Goal: Transaction & Acquisition: Purchase product/service

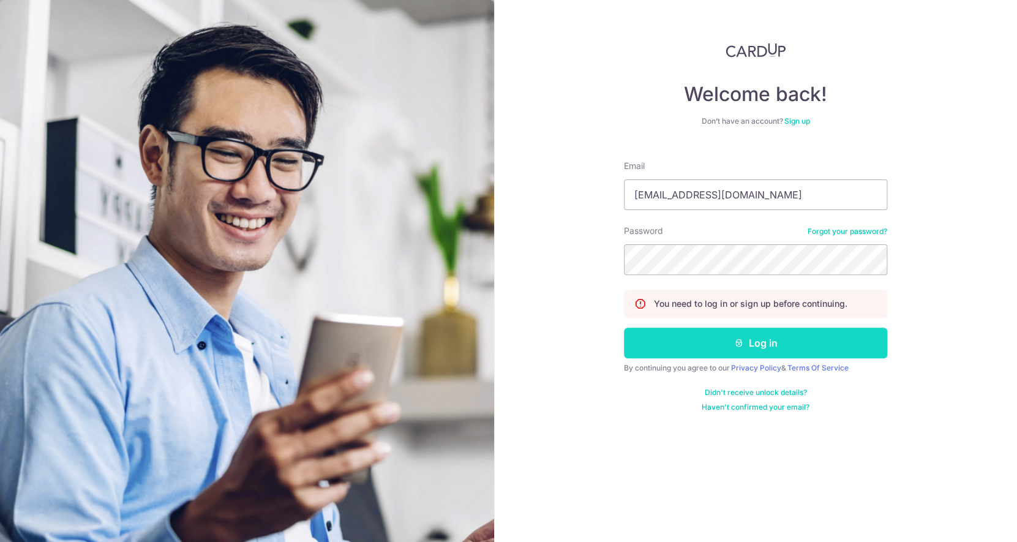
click at [811, 347] on button "Log in" at bounding box center [755, 343] width 263 height 31
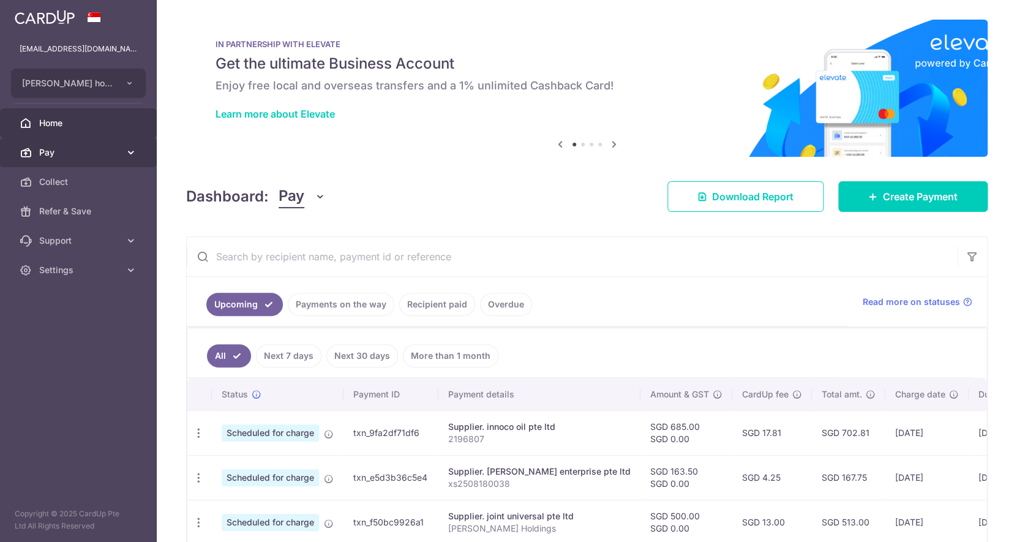
click at [118, 146] on link "Pay" at bounding box center [78, 152] width 157 height 29
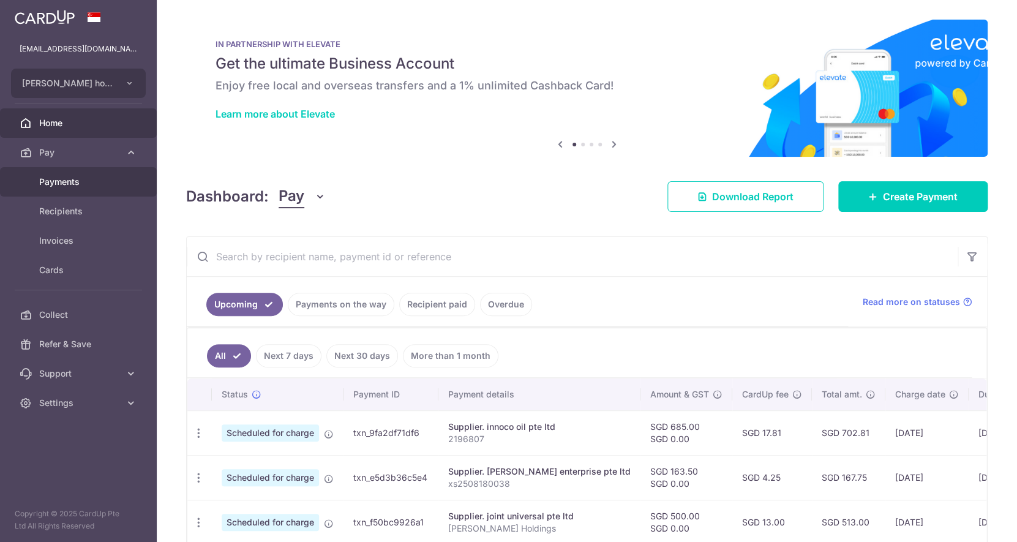
click at [102, 188] on span "Payments" at bounding box center [79, 182] width 81 height 12
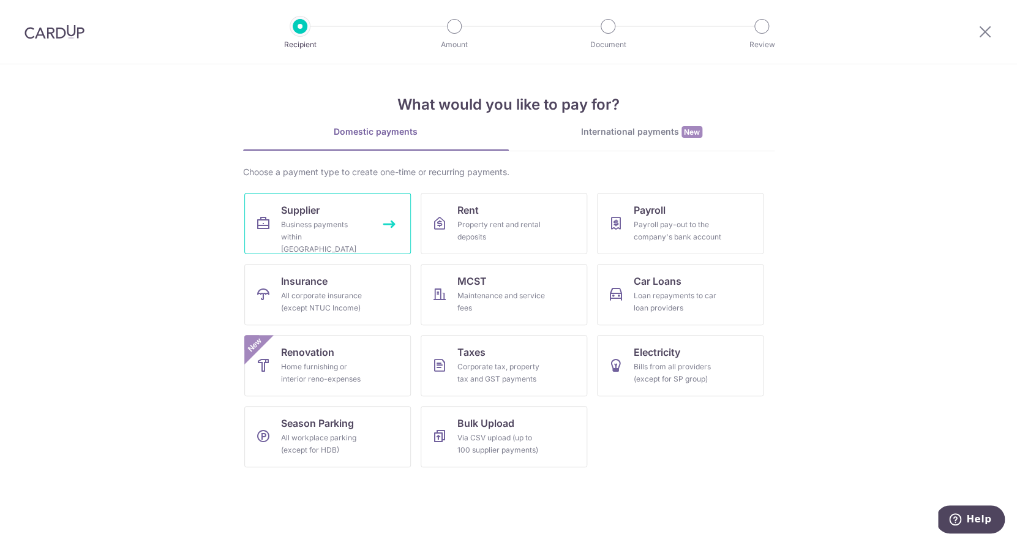
click at [320, 218] on link "Supplier Business payments within Singapore" at bounding box center [327, 223] width 167 height 61
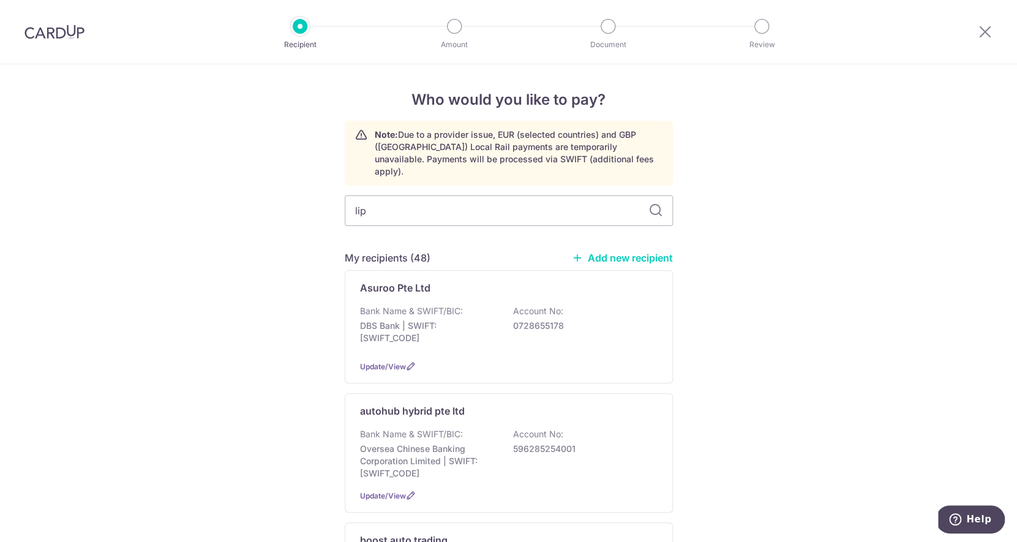
type input "lip"
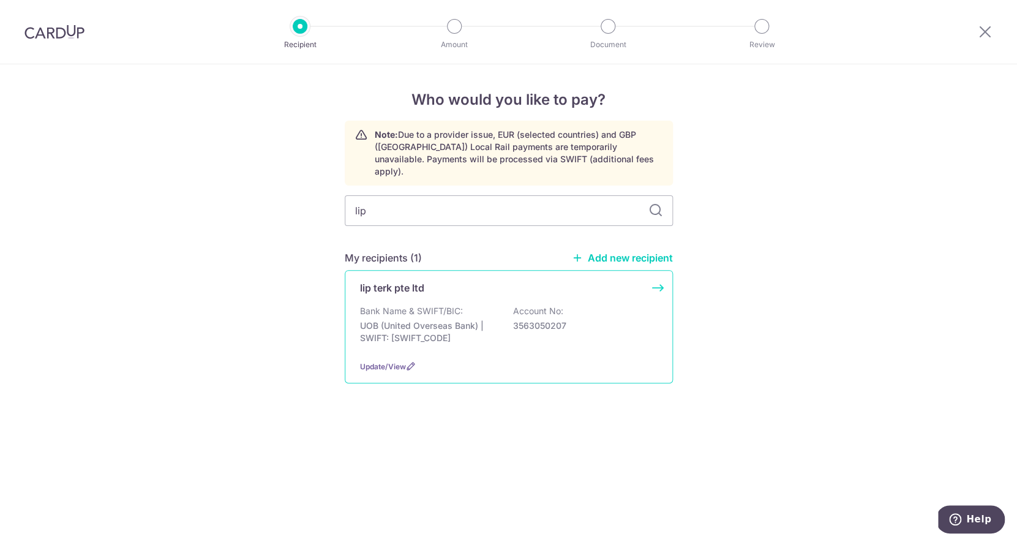
click at [373, 305] on div "Bank Name & SWIFT/BIC: UOB (United Overseas Bank) | SWIFT: UOVBSGSGXXX Account …" at bounding box center [509, 327] width 298 height 45
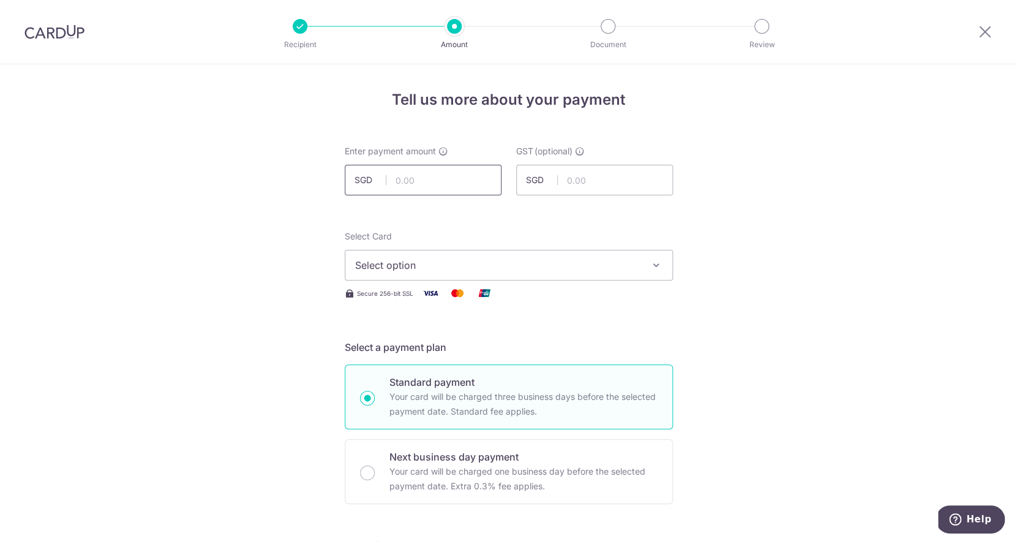
click at [414, 182] on input "text" at bounding box center [423, 180] width 157 height 31
type input "169.55"
click at [435, 263] on span "Select option" at bounding box center [497, 265] width 285 height 15
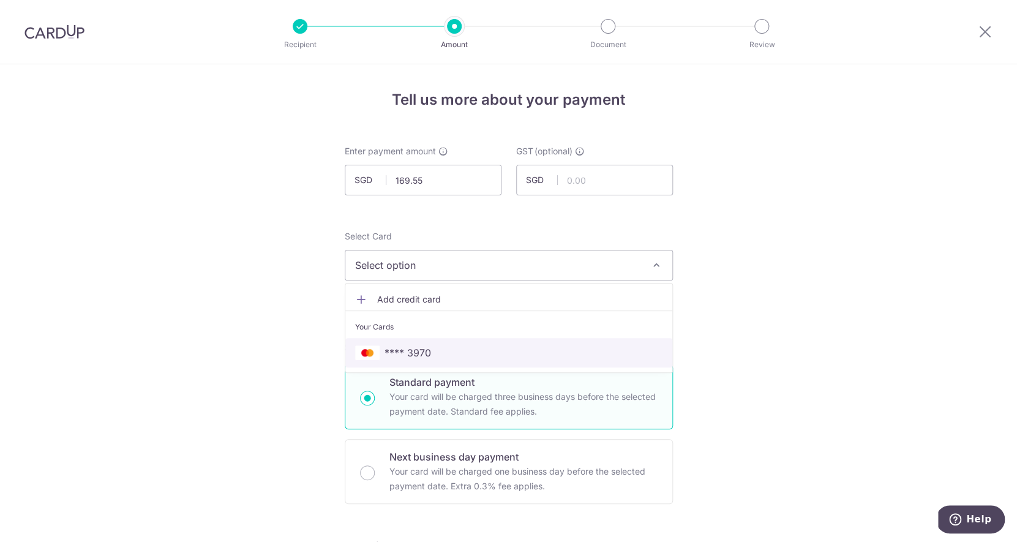
click at [424, 343] on link "**** 3970" at bounding box center [508, 352] width 327 height 29
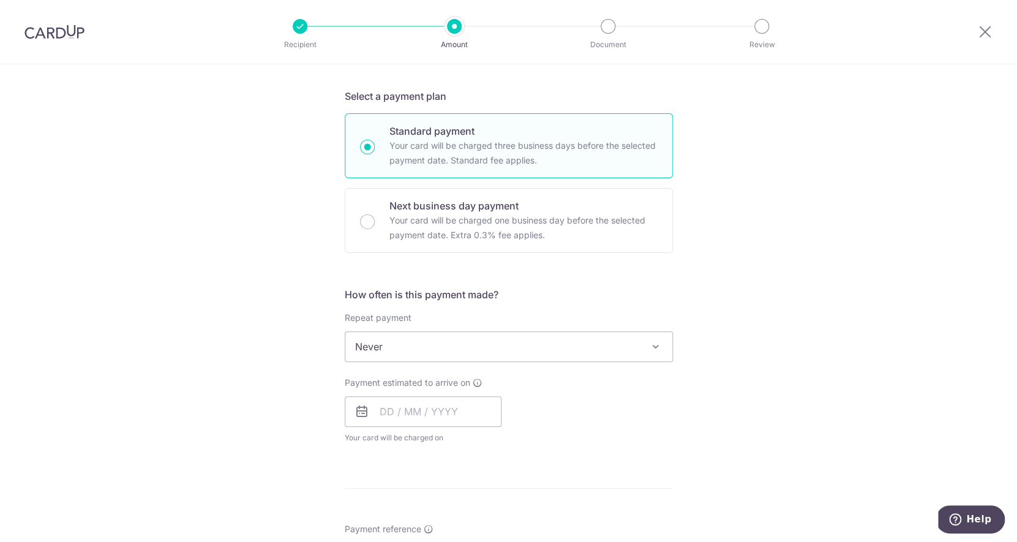
scroll to position [258, 0]
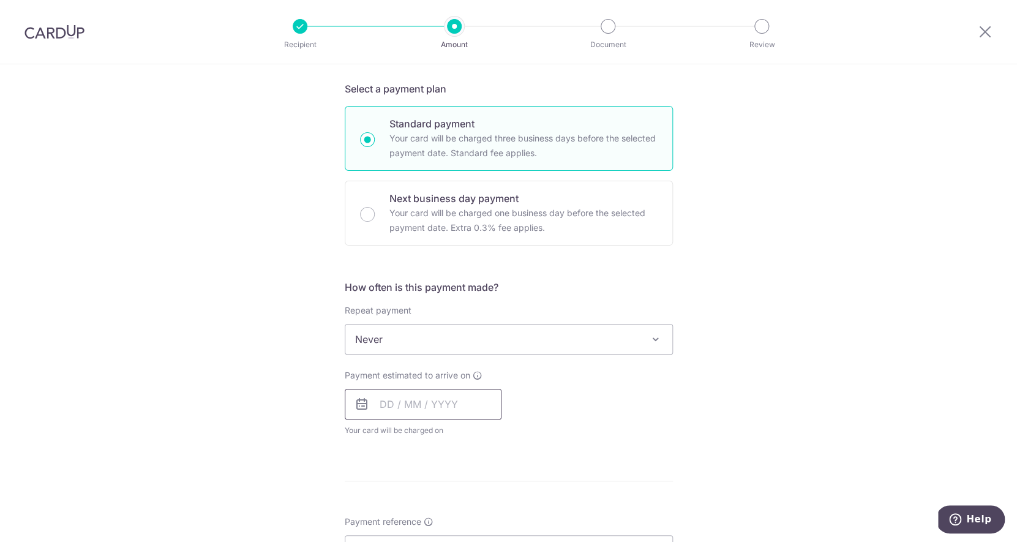
click at [398, 414] on input "text" at bounding box center [423, 404] width 157 height 31
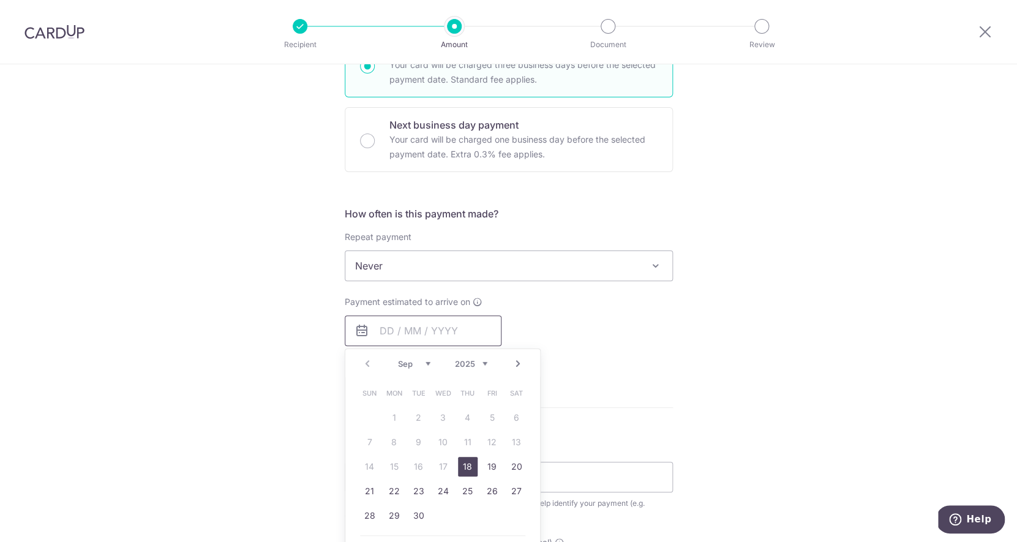
scroll to position [348, 0]
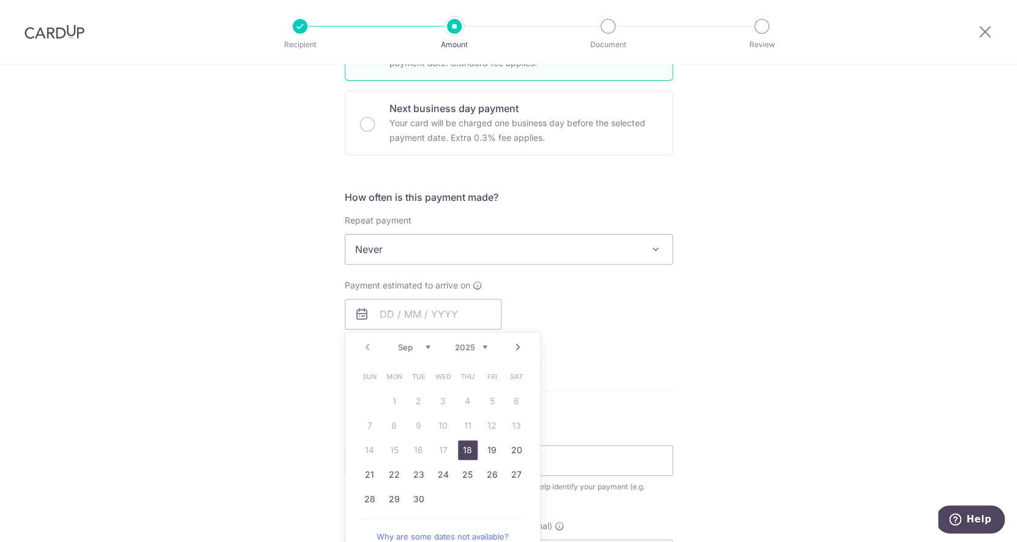
click at [517, 347] on link "Next" at bounding box center [518, 347] width 15 height 15
click at [522, 404] on link "4" at bounding box center [517, 401] width 20 height 20
type input "04/10/2025"
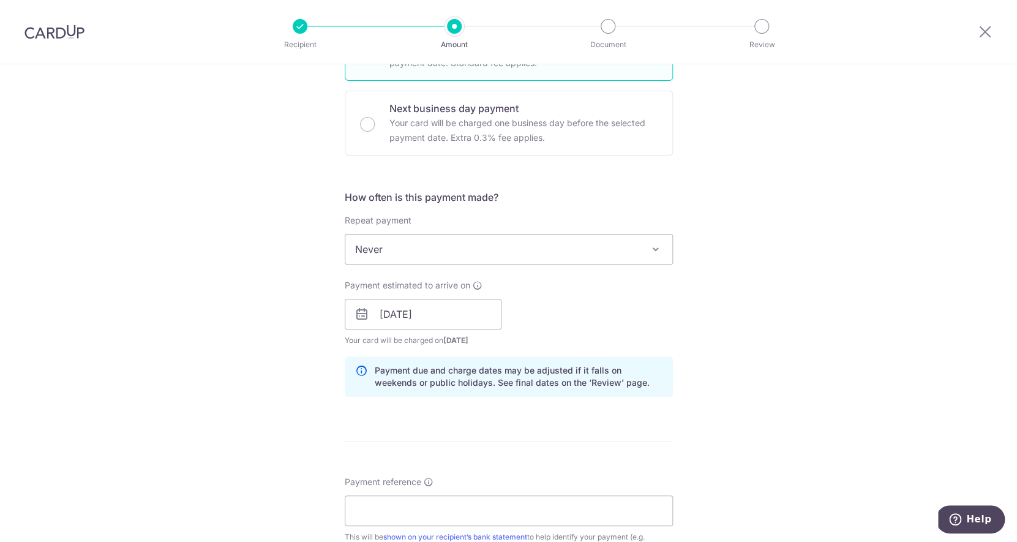
scroll to position [486, 0]
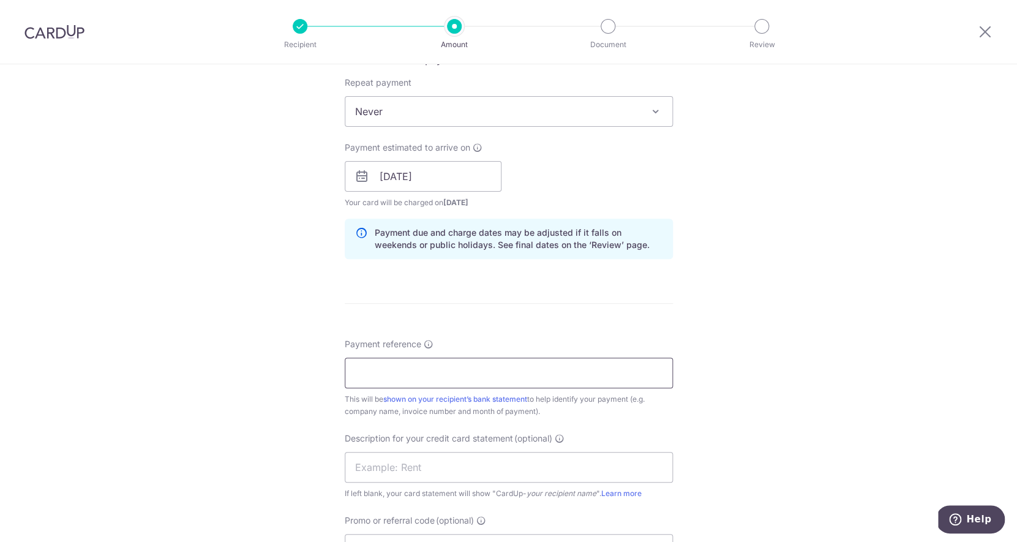
click at [463, 365] on input "Payment reference" at bounding box center [509, 373] width 328 height 31
click at [506, 375] on input "sin-i-242281,242268,241977,241864,7" at bounding box center [509, 373] width 328 height 31
click at [535, 380] on input "sin-i-242281,242268,241977,864,7" at bounding box center [509, 373] width 328 height 31
click at [471, 375] on input "sin-i-242281,242268,241977,864,737" at bounding box center [509, 373] width 328 height 31
click at [432, 373] on input "sin-i-242281,242268,977,864,737" at bounding box center [509, 373] width 328 height 31
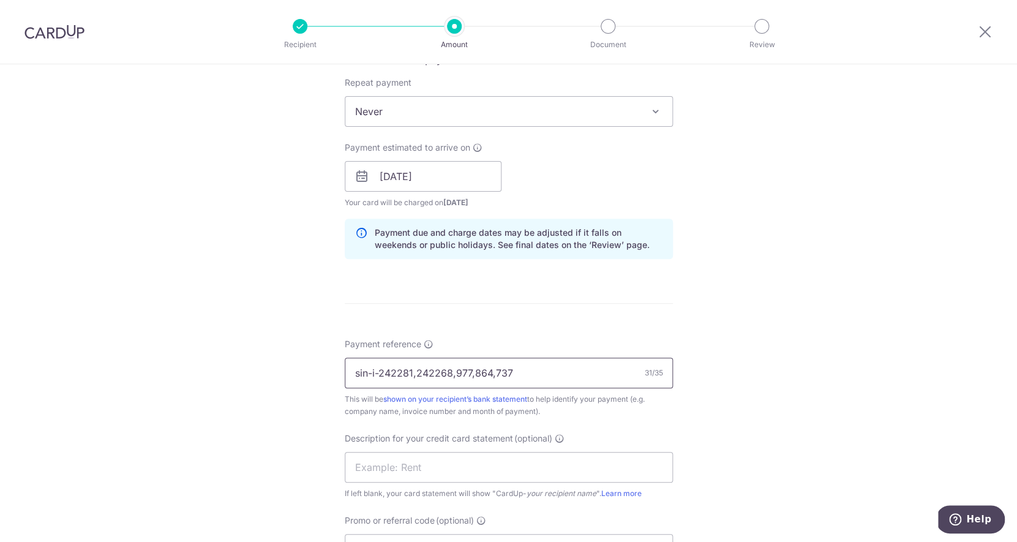
click at [457, 377] on input "sin-i-242281,242268,977,864,737" at bounding box center [509, 373] width 328 height 31
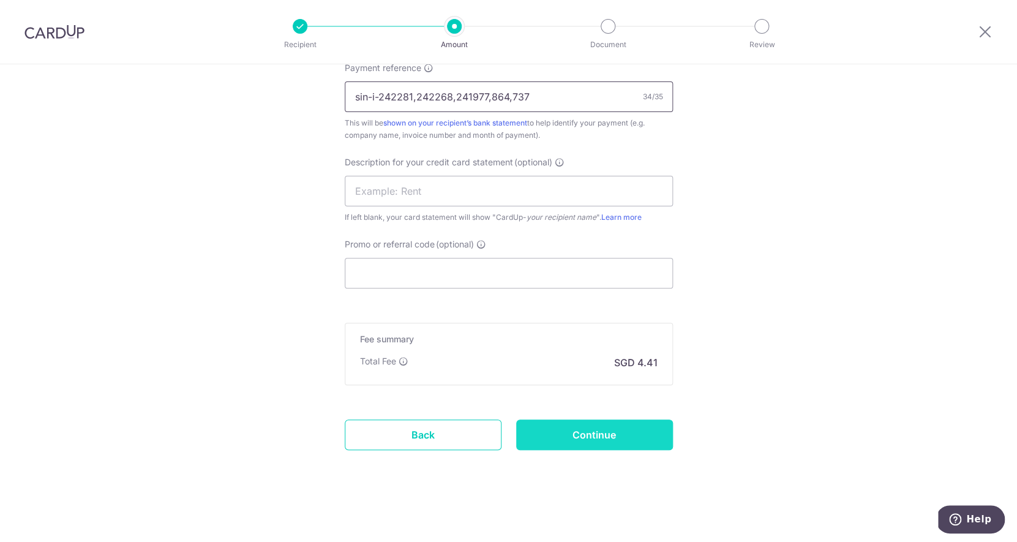
type input "sin-i-242281,242268,241977,864,737"
click at [593, 436] on input "Continue" at bounding box center [594, 434] width 157 height 31
type input "Create Schedule"
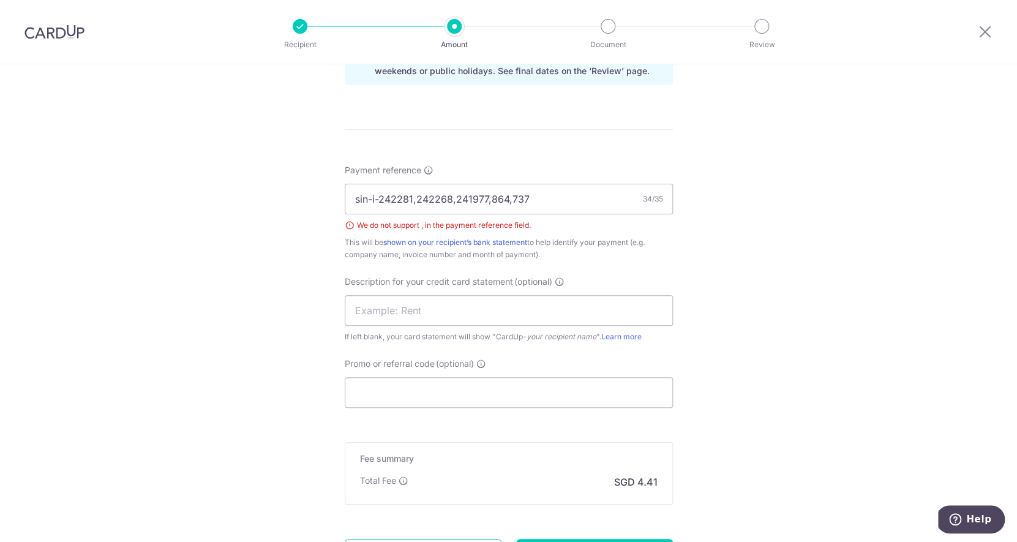
scroll to position [579, 0]
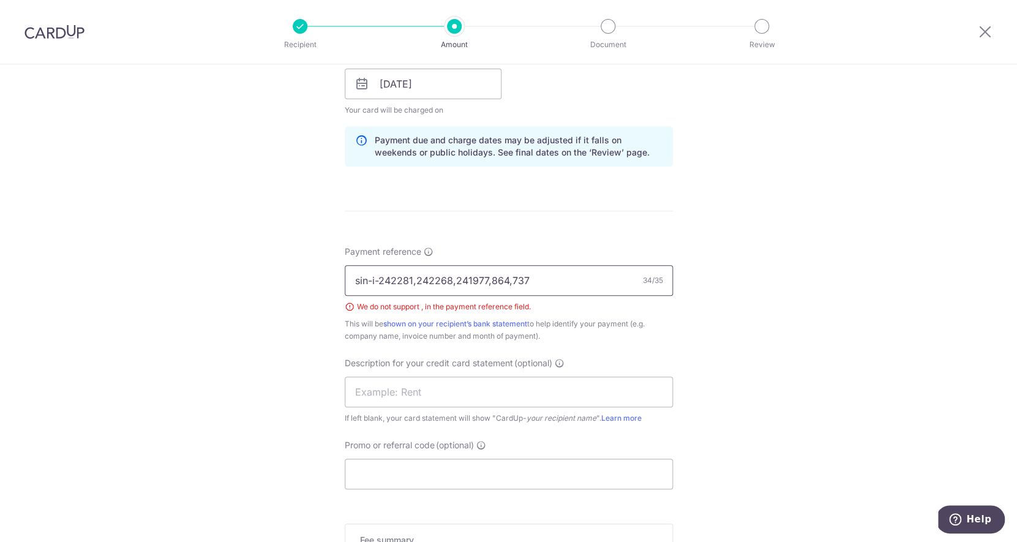
click at [511, 283] on input "sin-i-242281,242268,241977,864,737" at bounding box center [509, 280] width 328 height 31
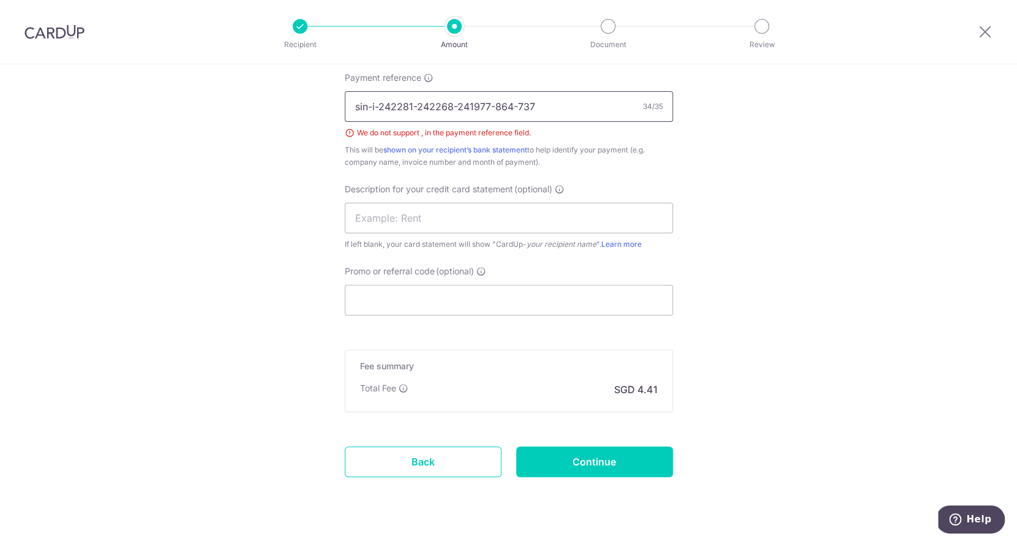
scroll to position [779, 0]
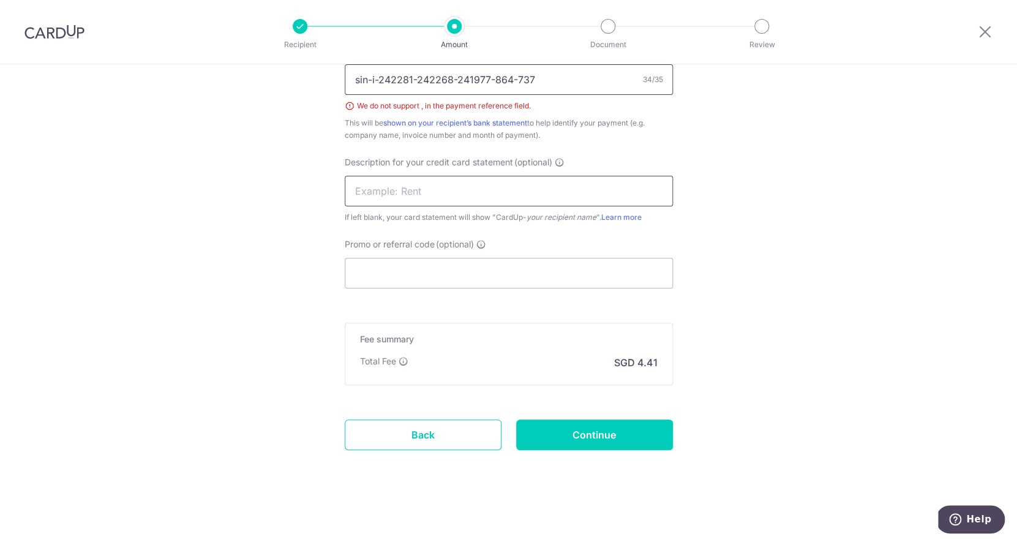
type input "sin-i-242281-242268-241977-864-737"
click at [508, 198] on input "text" at bounding box center [509, 191] width 328 height 31
type input "Stark Holdings"
click at [624, 436] on input "Continue" at bounding box center [594, 434] width 157 height 31
type input "Create Schedule"
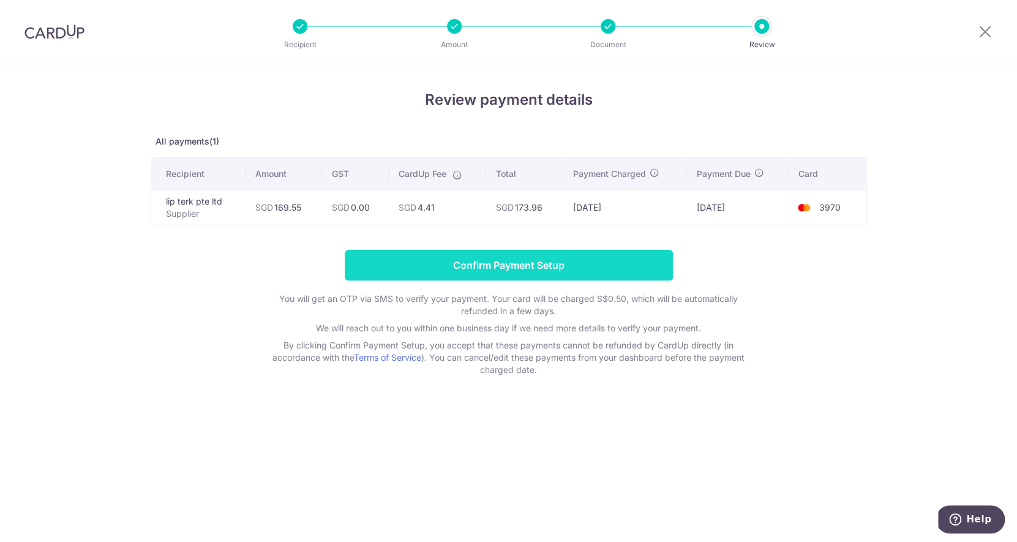
click at [604, 269] on input "Confirm Payment Setup" at bounding box center [509, 265] width 328 height 31
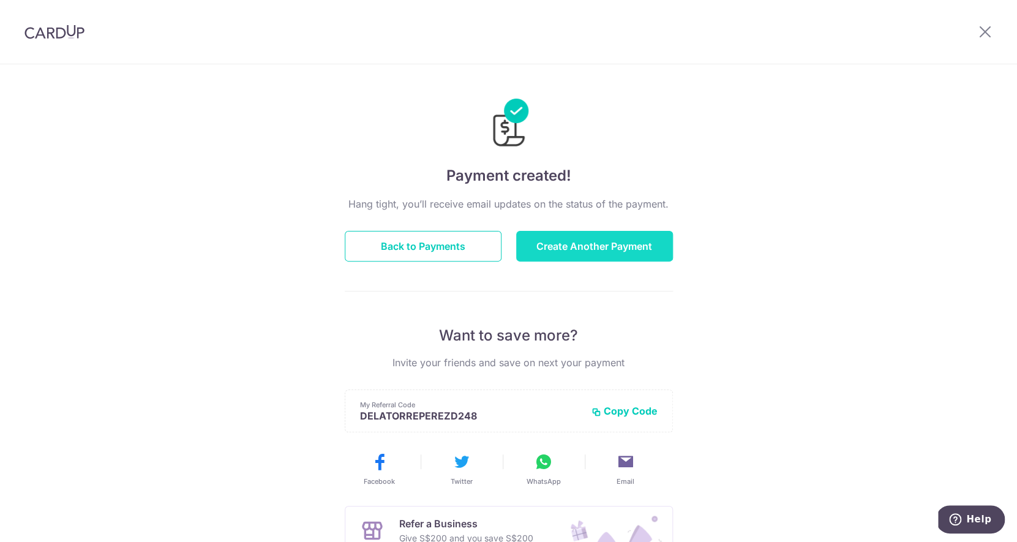
click at [607, 250] on button "Create Another Payment" at bounding box center [594, 246] width 157 height 31
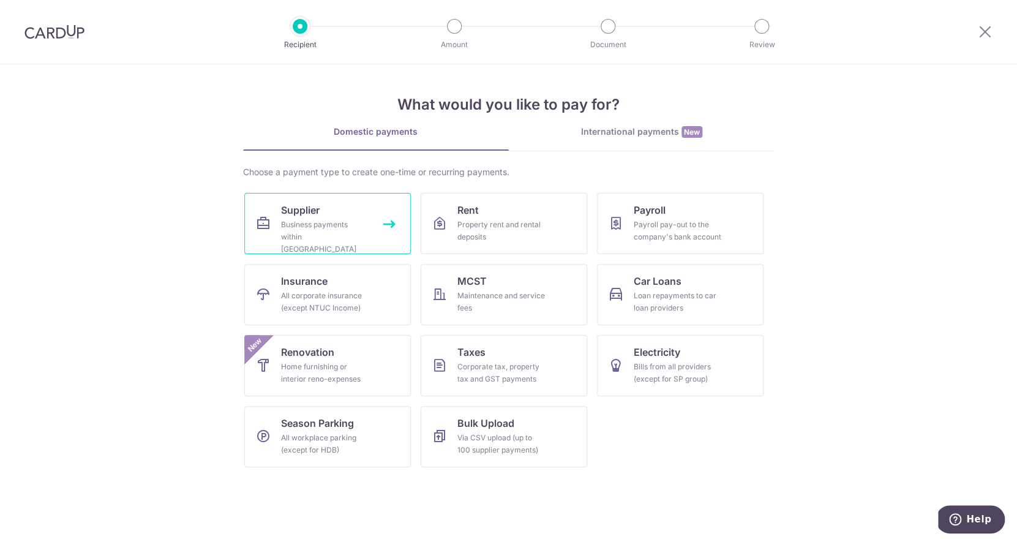
click at [332, 215] on link "Supplier Business payments within [GEOGRAPHIC_DATA]" at bounding box center [327, 223] width 167 height 61
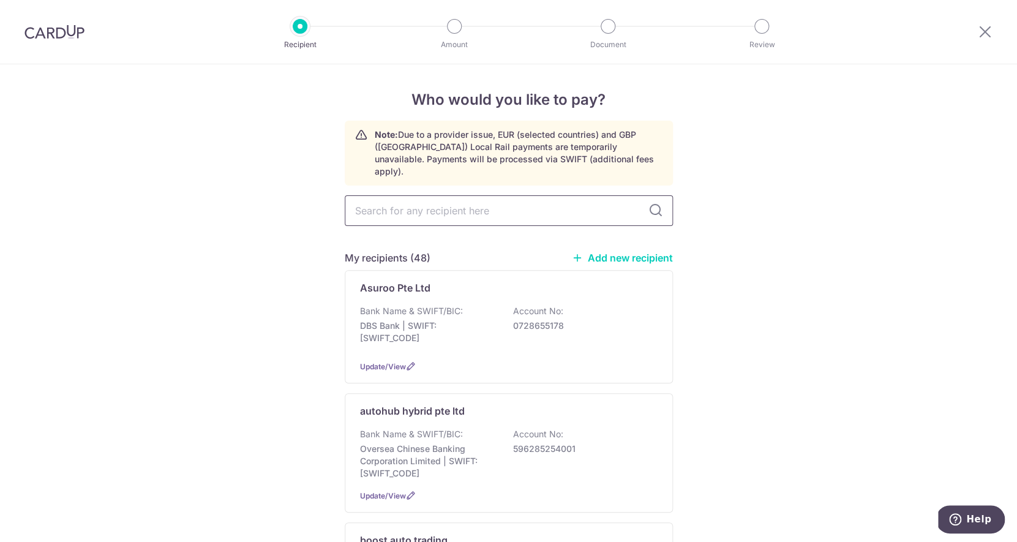
click at [389, 199] on input "text" at bounding box center [509, 210] width 328 height 31
type input "racing technik exhaust specialist"
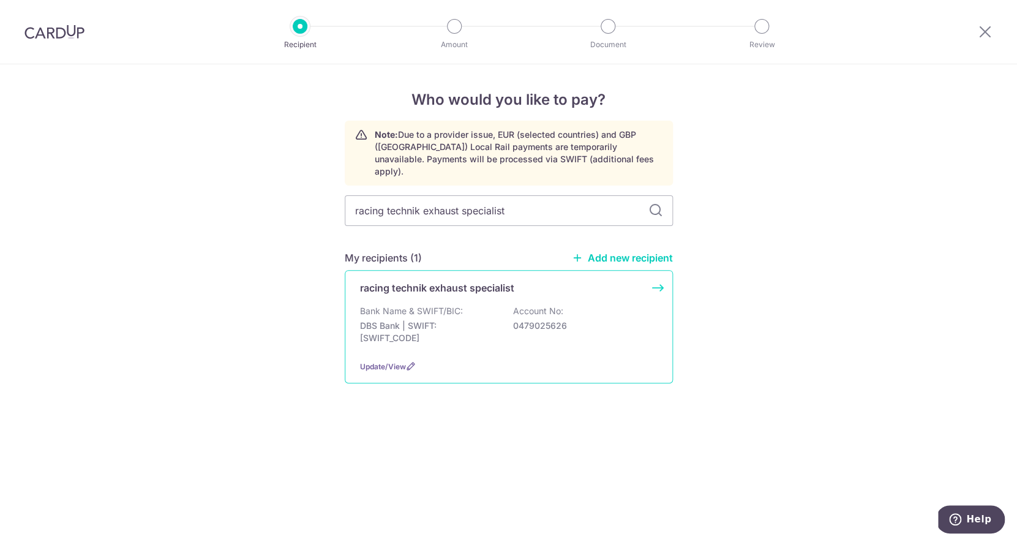
click at [402, 280] on p "racing technik exhaust specialist" at bounding box center [437, 287] width 154 height 15
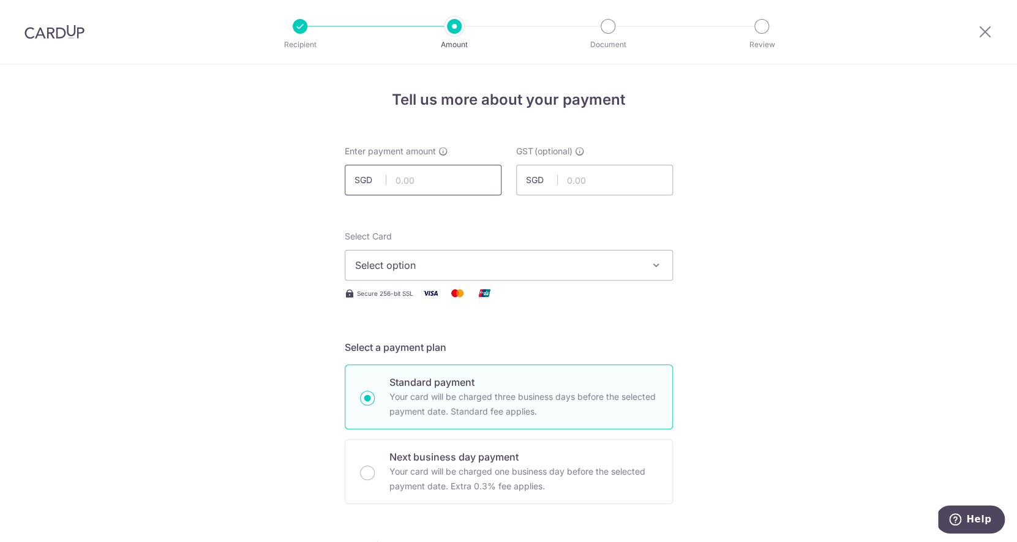
click at [435, 180] on input "text" at bounding box center [423, 180] width 157 height 31
click at [990, 34] on icon at bounding box center [985, 31] width 15 height 15
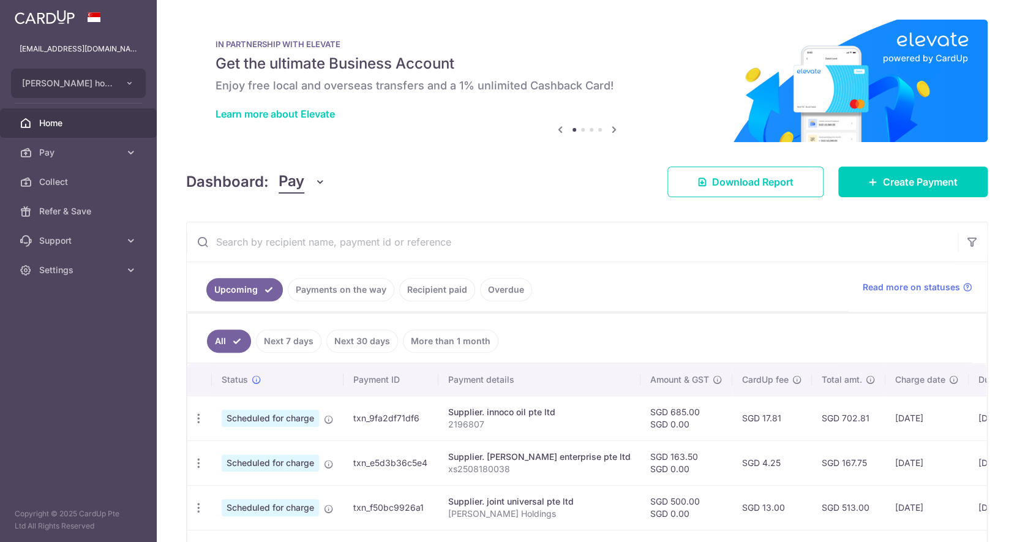
click at [305, 242] on input "text" at bounding box center [572, 241] width 771 height 39
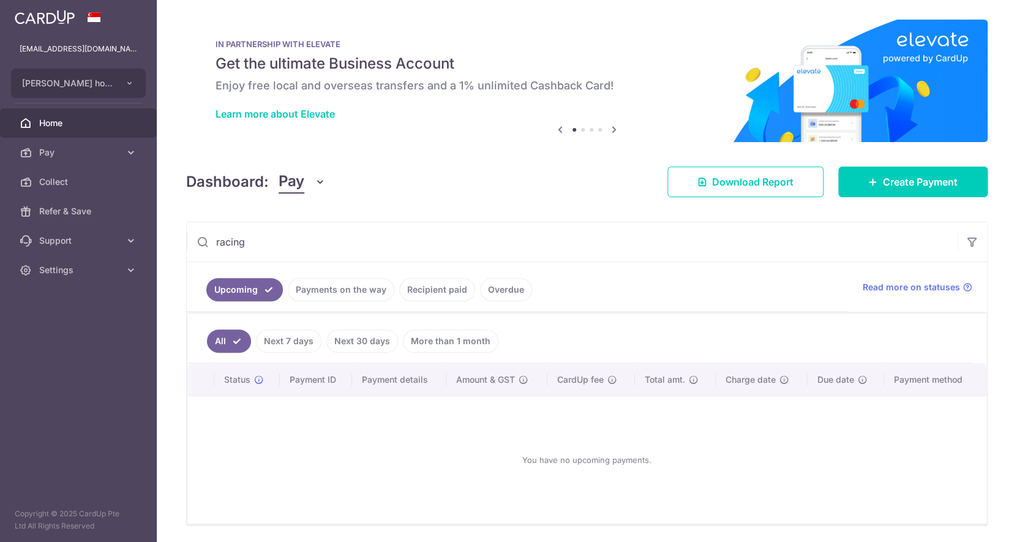
type input "racing"
click at [358, 289] on link "Payments on the way" at bounding box center [341, 289] width 107 height 23
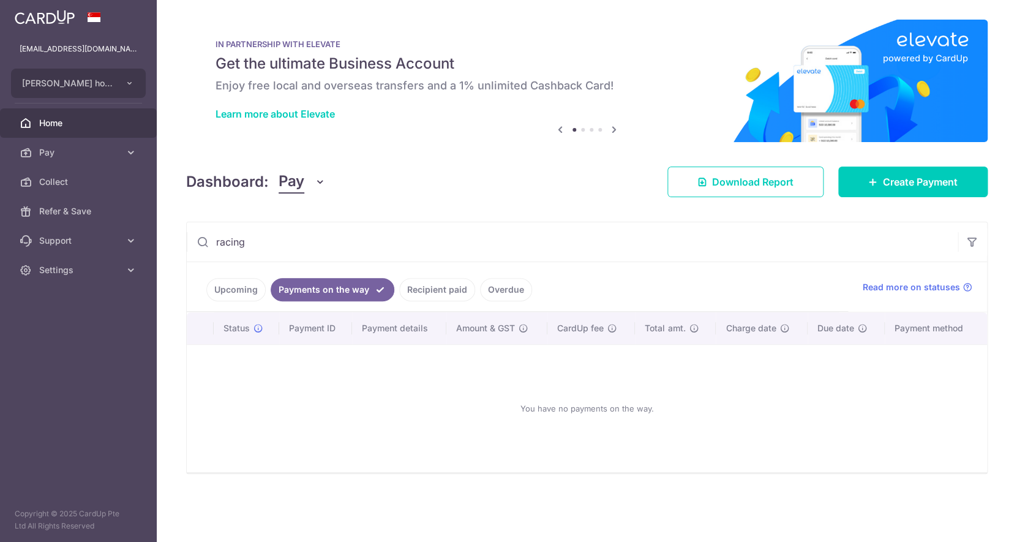
click at [429, 288] on link "Recipient paid" at bounding box center [437, 289] width 76 height 23
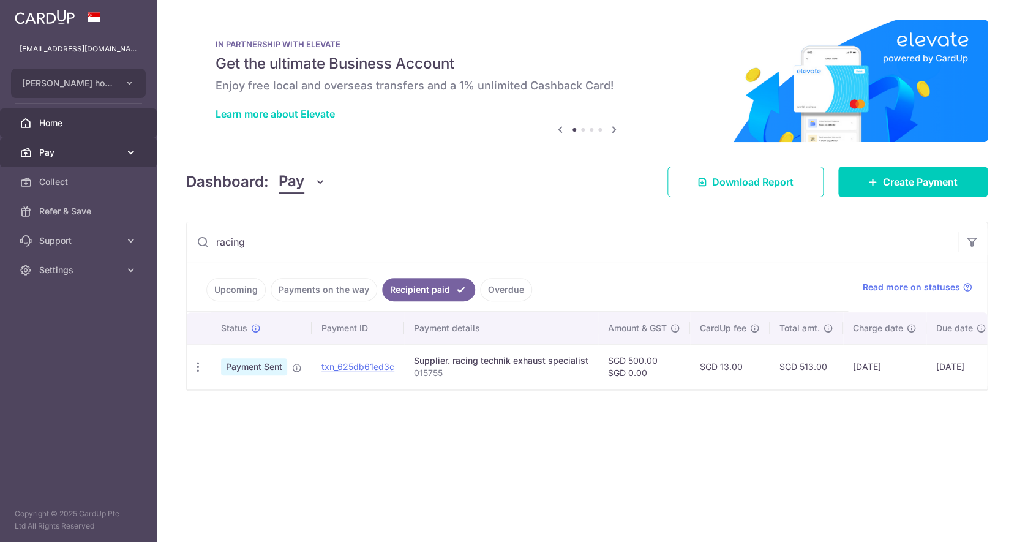
click at [98, 151] on span "Pay" at bounding box center [79, 152] width 81 height 12
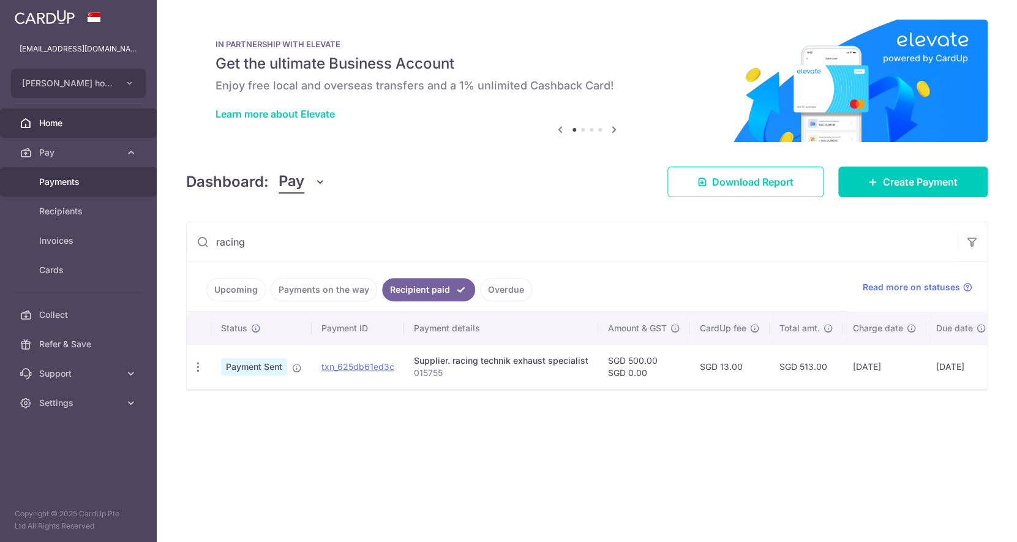
click at [76, 179] on span "Payments" at bounding box center [79, 182] width 81 height 12
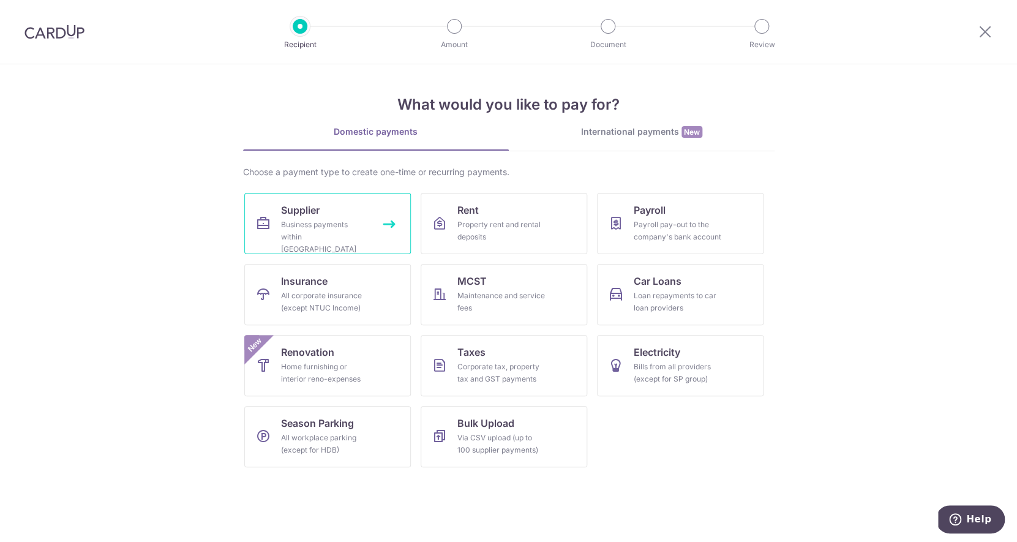
click at [280, 222] on link "Supplier Business payments within [GEOGRAPHIC_DATA]" at bounding box center [327, 223] width 167 height 61
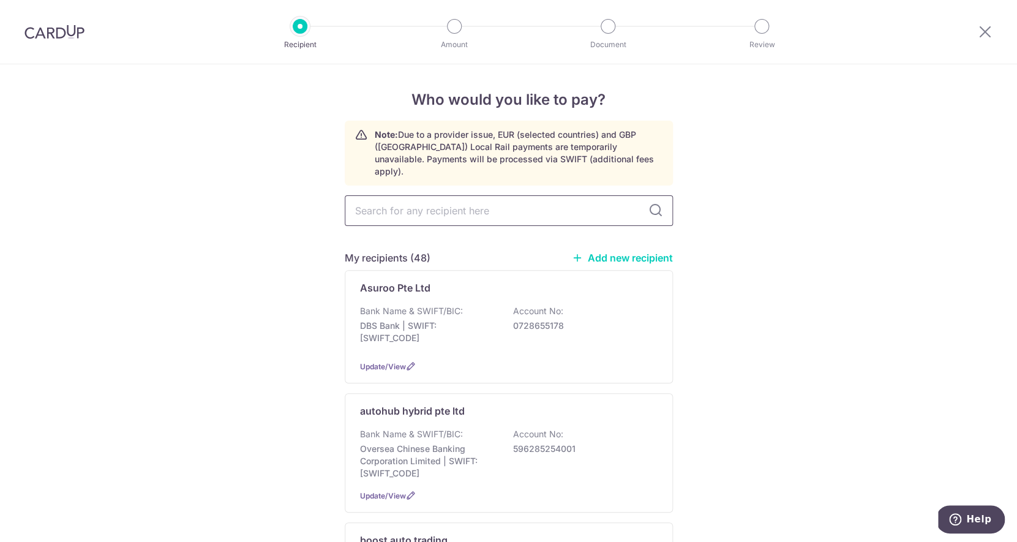
click at [402, 207] on input "text" at bounding box center [509, 210] width 328 height 31
type input "inn"
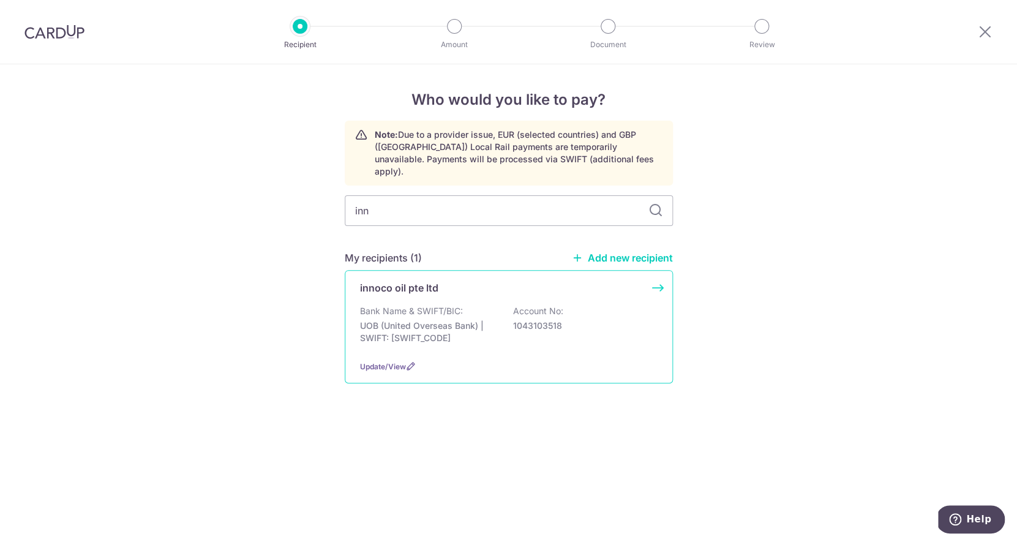
click at [414, 320] on p "UOB (United Overseas Bank) | SWIFT: [SWIFT_CODE]" at bounding box center [428, 332] width 137 height 24
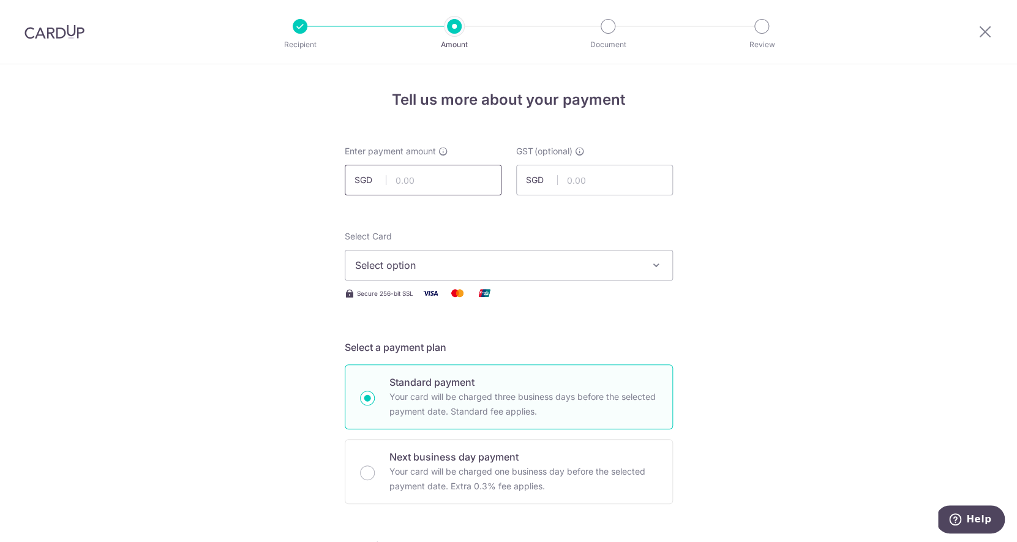
click at [419, 176] on input "text" at bounding box center [423, 180] width 157 height 31
type input "438.80"
click at [556, 258] on span "Select option" at bounding box center [497, 265] width 285 height 15
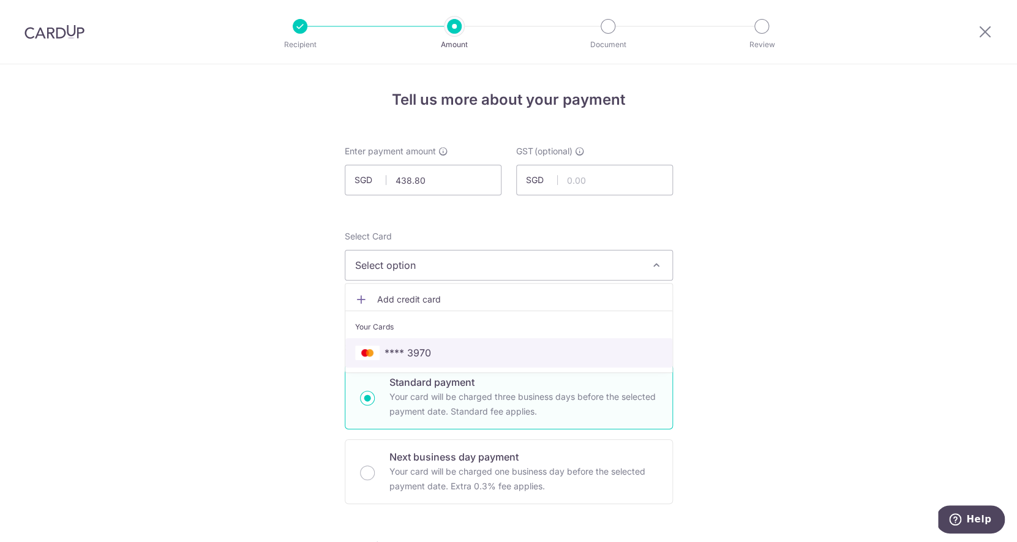
click at [515, 346] on span "**** 3970" at bounding box center [508, 352] width 307 height 15
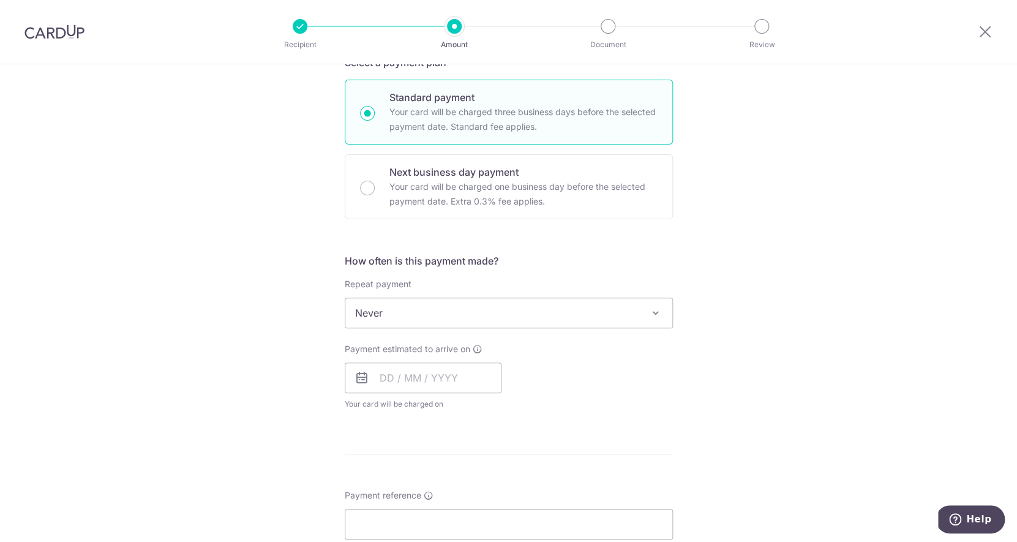
scroll to position [291, 0]
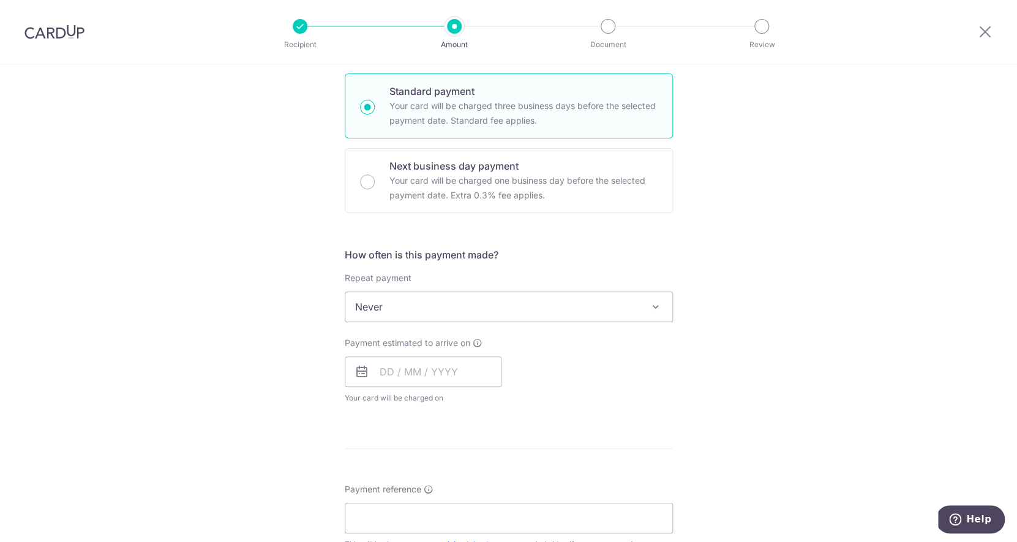
click at [515, 305] on span "Never" at bounding box center [508, 306] width 327 height 29
click at [729, 337] on div "Tell us more about your payment Enter payment amount SGD 438.80 438.80 GST (opt…" at bounding box center [508, 367] width 1017 height 1189
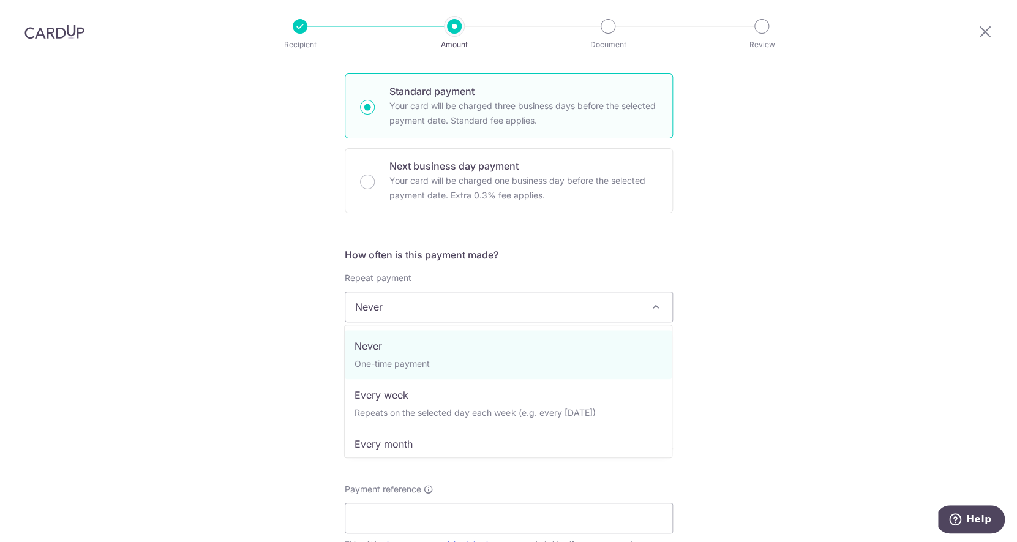
click at [471, 311] on span "Never" at bounding box center [508, 306] width 327 height 29
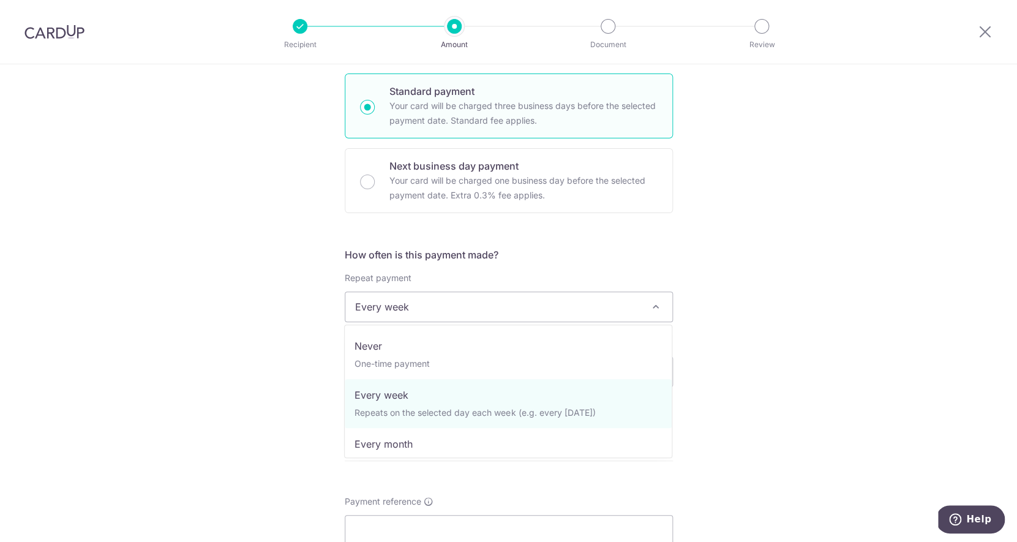
click at [498, 301] on span "Every week" at bounding box center [508, 306] width 327 height 29
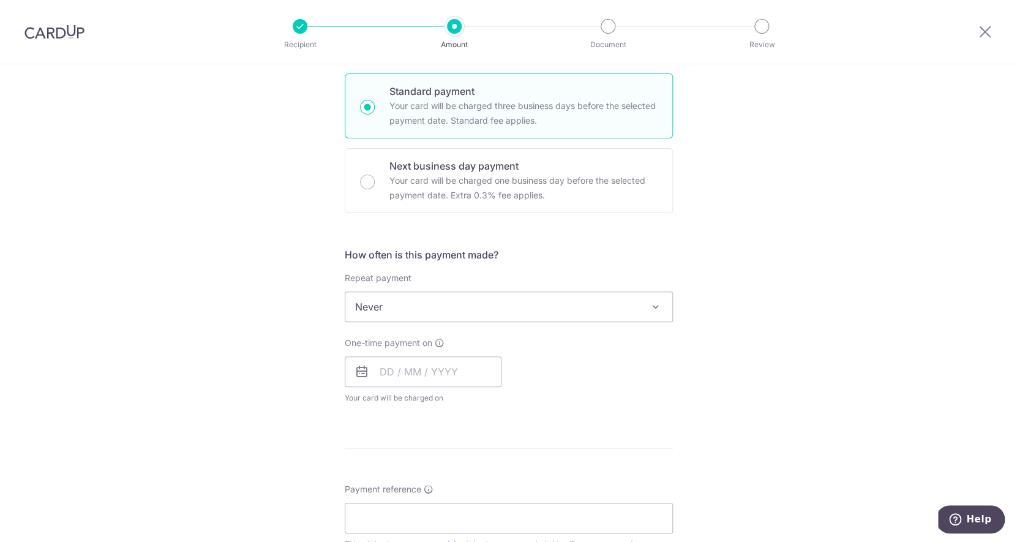
select select "1"
click at [443, 377] on input "text" at bounding box center [423, 371] width 157 height 31
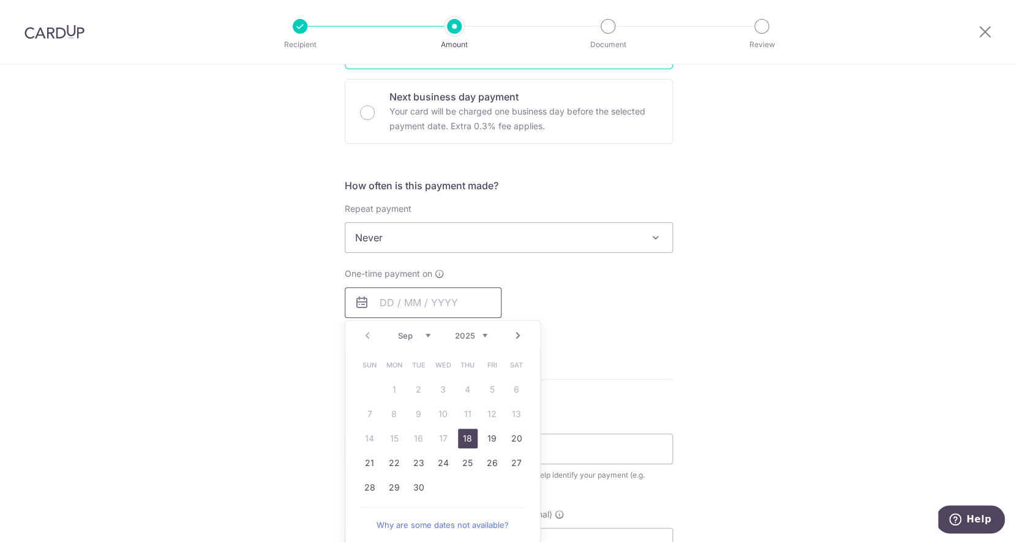
scroll to position [371, 0]
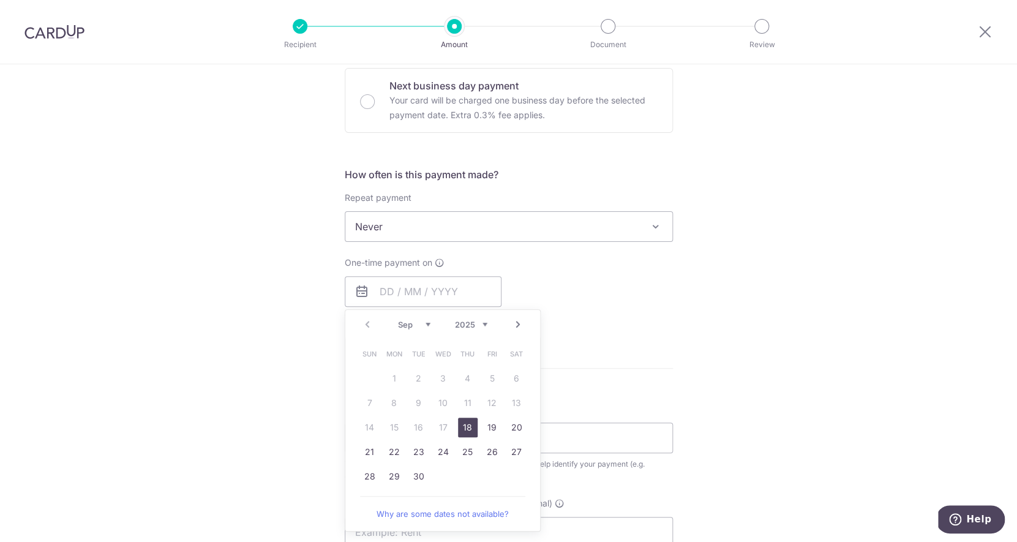
click at [516, 324] on link "Next" at bounding box center [518, 324] width 15 height 15
click at [395, 404] on link "6" at bounding box center [394, 403] width 20 height 20
type input "06/10/2025"
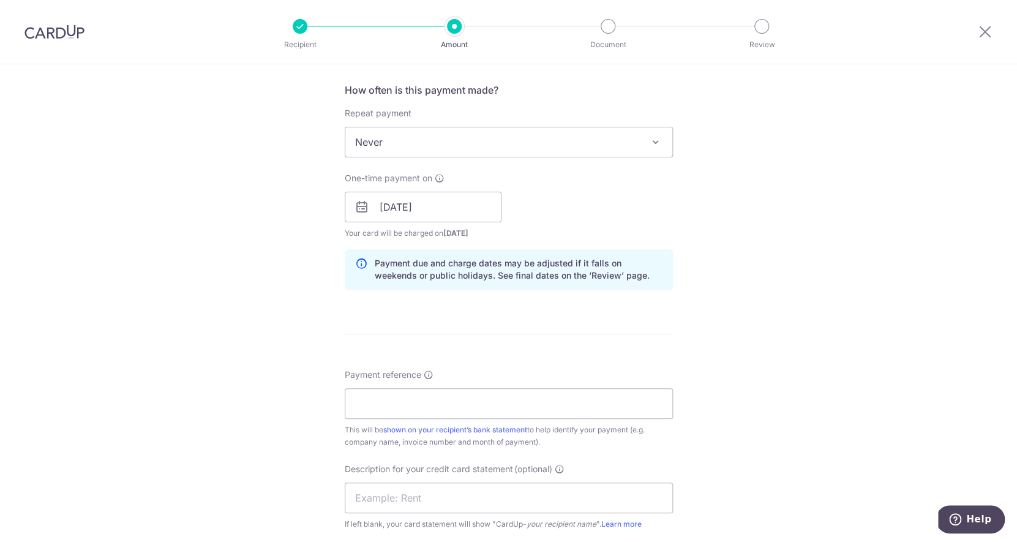
scroll to position [457, 0]
click at [418, 411] on input "Payment reference" at bounding box center [509, 402] width 328 height 31
type input "2197512"
click at [429, 488] on input "text" at bounding box center [509, 496] width 328 height 31
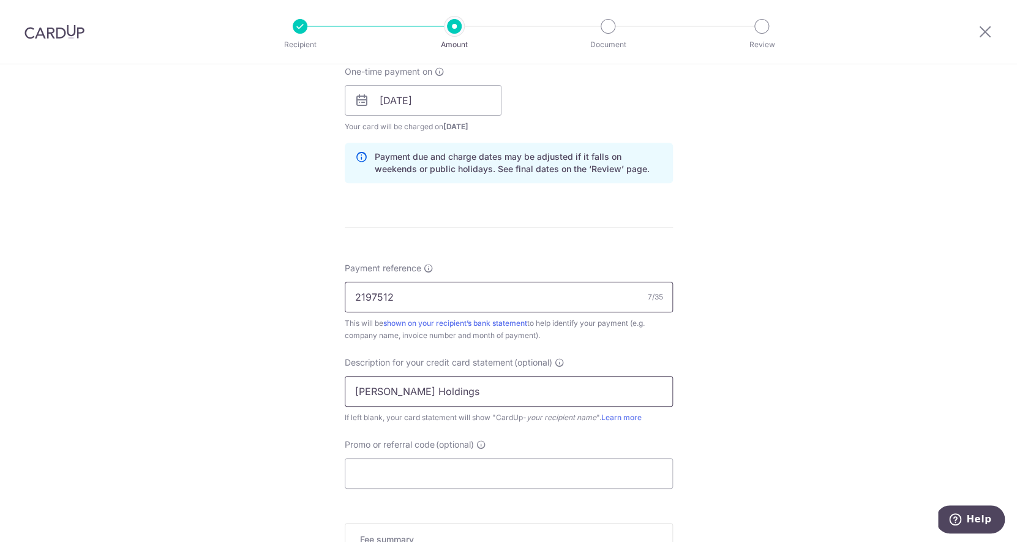
scroll to position [762, 0]
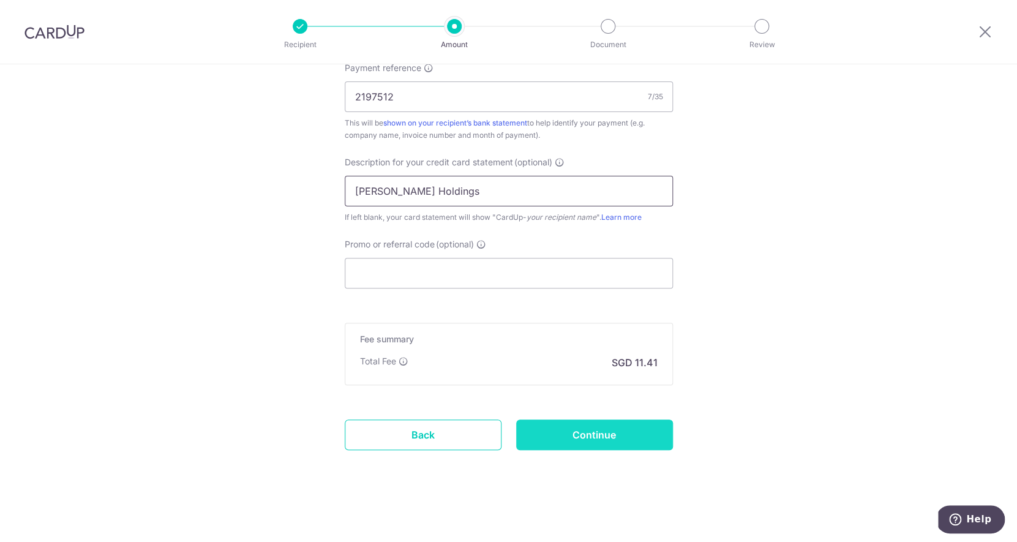
type input "Stark Holdings"
click at [588, 430] on input "Continue" at bounding box center [594, 434] width 157 height 31
type input "Create Schedule"
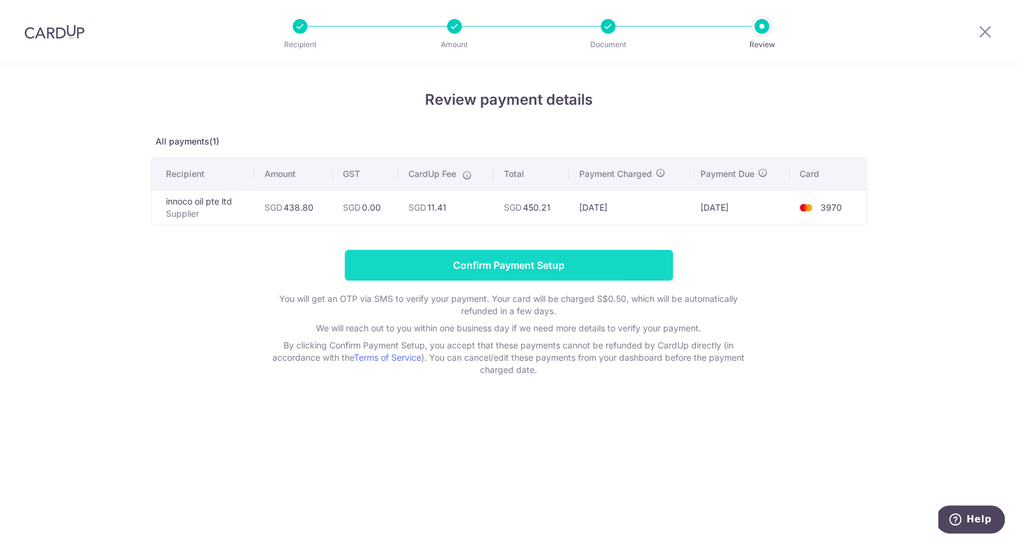
click at [532, 272] on input "Confirm Payment Setup" at bounding box center [509, 265] width 328 height 31
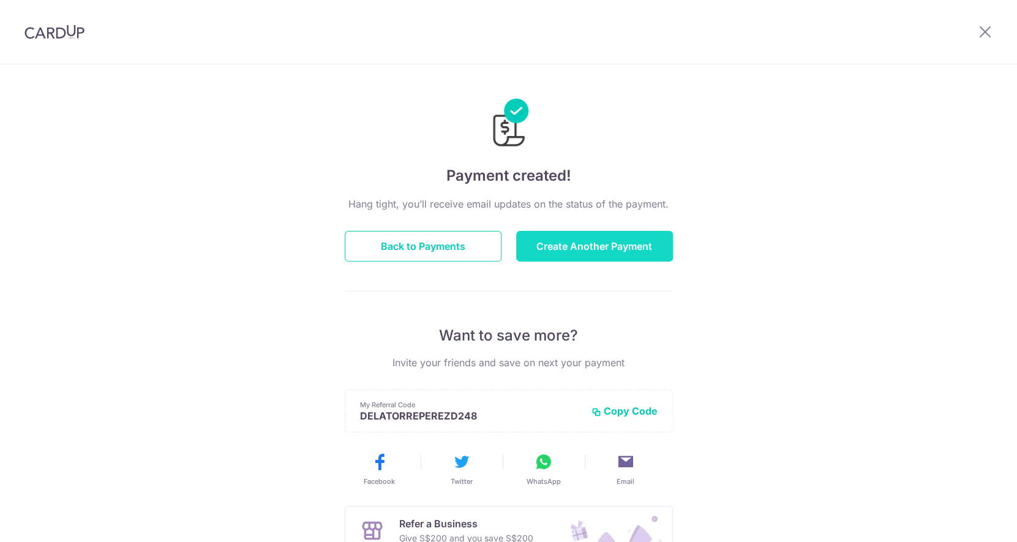
drag, startPoint x: 0, startPoint y: 0, endPoint x: 588, endPoint y: 251, distance: 639.1
click at [588, 251] on button "Create Another Payment" at bounding box center [594, 246] width 157 height 31
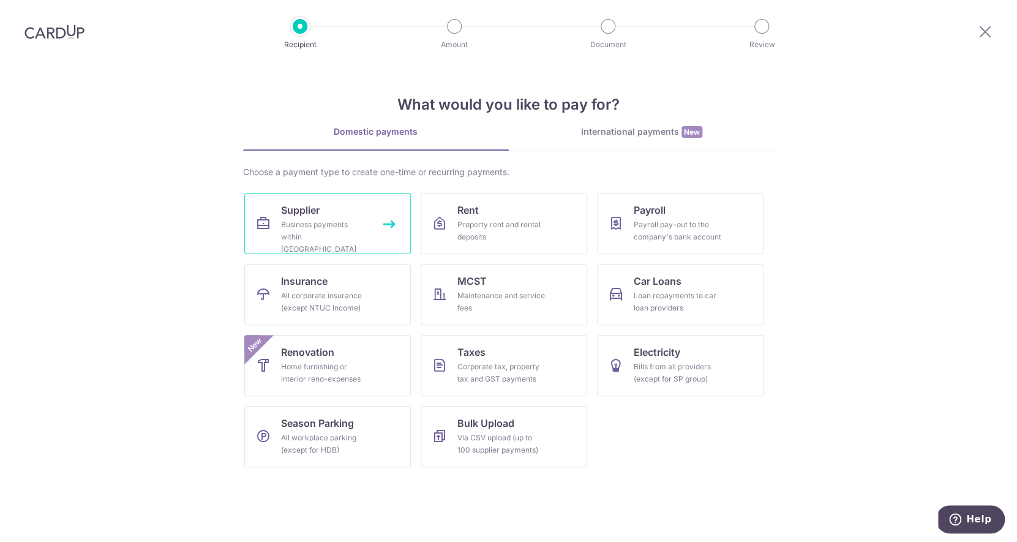
click at [342, 217] on link "Supplier Business payments within Singapore" at bounding box center [327, 223] width 167 height 61
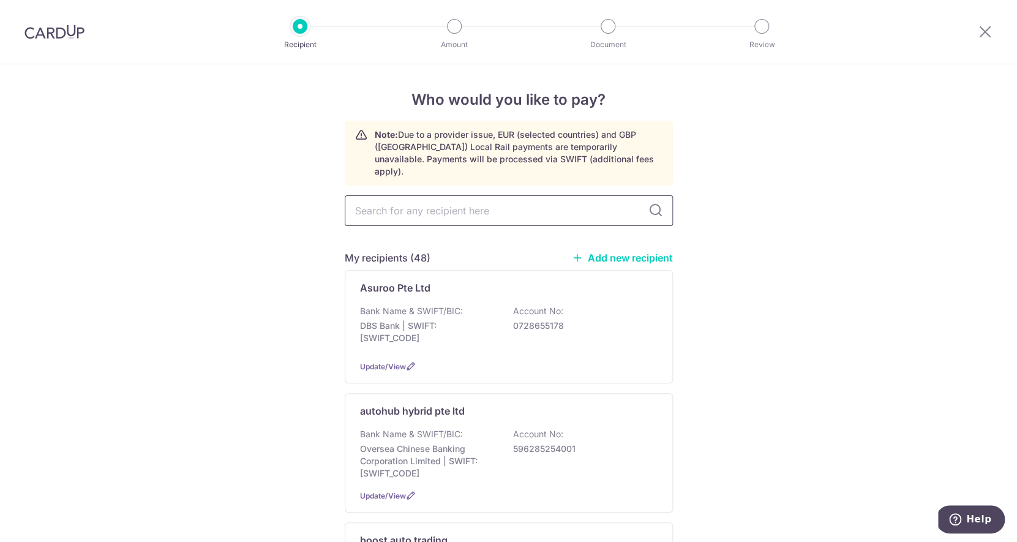
click at [475, 200] on input "text" at bounding box center [509, 210] width 328 height 31
type input "inn"
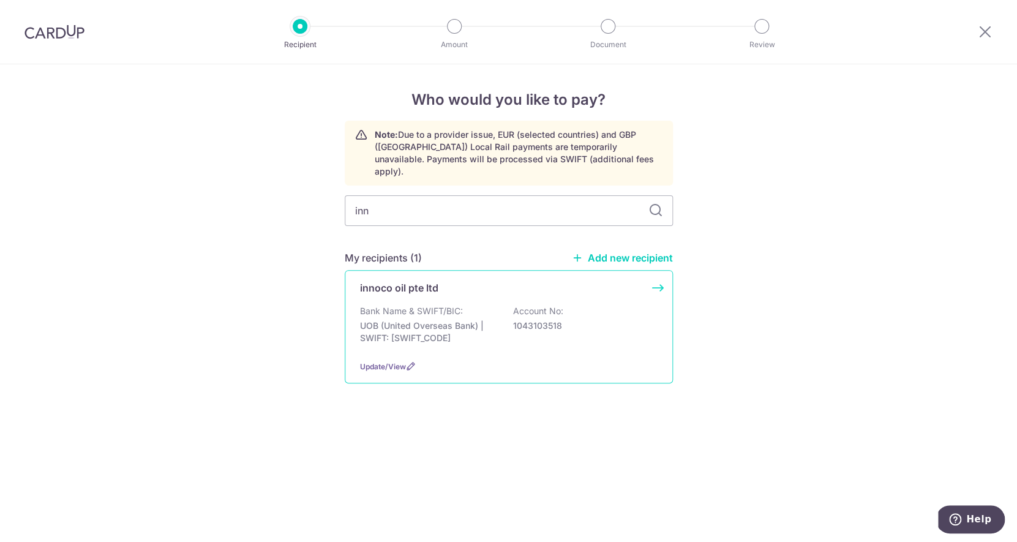
click at [440, 292] on div "innoco oil pte ltd Bank Name & SWIFT/BIC: UOB (United Overseas Bank) | SWIFT: U…" at bounding box center [509, 326] width 328 height 113
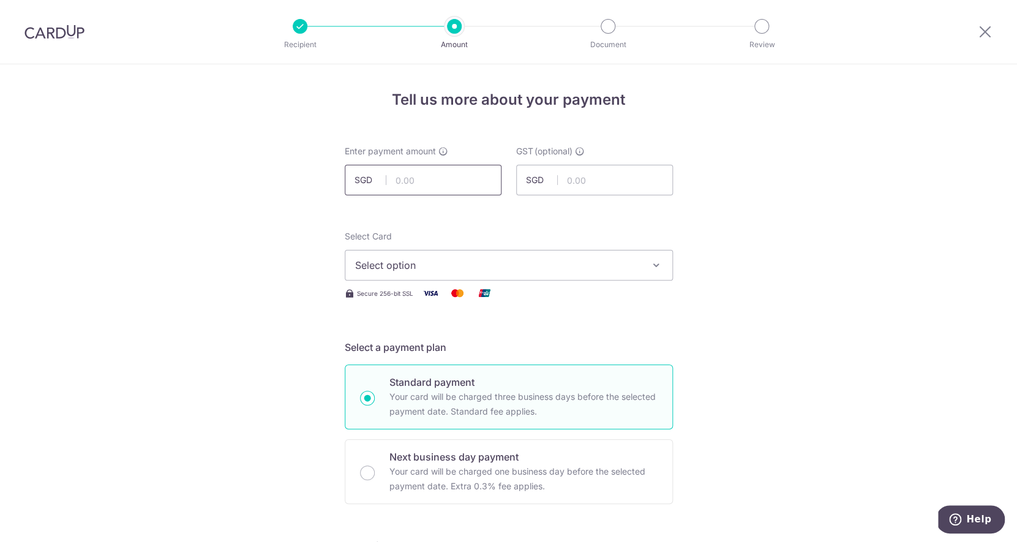
click at [446, 175] on input "text" at bounding box center [423, 180] width 157 height 31
type input "500.00"
click at [475, 268] on span "Select option" at bounding box center [497, 265] width 285 height 15
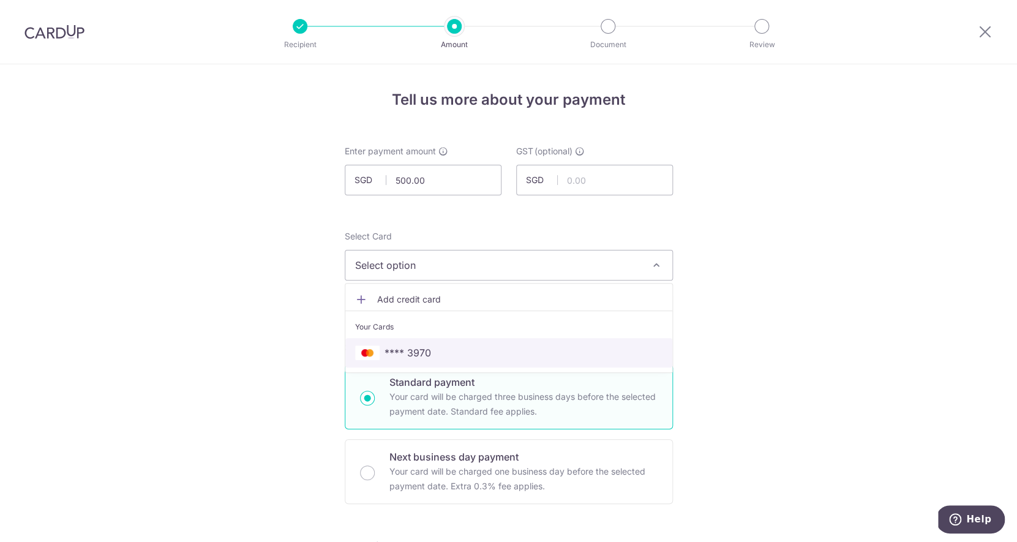
click at [455, 351] on span "**** 3970" at bounding box center [508, 352] width 307 height 15
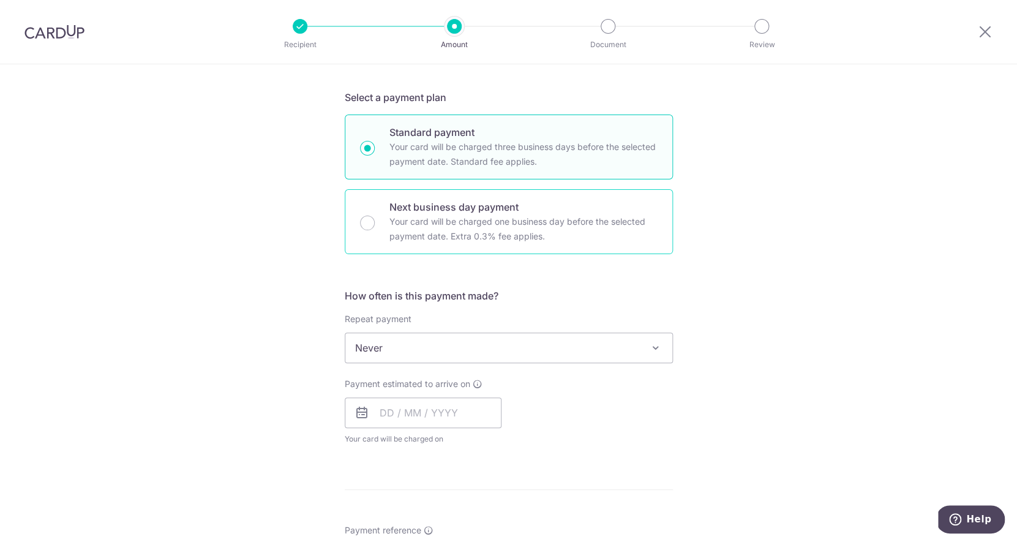
scroll to position [250, 0]
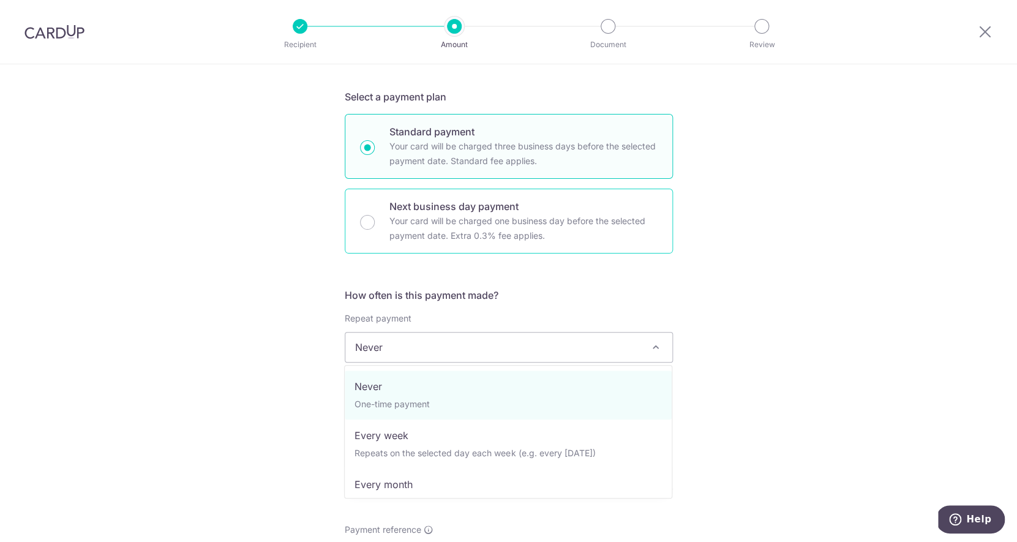
click at [455, 345] on span "Never" at bounding box center [508, 346] width 327 height 29
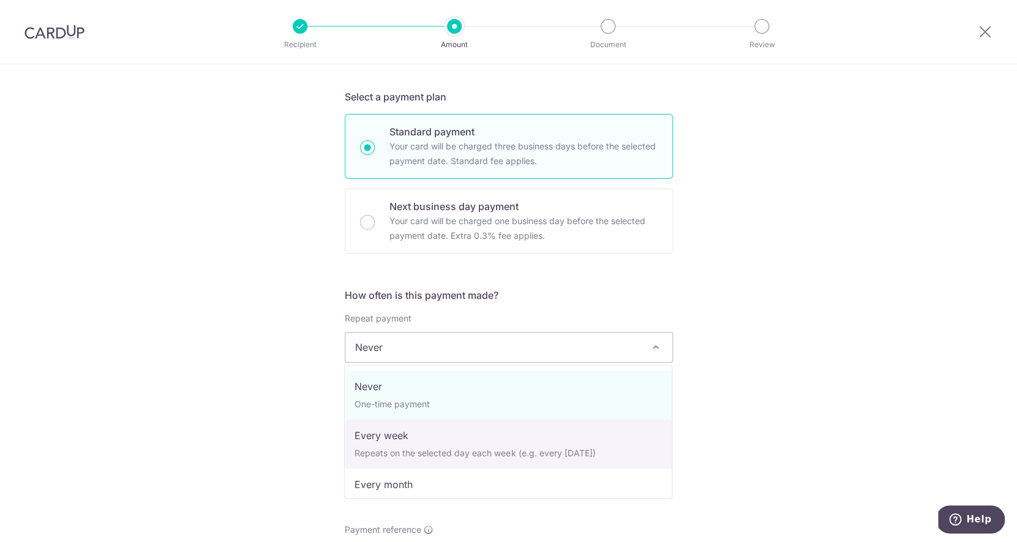
select select "2"
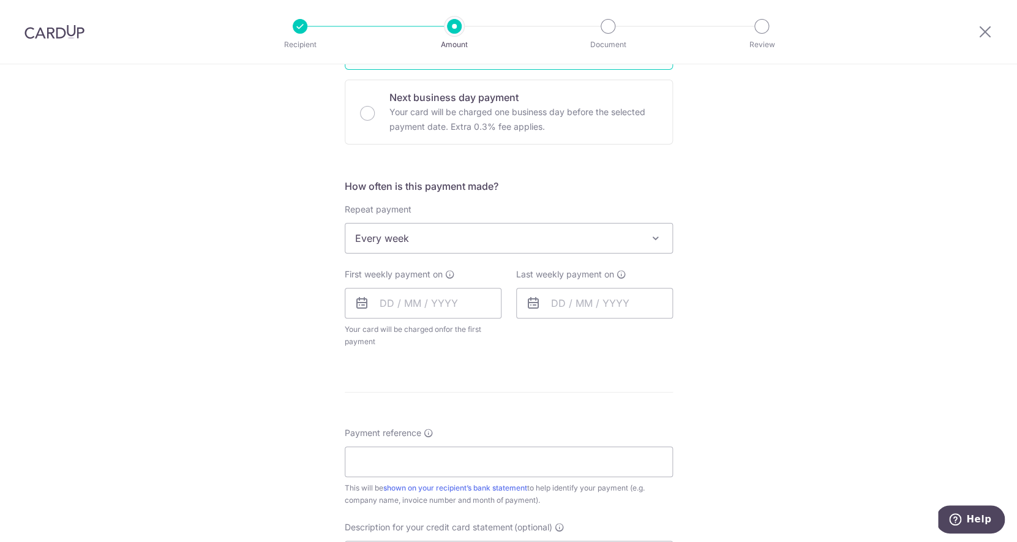
scroll to position [359, 0]
click at [413, 313] on input "text" at bounding box center [423, 303] width 157 height 31
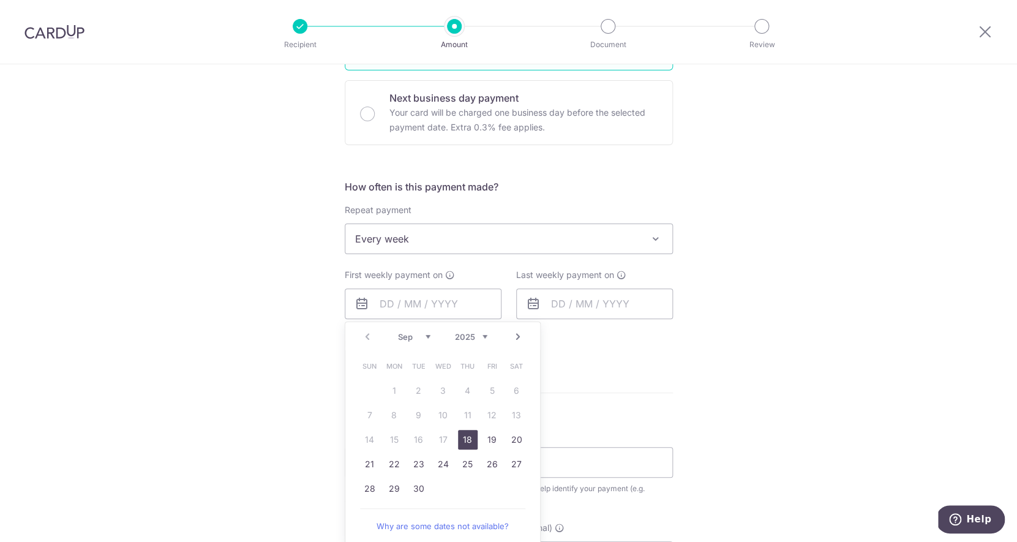
click at [512, 340] on link "Next" at bounding box center [518, 336] width 15 height 15
click at [422, 438] on link "14" at bounding box center [419, 440] width 20 height 20
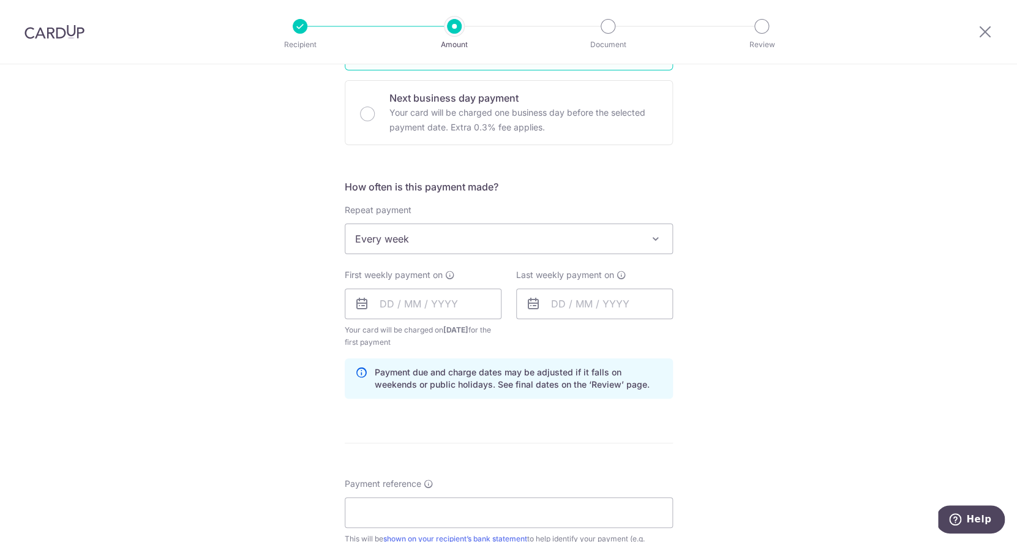
type input "14/10/2025"
click at [571, 309] on input "text" at bounding box center [594, 303] width 157 height 31
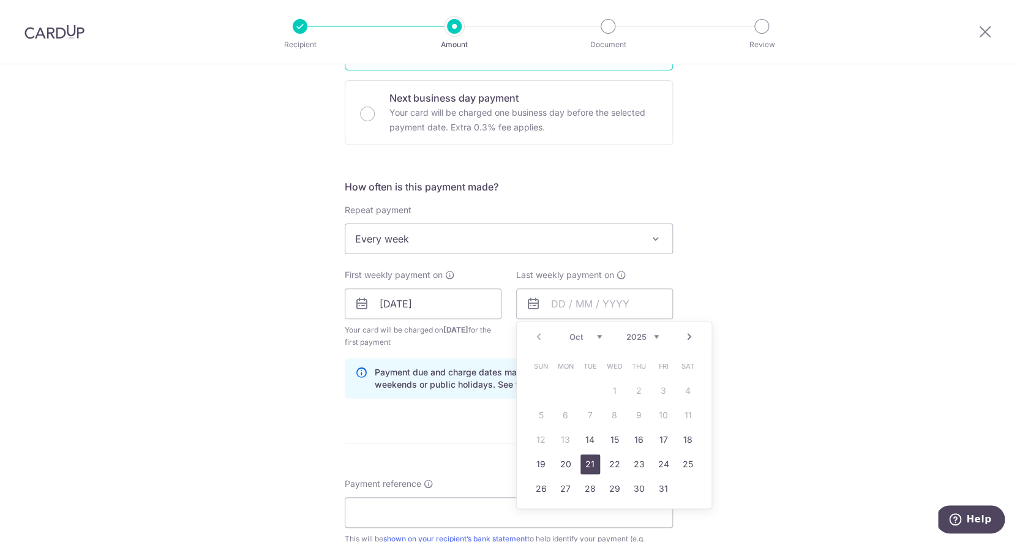
click at [590, 461] on link "21" at bounding box center [590, 464] width 20 height 20
type input "21/10/2025"
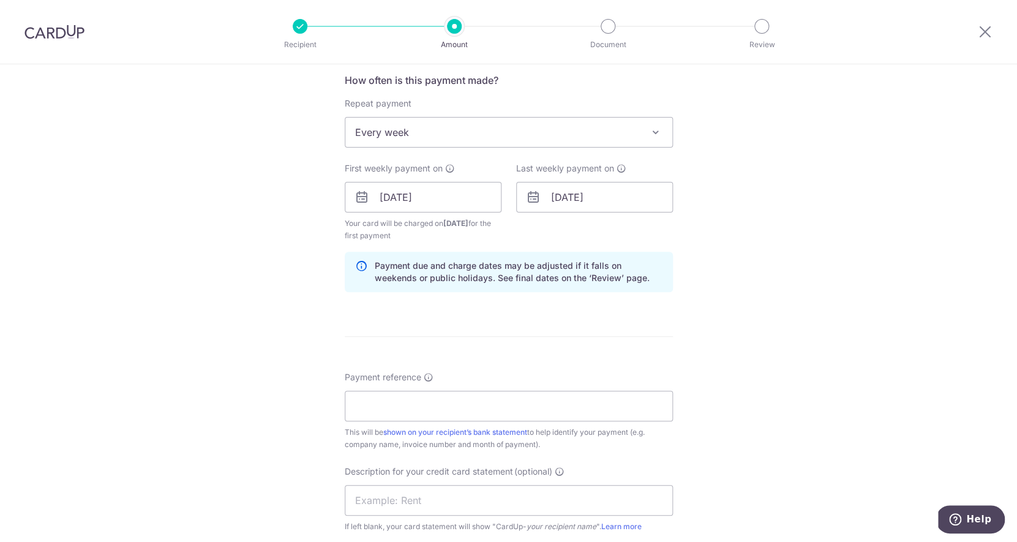
scroll to position [497, 0]
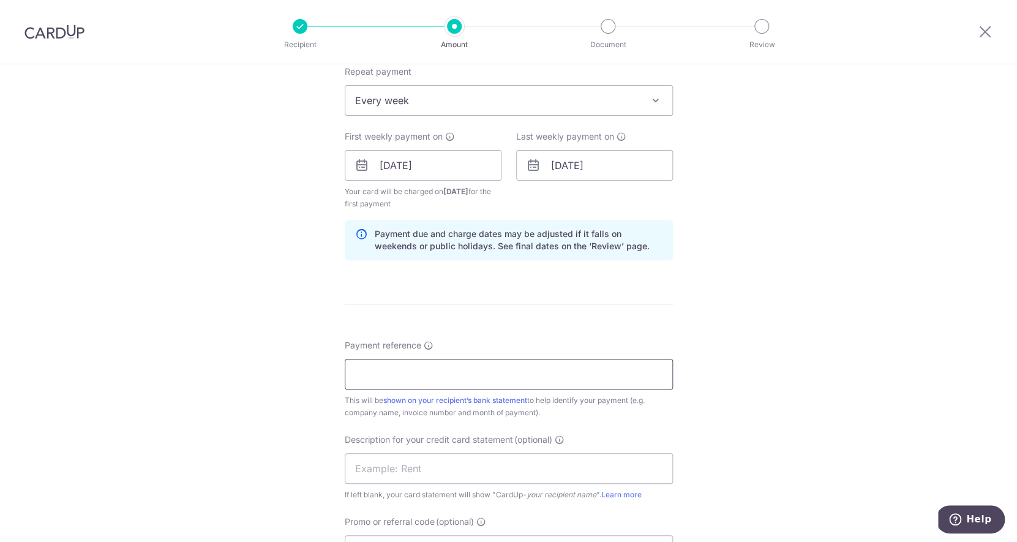
click at [542, 383] on input "Payment reference" at bounding box center [509, 374] width 328 height 31
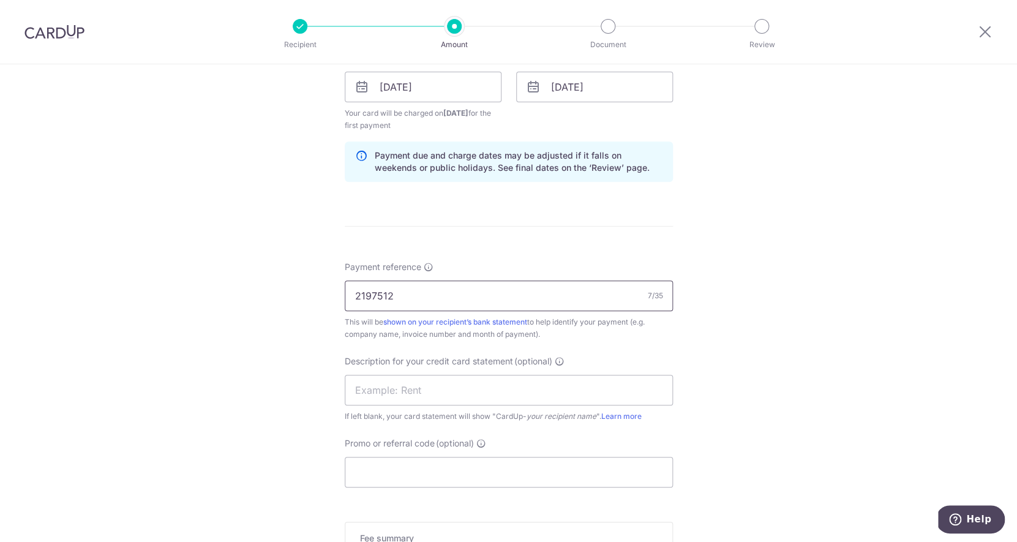
type input "2197512"
click at [523, 446] on div "Promo or referral code (optional) The discounted fee will be shown on the revie…" at bounding box center [509, 462] width 328 height 50
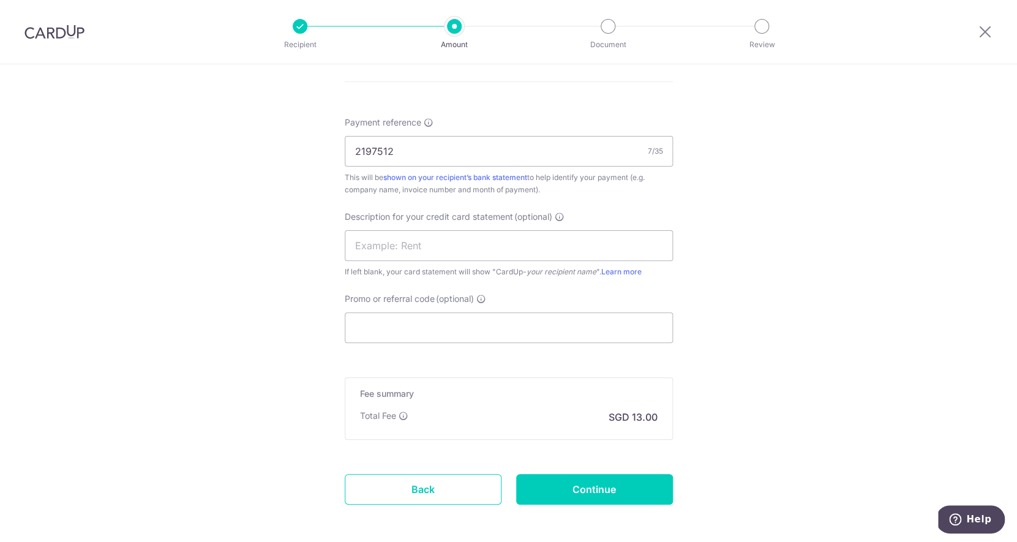
scroll to position [722, 0]
click at [574, 488] on input "Continue" at bounding box center [594, 487] width 157 height 31
type input "Create Schedule"
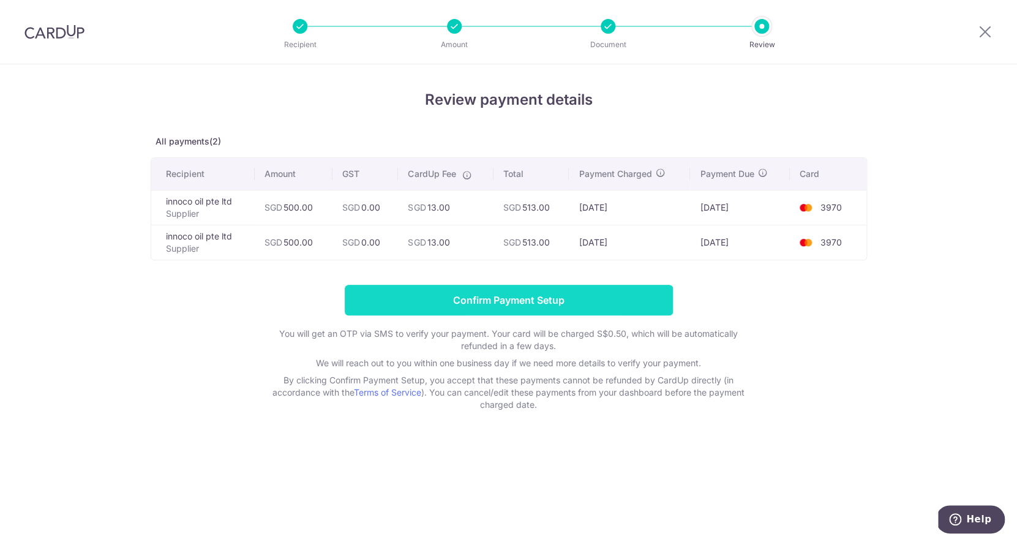
click at [558, 305] on input "Confirm Payment Setup" at bounding box center [509, 300] width 328 height 31
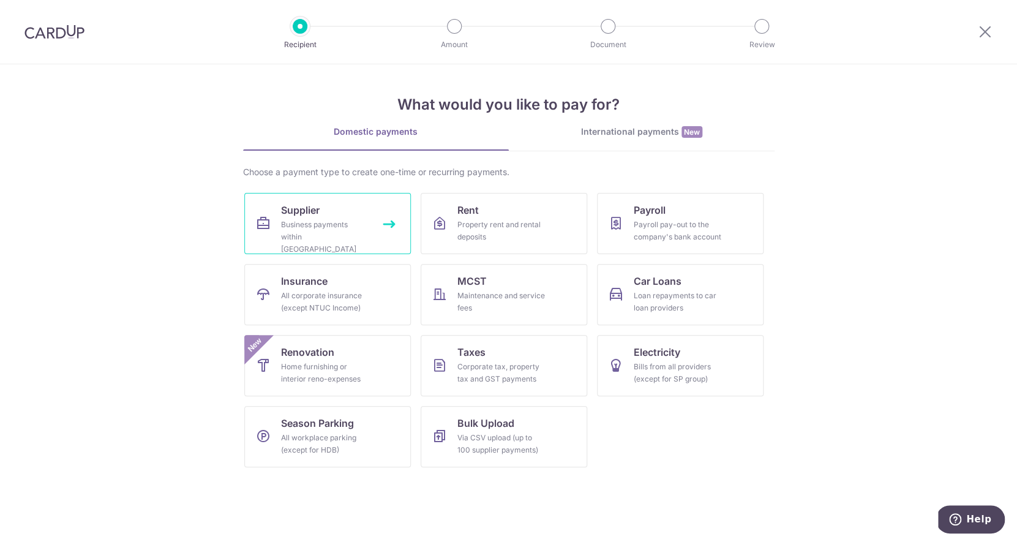
click at [343, 208] on link "Supplier Business payments within [GEOGRAPHIC_DATA]" at bounding box center [327, 223] width 167 height 61
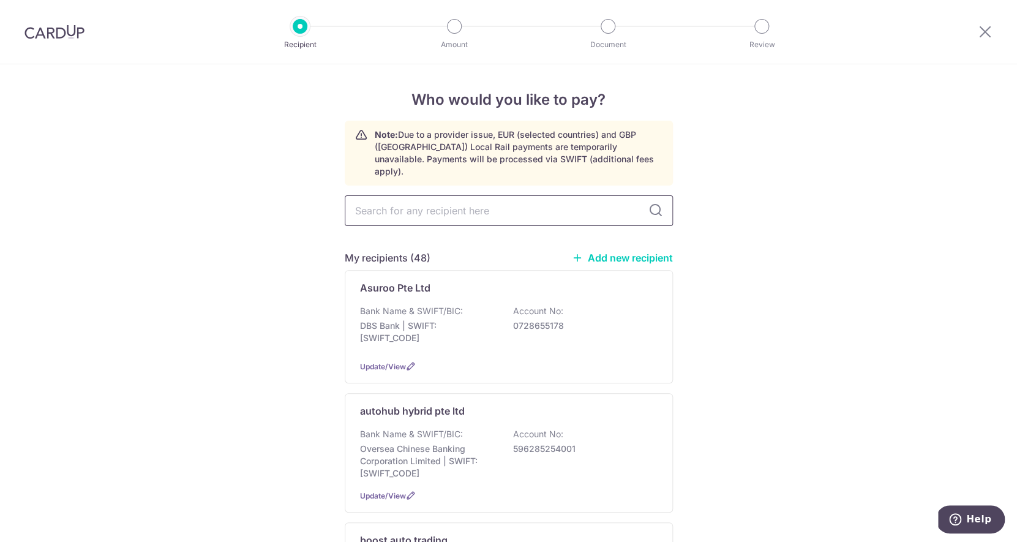
click at [398, 204] on input "text" at bounding box center [509, 210] width 328 height 31
type input "golden"
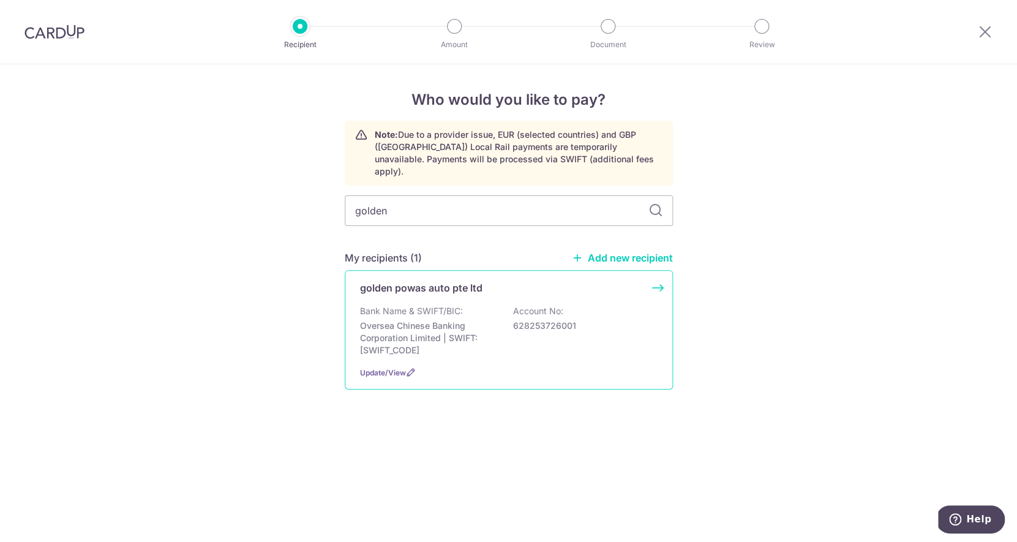
click at [412, 290] on div "golden powas auto pte ltd Bank Name & SWIFT/BIC: Oversea Chinese Banking Corpor…" at bounding box center [509, 329] width 328 height 119
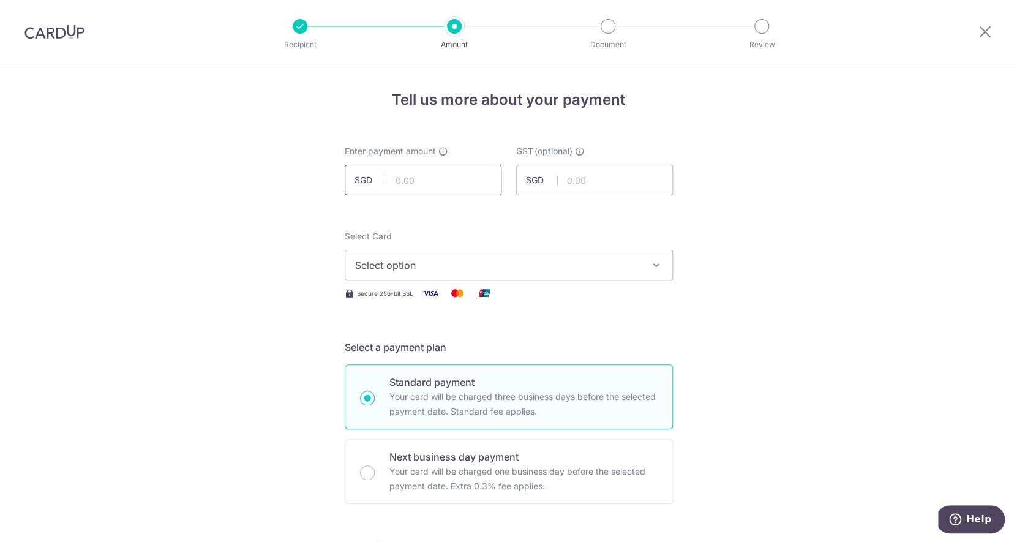
click at [440, 180] on input "text" at bounding box center [423, 180] width 157 height 31
type input "65.40"
click at [441, 266] on span "Select option" at bounding box center [497, 265] width 285 height 15
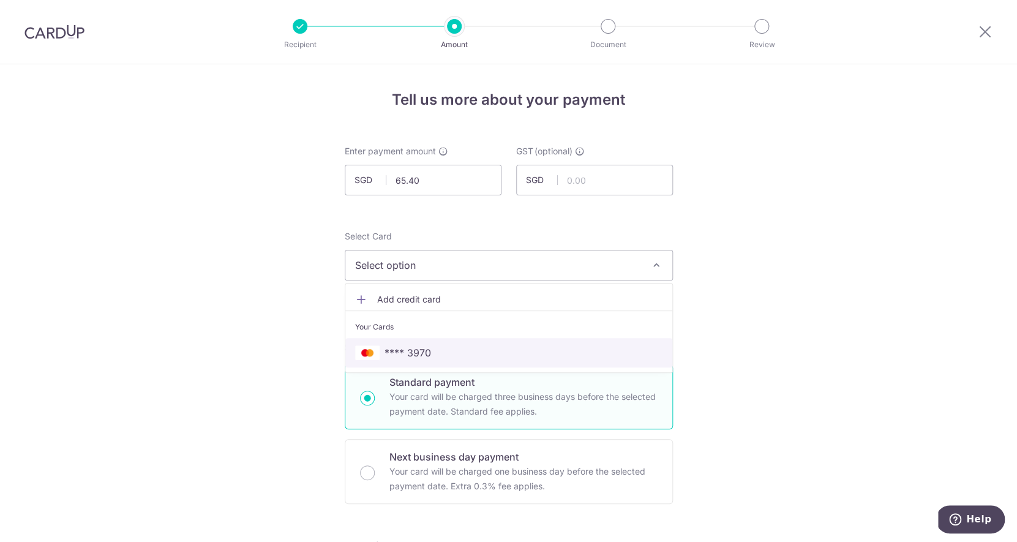
click at [438, 345] on link "**** 3970" at bounding box center [508, 352] width 327 height 29
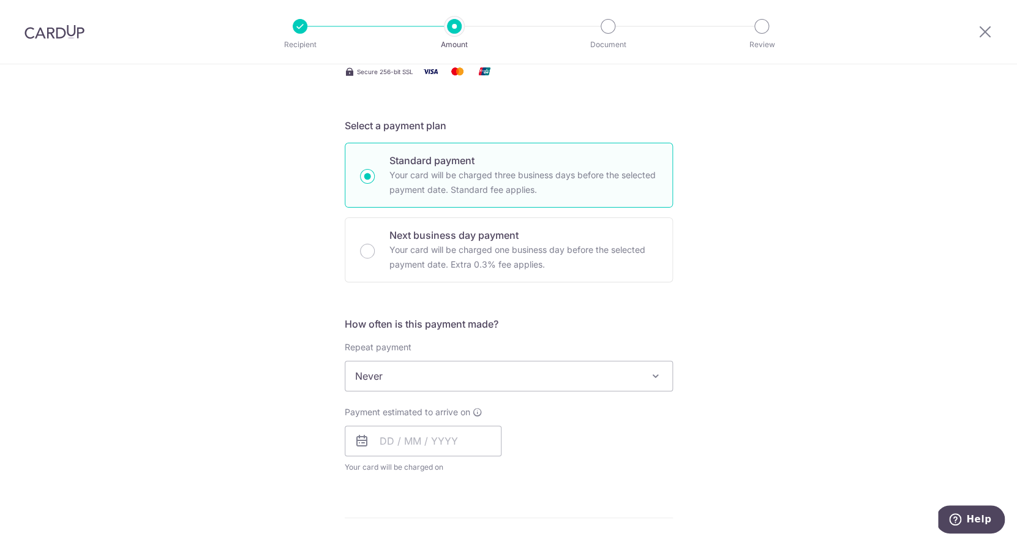
scroll to position [228, 0]
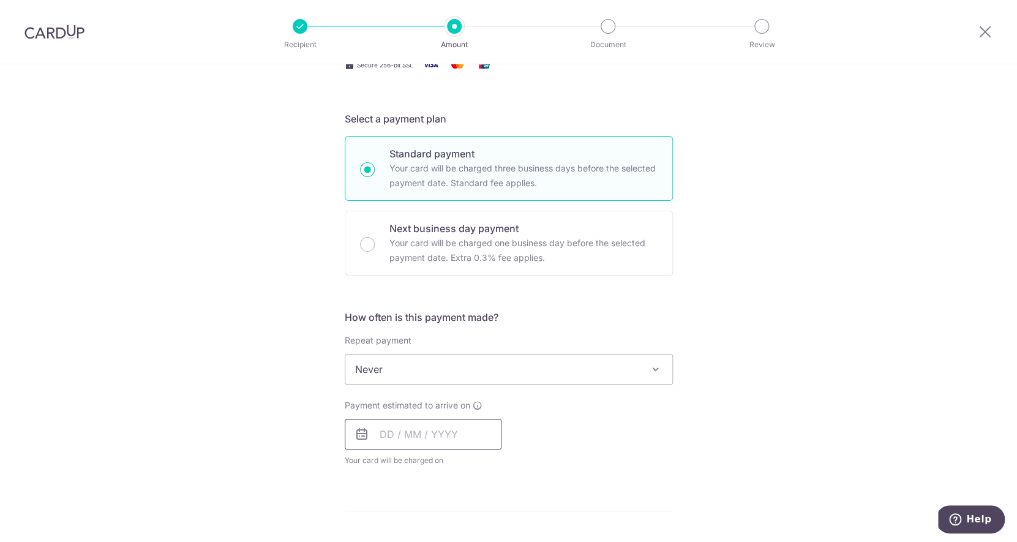
click at [405, 436] on input "text" at bounding box center [423, 434] width 157 height 31
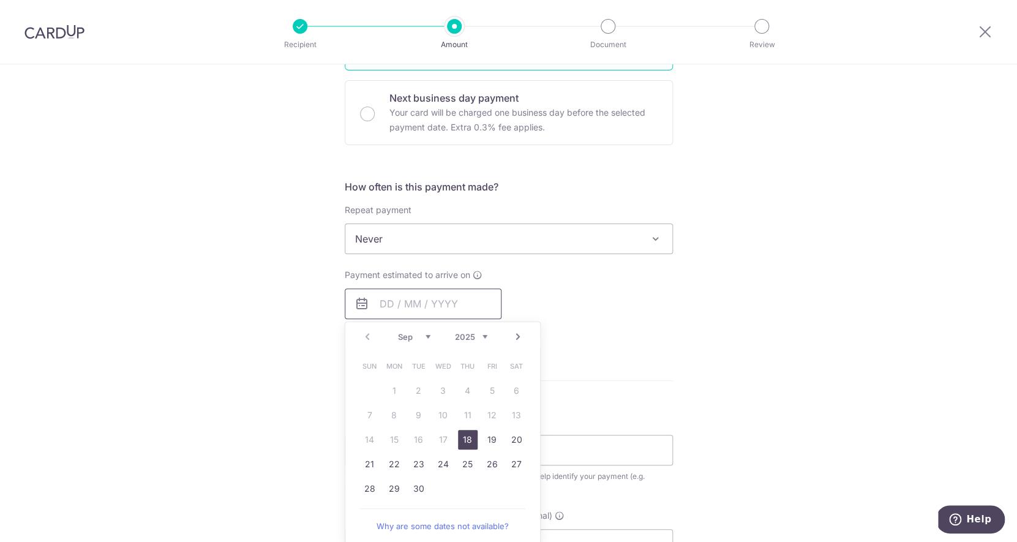
scroll to position [366, 0]
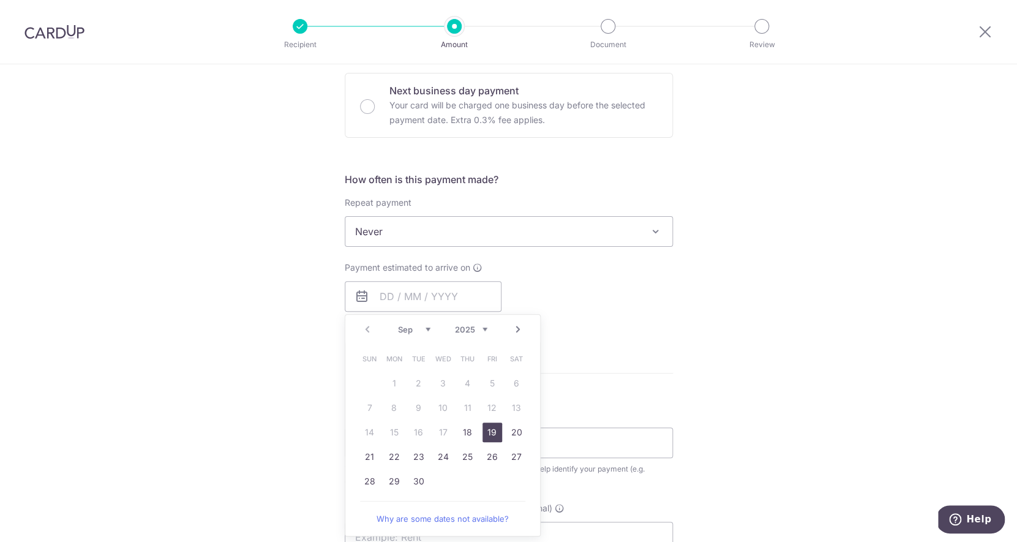
click at [492, 432] on link "19" at bounding box center [492, 432] width 20 height 20
type input "19/09/2025"
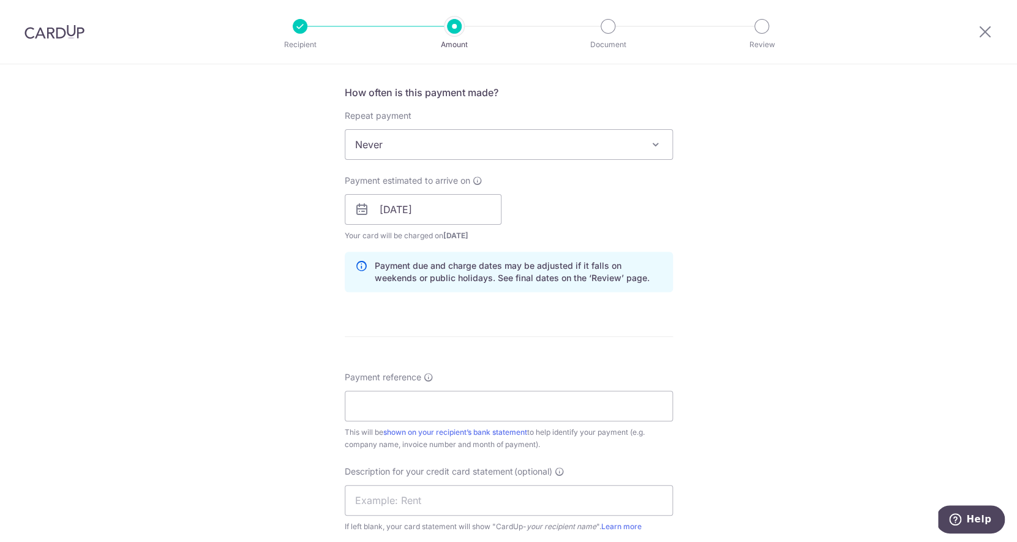
scroll to position [483, 0]
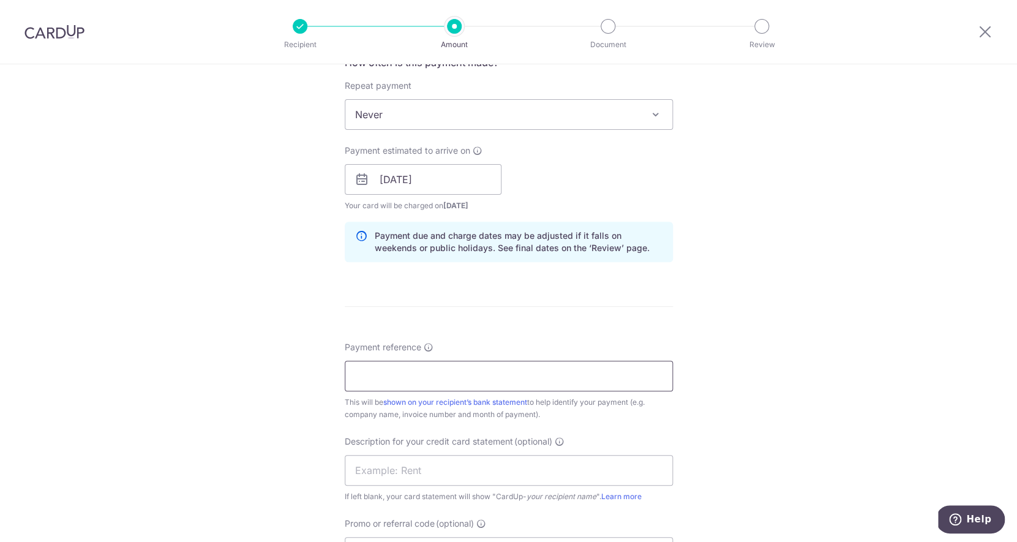
click at [428, 378] on input "Payment reference" at bounding box center [509, 376] width 328 height 31
type input "gp025391"
click at [442, 468] on input "text" at bounding box center [509, 470] width 328 height 31
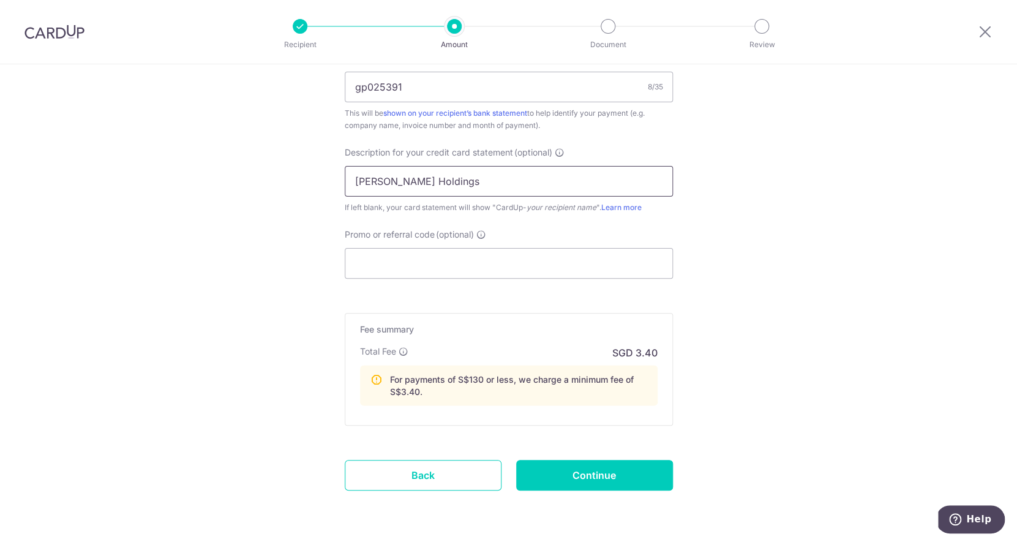
scroll to position [780, 0]
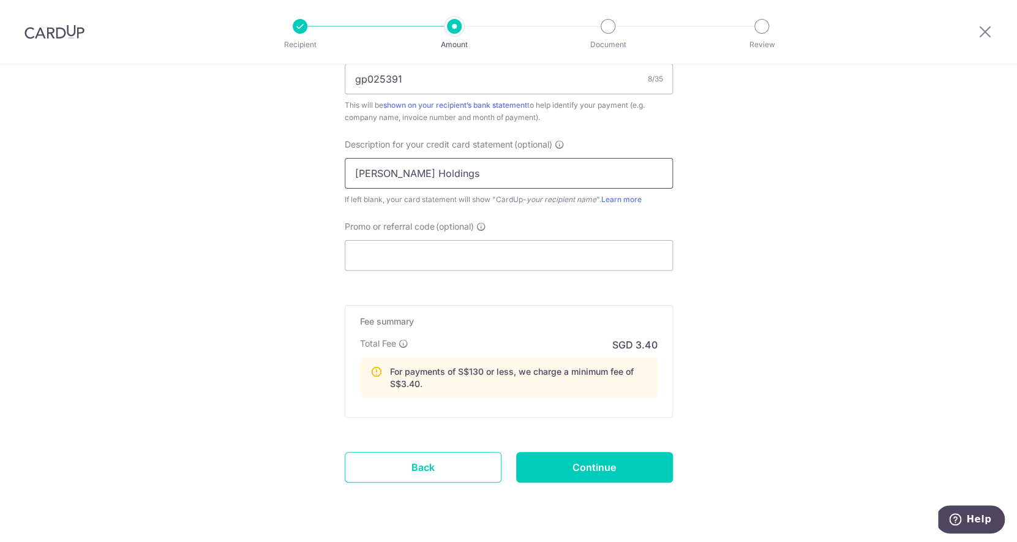
type input "Stark Holdings"
click at [584, 460] on input "Continue" at bounding box center [594, 467] width 157 height 31
type input "Create Schedule"
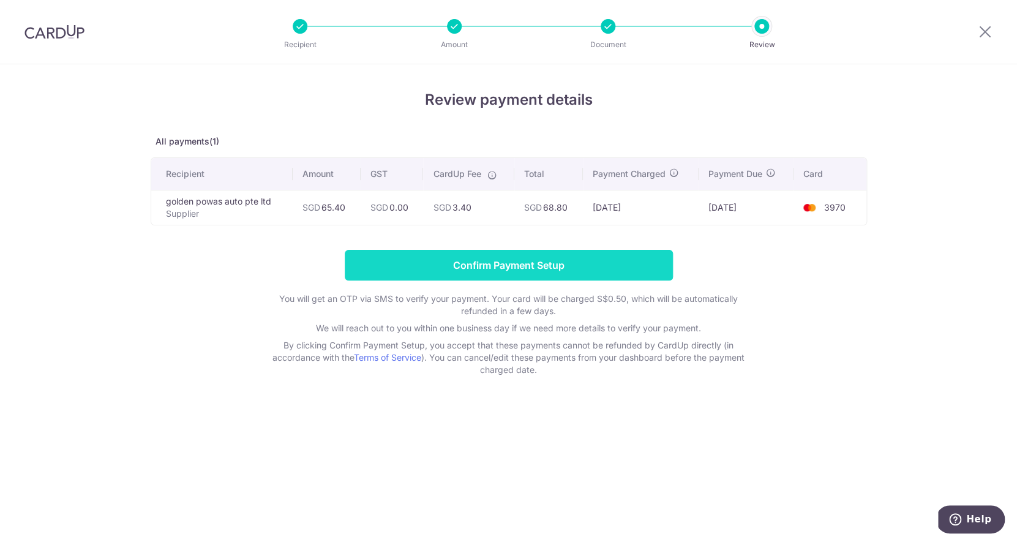
click at [529, 268] on input "Confirm Payment Setup" at bounding box center [509, 265] width 328 height 31
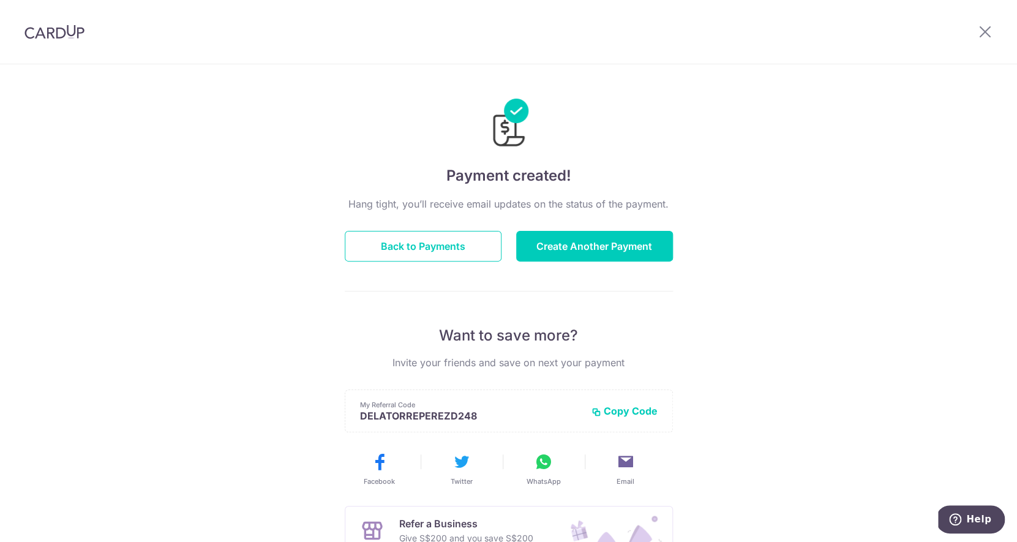
click at [564, 227] on div "Hang tight, you’ll receive email updates on the status of the payment. Back to …" at bounding box center [509, 429] width 328 height 464
click at [564, 235] on button "Create Another Payment" at bounding box center [594, 246] width 157 height 31
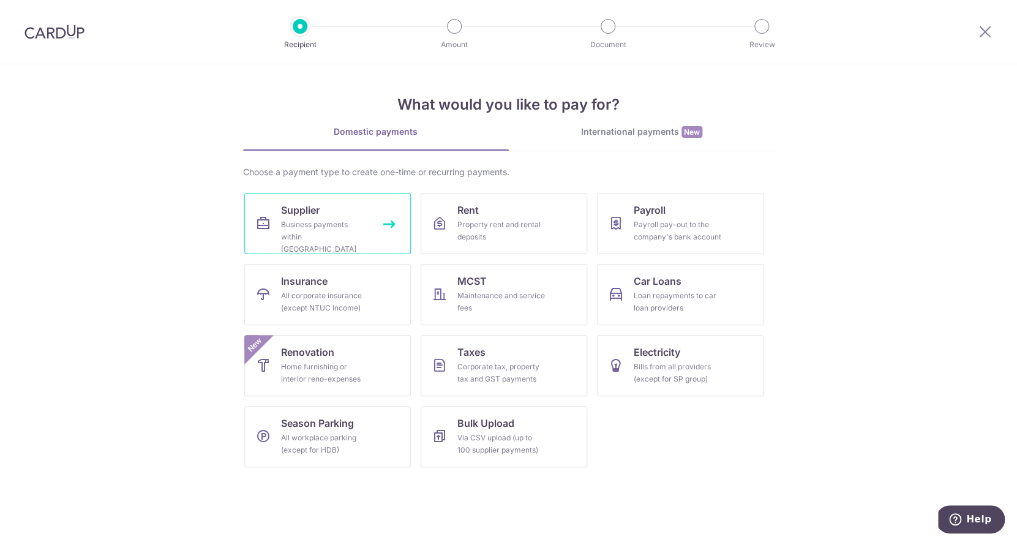
click at [360, 226] on div "Business payments within Singapore" at bounding box center [325, 237] width 88 height 37
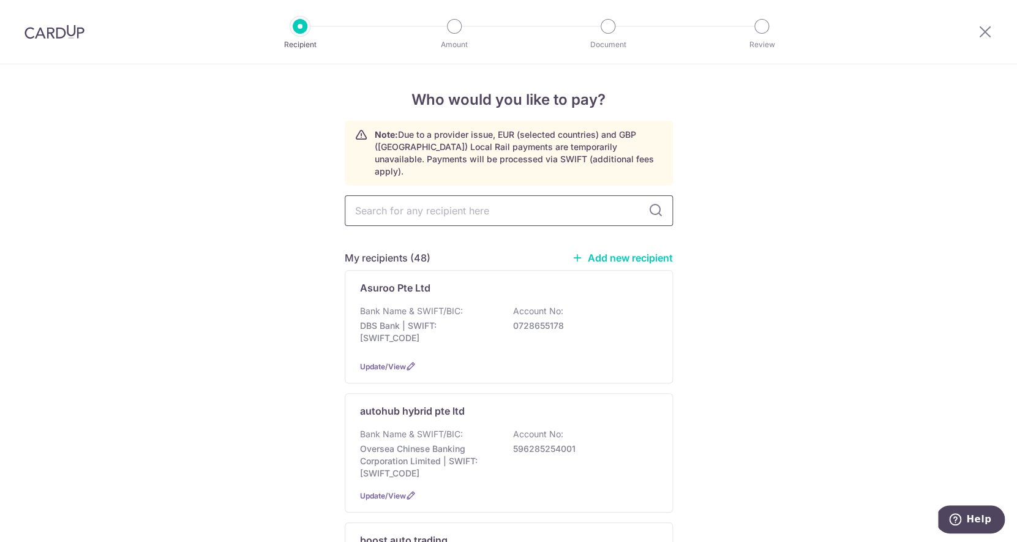
click at [442, 200] on input "text" at bounding box center [509, 210] width 328 height 31
type input "[PERSON_NAME]"
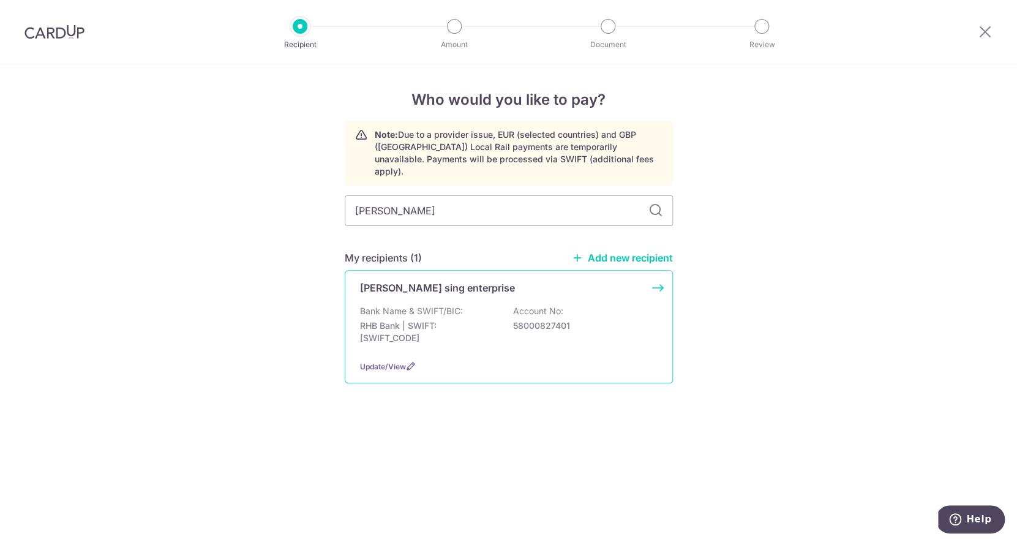
click at [432, 305] on p "Bank Name & SWIFT/BIC:" at bounding box center [411, 311] width 103 height 12
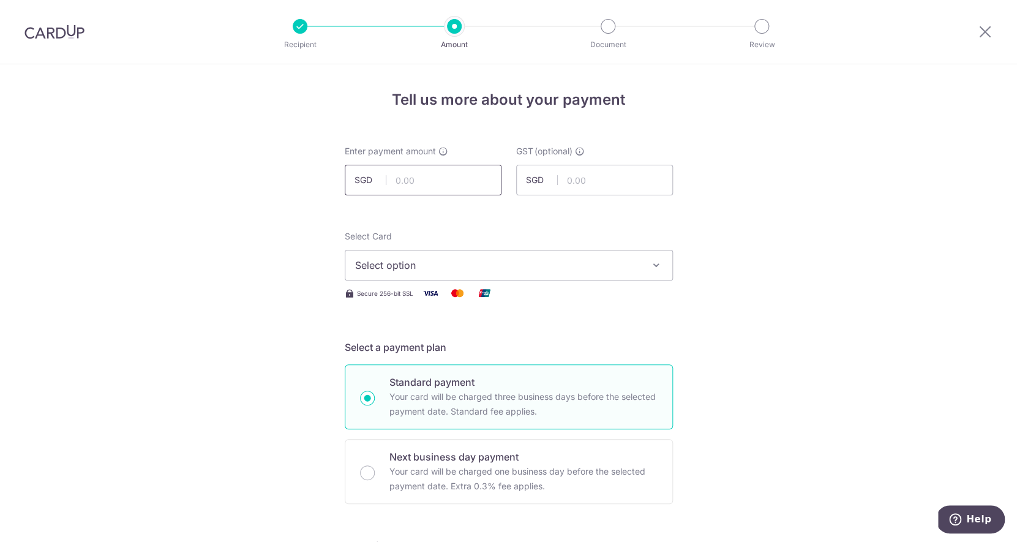
click at [427, 179] on input "text" at bounding box center [423, 180] width 157 height 31
type input "130.80"
click at [429, 274] on button "Select option" at bounding box center [509, 265] width 328 height 31
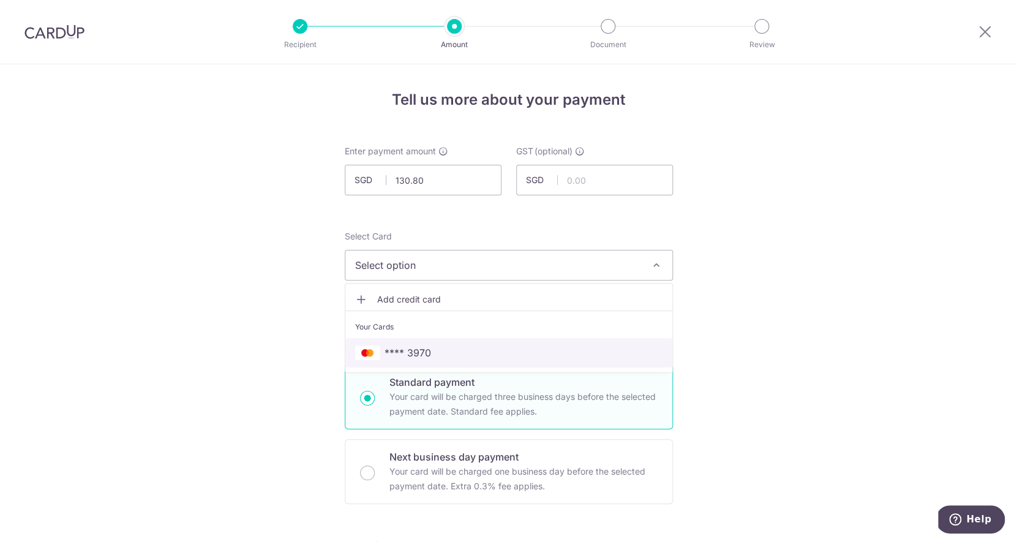
click at [422, 350] on span "**** 3970" at bounding box center [407, 352] width 47 height 15
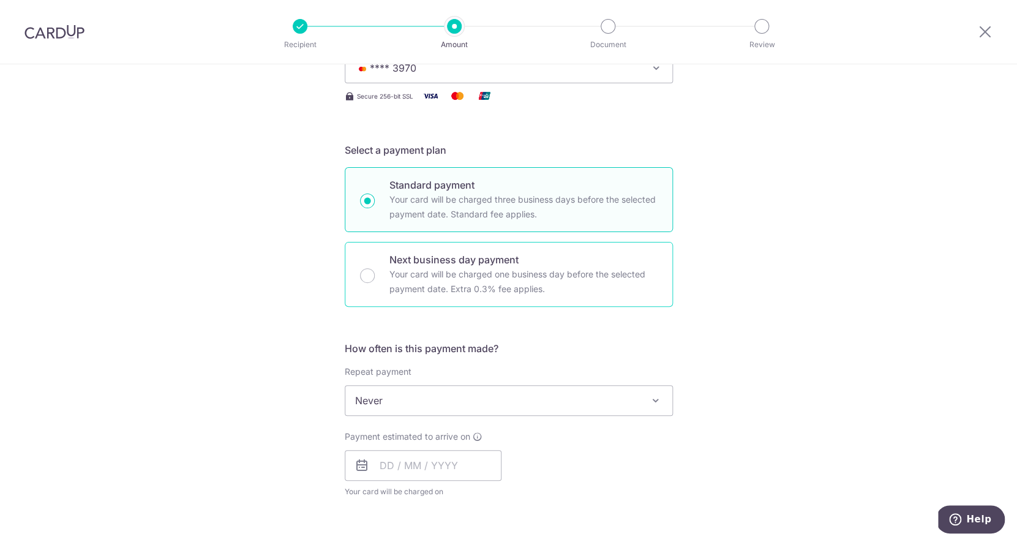
scroll to position [206, 0]
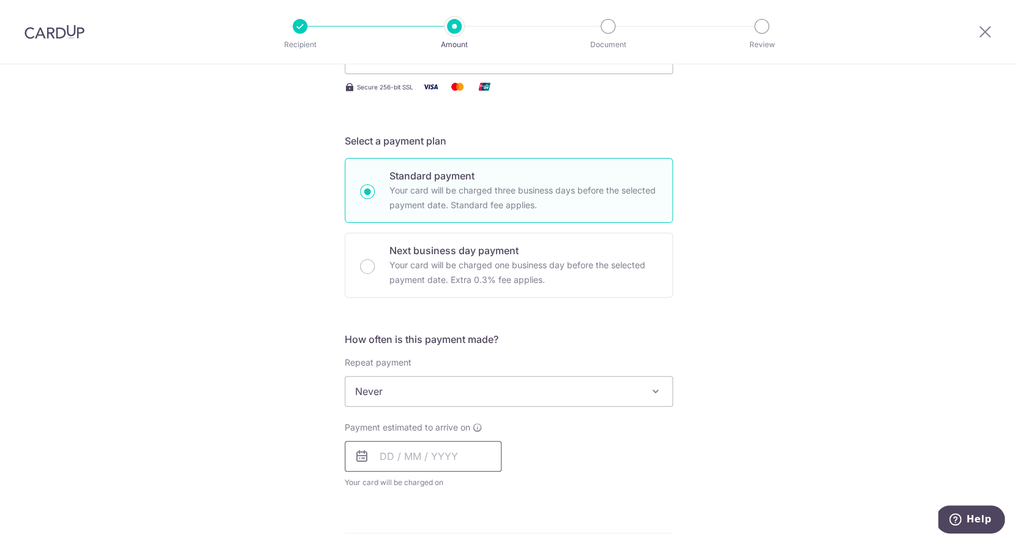
click at [408, 444] on input "text" at bounding box center [423, 456] width 157 height 31
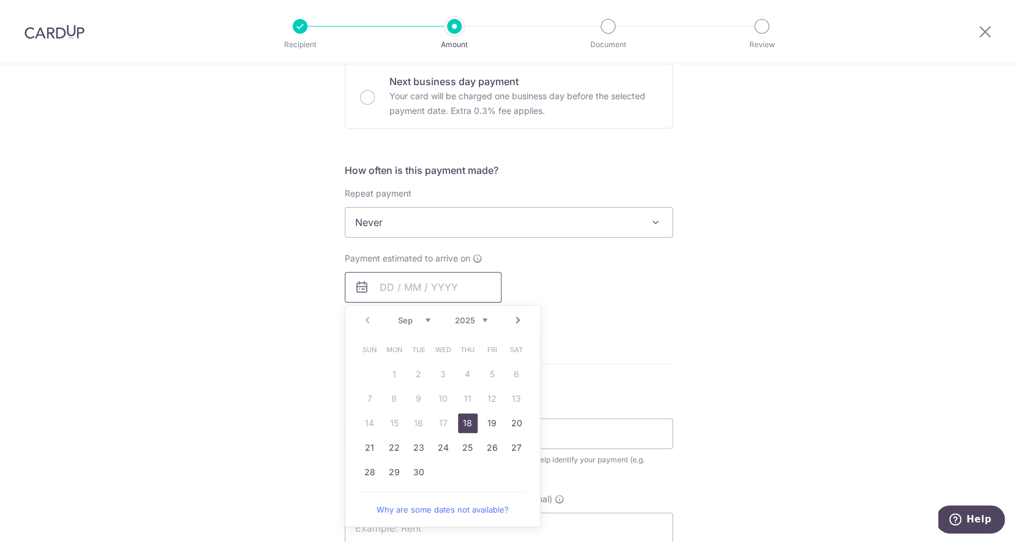
scroll to position [372, 0]
click at [392, 457] on link "22" at bounding box center [394, 451] width 20 height 20
type input "[DATE]"
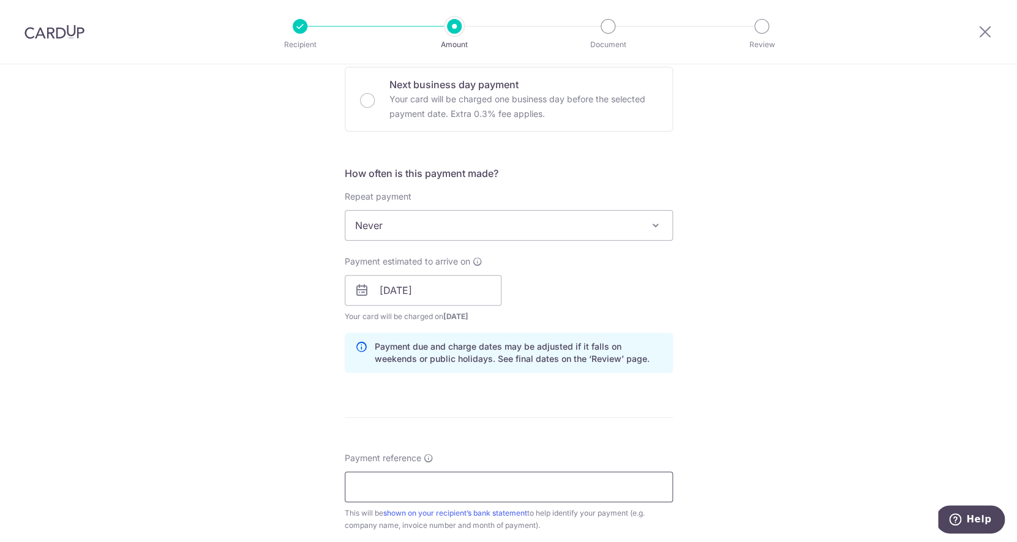
click at [406, 487] on input "Payment reference" at bounding box center [509, 486] width 328 height 31
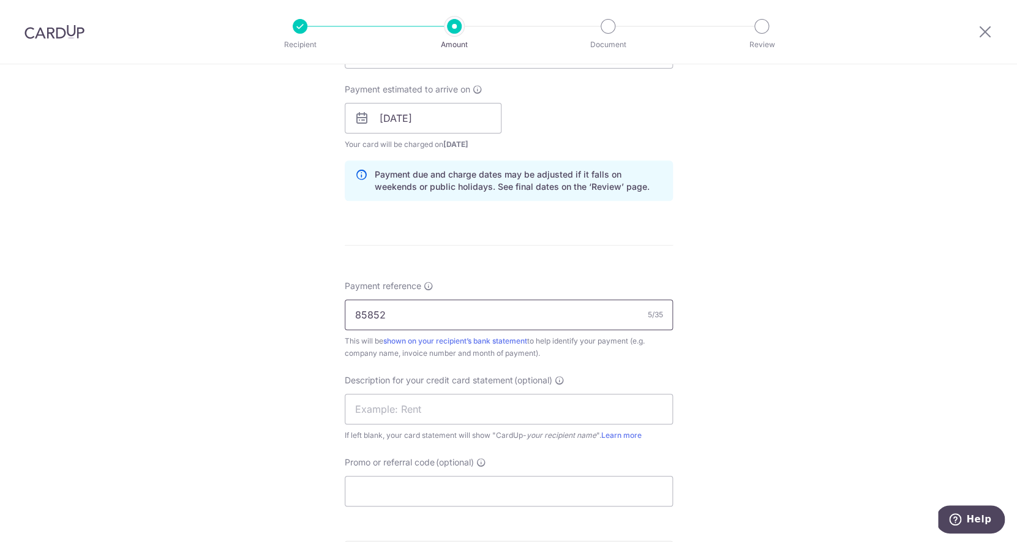
scroll to position [546, 0]
type input "85852"
click at [434, 409] on input "text" at bounding box center [509, 407] width 328 height 31
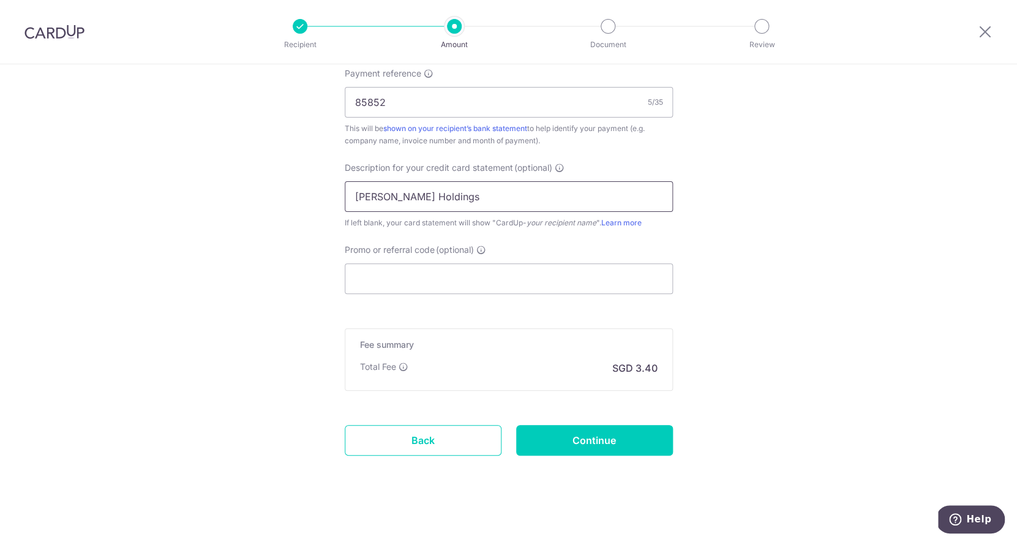
scroll to position [760, 0]
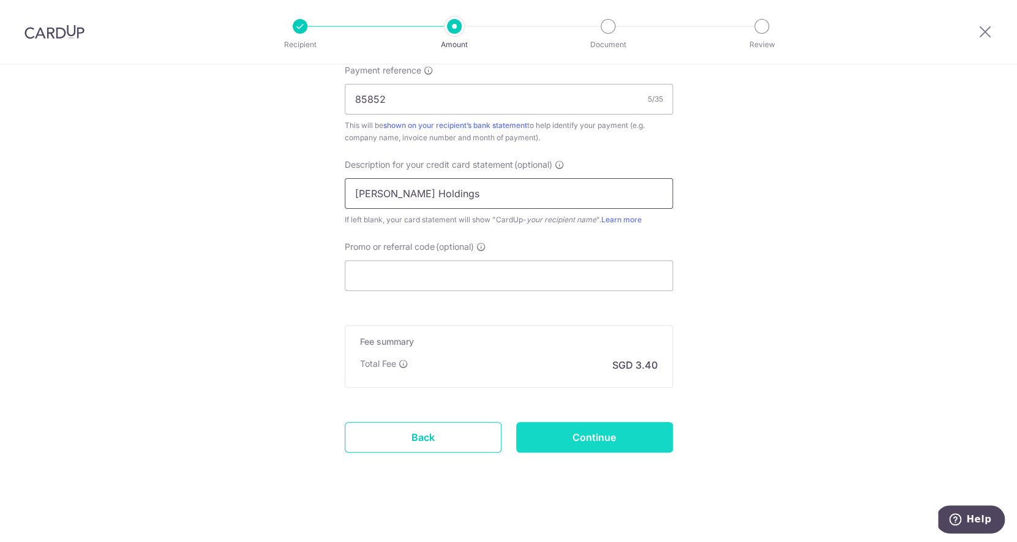
type input "Stark Holdings"
click at [579, 446] on input "Continue" at bounding box center [594, 437] width 157 height 31
type input "Create Schedule"
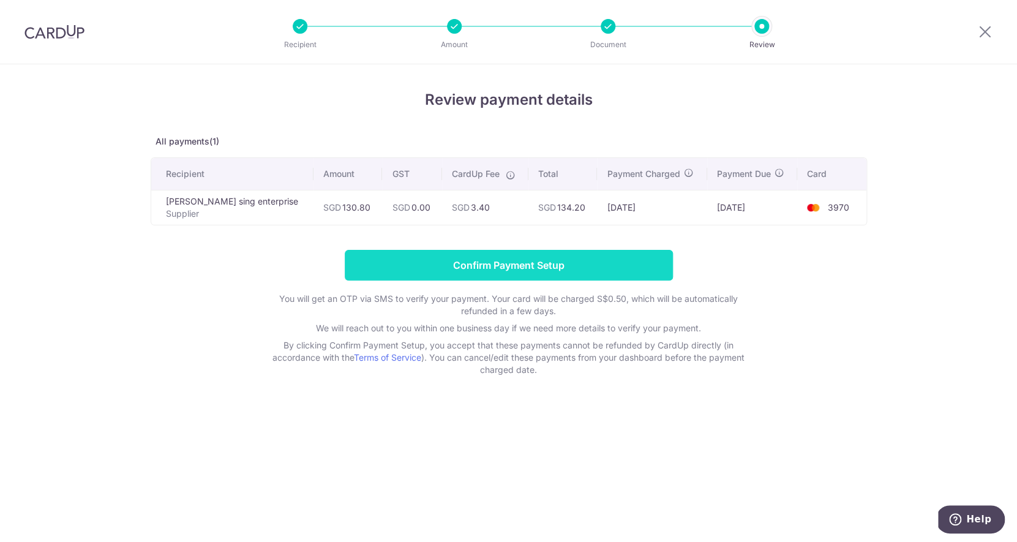
click at [582, 259] on input "Confirm Payment Setup" at bounding box center [509, 265] width 328 height 31
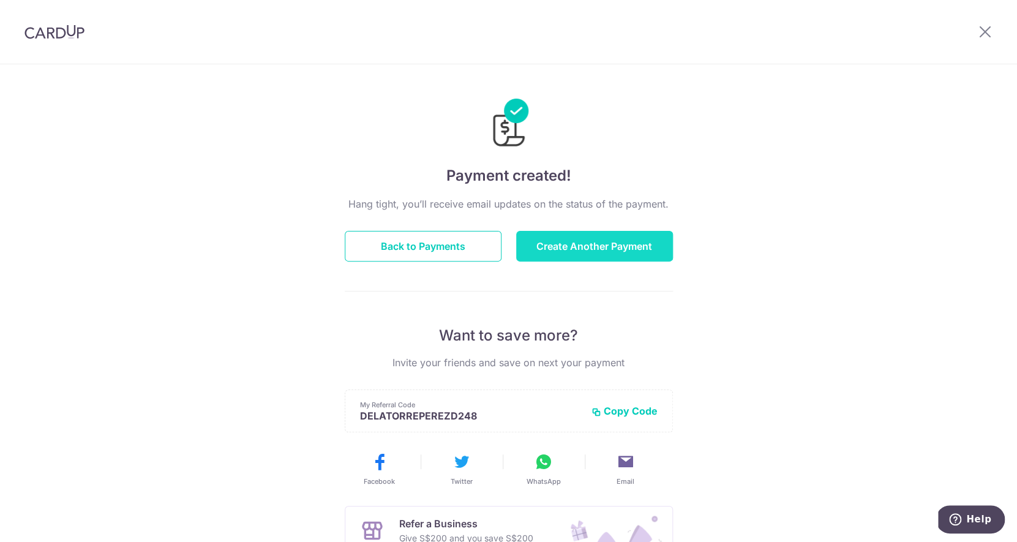
click at [615, 252] on button "Create Another Payment" at bounding box center [594, 246] width 157 height 31
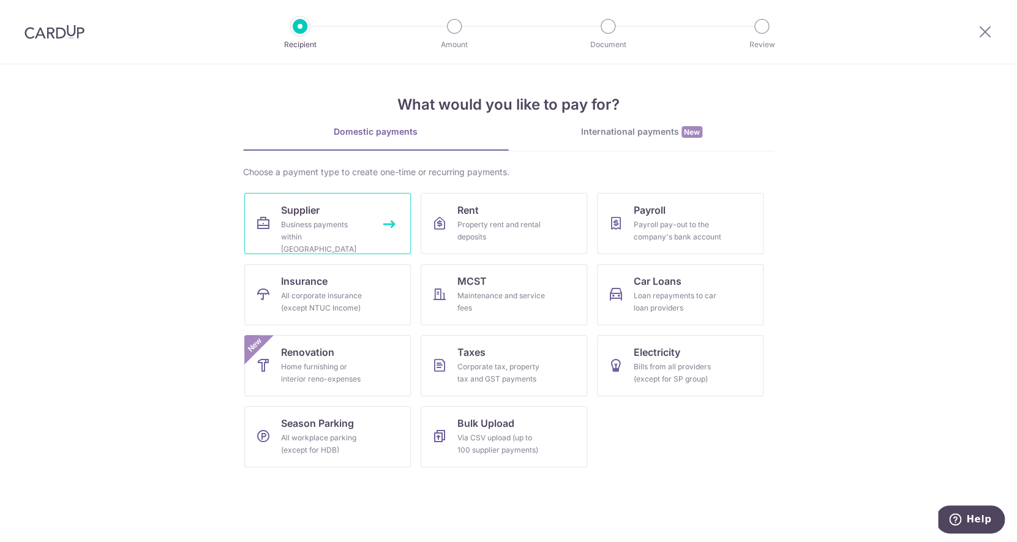
click at [335, 224] on div "Business payments within Singapore" at bounding box center [325, 237] width 88 height 37
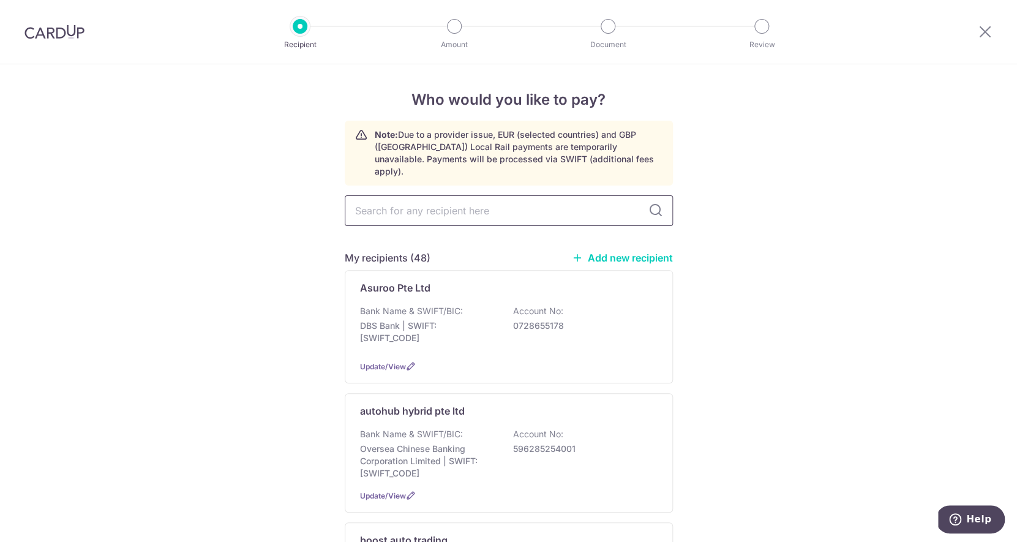
click at [382, 199] on input "text" at bounding box center [509, 210] width 328 height 31
type input "kk"
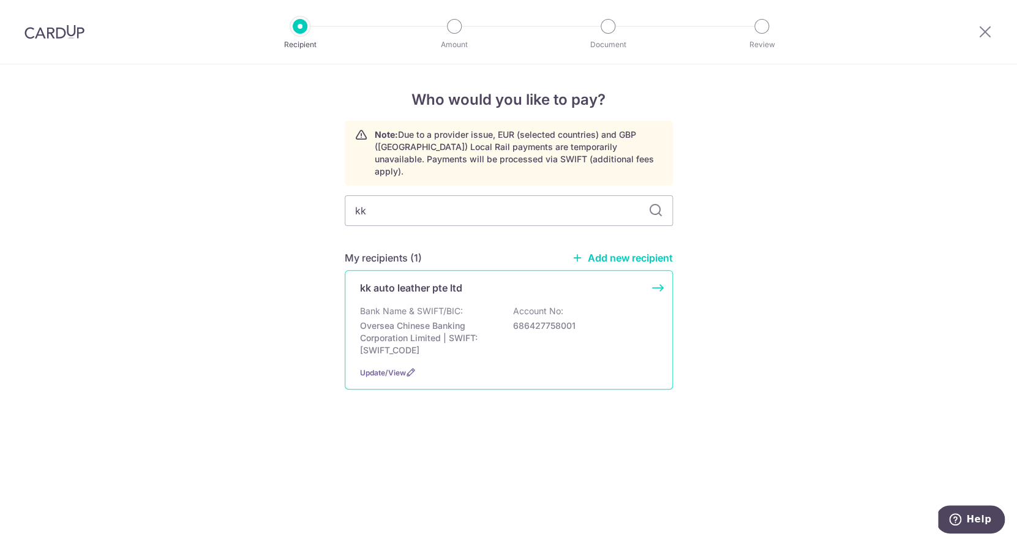
click at [373, 288] on div "kk auto leather pte ltd Bank Name & SWIFT/BIC: Oversea Chinese Banking Corporat…" at bounding box center [509, 329] width 328 height 119
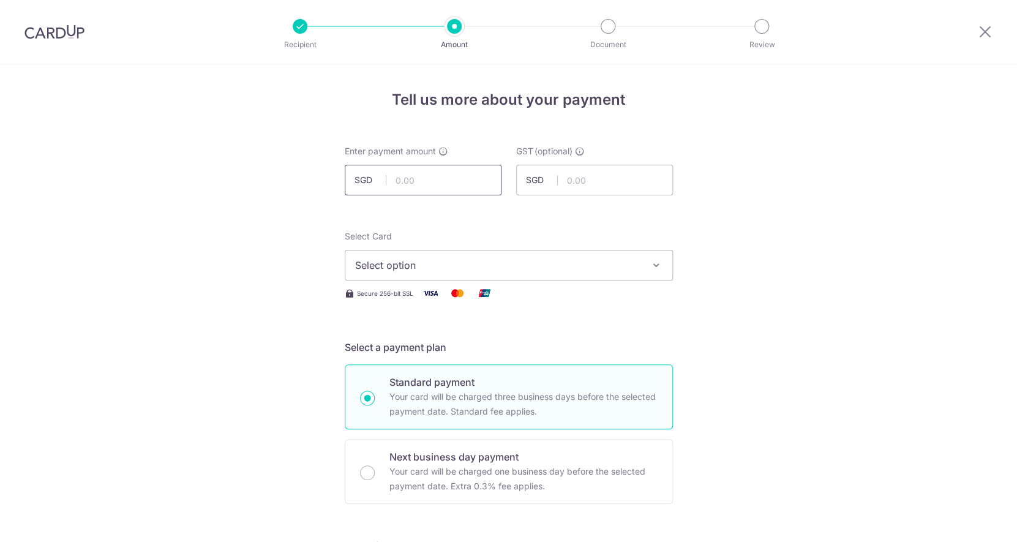
click at [426, 189] on input "text" at bounding box center [423, 180] width 157 height 31
type input "152.60"
click at [446, 275] on button "Select option" at bounding box center [509, 265] width 328 height 31
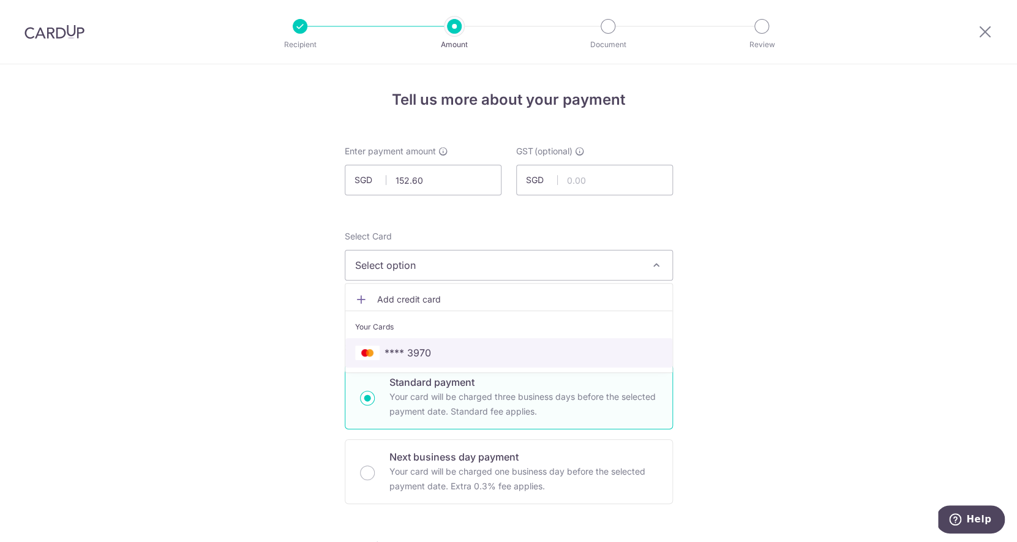
click at [442, 353] on span "**** 3970" at bounding box center [508, 352] width 307 height 15
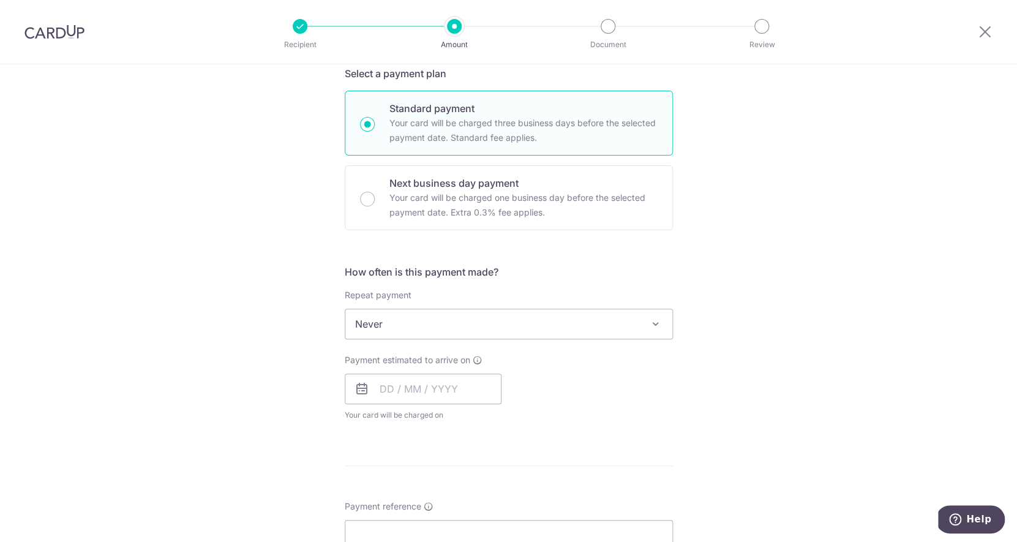
scroll to position [275, 0]
click at [432, 391] on input "text" at bounding box center [423, 387] width 157 height 31
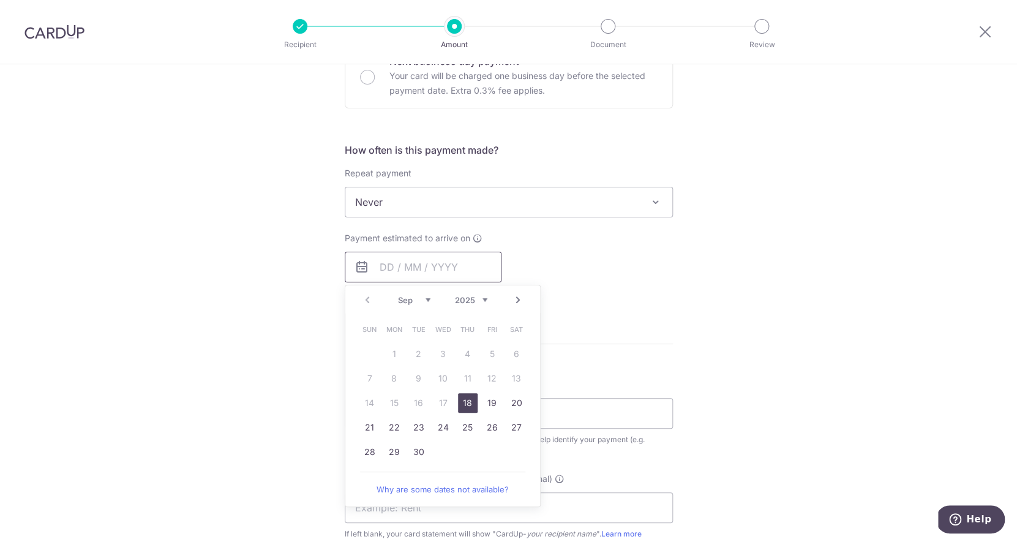
scroll to position [399, 0]
click at [403, 425] on link "22" at bounding box center [394, 424] width 20 height 20
type input "22/09/2025"
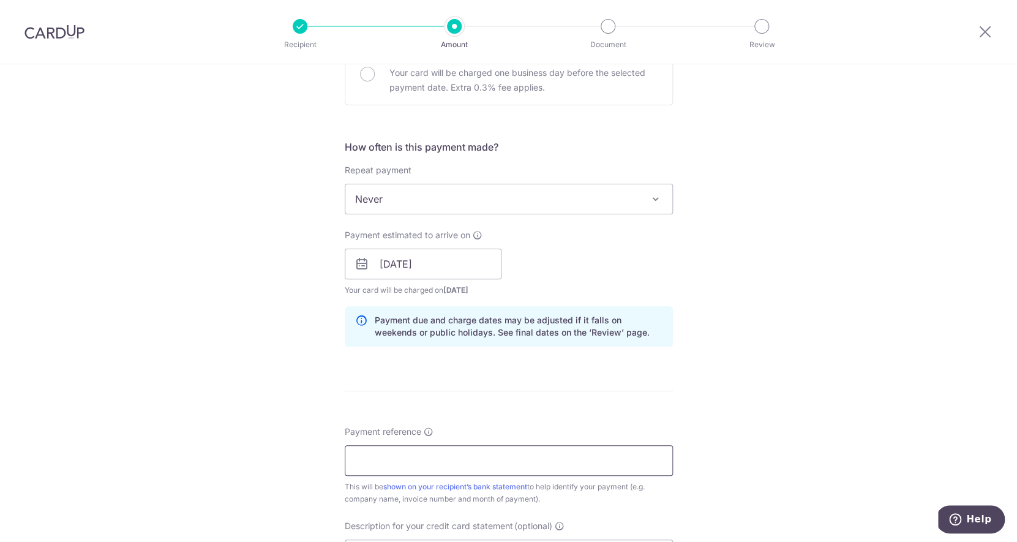
click at [415, 461] on input "Payment reference" at bounding box center [509, 460] width 328 height 31
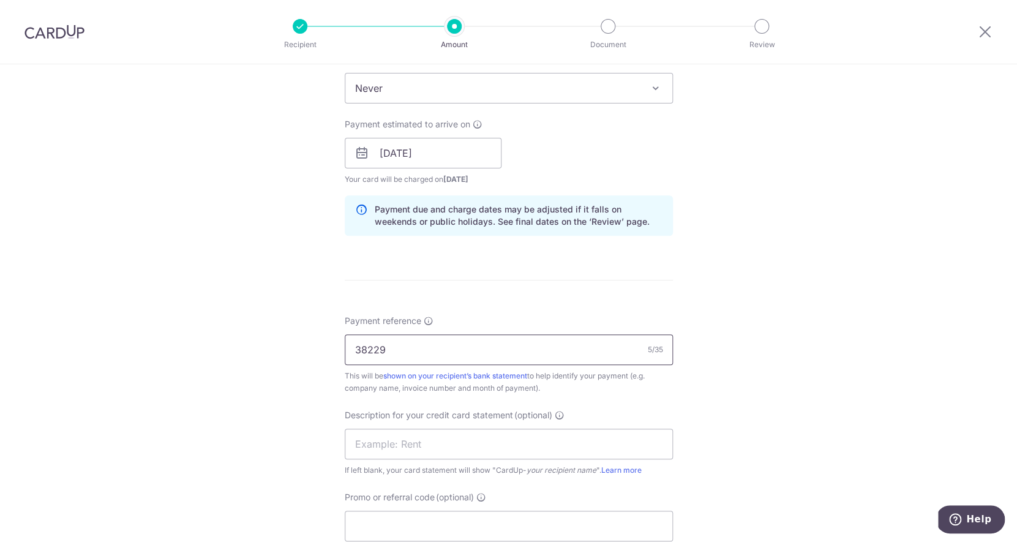
scroll to position [595, 0]
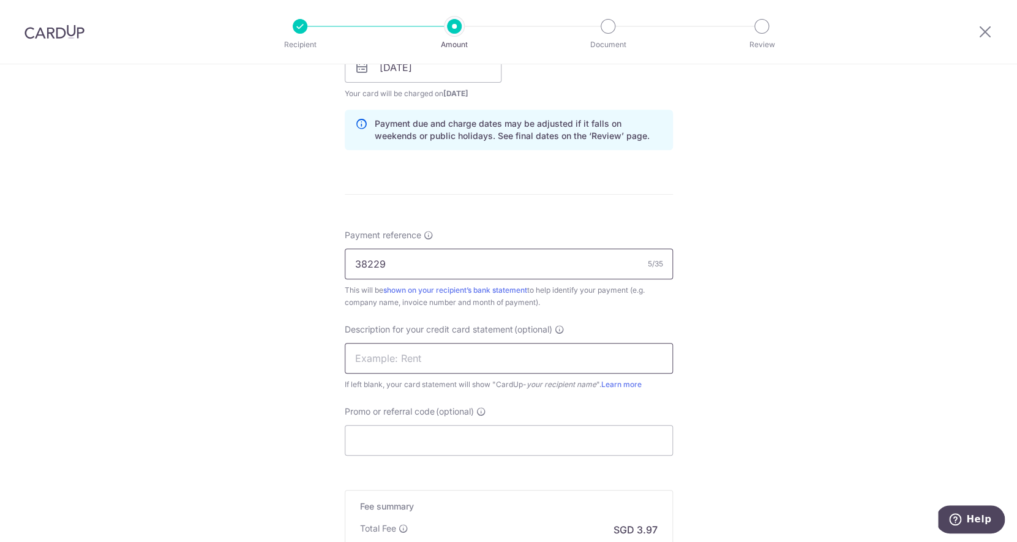
type input "38229"
click at [418, 363] on input "text" at bounding box center [509, 358] width 328 height 31
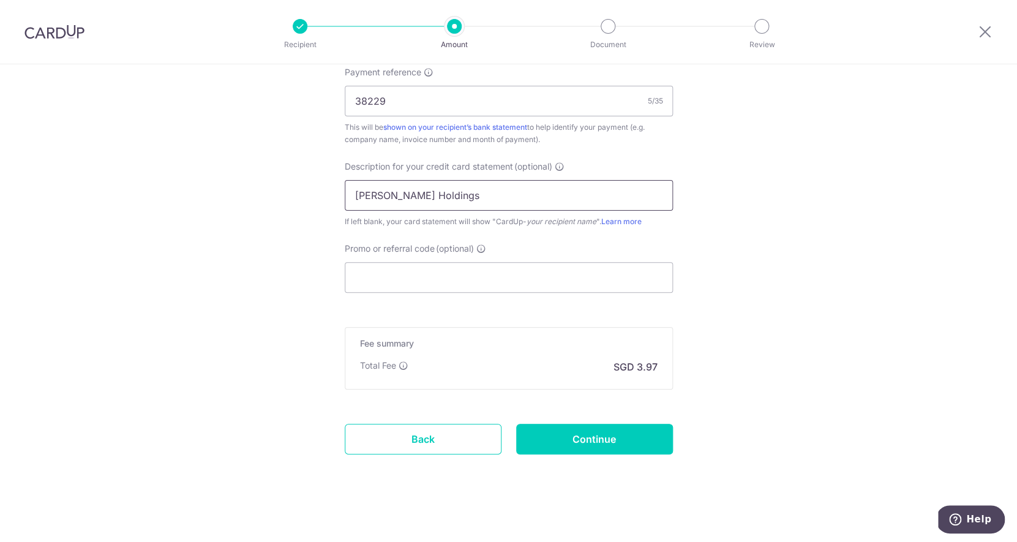
scroll to position [762, 0]
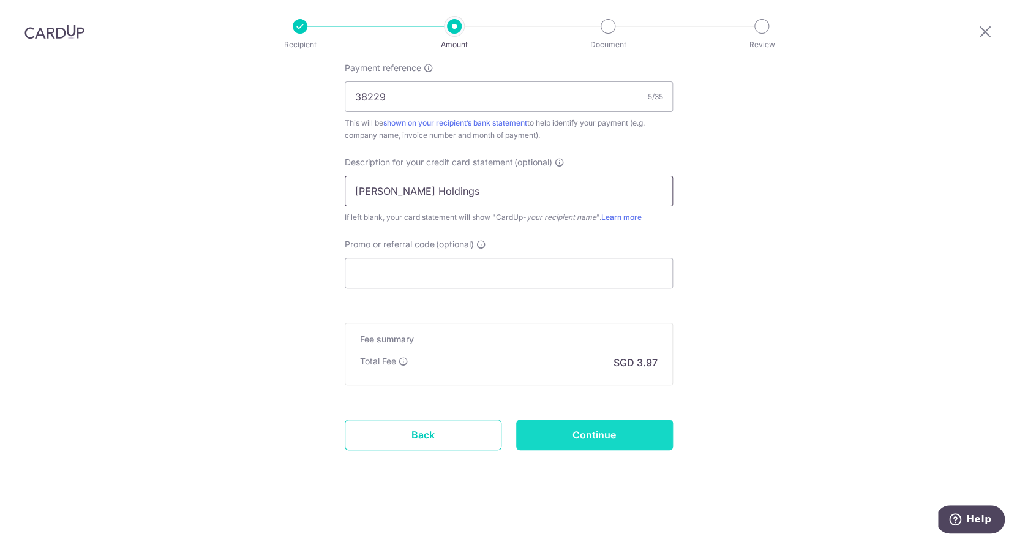
type input "[PERSON_NAME] Holdings"
click at [638, 435] on input "Continue" at bounding box center [594, 434] width 157 height 31
type input "Create Schedule"
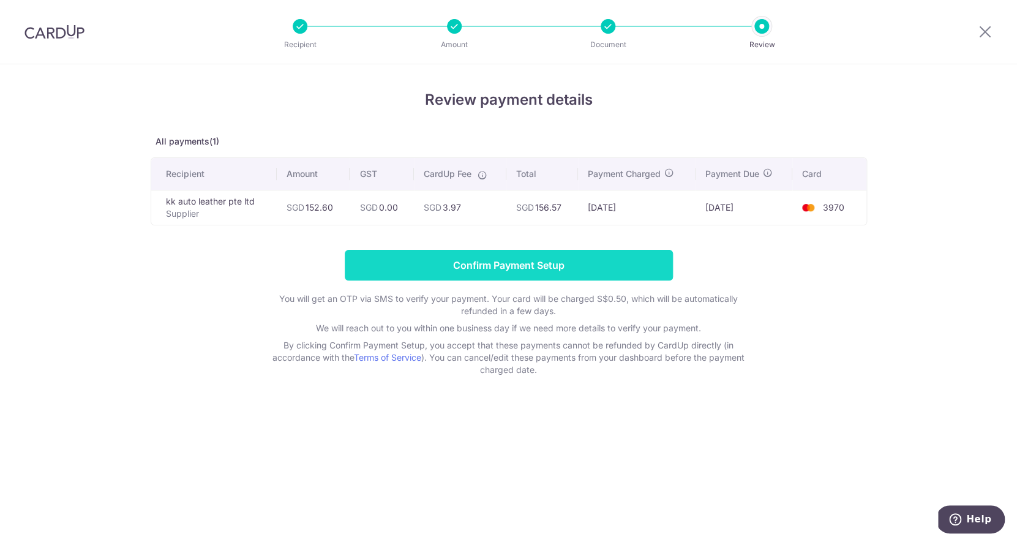
click at [589, 266] on input "Confirm Payment Setup" at bounding box center [509, 265] width 328 height 31
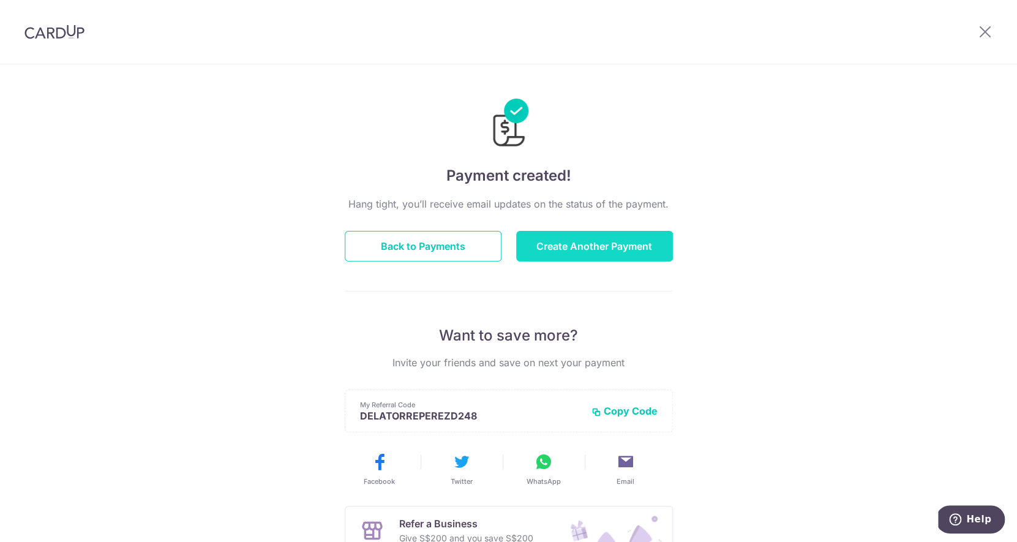
click at [590, 245] on button "Create Another Payment" at bounding box center [594, 246] width 157 height 31
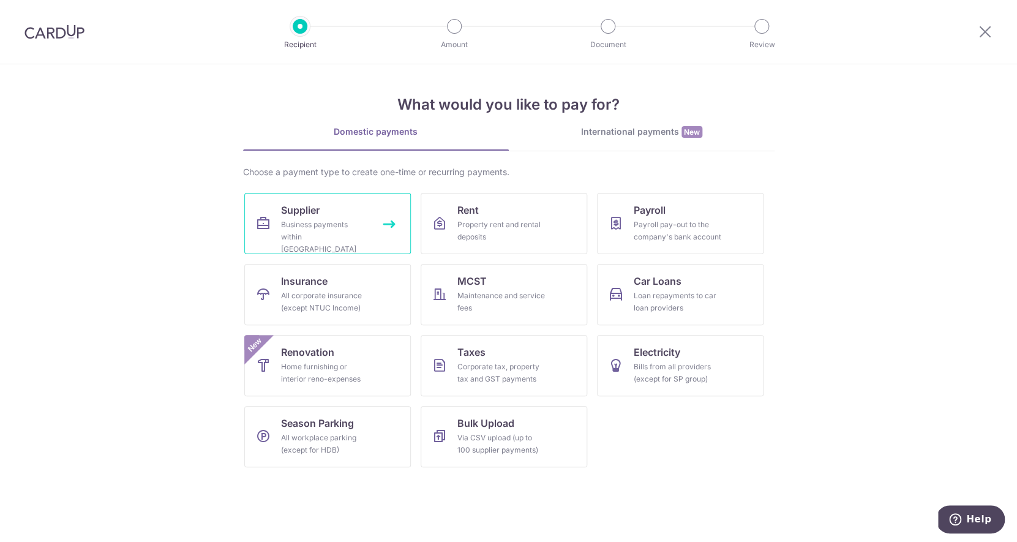
click at [332, 219] on div "Business payments within Singapore" at bounding box center [325, 237] width 88 height 37
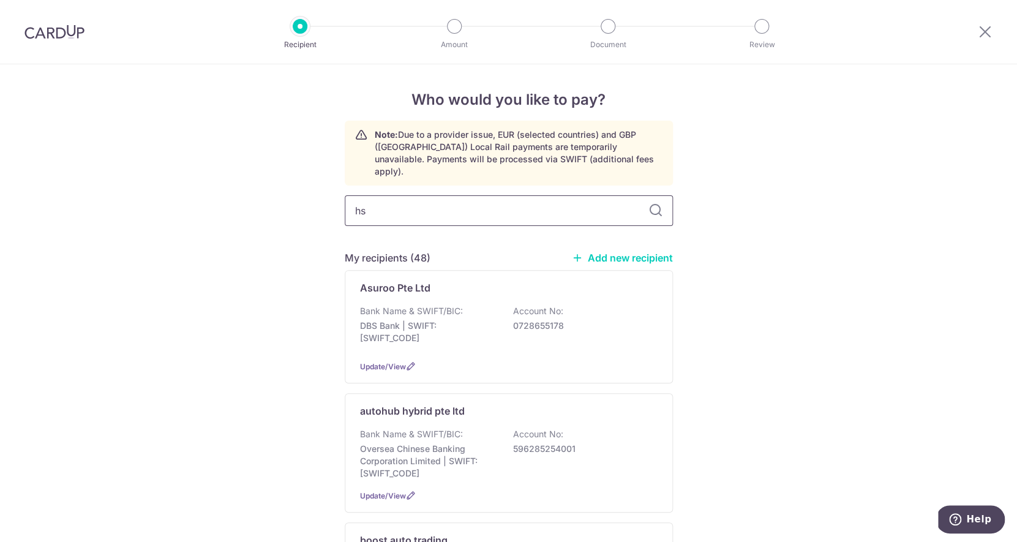
type input "hsi"
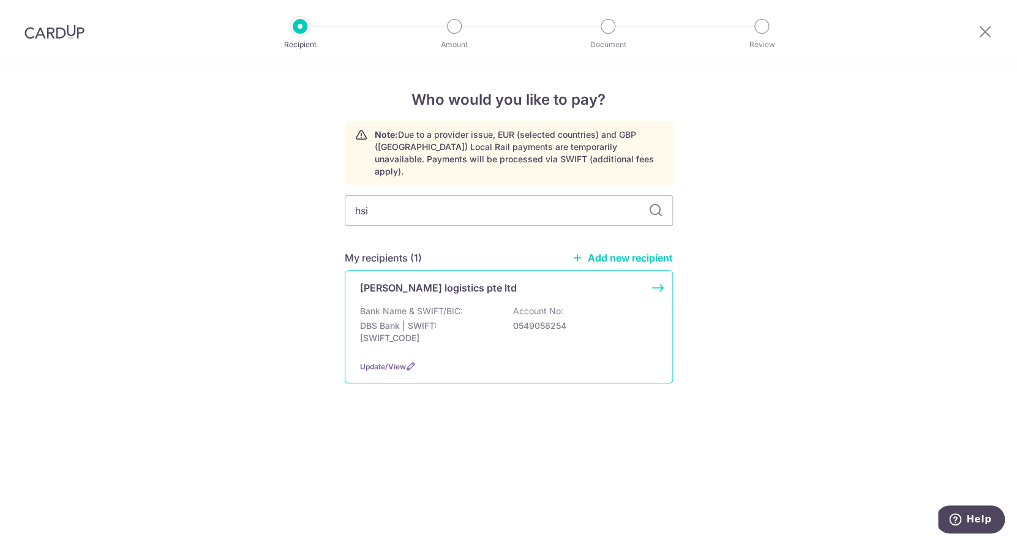
click at [430, 305] on p "Bank Name & SWIFT/BIC:" at bounding box center [411, 311] width 103 height 12
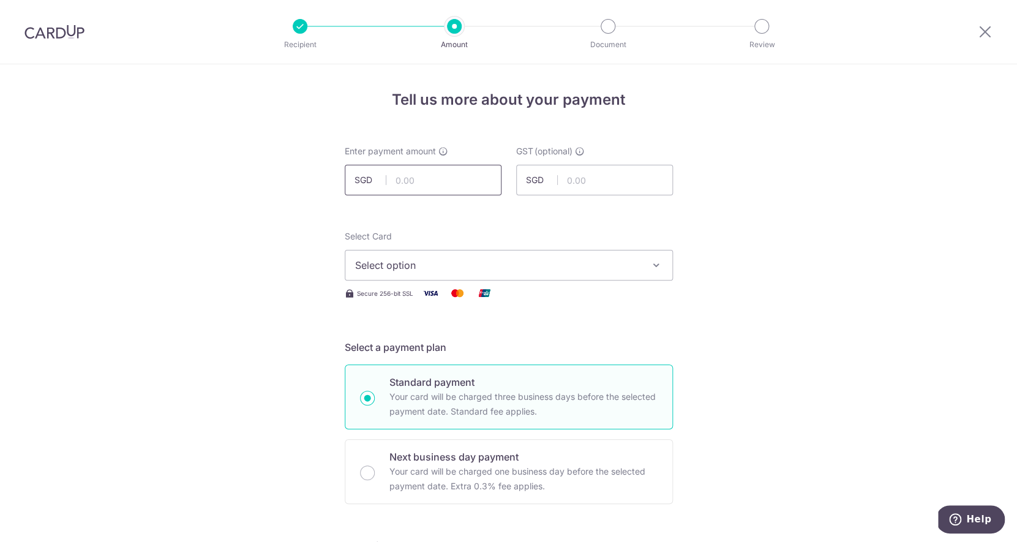
click at [405, 177] on input "text" at bounding box center [423, 180] width 157 height 31
type input "518.57"
click at [421, 266] on span "Select option" at bounding box center [497, 265] width 285 height 15
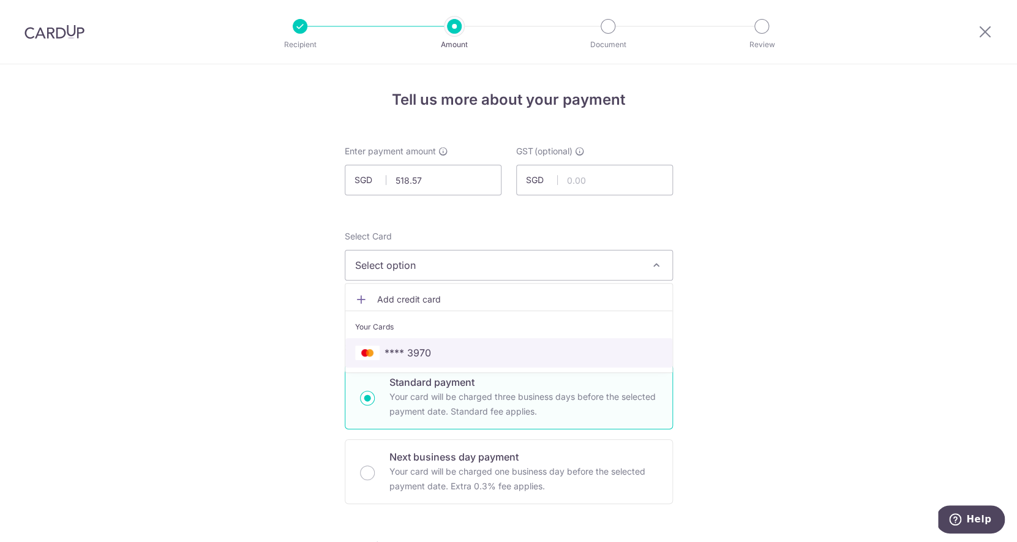
click at [420, 339] on link "**** 3970" at bounding box center [508, 352] width 327 height 29
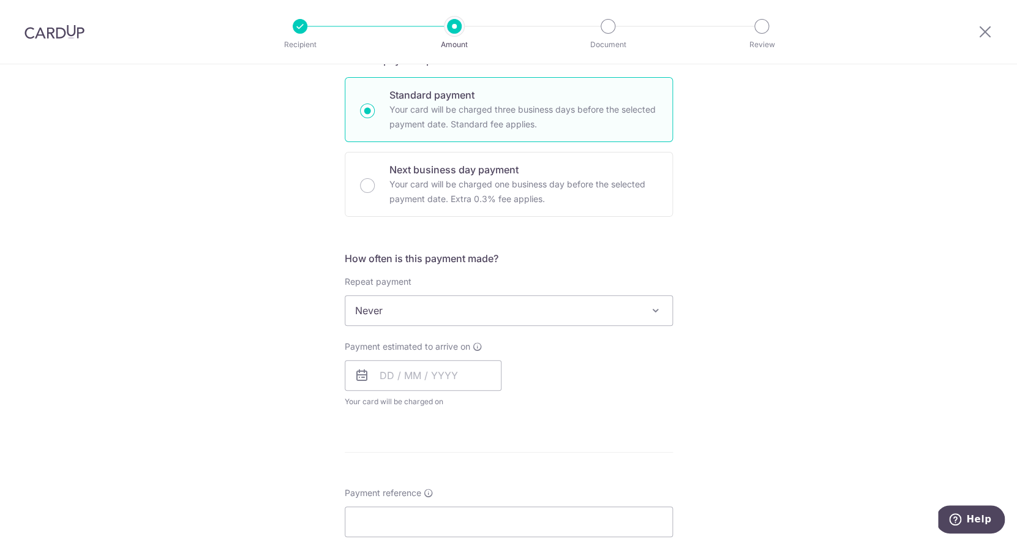
scroll to position [287, 0]
click at [418, 381] on input "text" at bounding box center [423, 376] width 157 height 31
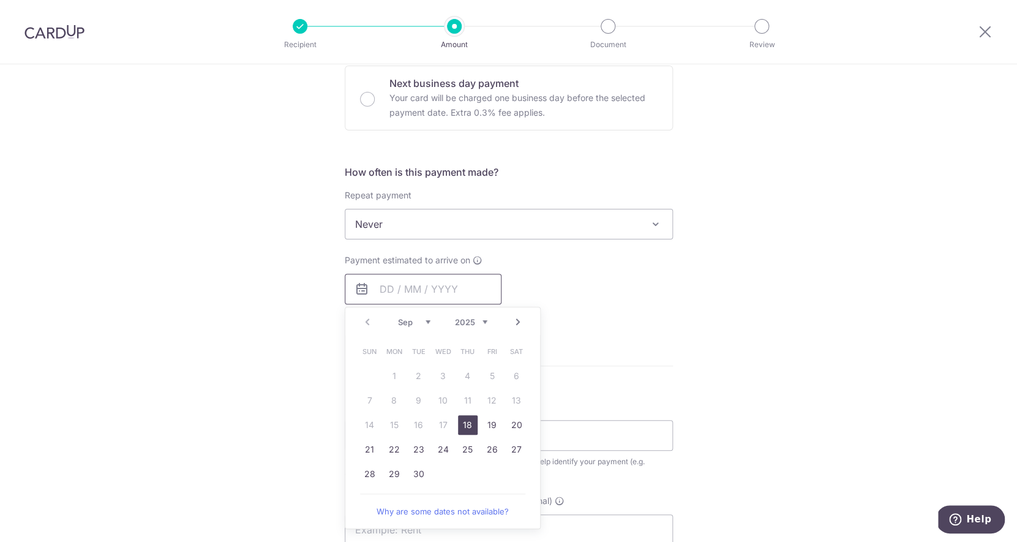
scroll to position [410, 0]
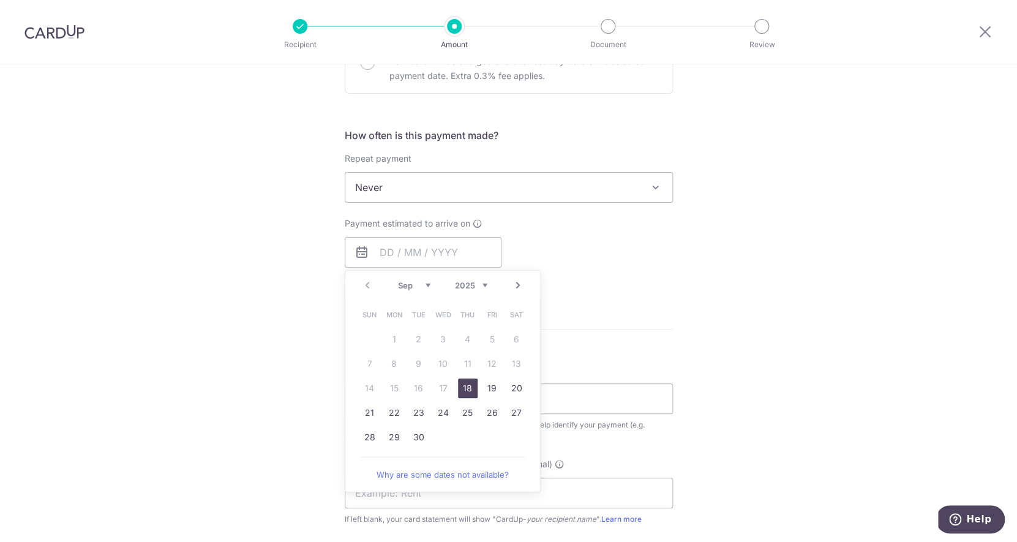
click at [520, 289] on link "Next" at bounding box center [518, 285] width 15 height 15
click at [462, 341] on link "2" at bounding box center [468, 339] width 20 height 20
type input "02/10/2025"
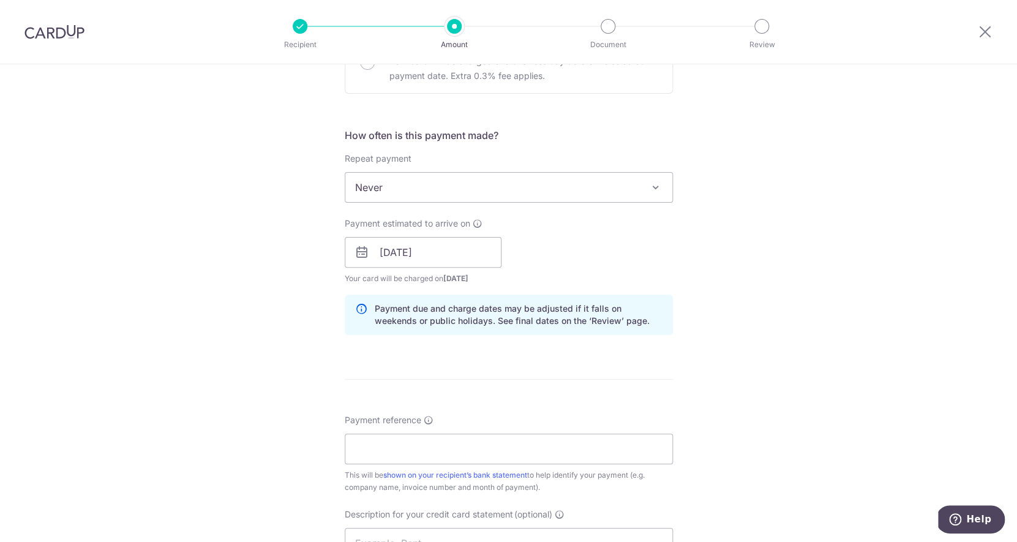
scroll to position [519, 0]
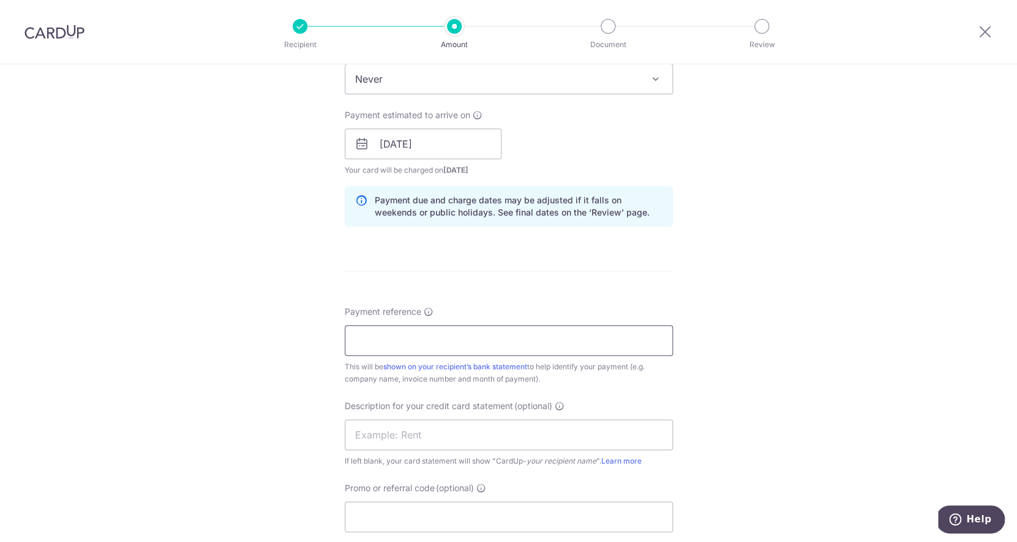
click at [452, 348] on input "Payment reference" at bounding box center [509, 340] width 328 height 31
type input "gz0819"
click at [435, 430] on input "text" at bounding box center [509, 434] width 328 height 31
type input "a"
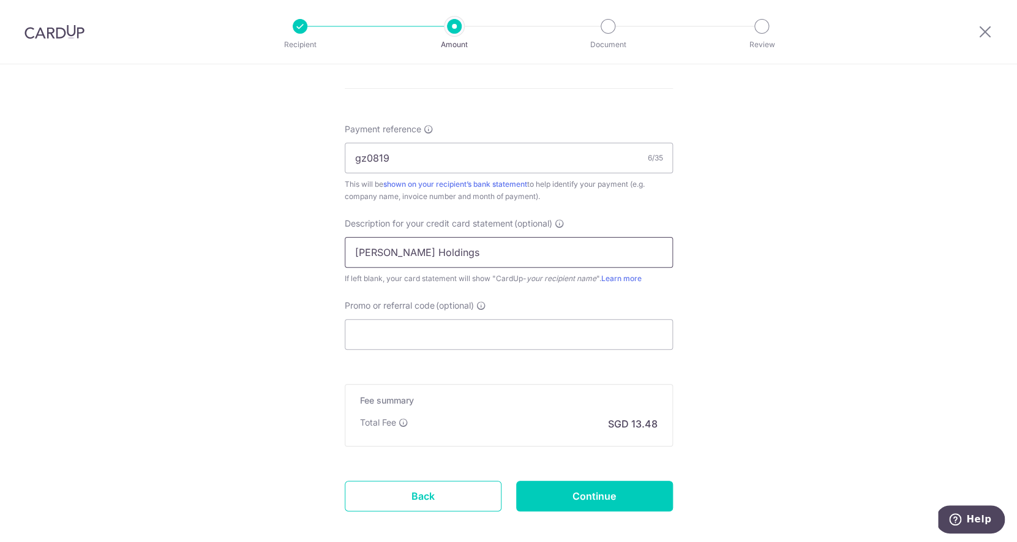
scroll to position [703, 0]
type input "[PERSON_NAME] Holdings"
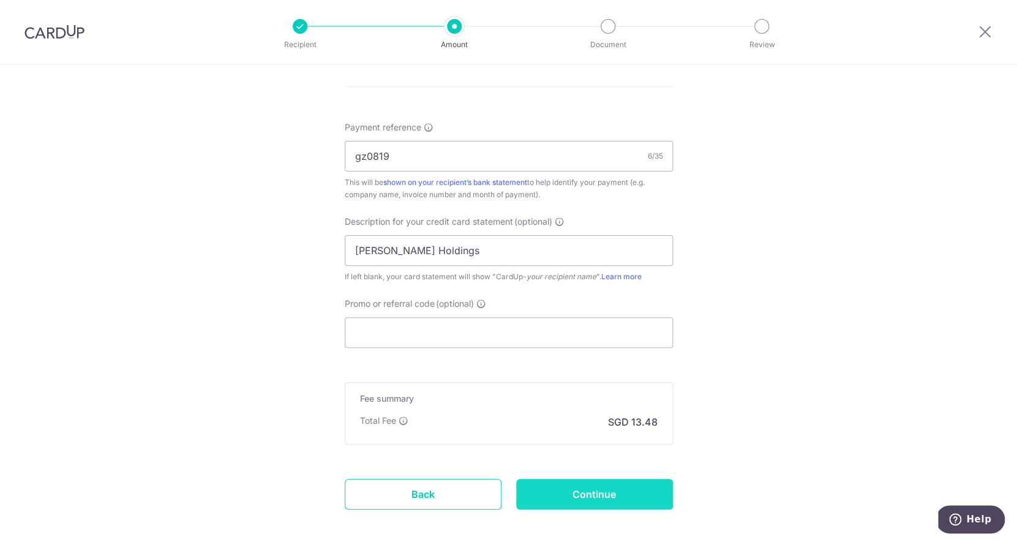
click at [576, 504] on input "Continue" at bounding box center [594, 494] width 157 height 31
type input "Create Schedule"
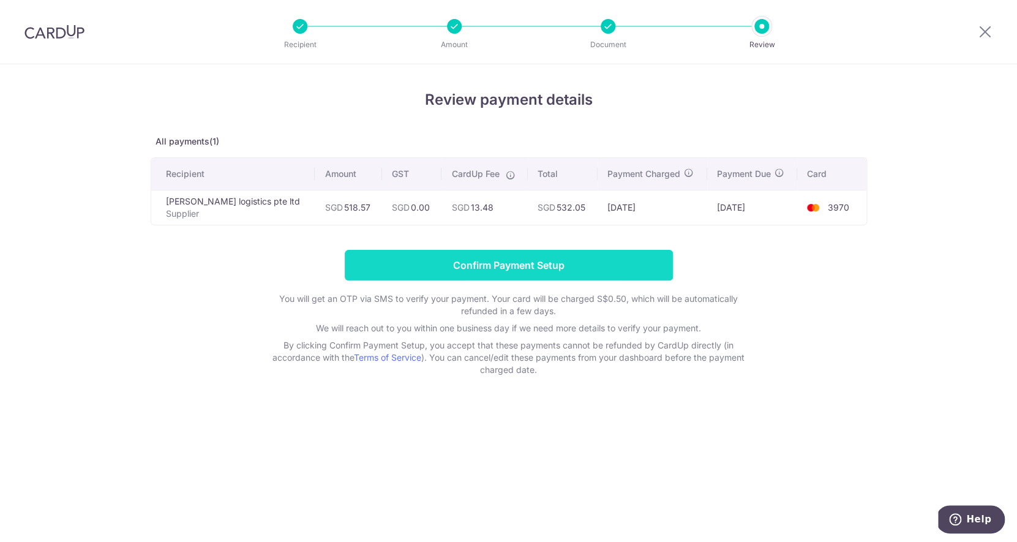
click at [602, 258] on input "Confirm Payment Setup" at bounding box center [509, 265] width 328 height 31
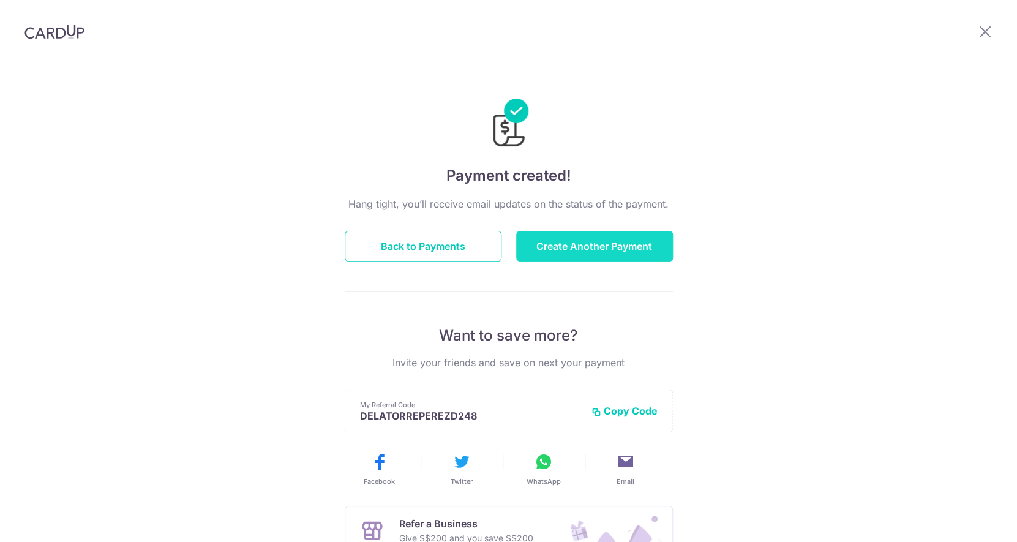
click at [546, 255] on button "Create Another Payment" at bounding box center [594, 246] width 157 height 31
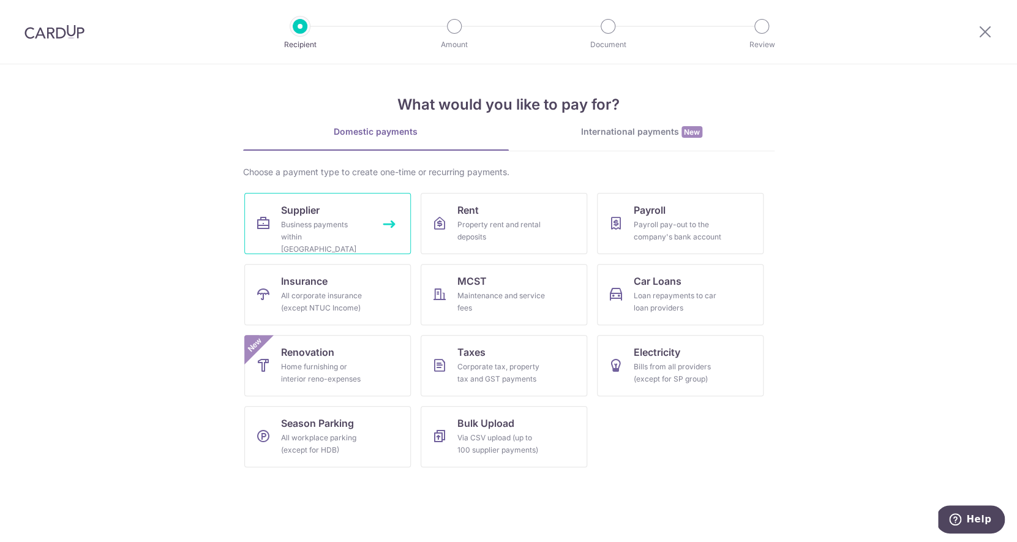
click at [358, 231] on div "Business payments within [GEOGRAPHIC_DATA]" at bounding box center [325, 237] width 88 height 37
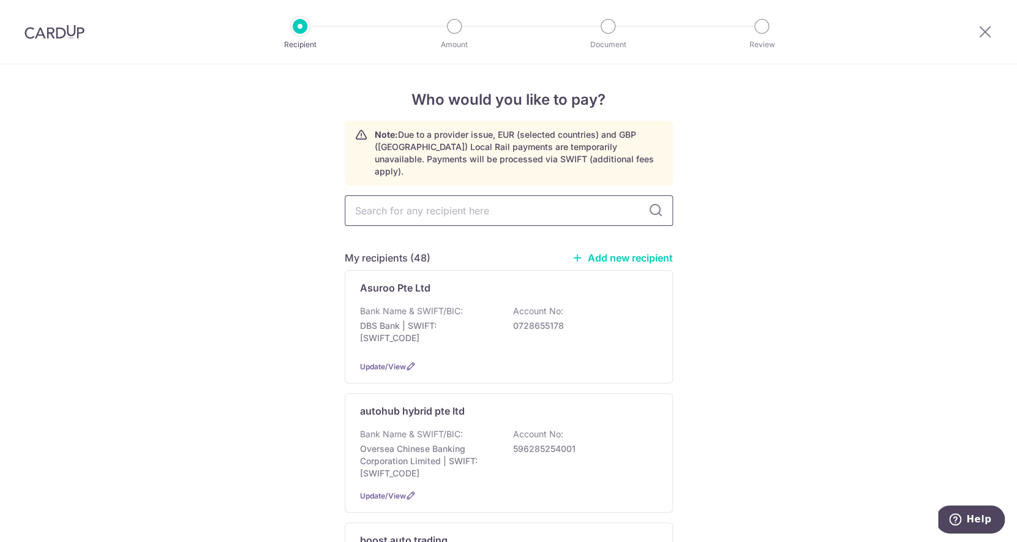
click at [395, 199] on input "text" at bounding box center [509, 210] width 328 height 31
type input "f.j"
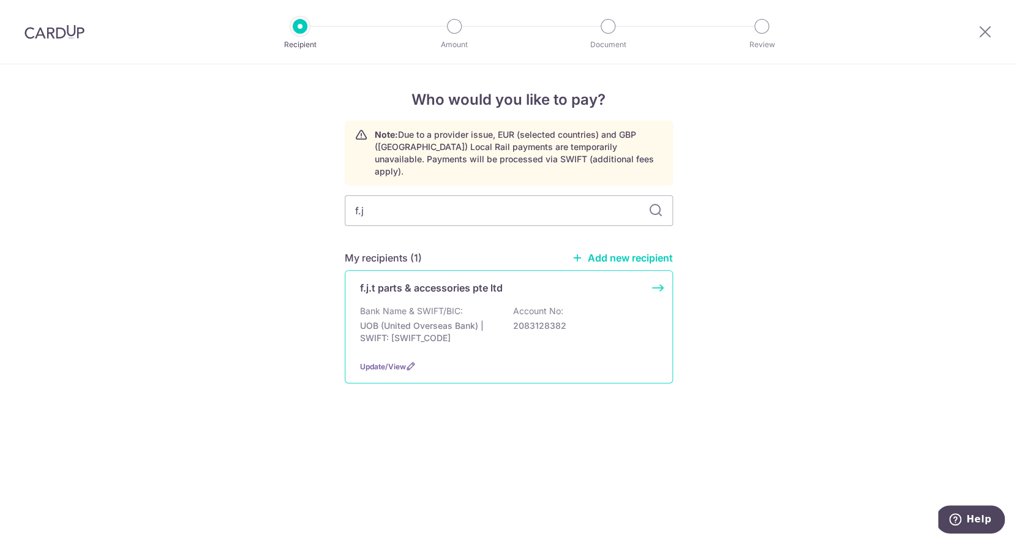
click at [399, 285] on div "f.j.t parts & accessories pte ltd Bank Name & SWIFT/BIC: UOB (United Overseas B…" at bounding box center [509, 326] width 328 height 113
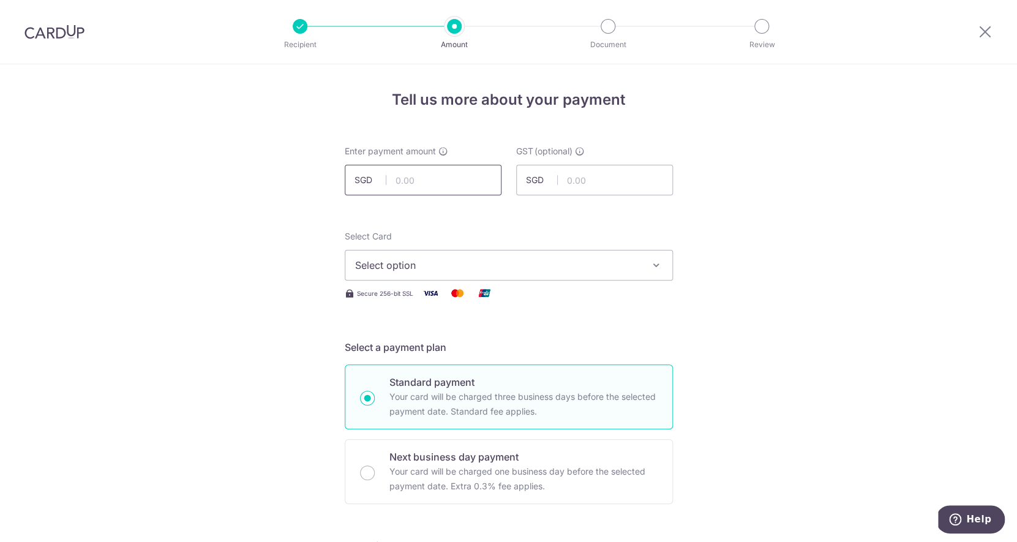
click at [410, 179] on input "text" at bounding box center [423, 180] width 157 height 31
type input "200.00"
click at [429, 271] on span "Select option" at bounding box center [497, 265] width 285 height 15
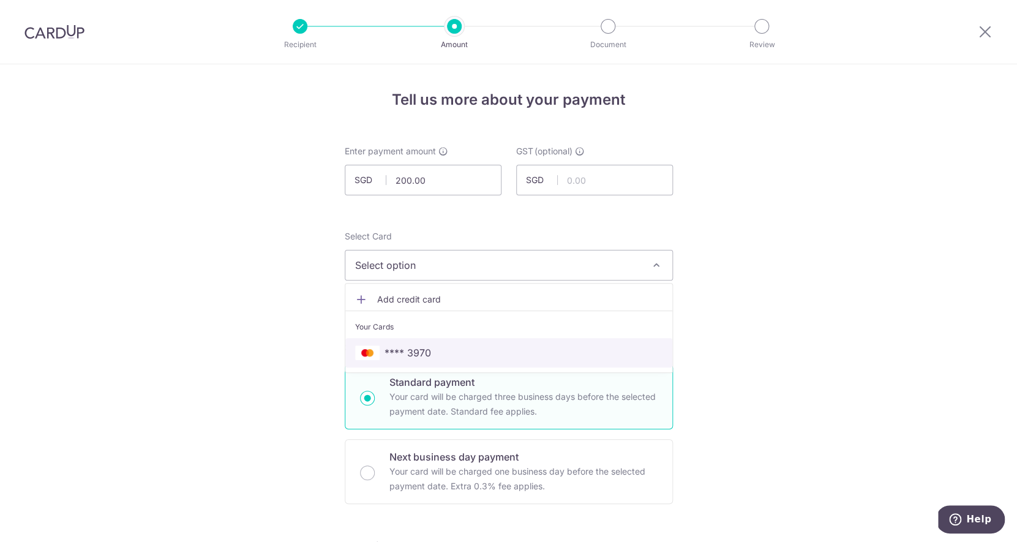
click at [422, 354] on span "**** 3970" at bounding box center [407, 352] width 47 height 15
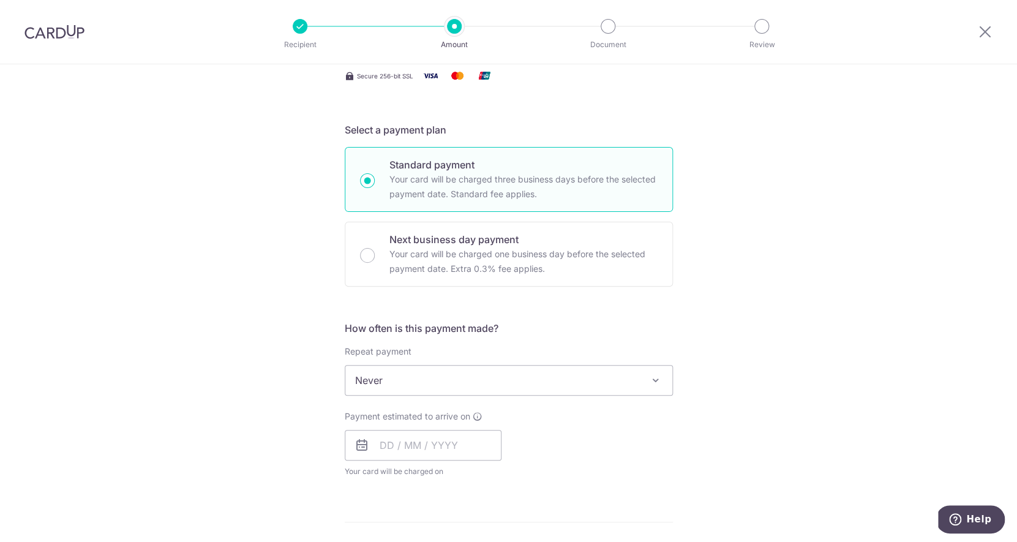
scroll to position [219, 0]
click at [391, 443] on input "text" at bounding box center [423, 444] width 157 height 31
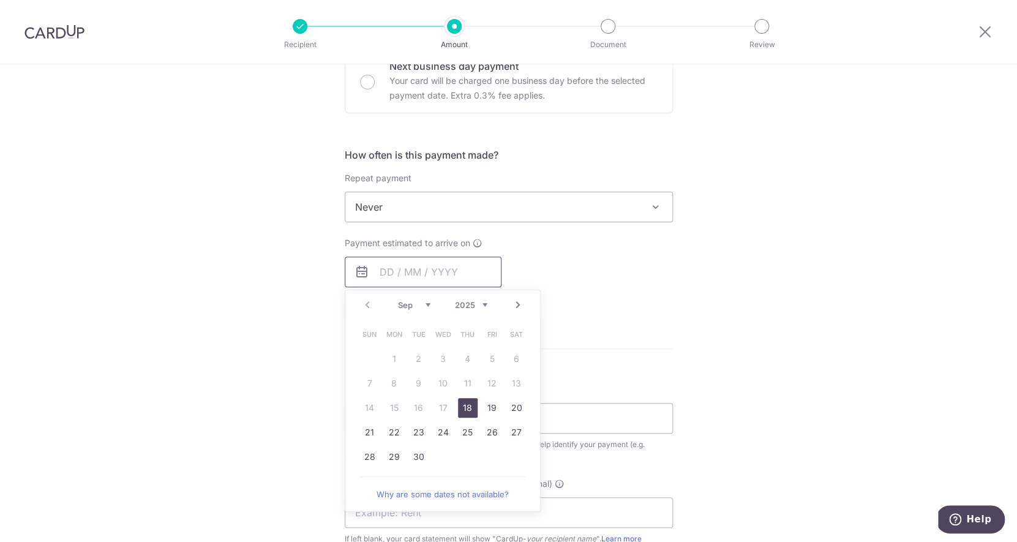
scroll to position [394, 0]
click at [441, 432] on link "24" at bounding box center [443, 429] width 20 height 20
type input "24/09/2025"
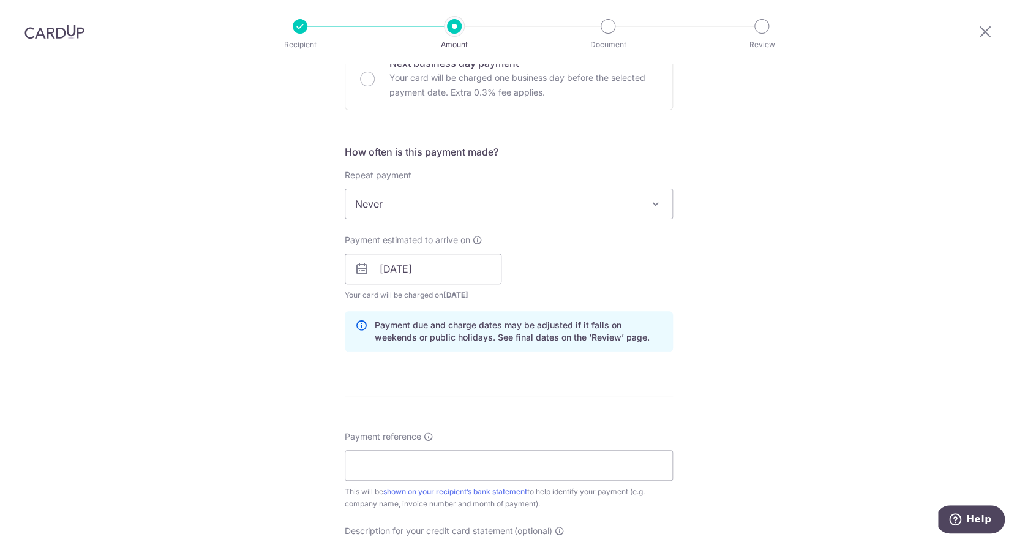
scroll to position [491, 0]
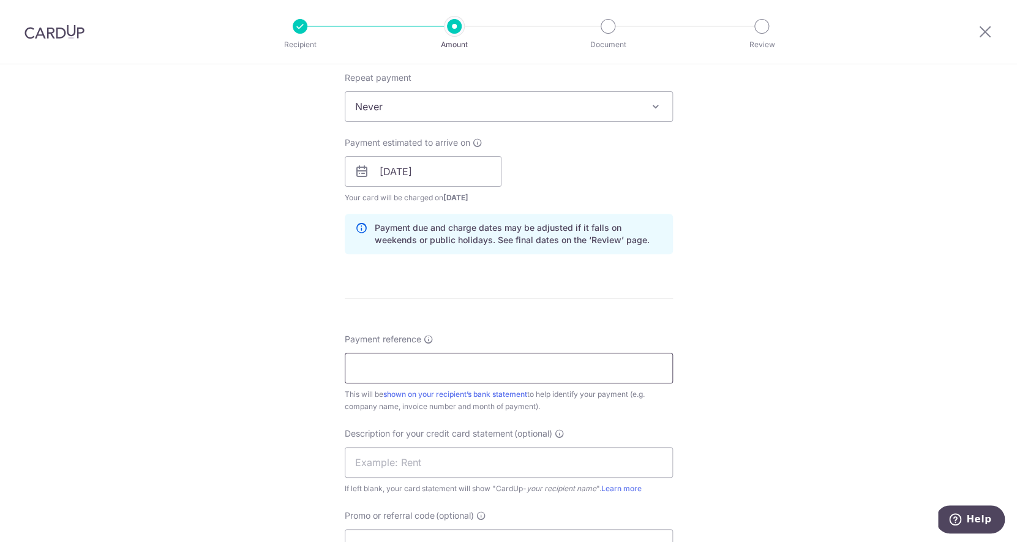
click at [451, 378] on input "Payment reference" at bounding box center [509, 368] width 328 height 31
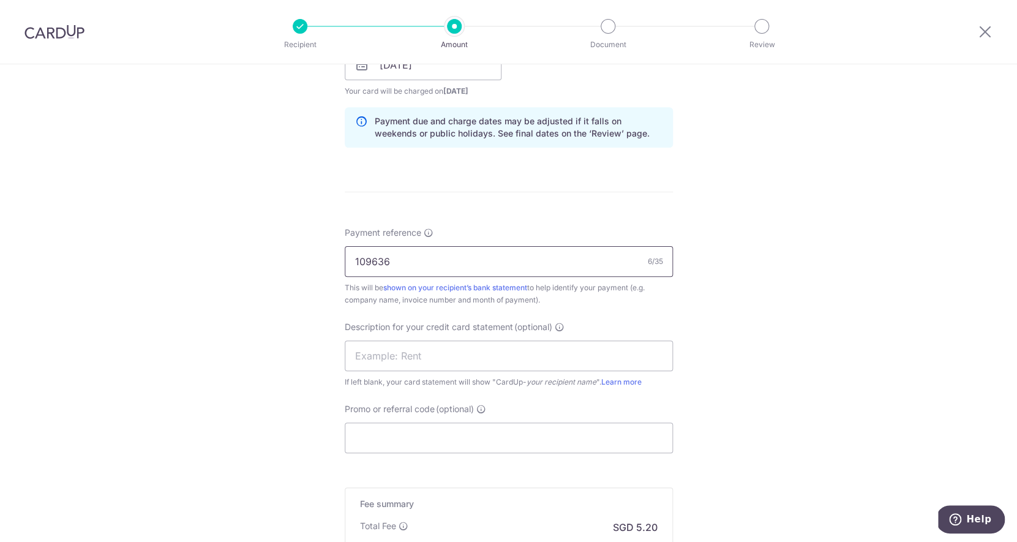
scroll to position [596, 0]
type input "109636"
click at [454, 358] on input "text" at bounding box center [509, 357] width 328 height 31
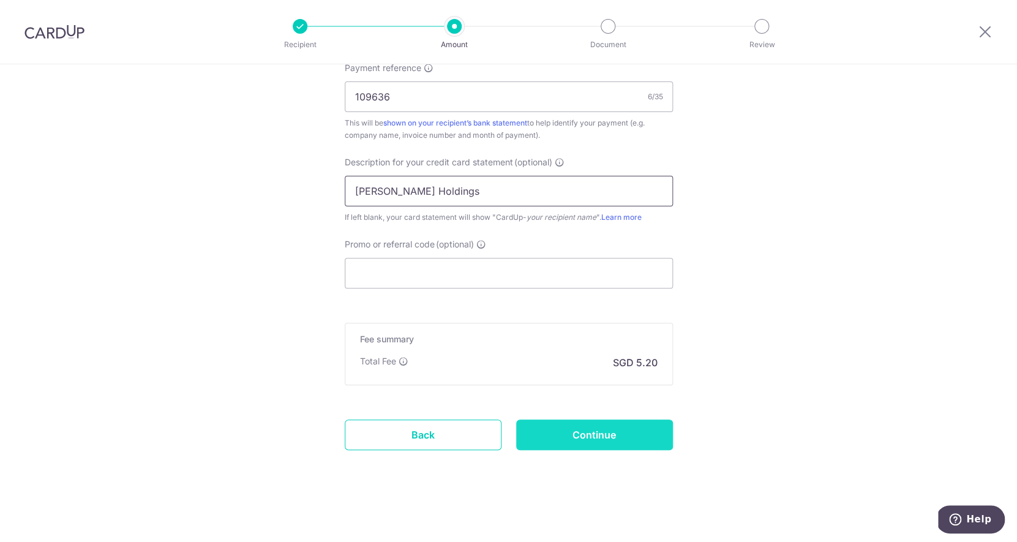
type input "Stark Holdings"
click at [601, 434] on input "Continue" at bounding box center [594, 434] width 157 height 31
type input "Create Schedule"
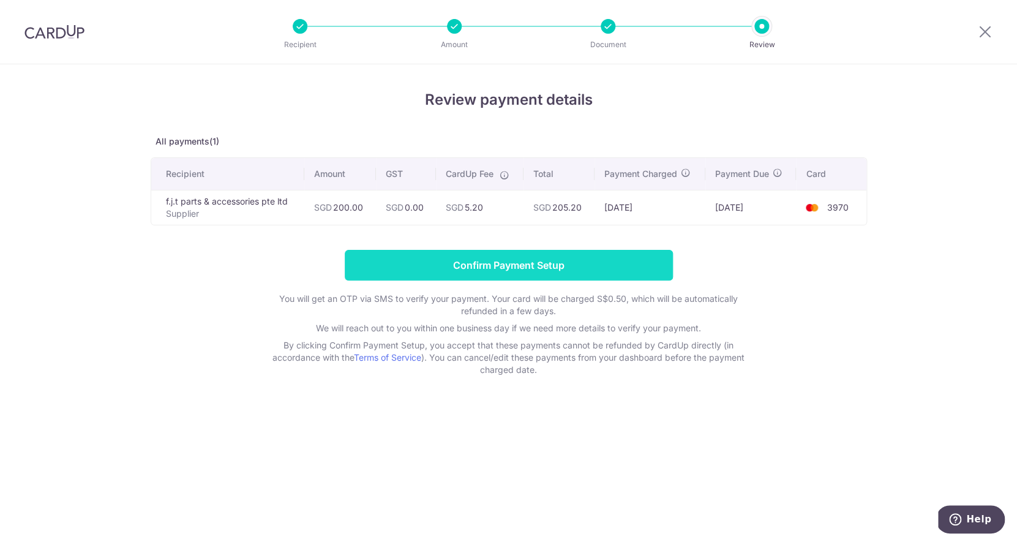
click at [573, 260] on input "Confirm Payment Setup" at bounding box center [509, 265] width 328 height 31
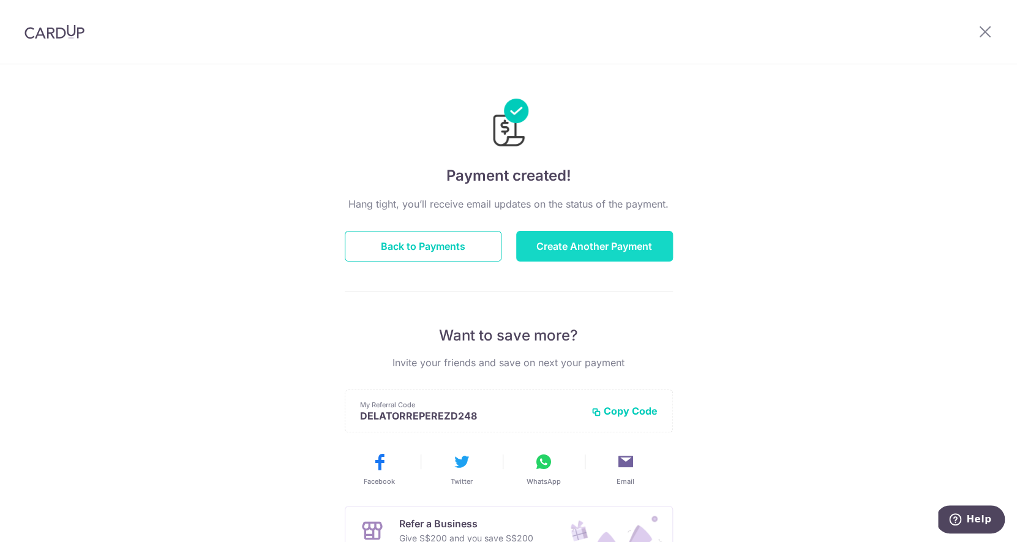
click at [627, 247] on button "Create Another Payment" at bounding box center [594, 246] width 157 height 31
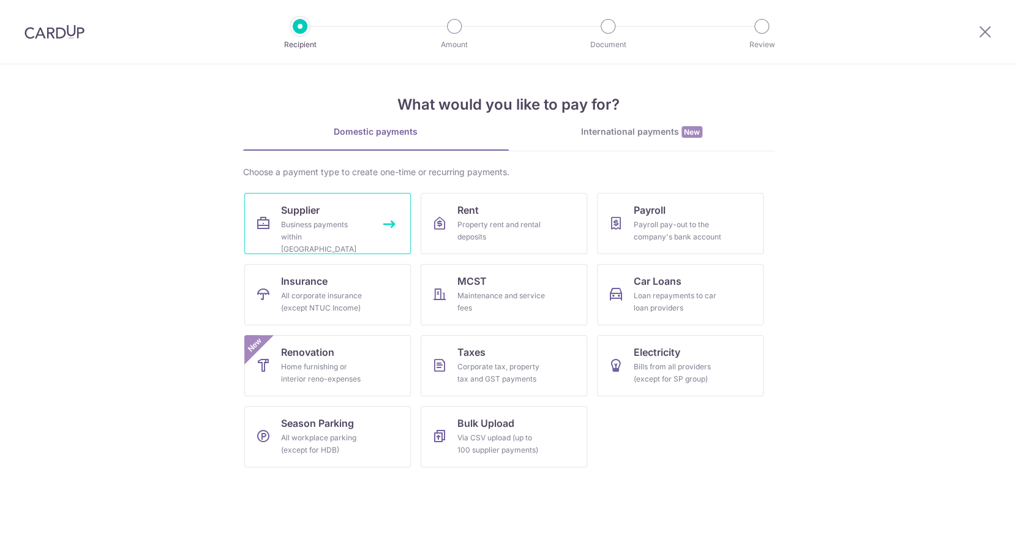
click at [341, 225] on div "Business payments within [GEOGRAPHIC_DATA]" at bounding box center [325, 237] width 88 height 37
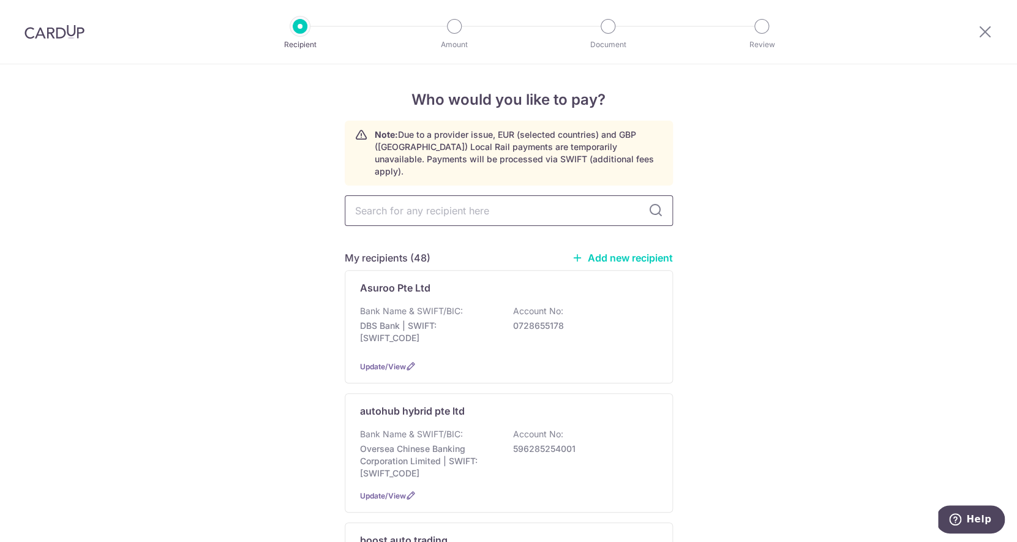
click at [498, 195] on input "text" at bounding box center [509, 210] width 328 height 31
type input "f.j"
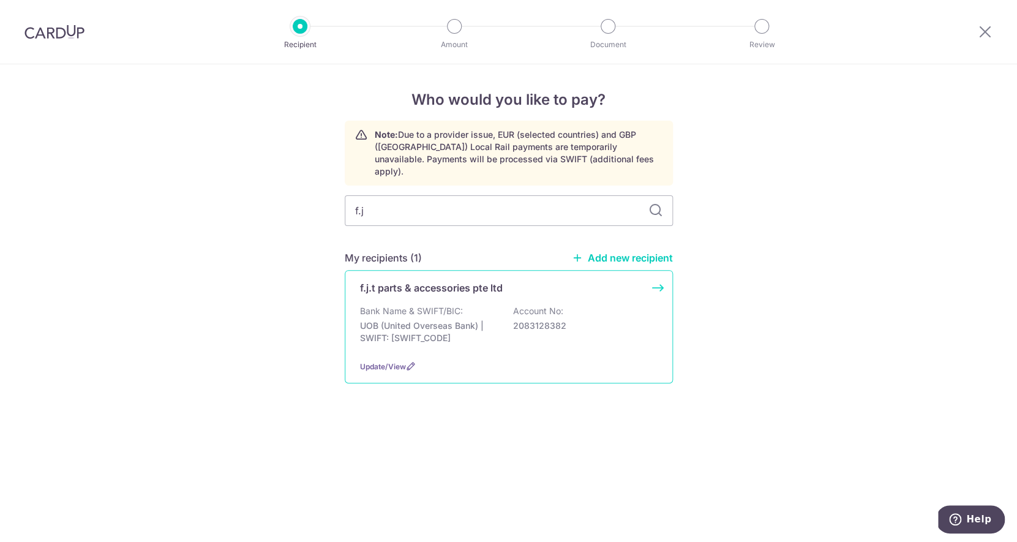
click at [467, 305] on div "Bank Name & SWIFT/BIC: UOB (United Overseas Bank) | SWIFT: UOVBSGSGXXX Account …" at bounding box center [509, 327] width 298 height 45
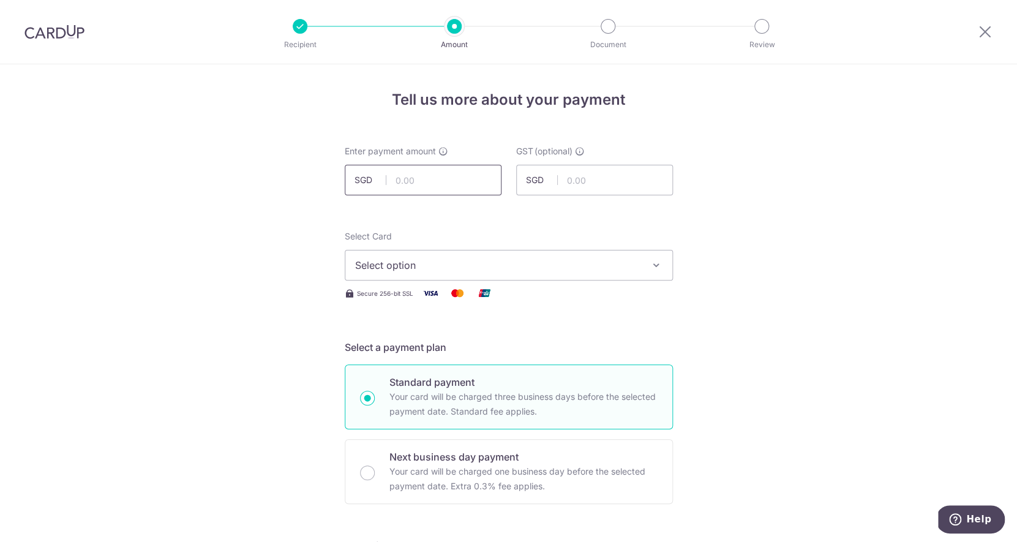
click at [457, 189] on input "text" at bounding box center [423, 180] width 157 height 31
type input "2"
type input "371.00"
click at [496, 257] on button "Select option" at bounding box center [509, 265] width 328 height 31
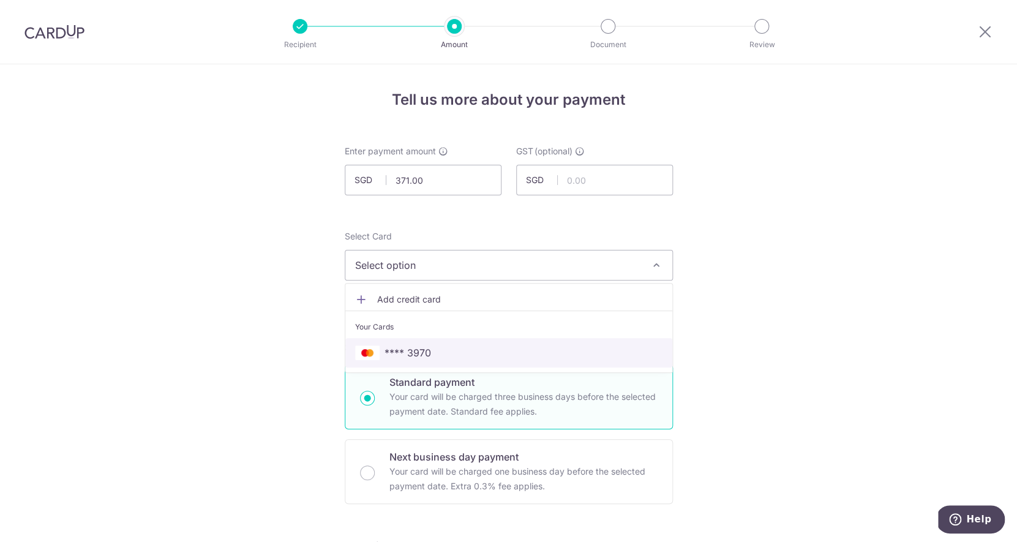
click at [487, 355] on span "**** 3970" at bounding box center [508, 352] width 307 height 15
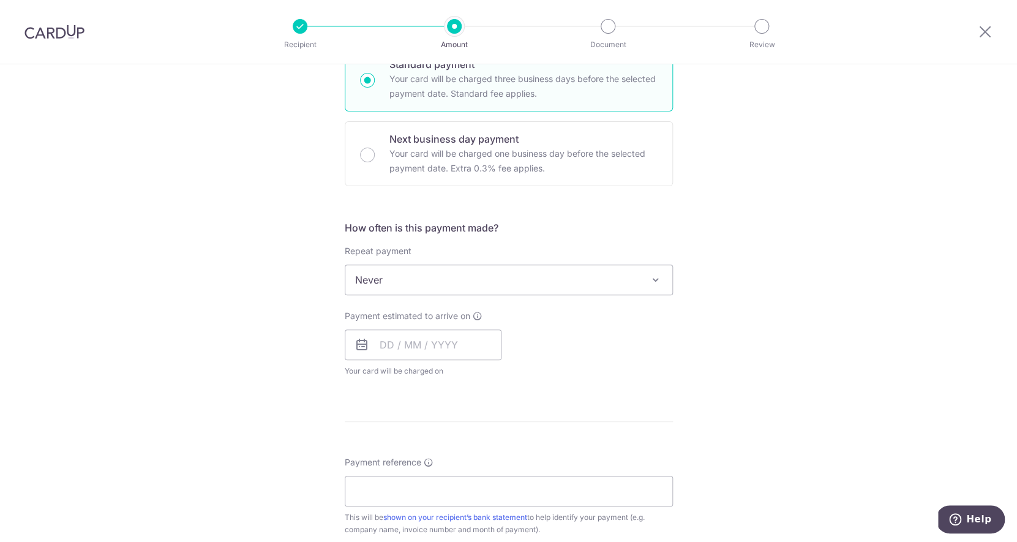
scroll to position [318, 0]
click at [436, 346] on input "text" at bounding box center [423, 344] width 157 height 31
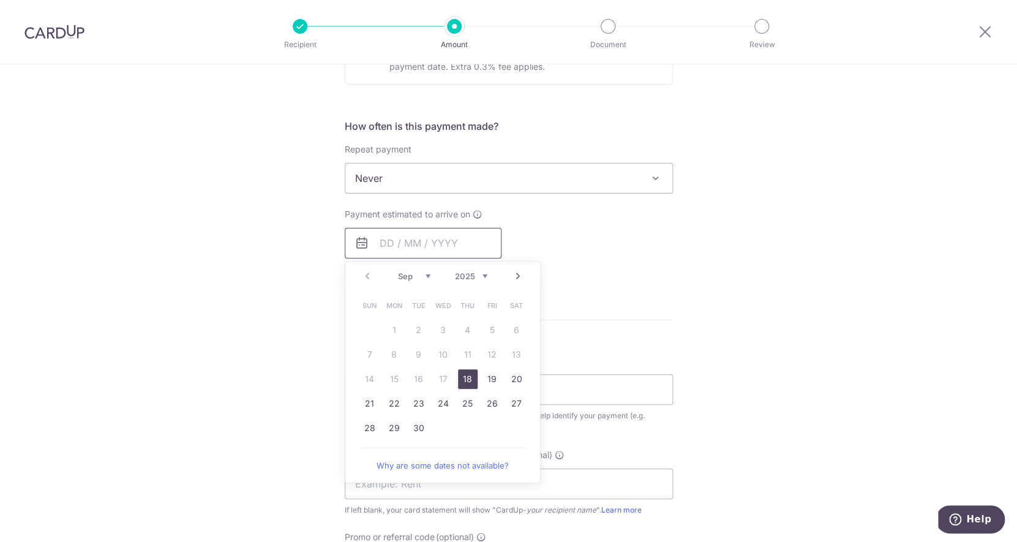
scroll to position [419, 0]
click at [471, 405] on link "25" at bounding box center [468, 404] width 20 height 20
type input "[DATE]"
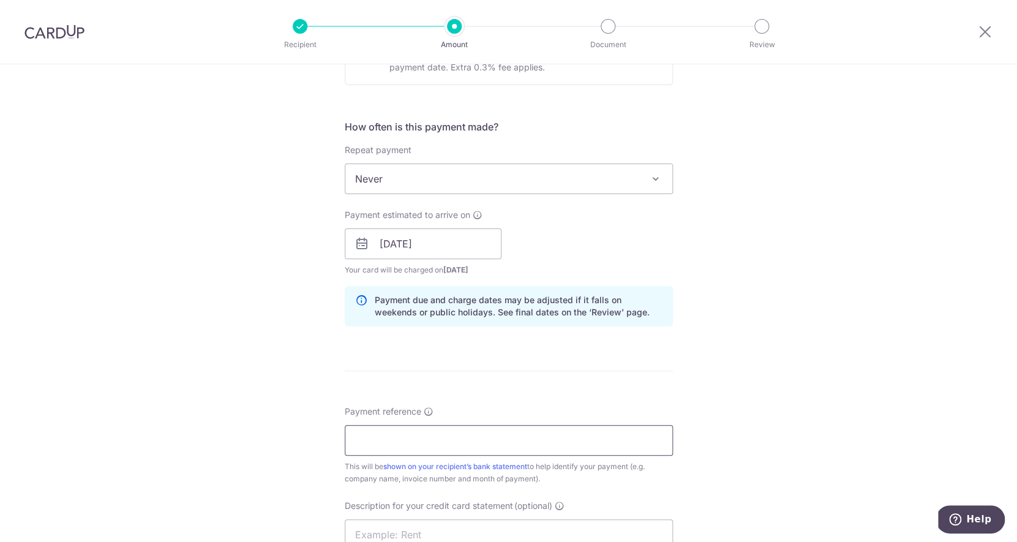
click at [487, 440] on input "Payment reference" at bounding box center [509, 440] width 328 height 31
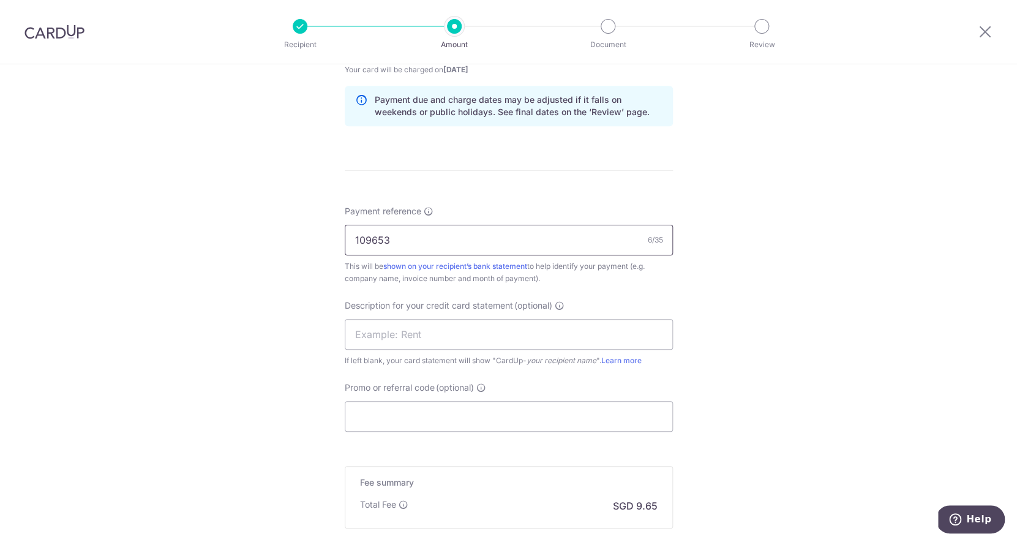
scroll to position [618, 0]
type input "109653"
click at [504, 345] on input "text" at bounding box center [509, 335] width 328 height 31
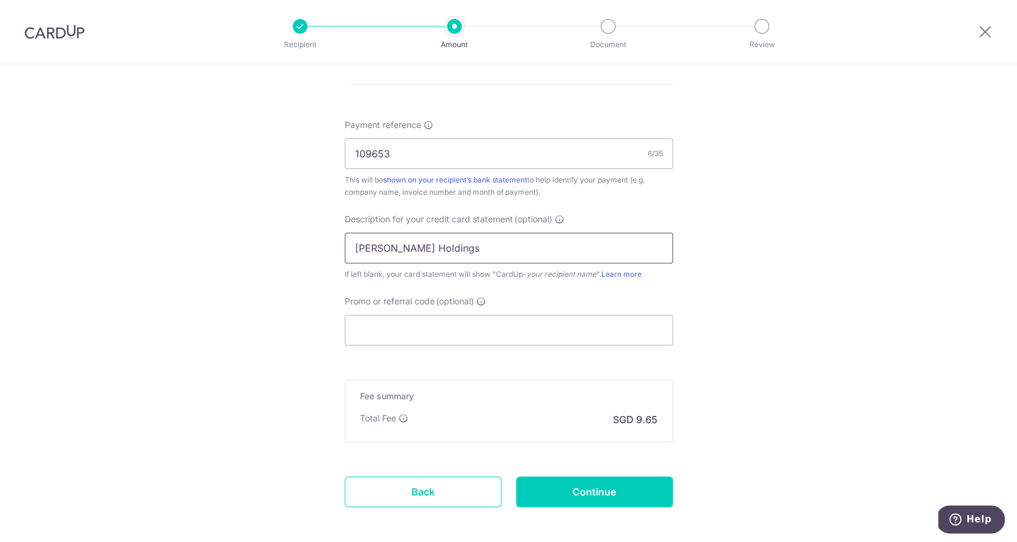
scroll to position [762, 0]
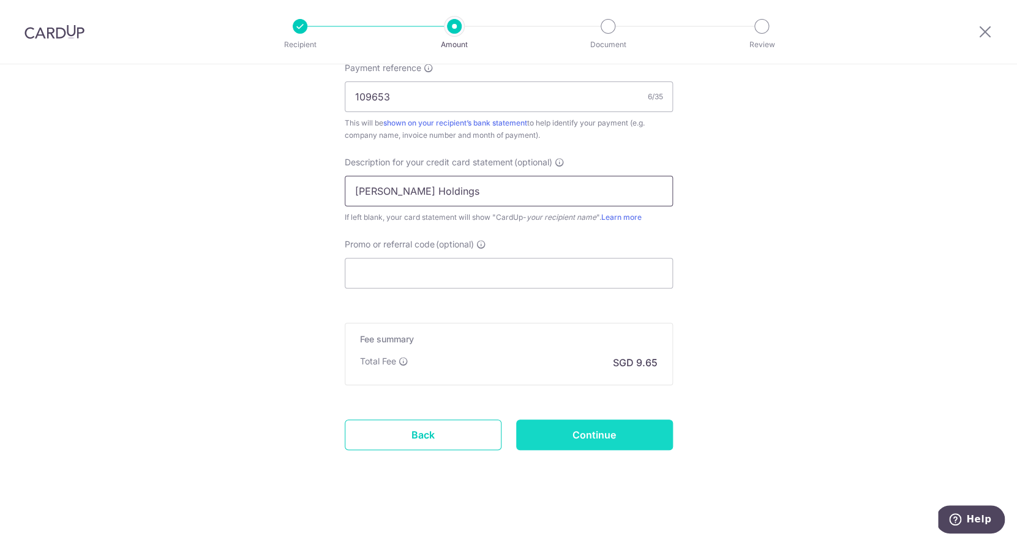
type input "[PERSON_NAME] Holdings"
click at [629, 425] on input "Continue" at bounding box center [594, 434] width 157 height 31
type input "Create Schedule"
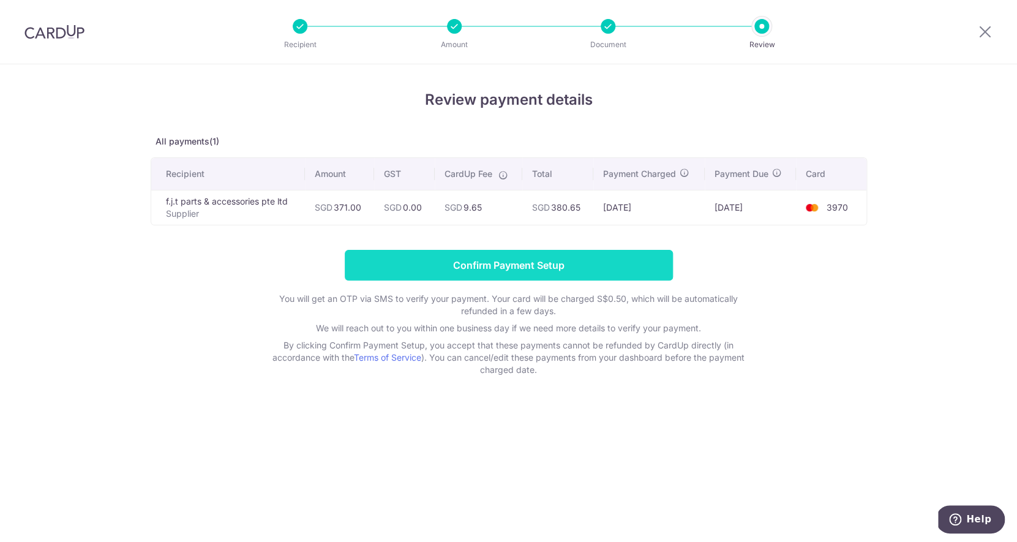
click at [570, 266] on input "Confirm Payment Setup" at bounding box center [509, 265] width 328 height 31
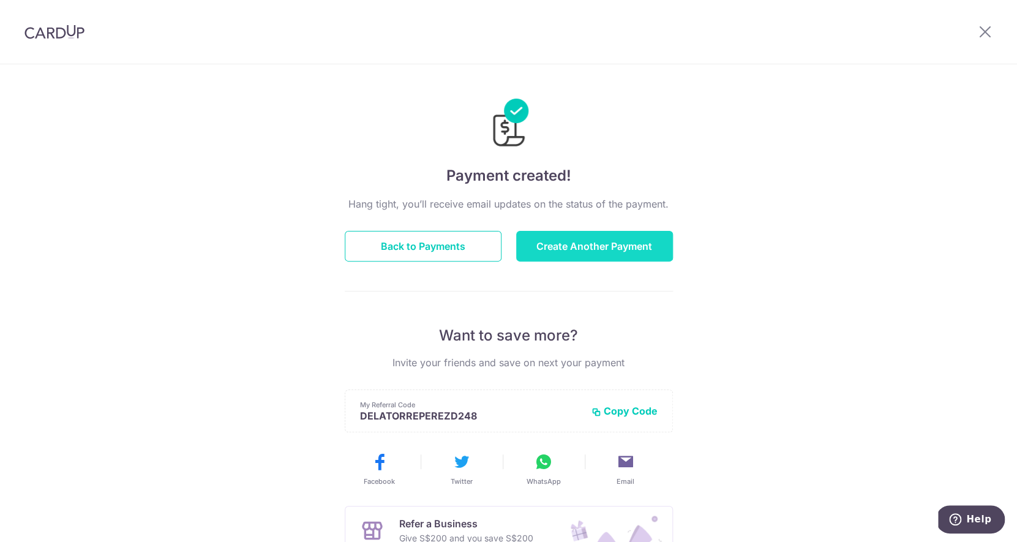
click at [604, 248] on button "Create Another Payment" at bounding box center [594, 246] width 157 height 31
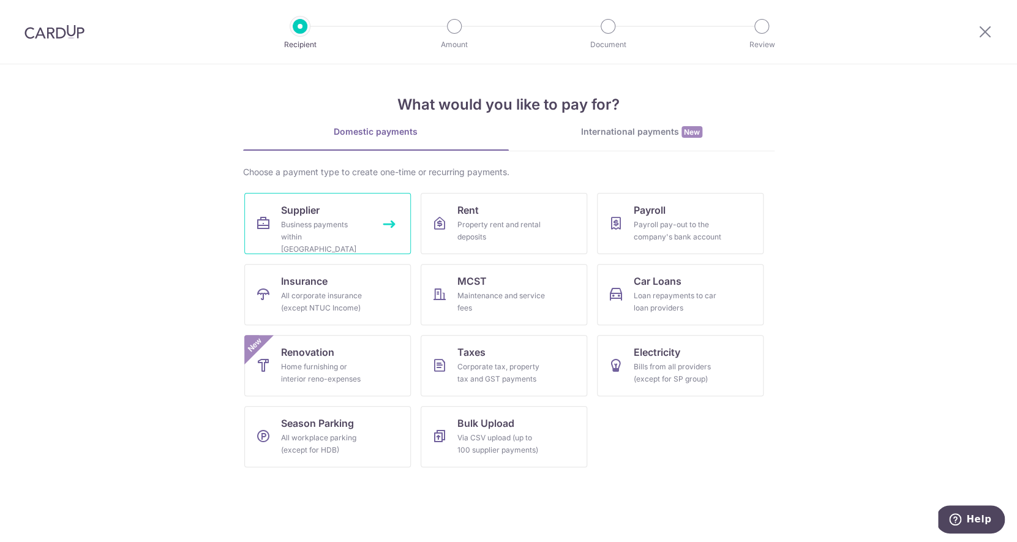
click at [358, 212] on link "Supplier Business payments within [GEOGRAPHIC_DATA]" at bounding box center [327, 223] width 167 height 61
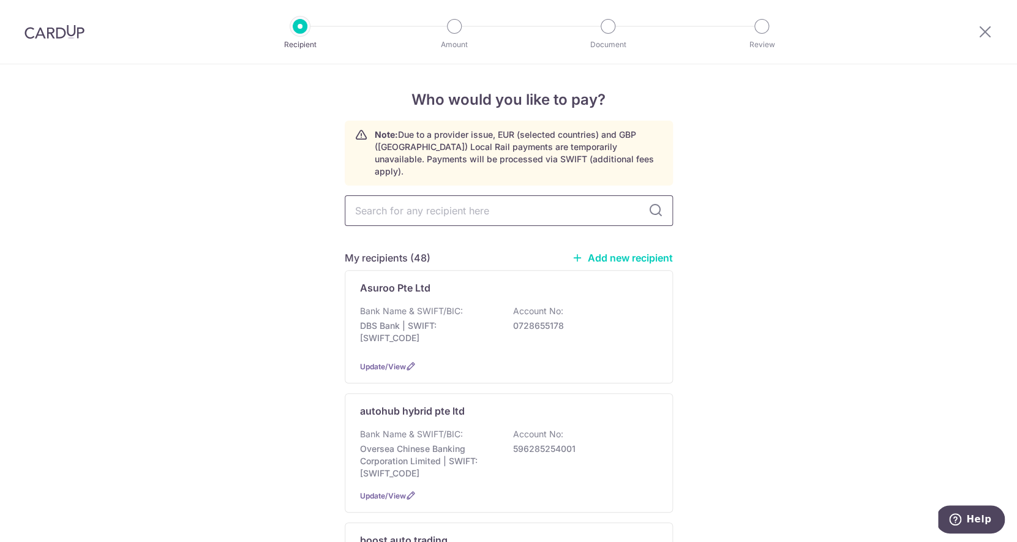
click at [466, 204] on input "text" at bounding box center [509, 210] width 328 height 31
type input "min"
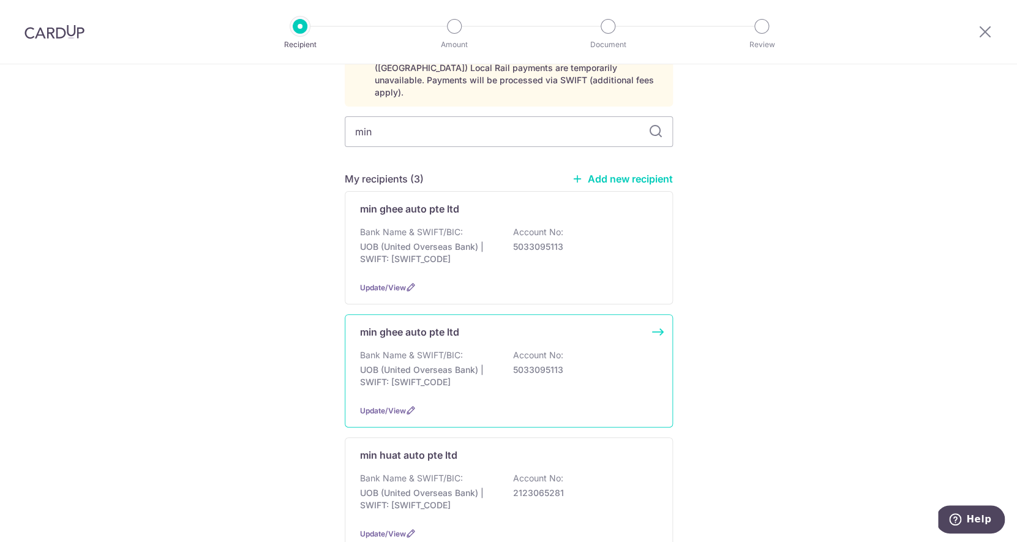
scroll to position [133, 0]
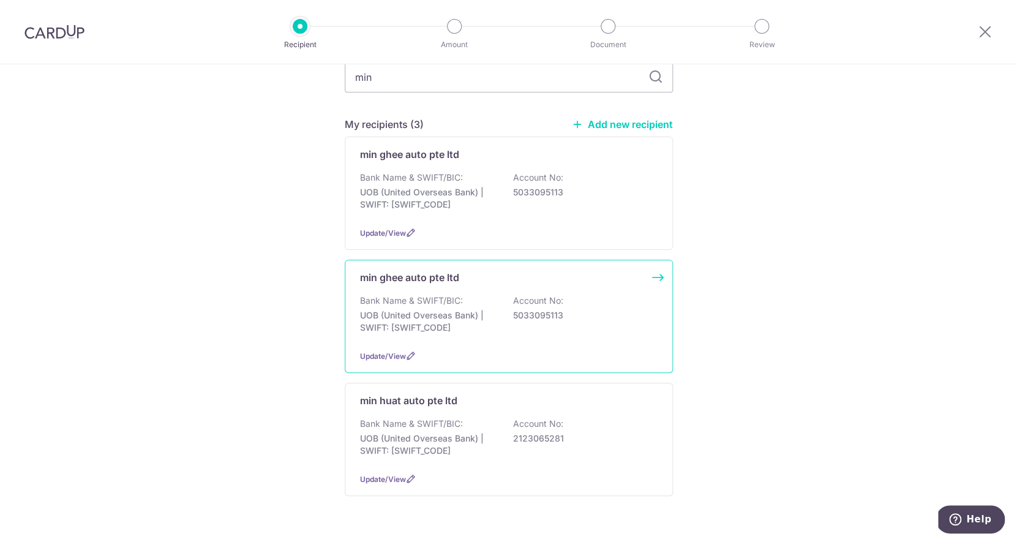
click at [465, 414] on div "min huat auto pte ltd Bank Name & SWIFT/BIC: UOB (United Overseas Bank) | SWIFT…" at bounding box center [509, 439] width 328 height 113
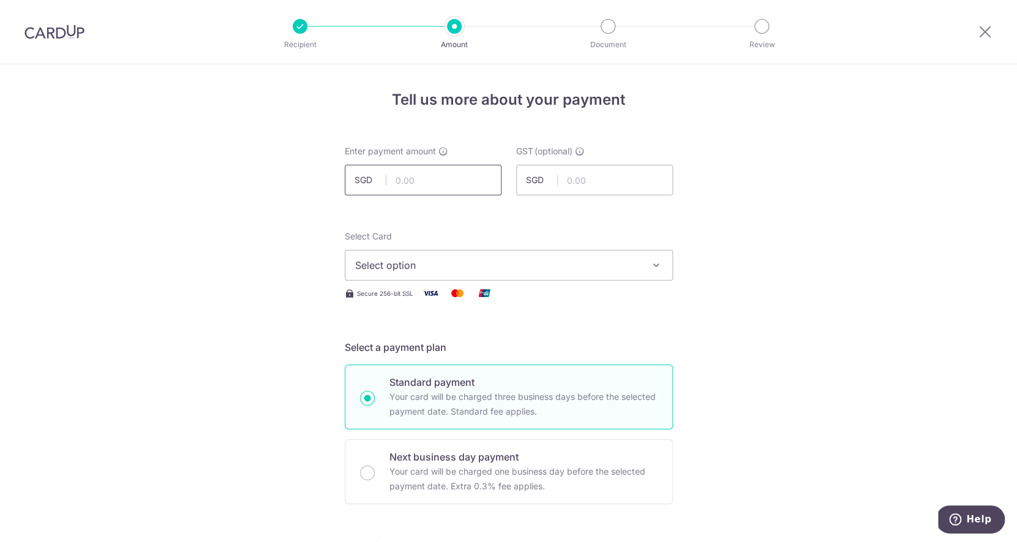
click at [441, 180] on input "text" at bounding box center [423, 180] width 157 height 31
type input "500.31"
click at [471, 262] on span "Select option" at bounding box center [497, 265] width 285 height 15
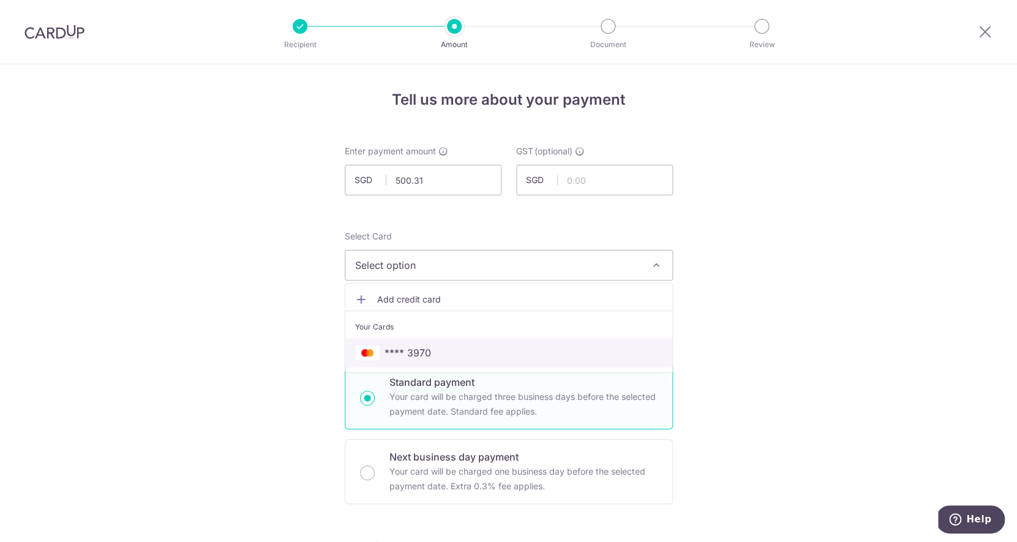
click at [459, 350] on span "**** 3970" at bounding box center [508, 352] width 307 height 15
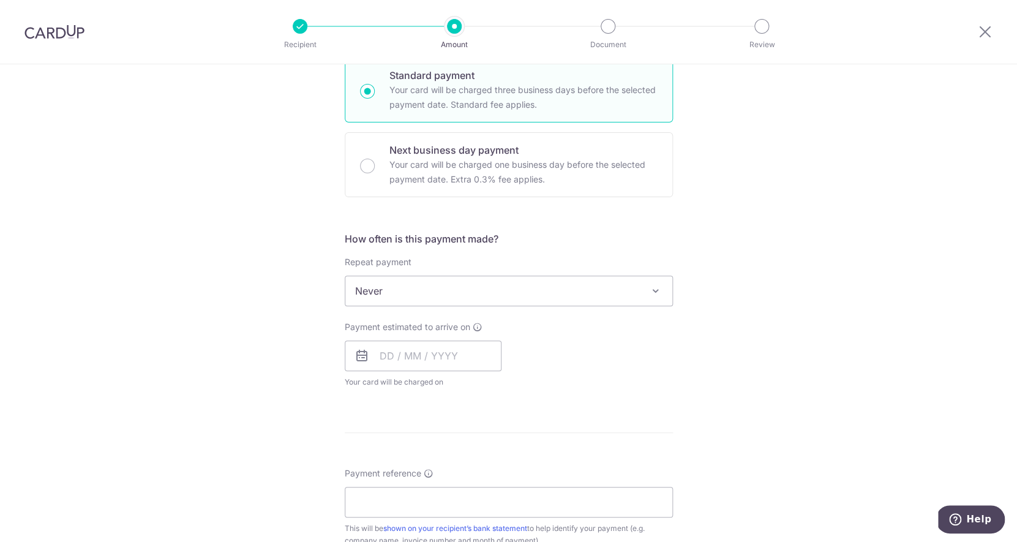
scroll to position [307, 0]
click at [402, 361] on input "text" at bounding box center [423, 355] width 157 height 31
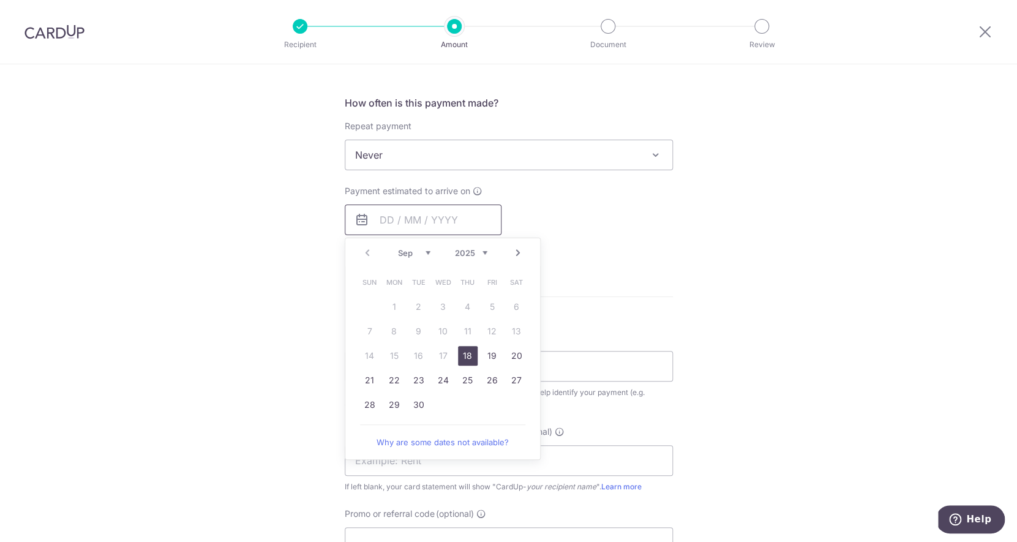
scroll to position [444, 0]
click at [496, 356] on link "19" at bounding box center [492, 355] width 20 height 20
type input "19/09/2025"
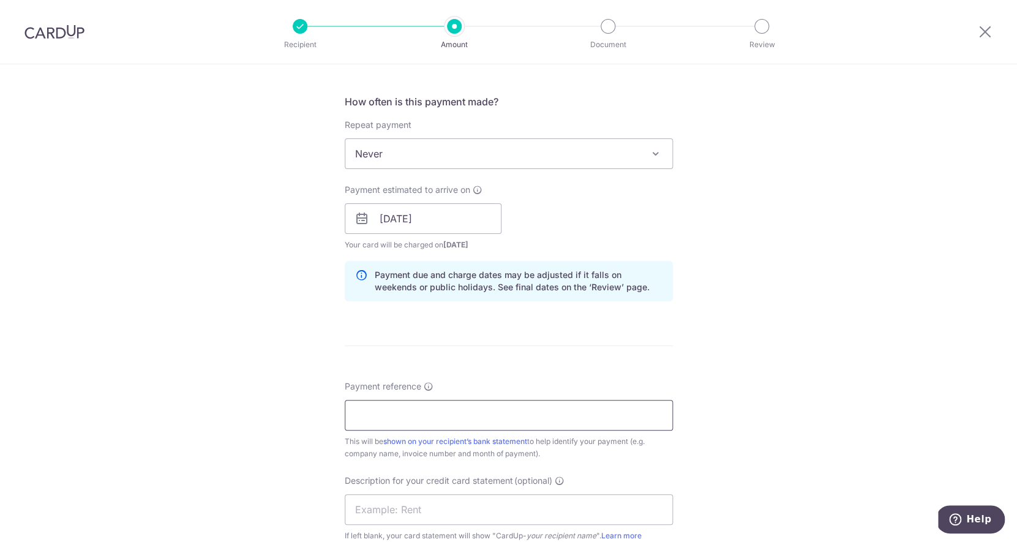
click at [490, 417] on input "Payment reference" at bounding box center [509, 415] width 328 height 31
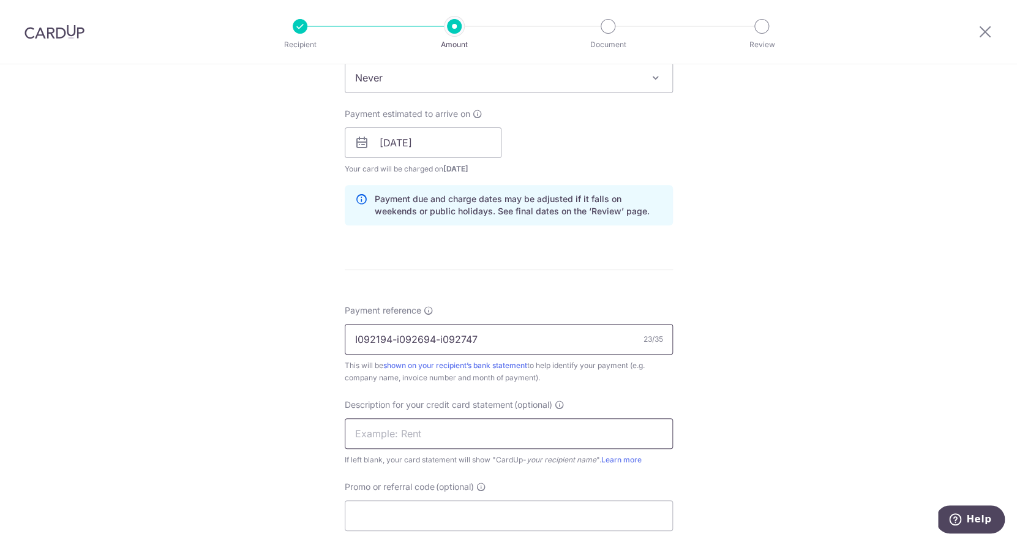
type input "I092194-i092694-i092747"
click at [452, 444] on input "text" at bounding box center [509, 433] width 328 height 31
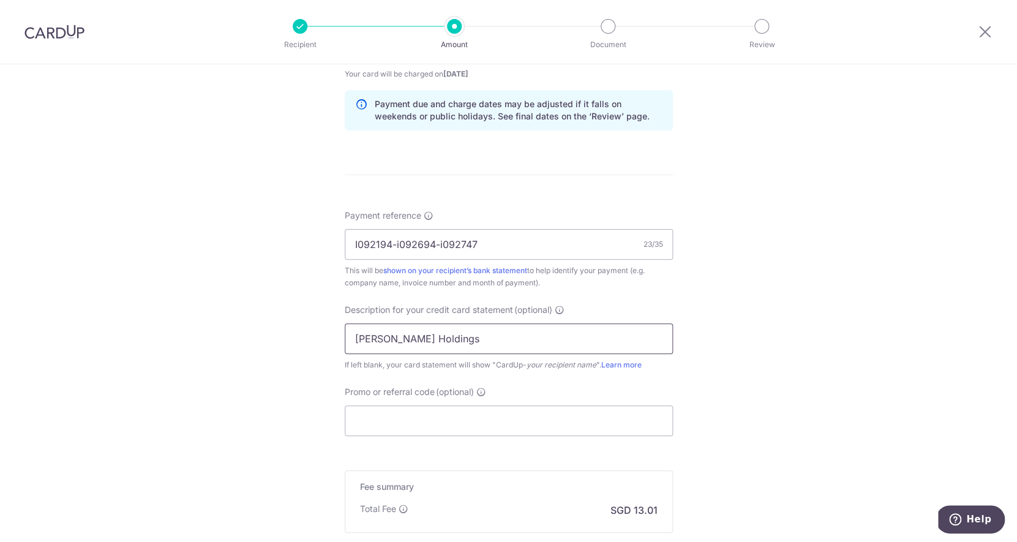
scroll to position [762, 0]
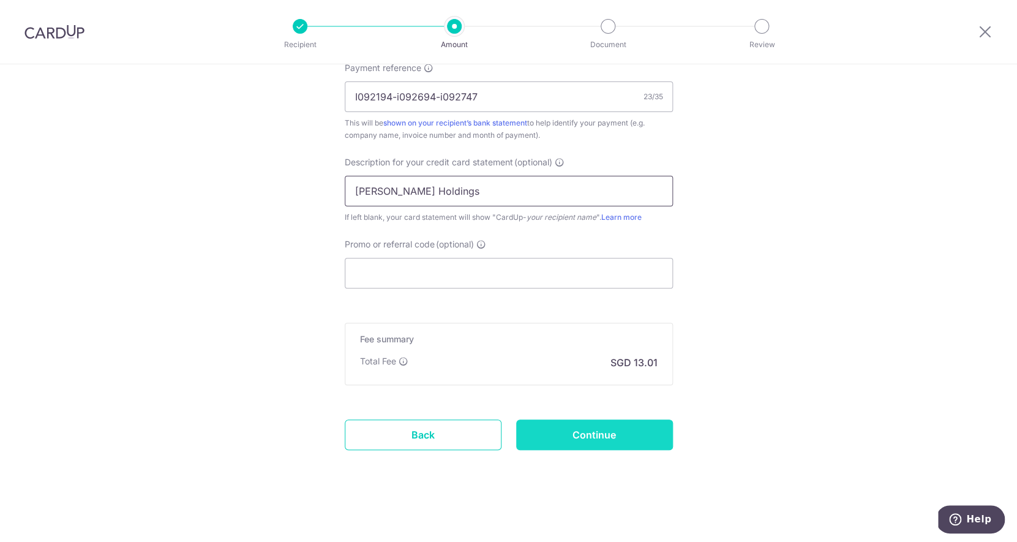
type input "Stark Holdings"
click at [583, 436] on input "Continue" at bounding box center [594, 434] width 157 height 31
type input "Create Schedule"
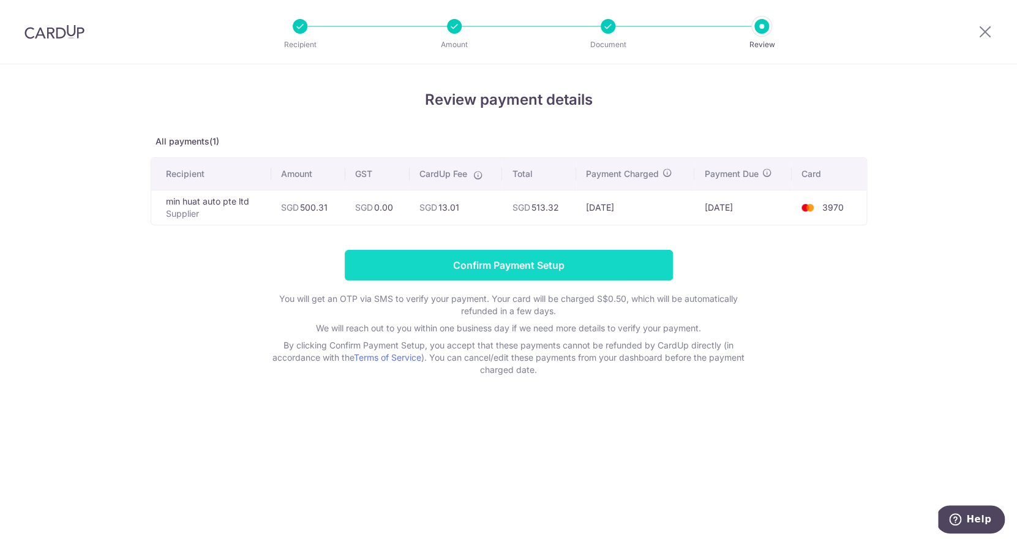
click at [539, 272] on input "Confirm Payment Setup" at bounding box center [509, 265] width 328 height 31
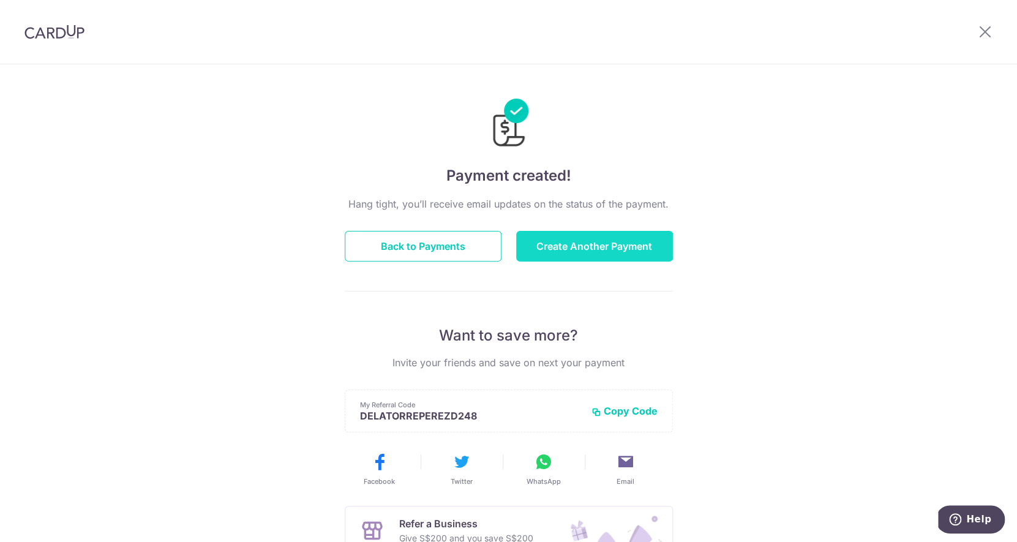
click at [600, 252] on button "Create Another Payment" at bounding box center [594, 246] width 157 height 31
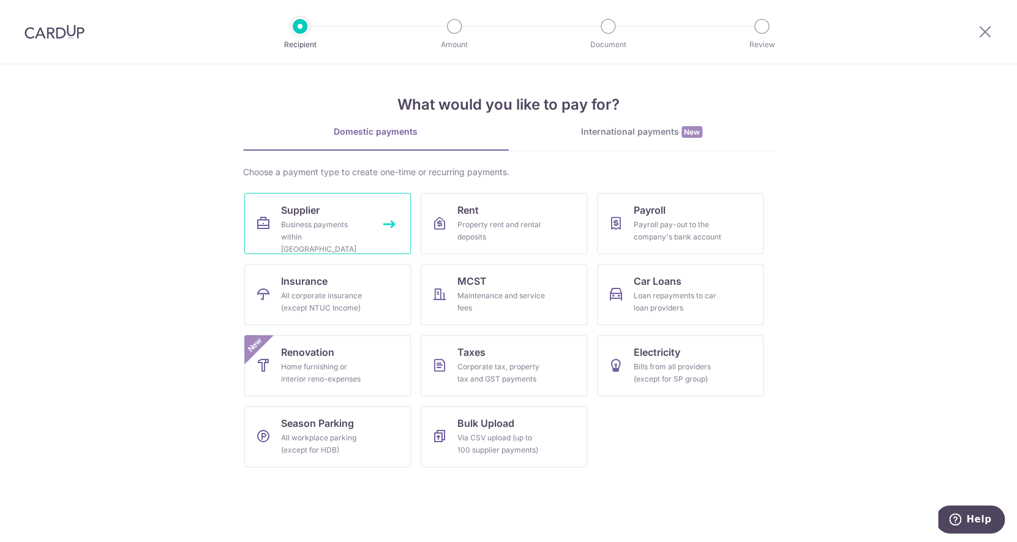
click at [350, 229] on div "Business payments within Singapore" at bounding box center [325, 237] width 88 height 37
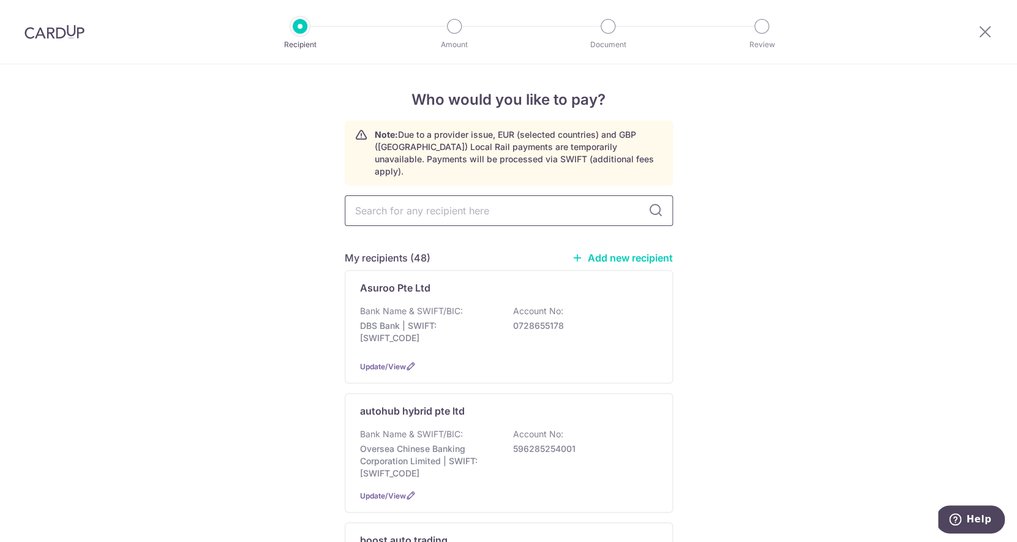
click at [431, 197] on input "text" at bounding box center [509, 210] width 328 height 31
type input "toy"
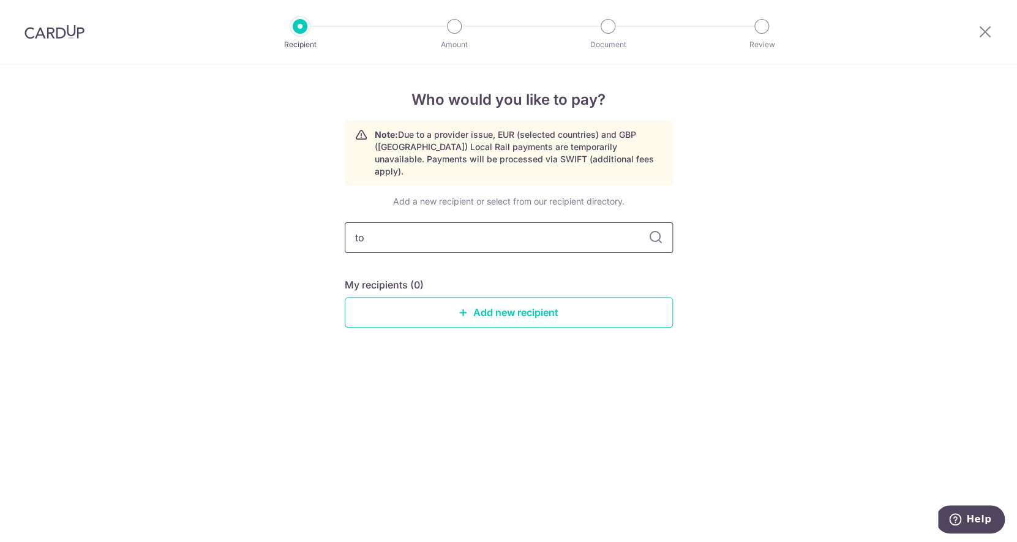
type input "t"
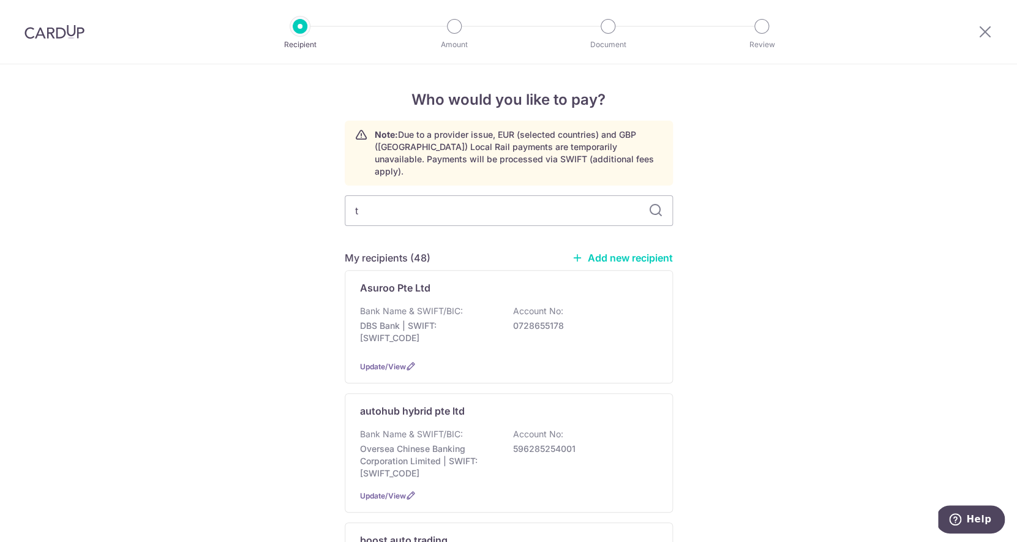
type input "t."
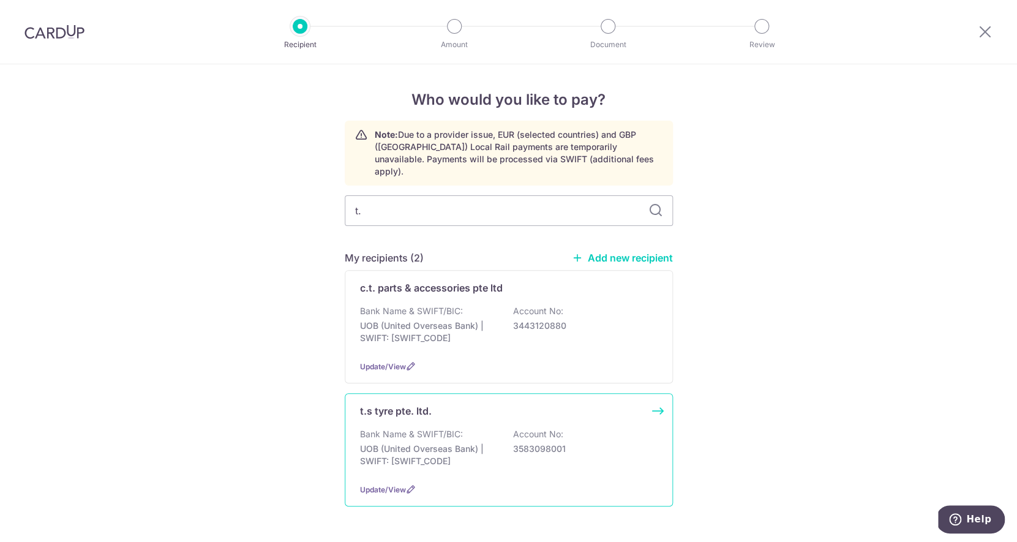
click at [443, 433] on p "Bank Name & SWIFT/BIC:" at bounding box center [411, 434] width 103 height 12
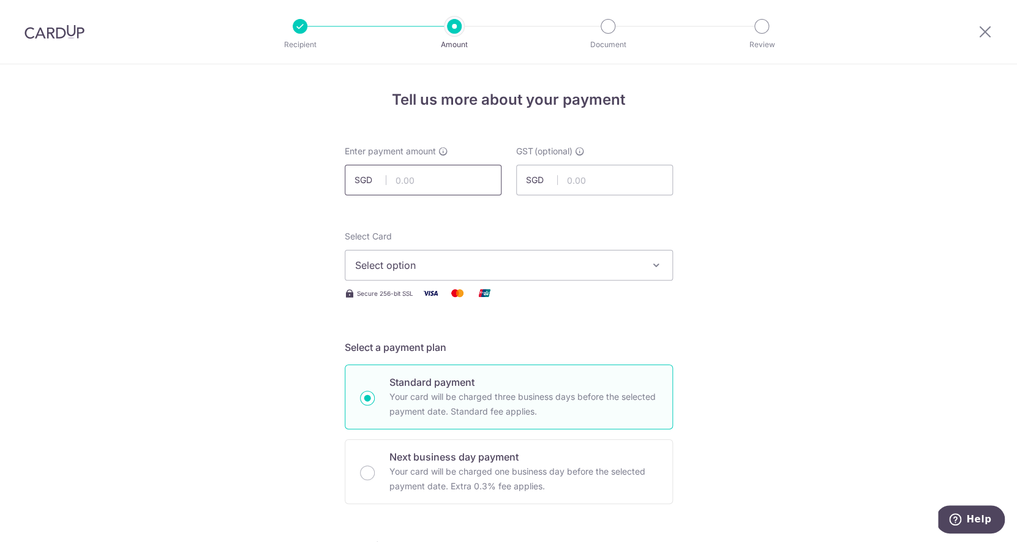
click at [459, 193] on input "text" at bounding box center [423, 180] width 157 height 31
type input "270.32"
click at [499, 257] on button "Select option" at bounding box center [509, 265] width 328 height 31
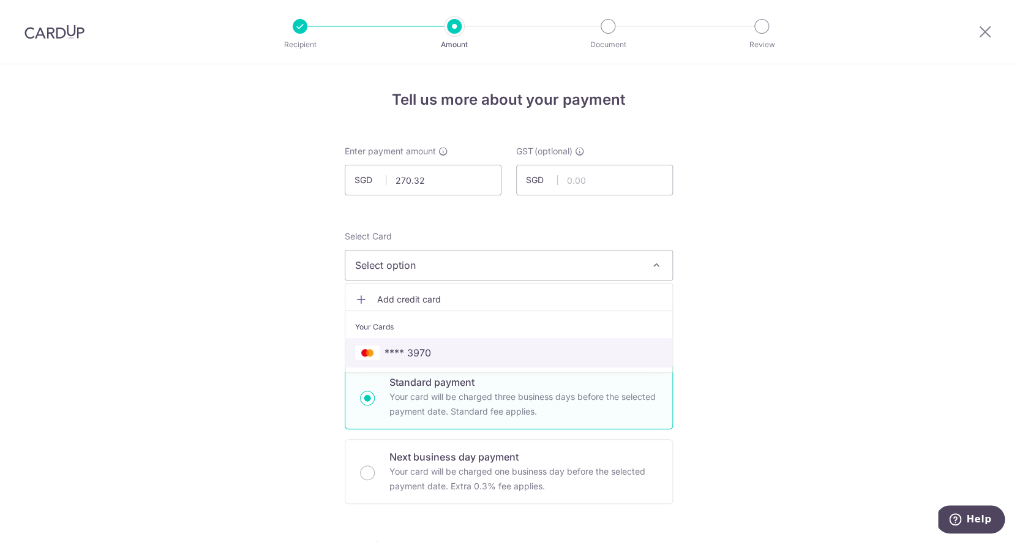
click at [491, 343] on link "**** 3970" at bounding box center [508, 352] width 327 height 29
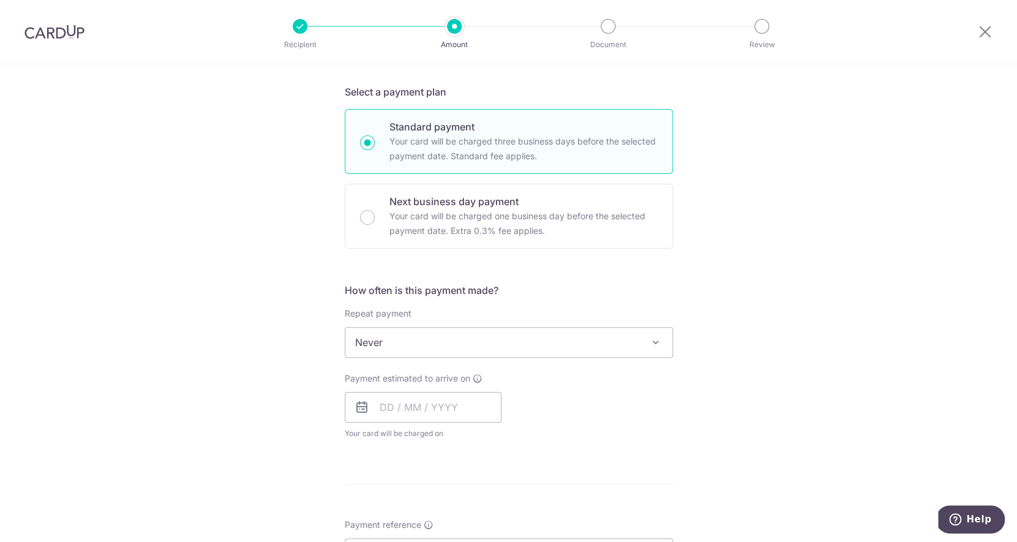
scroll to position [257, 0]
click at [447, 408] on input "text" at bounding box center [423, 406] width 157 height 31
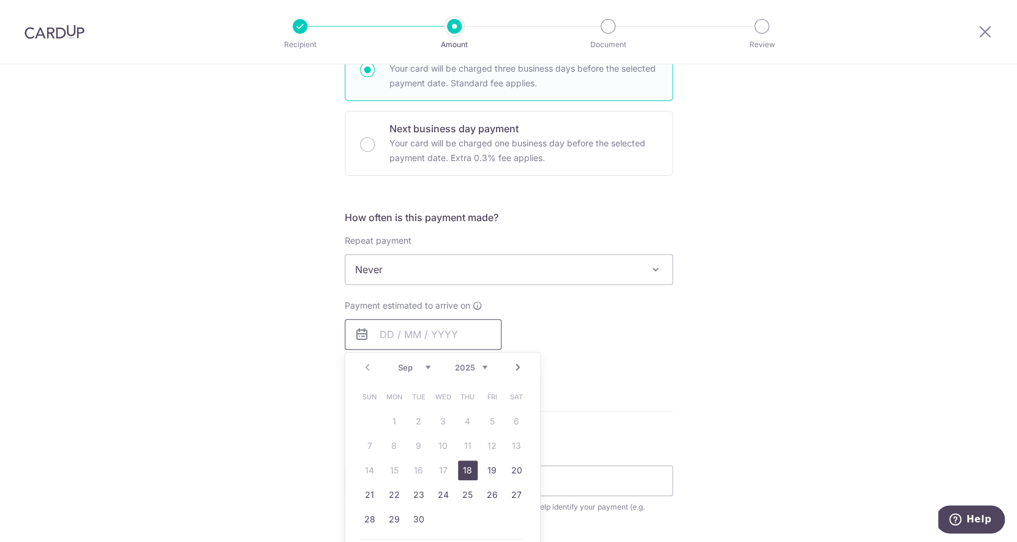
scroll to position [375, 0]
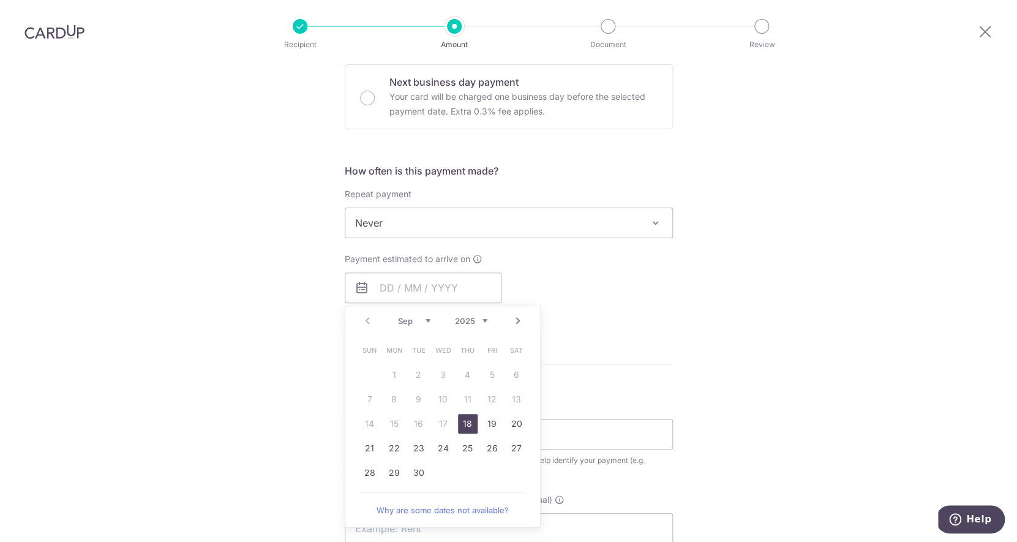
click at [520, 323] on link "Next" at bounding box center [518, 320] width 15 height 15
click at [473, 402] on link "9" at bounding box center [468, 399] width 20 height 20
type input "[DATE]"
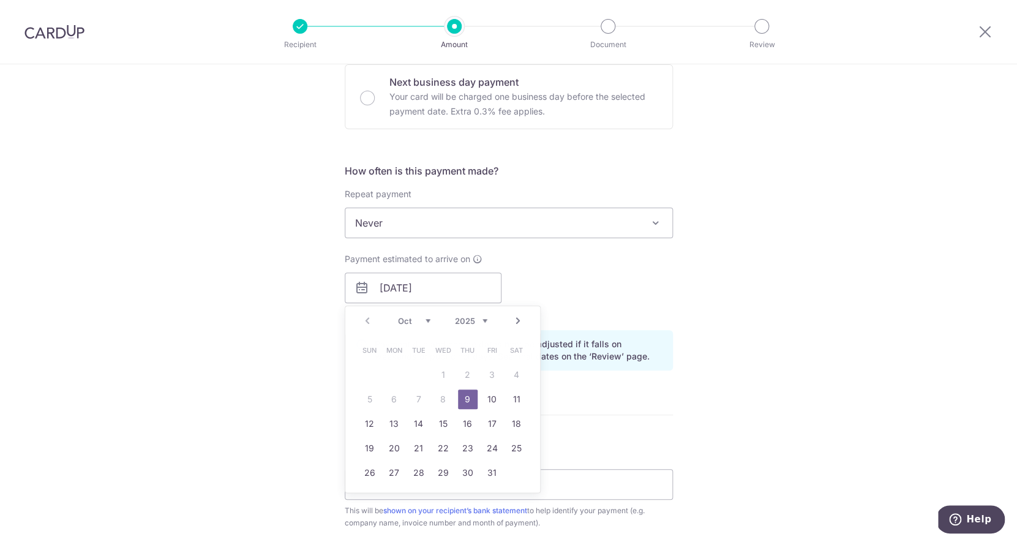
scroll to position [528, 0]
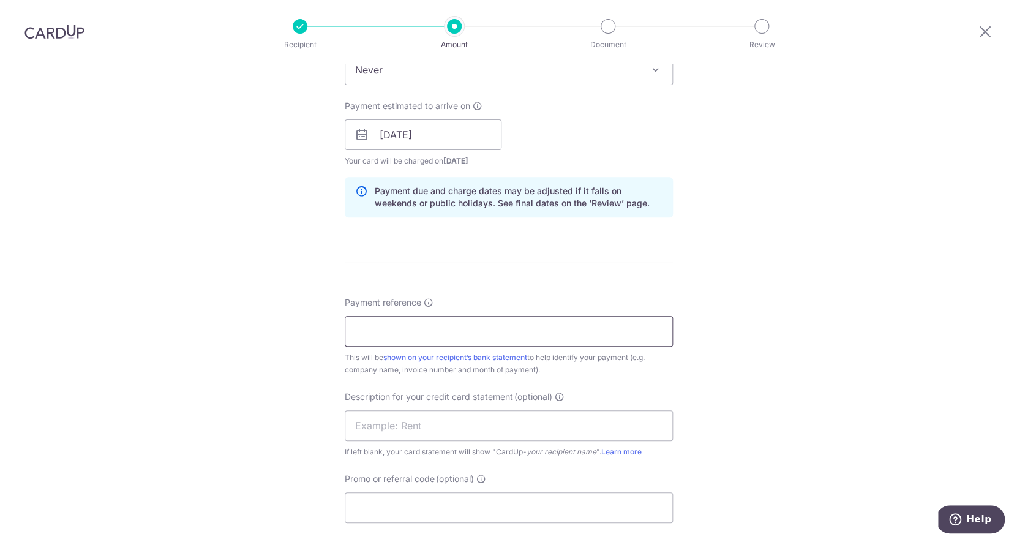
click at [478, 327] on input "Payment reference" at bounding box center [509, 331] width 328 height 31
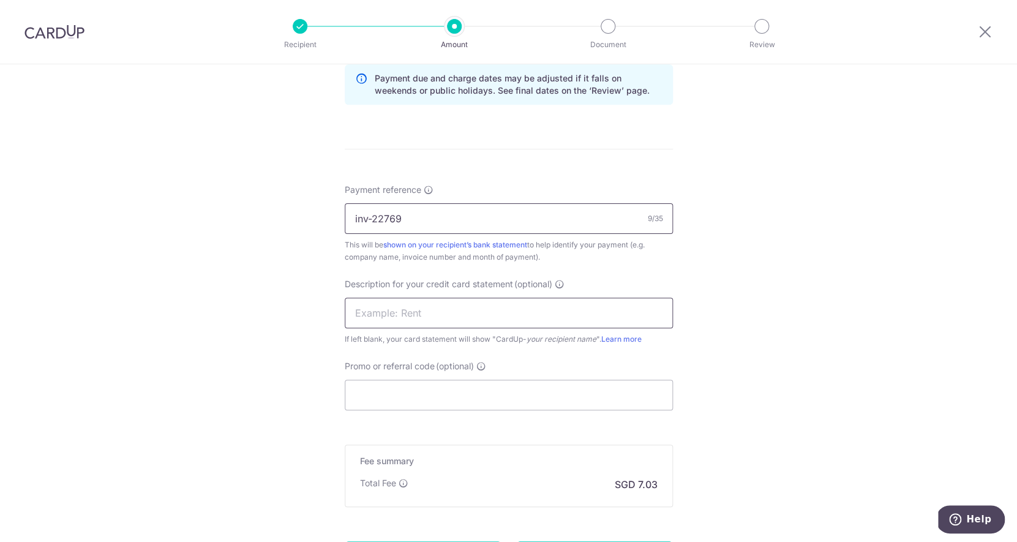
type input "inv-22769"
click at [486, 309] on input "text" at bounding box center [509, 313] width 328 height 31
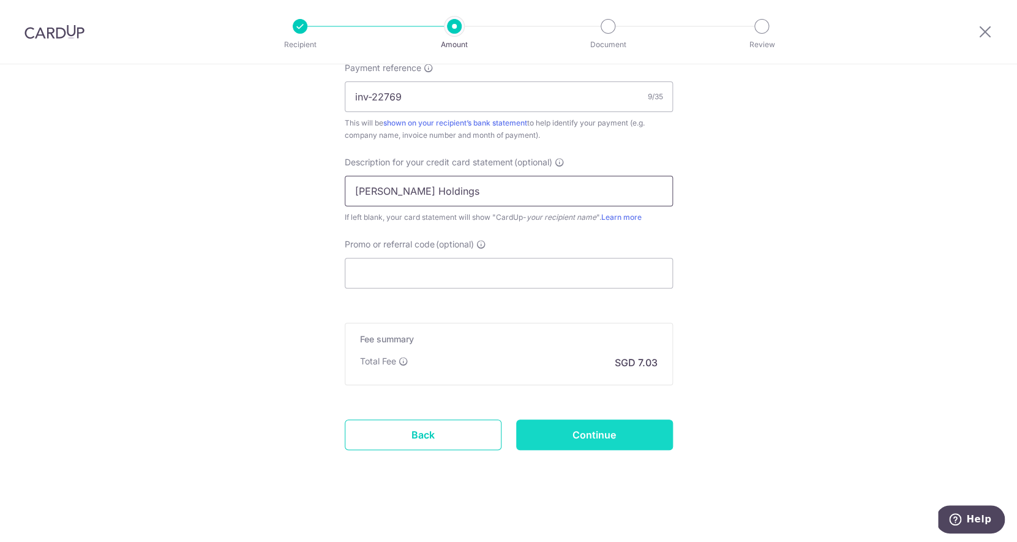
type input "Stark Holdings"
click at [583, 440] on input "Continue" at bounding box center [594, 434] width 157 height 31
type input "Create Schedule"
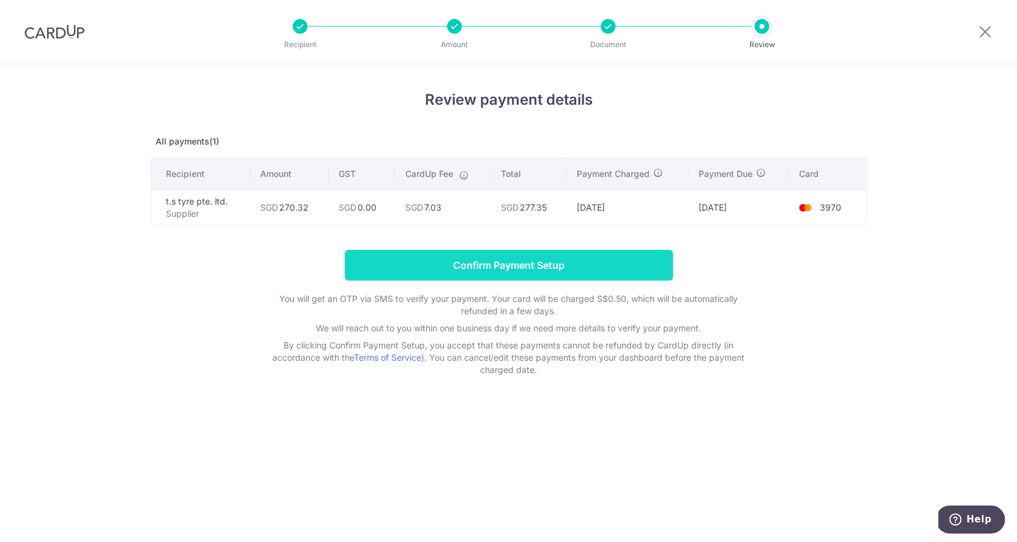
click at [591, 268] on input "Confirm Payment Setup" at bounding box center [509, 265] width 328 height 31
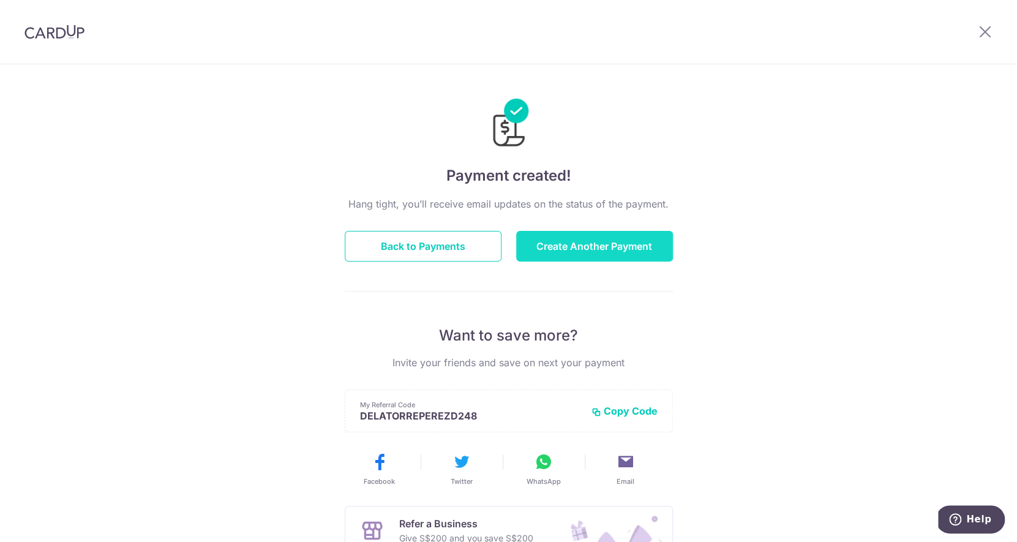
click at [558, 242] on button "Create Another Payment" at bounding box center [594, 246] width 157 height 31
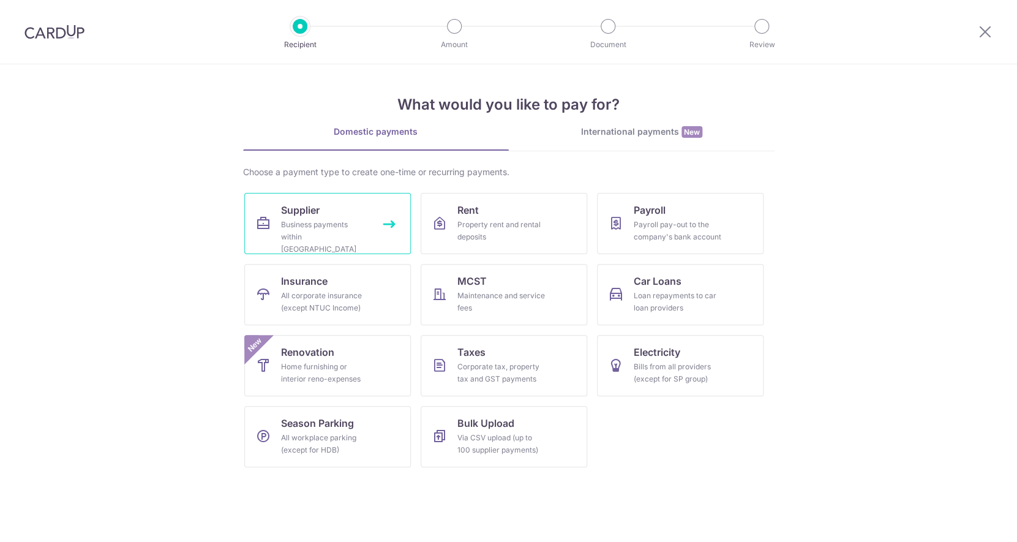
click at [310, 222] on div "Business payments within Singapore" at bounding box center [325, 237] width 88 height 37
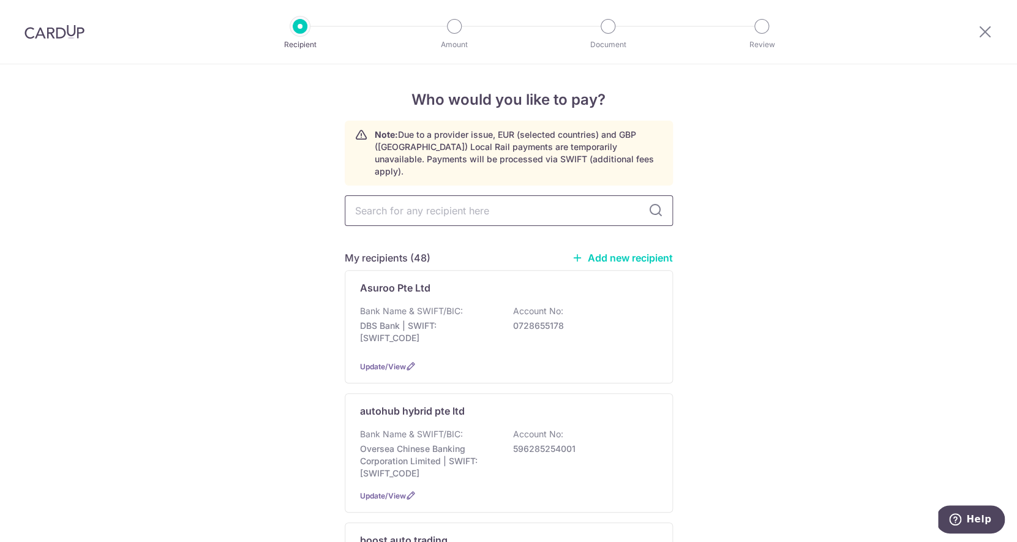
click at [431, 201] on input "text" at bounding box center [509, 210] width 328 height 31
type input "t.s"
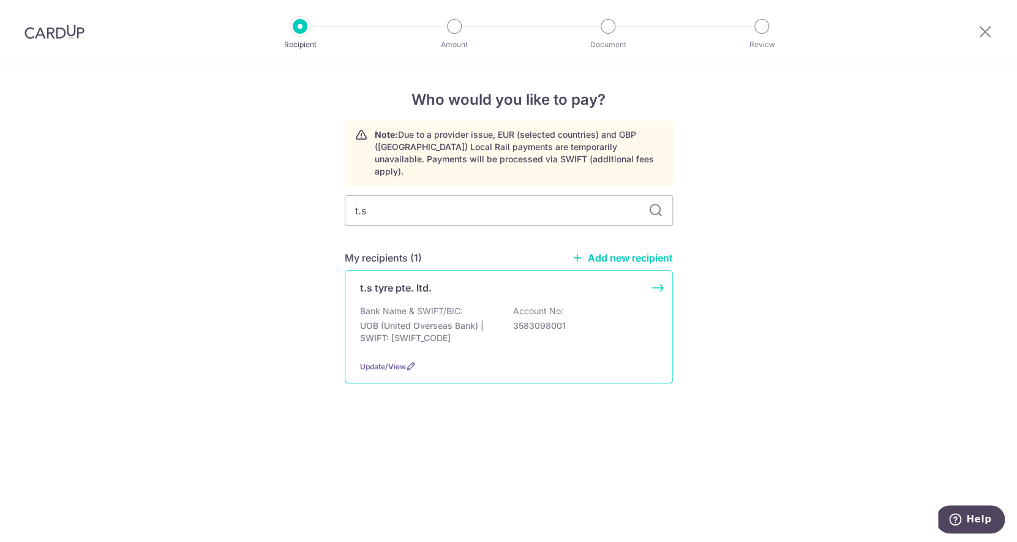
click at [485, 305] on div "Bank Name & SWIFT/BIC: UOB (United Overseas Bank) | SWIFT: [SWIFT_CODE] Account…" at bounding box center [509, 327] width 298 height 45
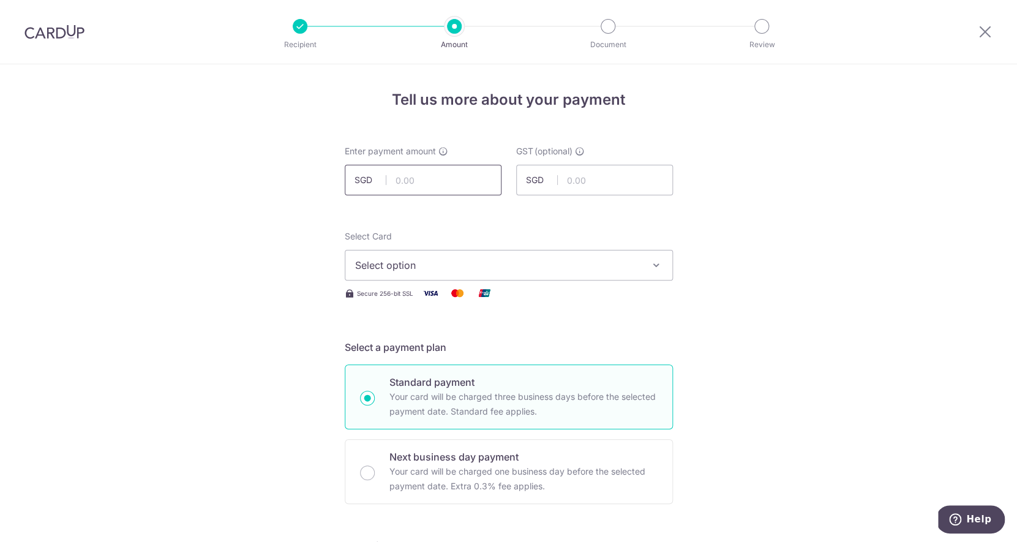
click at [454, 191] on input "text" at bounding box center [423, 180] width 157 height 31
type input "941.76"
click at [470, 282] on div "Select Card Select option Add credit card Your Cards **** 3970 Secure 256-bit S…" at bounding box center [509, 265] width 328 height 70
click at [470, 270] on span "Select option" at bounding box center [497, 265] width 285 height 15
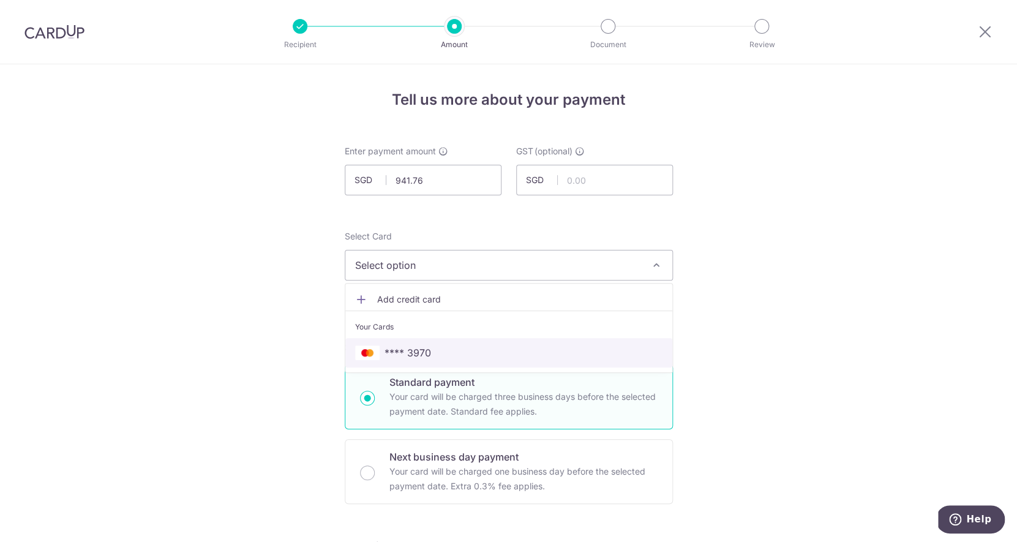
click at [454, 351] on span "**** 3970" at bounding box center [508, 352] width 307 height 15
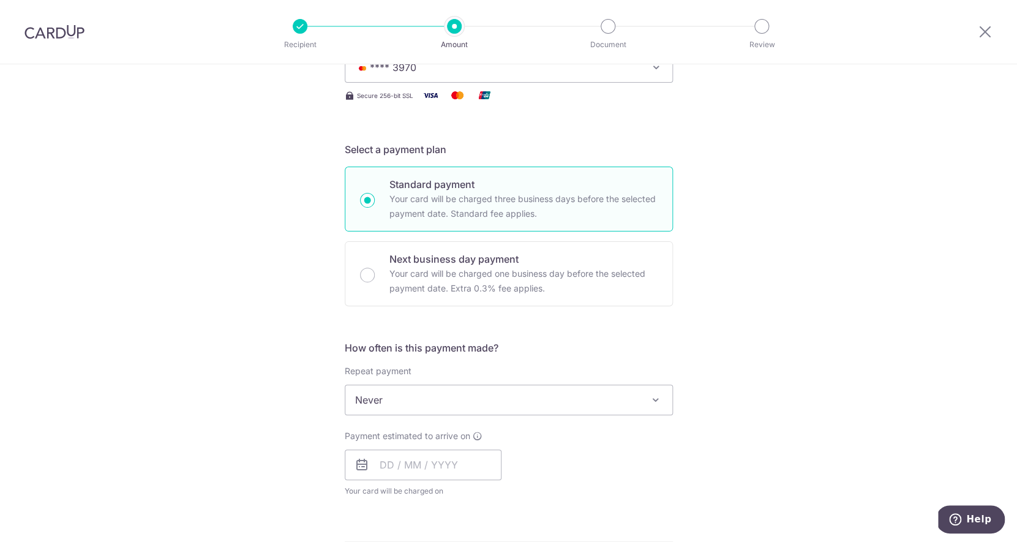
scroll to position [276, 0]
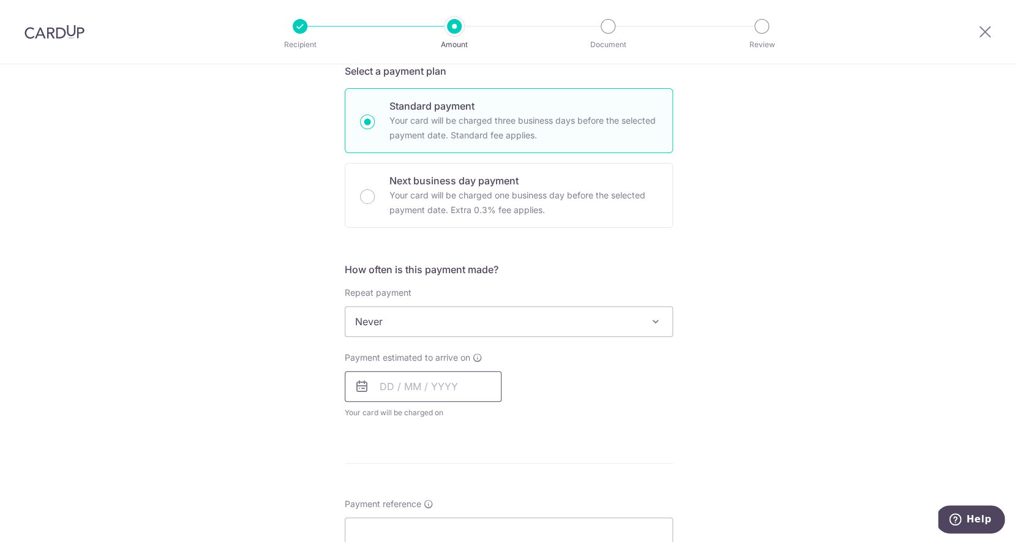
click at [430, 378] on input "text" at bounding box center [423, 386] width 157 height 31
click at [517, 416] on link "Next" at bounding box center [518, 419] width 15 height 15
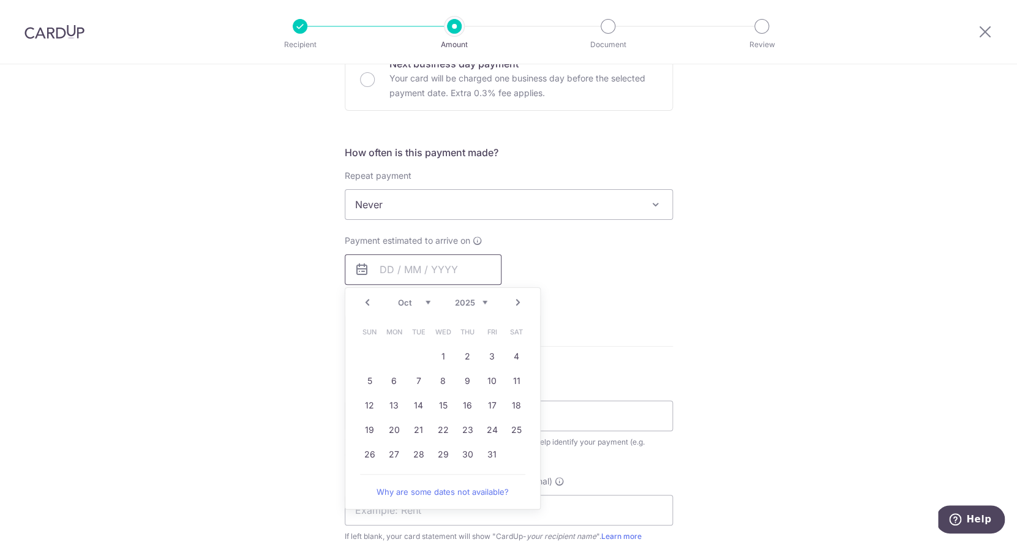
scroll to position [395, 0]
click at [490, 387] on link "10" at bounding box center [492, 379] width 20 height 20
type input "[DATE]"
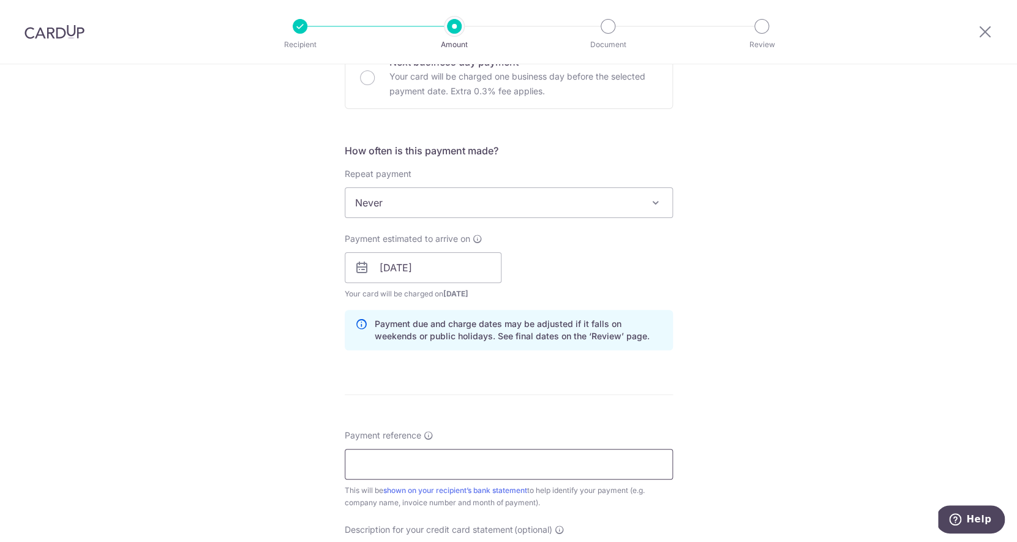
click at [460, 462] on input "Payment reference" at bounding box center [509, 464] width 328 height 31
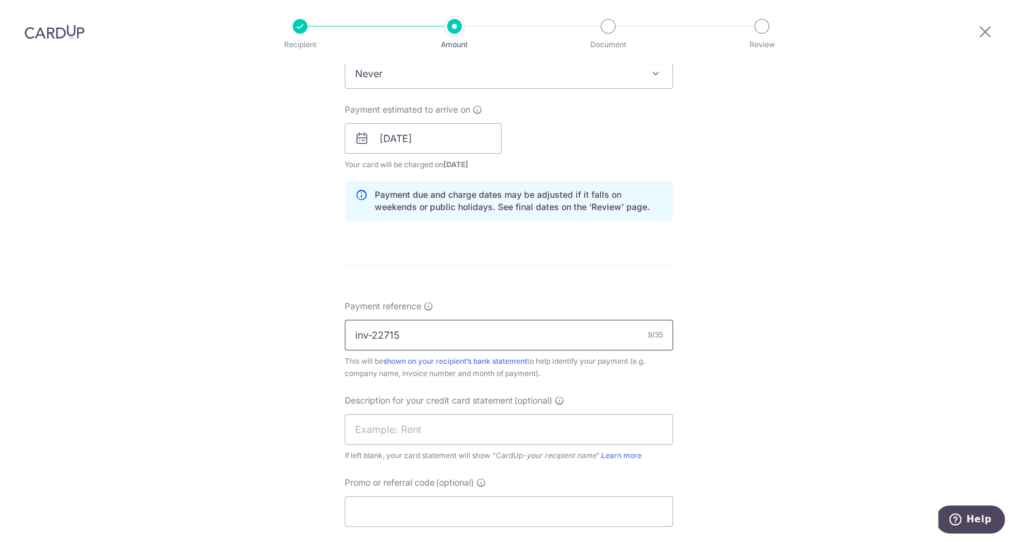
scroll to position [549, 0]
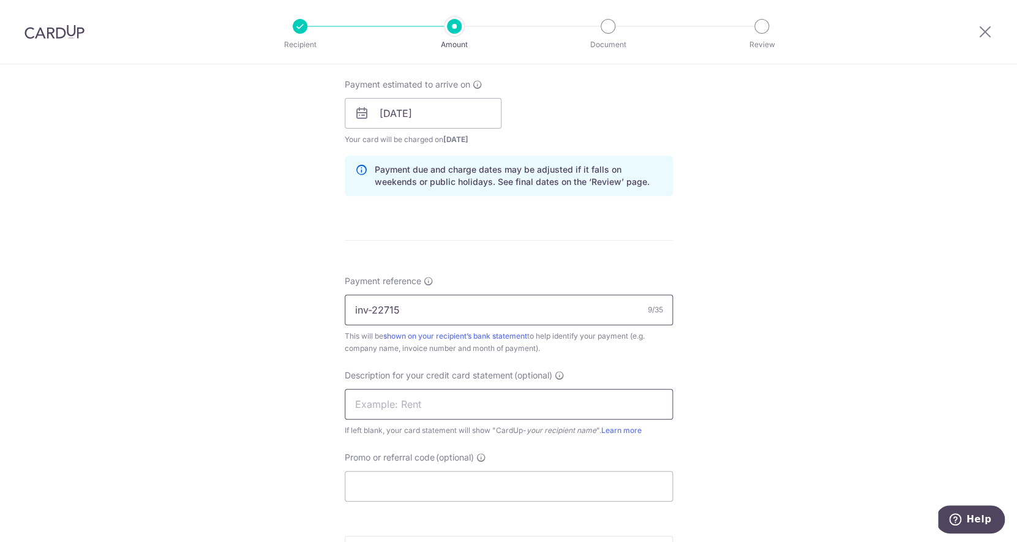
type input "inv-22715"
click at [484, 397] on input "text" at bounding box center [509, 404] width 328 height 31
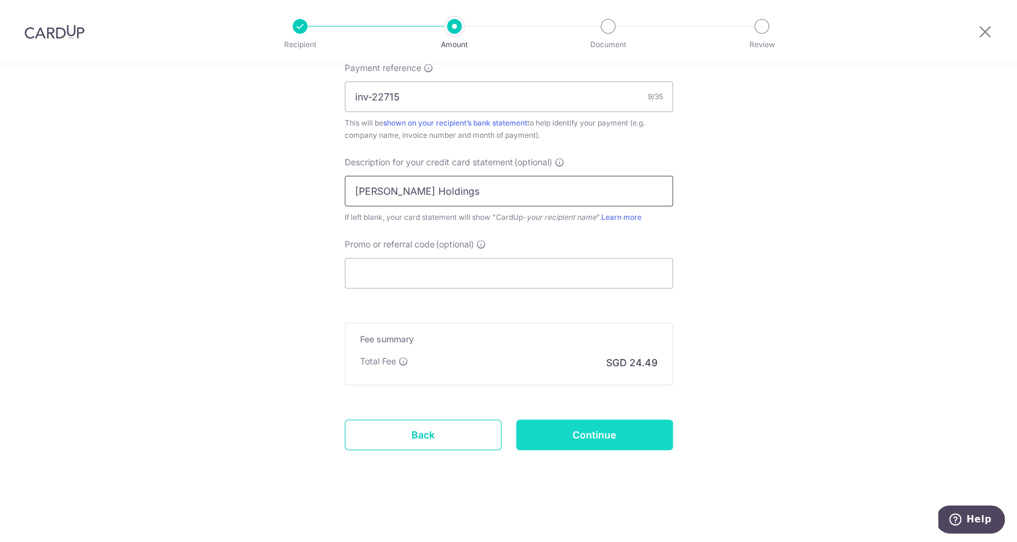
type input "Stark Holdings"
click at [588, 432] on input "Continue" at bounding box center [594, 434] width 157 height 31
type input "Create Schedule"
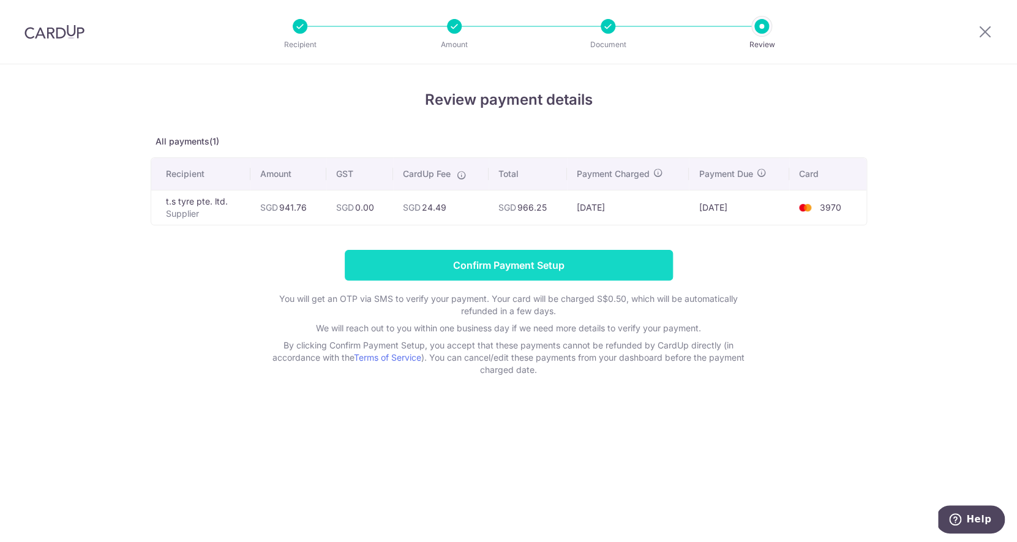
click at [496, 276] on input "Confirm Payment Setup" at bounding box center [509, 265] width 328 height 31
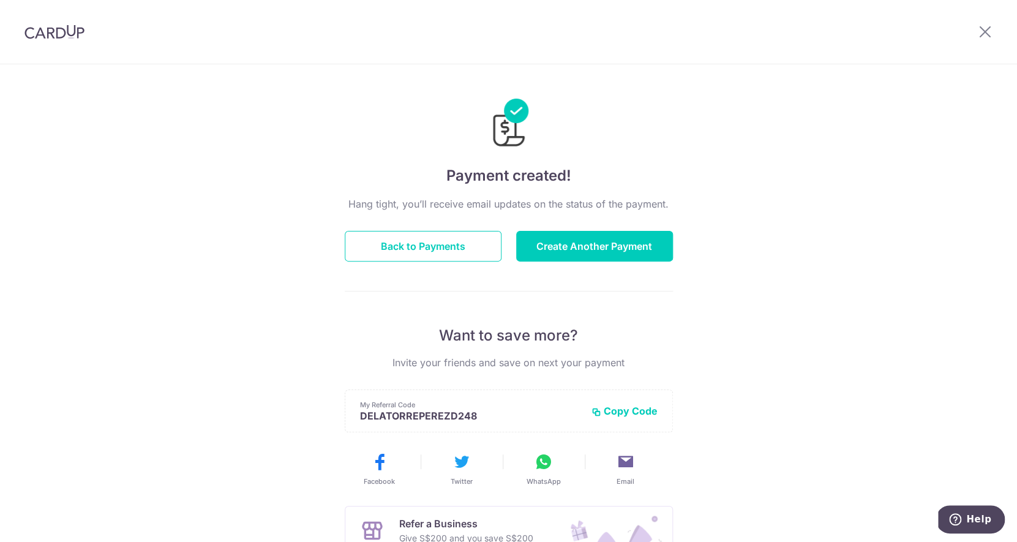
click at [561, 271] on div "Hang tight, you’ll receive email updates on the status of the payment. Back to …" at bounding box center [509, 429] width 328 height 464
click at [572, 247] on button "Create Another Payment" at bounding box center [594, 246] width 157 height 31
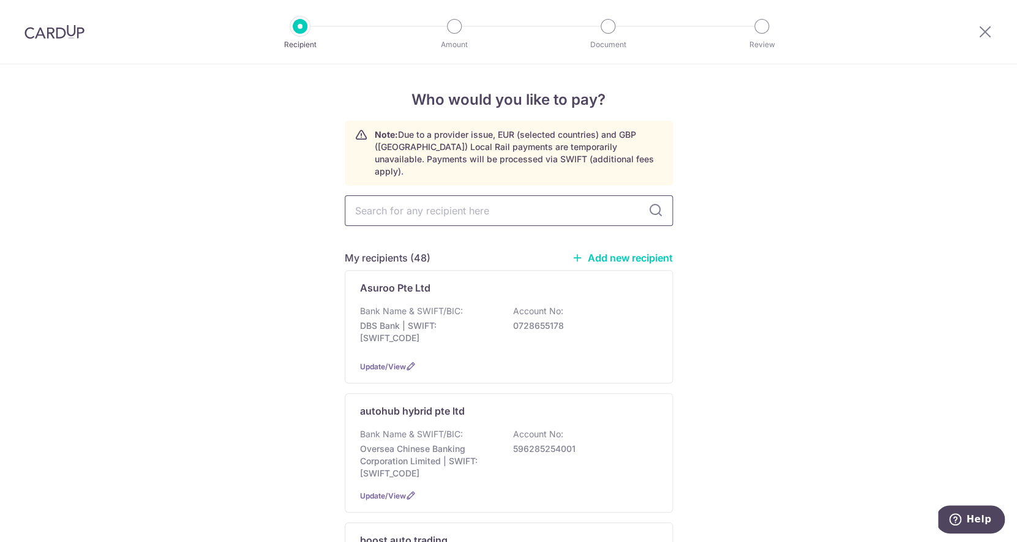
click at [413, 198] on input "text" at bounding box center [509, 210] width 328 height 31
type input "mega"
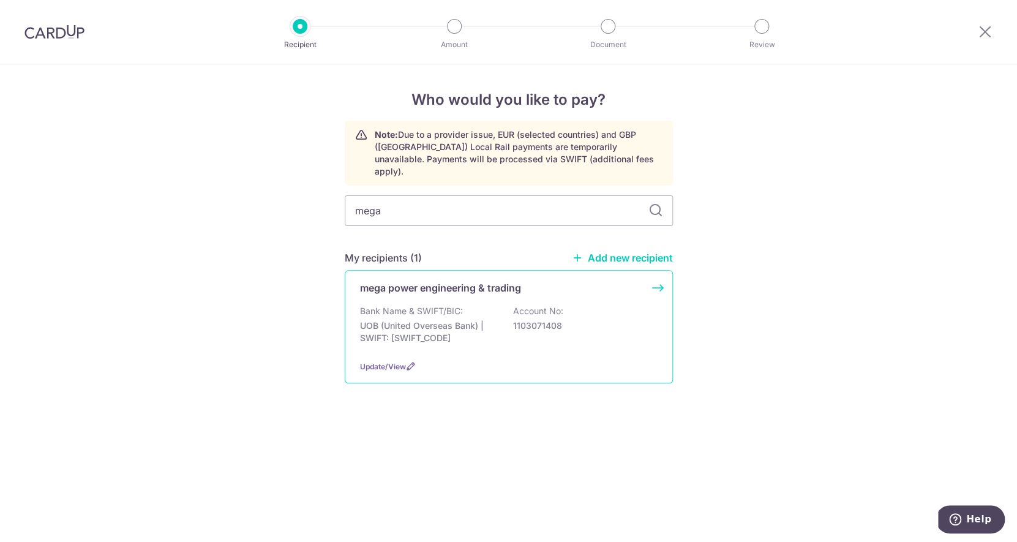
click at [416, 323] on p "UOB (United Overseas Bank) | SWIFT: [SWIFT_CODE]" at bounding box center [428, 332] width 137 height 24
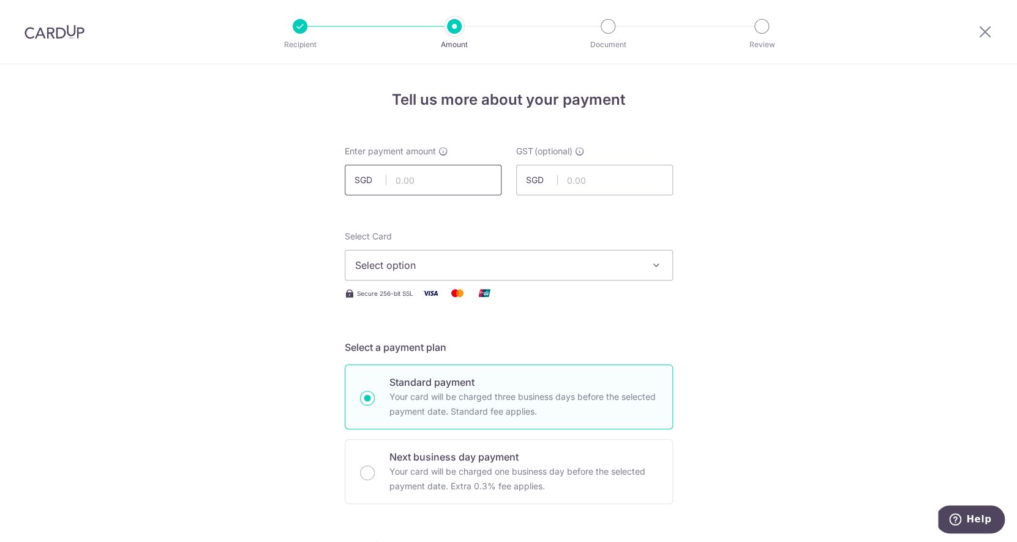
click at [449, 192] on input "text" at bounding box center [423, 180] width 157 height 31
type input "674.71"
click at [473, 277] on button "Select option" at bounding box center [509, 265] width 328 height 31
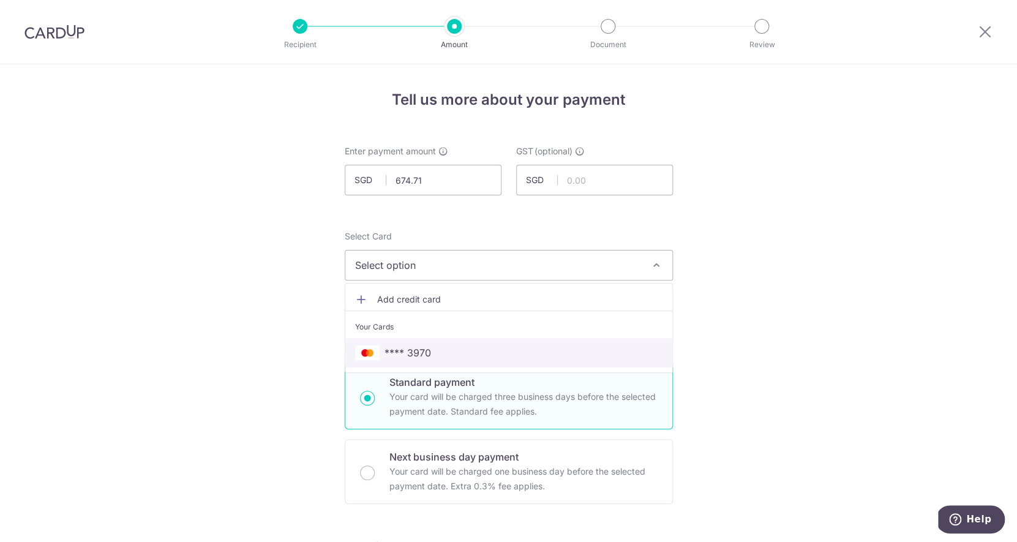
click at [449, 347] on span "**** 3970" at bounding box center [508, 352] width 307 height 15
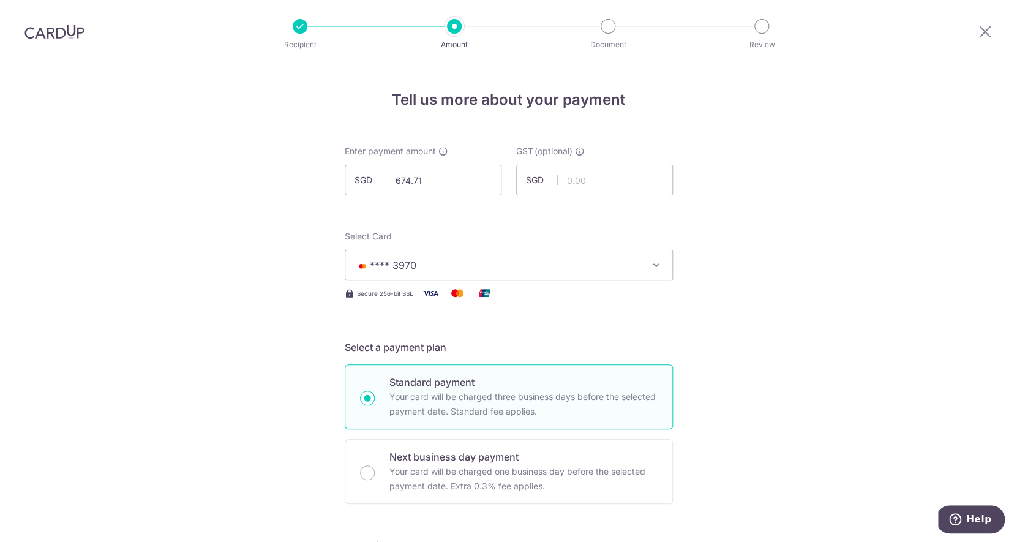
scroll to position [263, 0]
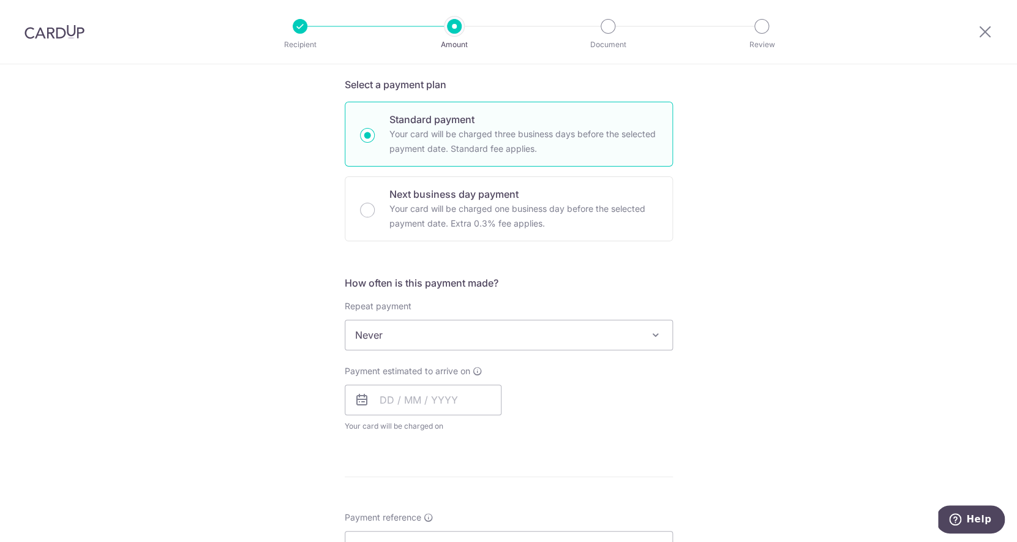
click at [449, 336] on span "Never" at bounding box center [508, 334] width 327 height 29
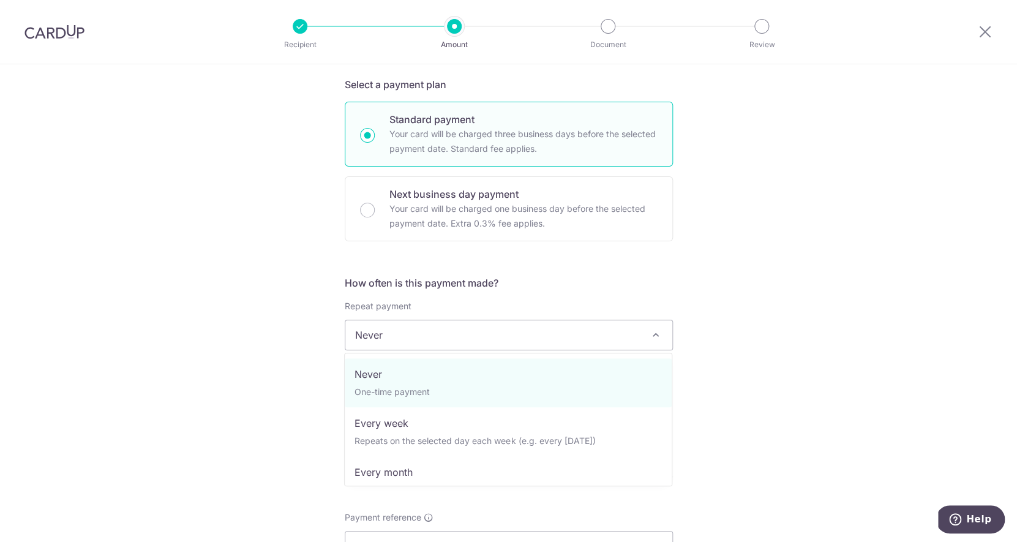
click at [537, 283] on h5 "How often is this payment made?" at bounding box center [509, 282] width 328 height 15
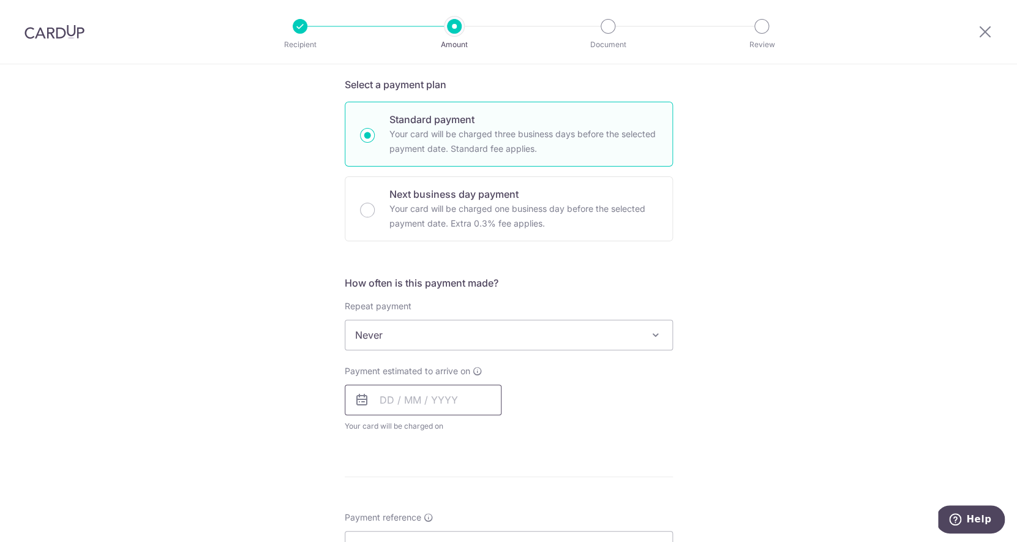
click at [408, 402] on input "text" at bounding box center [423, 399] width 157 height 31
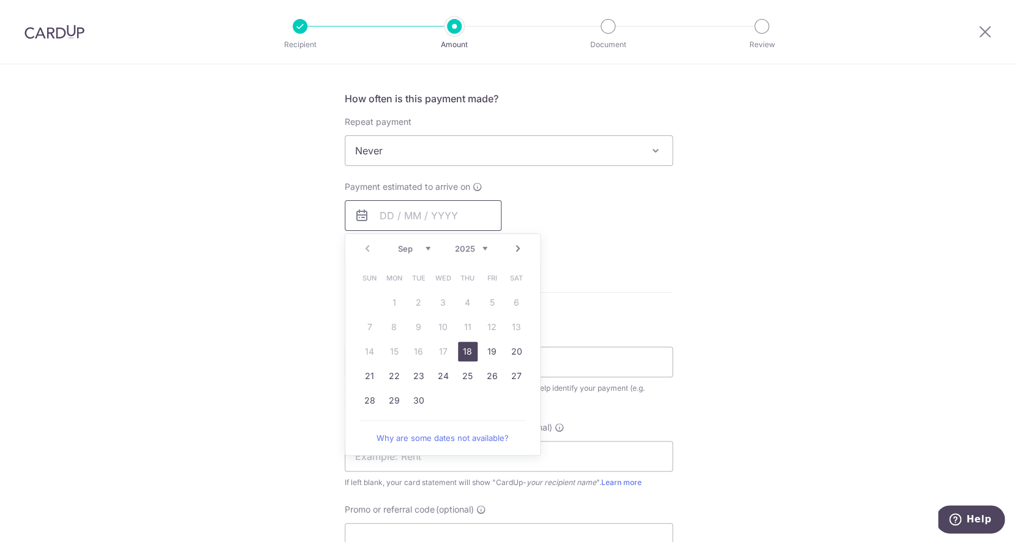
scroll to position [448, 0]
click at [523, 250] on link "Next" at bounding box center [518, 247] width 15 height 15
click at [394, 351] on link "13" at bounding box center [394, 350] width 20 height 20
type input "13/10/2025"
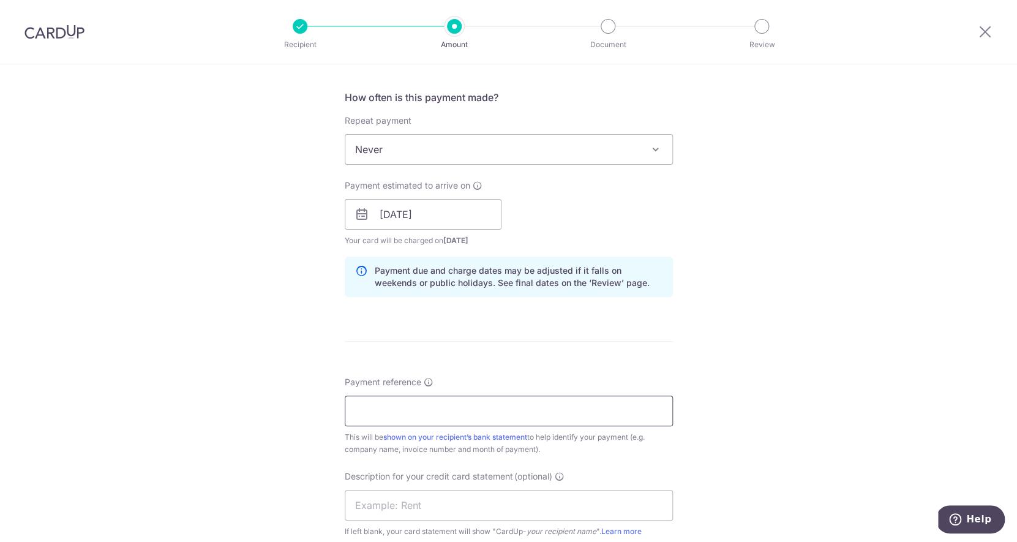
click at [547, 419] on input "Payment reference" at bounding box center [509, 410] width 328 height 31
type input "a"
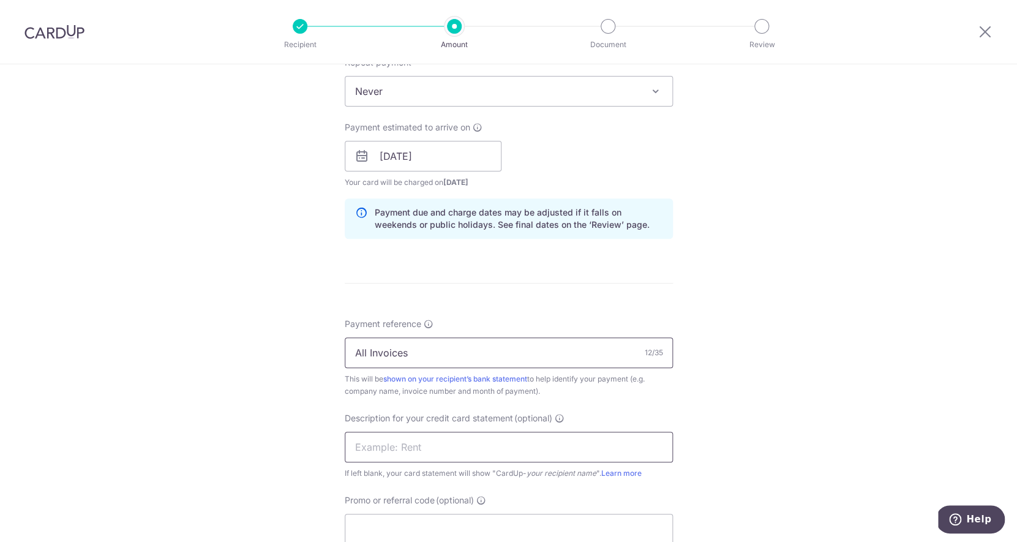
type input "All Invoices"
click at [546, 454] on input "text" at bounding box center [509, 447] width 328 height 31
type input "m"
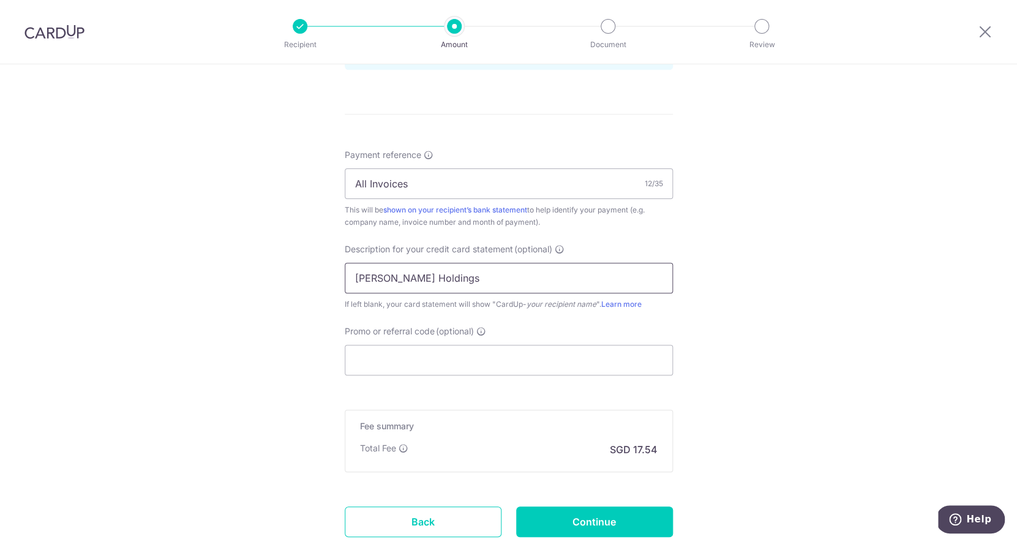
scroll to position [678, 0]
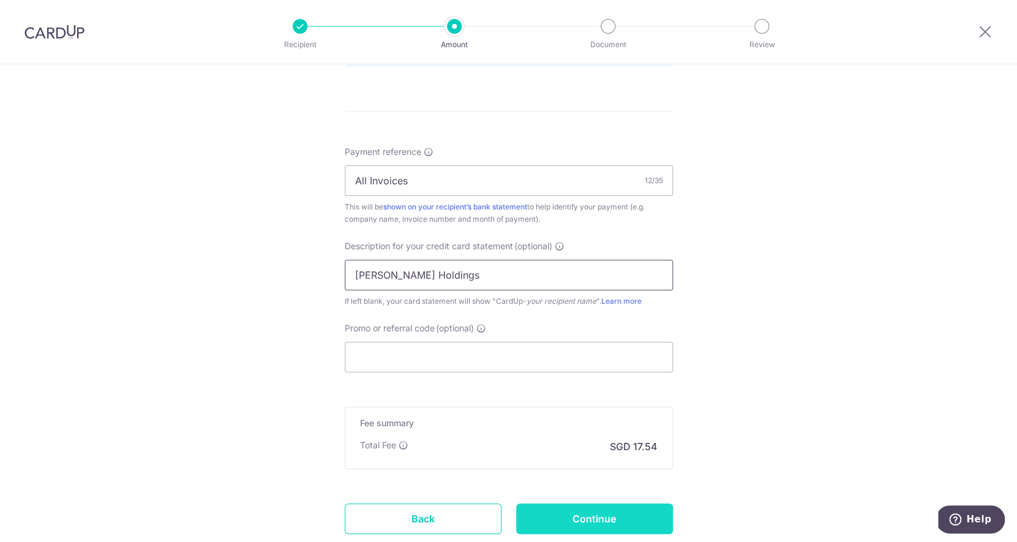
type input "Stark Holdings"
click at [609, 516] on input "Continue" at bounding box center [594, 518] width 157 height 31
type input "Create Schedule"
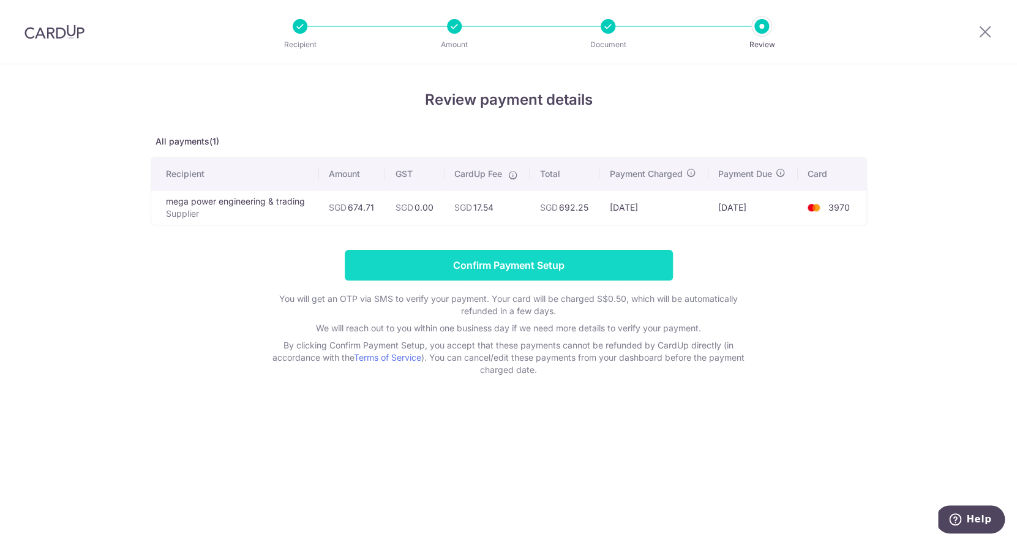
click at [578, 262] on input "Confirm Payment Setup" at bounding box center [509, 265] width 328 height 31
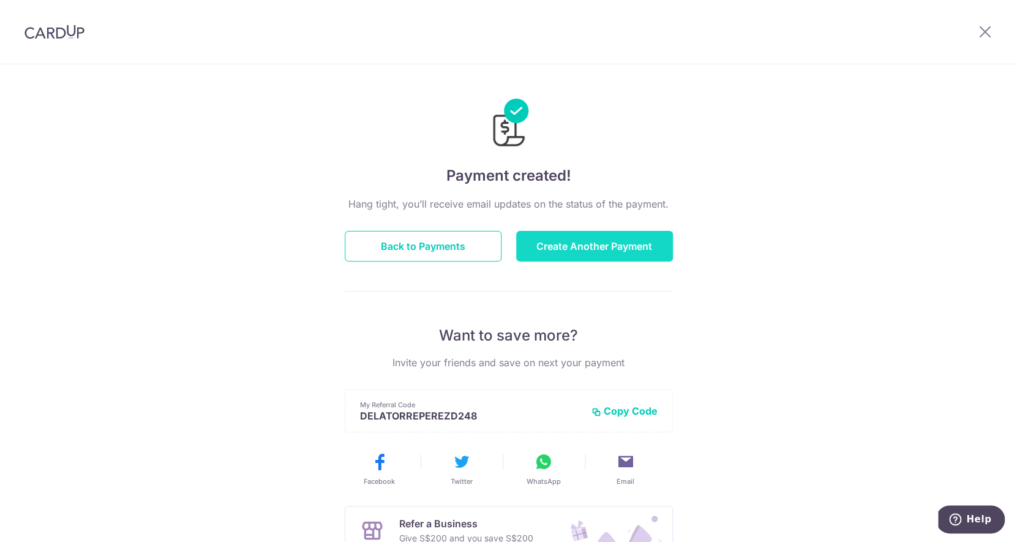
click at [558, 245] on button "Create Another Payment" at bounding box center [594, 246] width 157 height 31
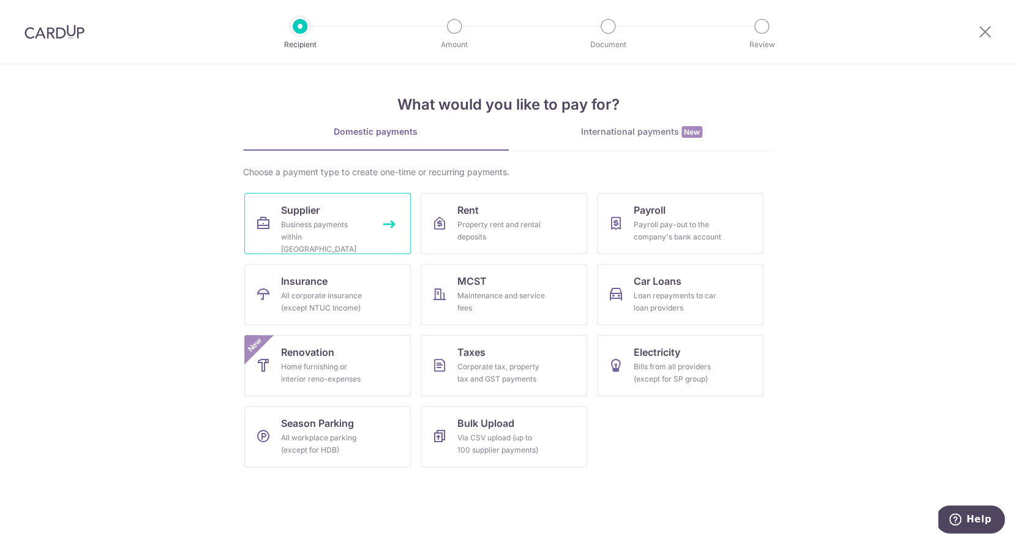
click at [298, 223] on div "Business payments within [GEOGRAPHIC_DATA]" at bounding box center [325, 237] width 88 height 37
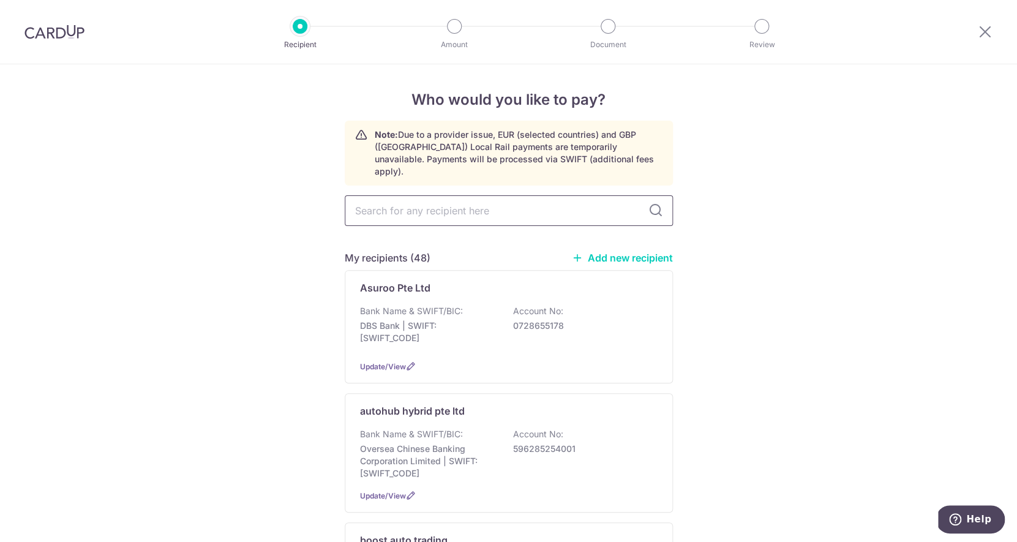
click at [486, 195] on input "text" at bounding box center [509, 210] width 328 height 31
type input "lip"
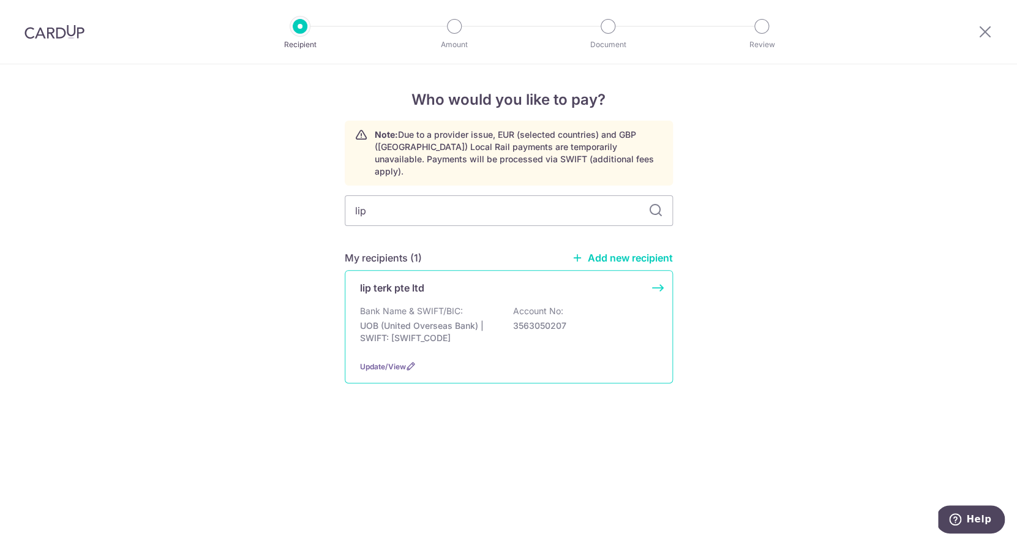
click at [459, 305] on p "Bank Name & SWIFT/BIC:" at bounding box center [411, 311] width 103 height 12
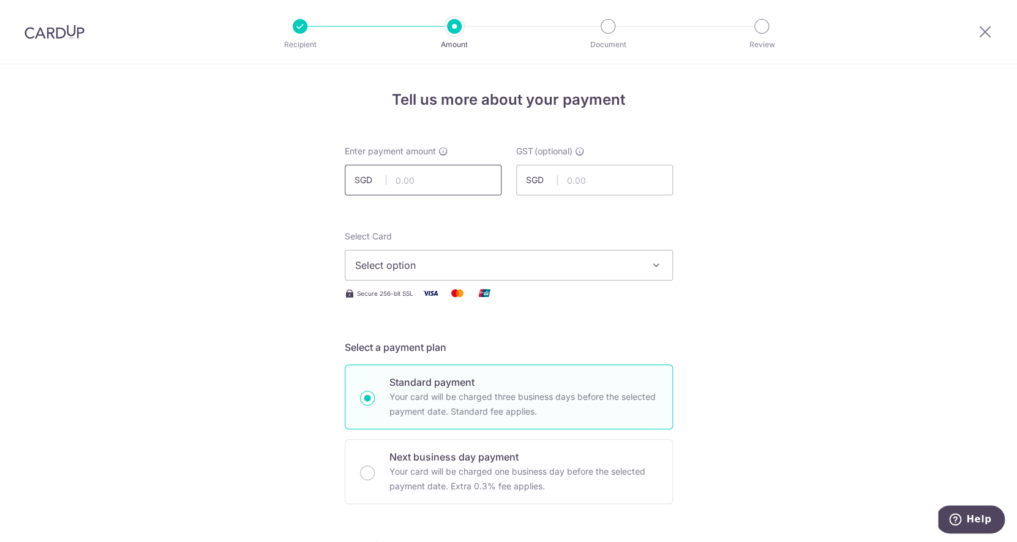
click at [445, 176] on input "text" at bounding box center [423, 180] width 157 height 31
type input "106.82"
click at [474, 268] on span "Select option" at bounding box center [497, 265] width 285 height 15
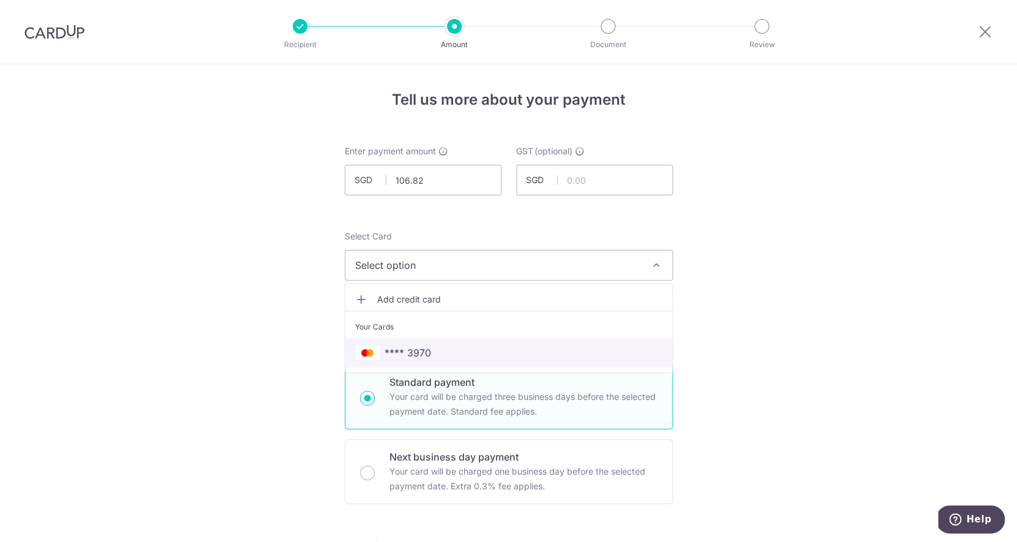
click at [455, 366] on link "**** 3970" at bounding box center [508, 352] width 327 height 29
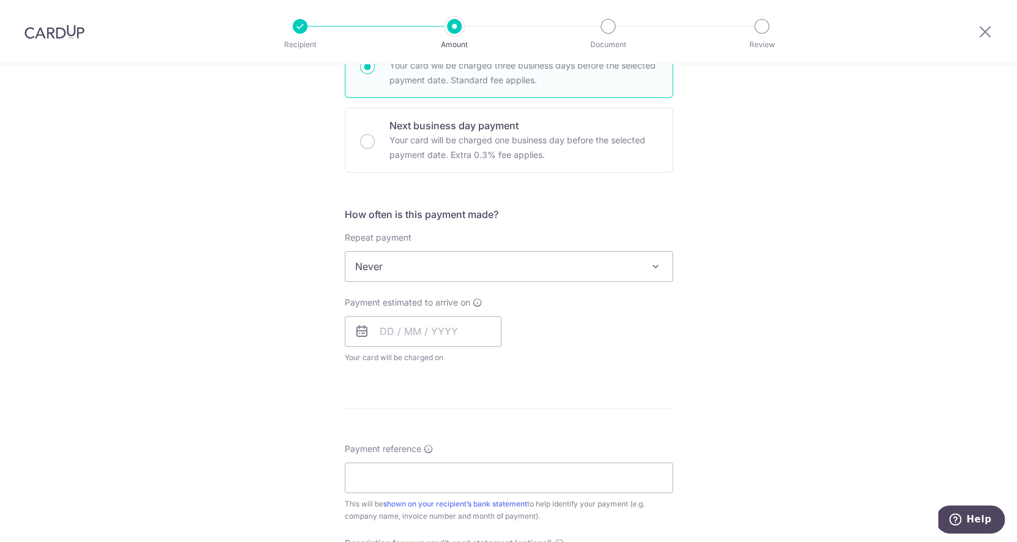
scroll to position [331, 0]
click at [445, 335] on input "text" at bounding box center [423, 332] width 157 height 31
click at [517, 364] on link "Next" at bounding box center [518, 365] width 15 height 15
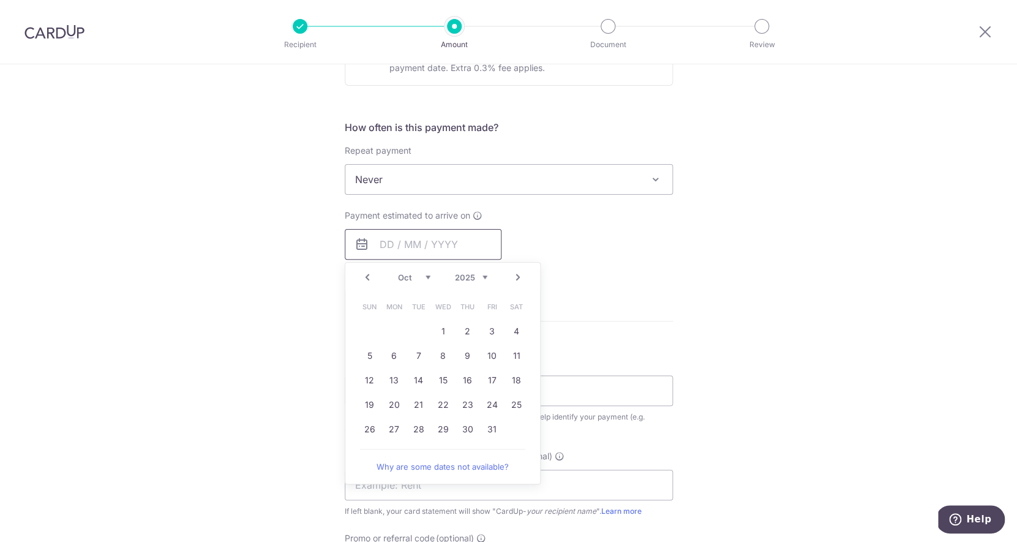
scroll to position [419, 0]
click at [394, 357] on link "6" at bounding box center [394, 355] width 20 height 20
type input "06/10/2025"
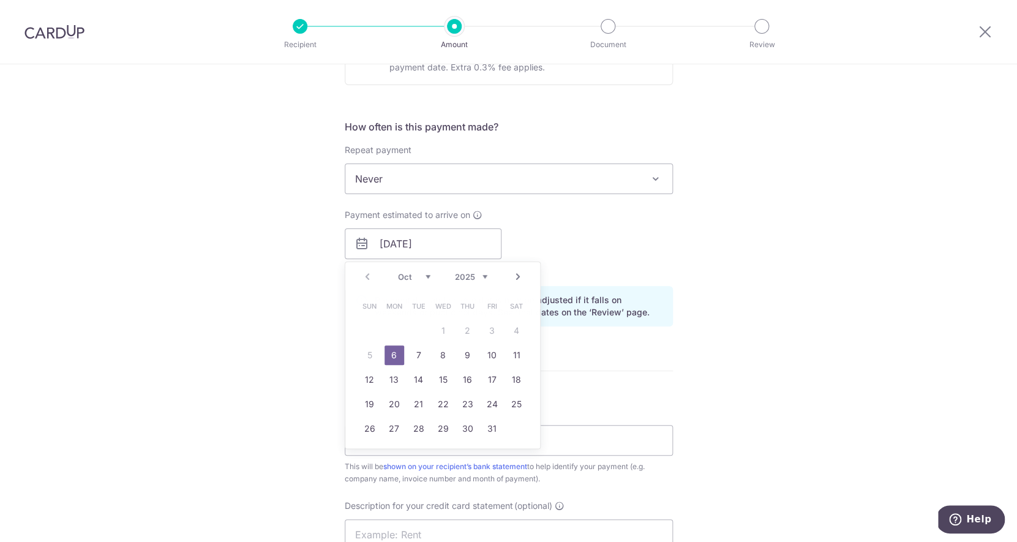
scroll to position [473, 0]
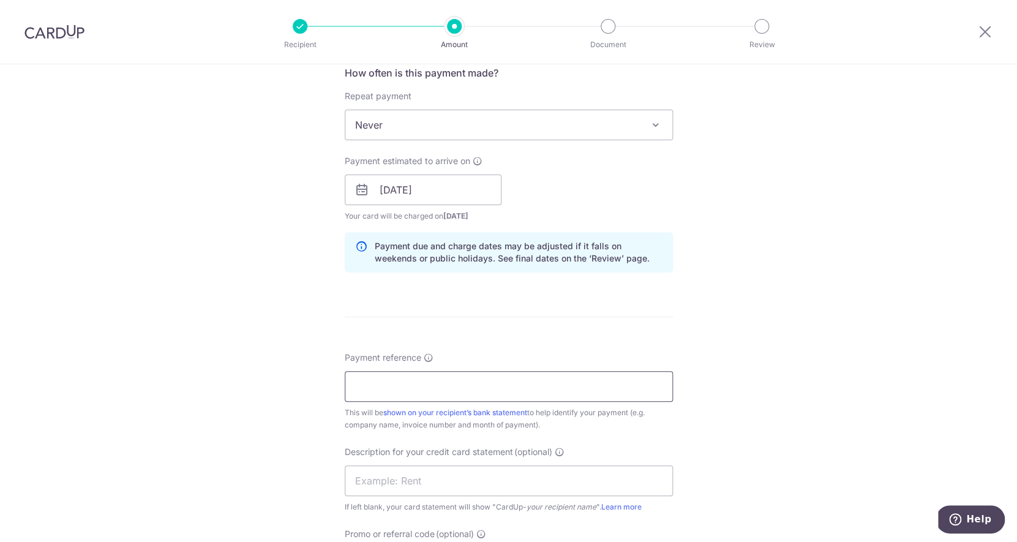
click at [394, 373] on input "Payment reference" at bounding box center [509, 386] width 328 height 31
click at [544, 381] on input "sin-i-242281,242268,241977,864,737" at bounding box center [509, 386] width 328 height 31
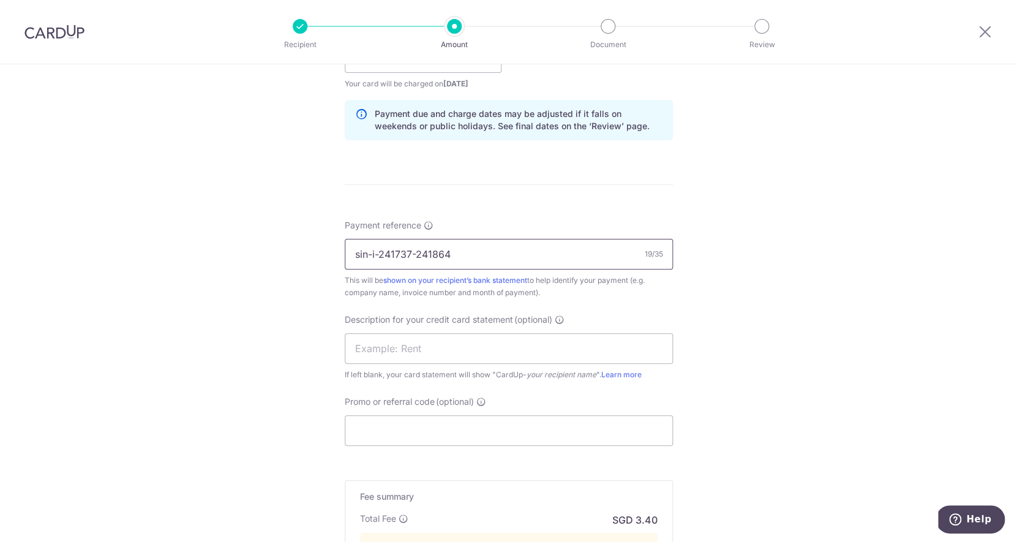
scroll to position [608, 0]
type input "sin-i-241737-241864"
click at [541, 350] on input "text" at bounding box center [509, 345] width 328 height 31
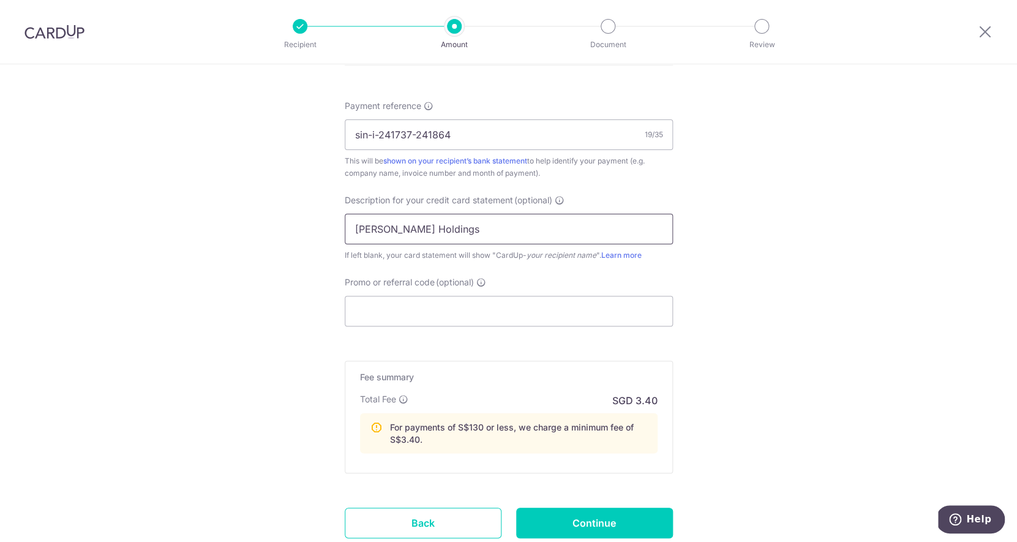
scroll to position [812, 0]
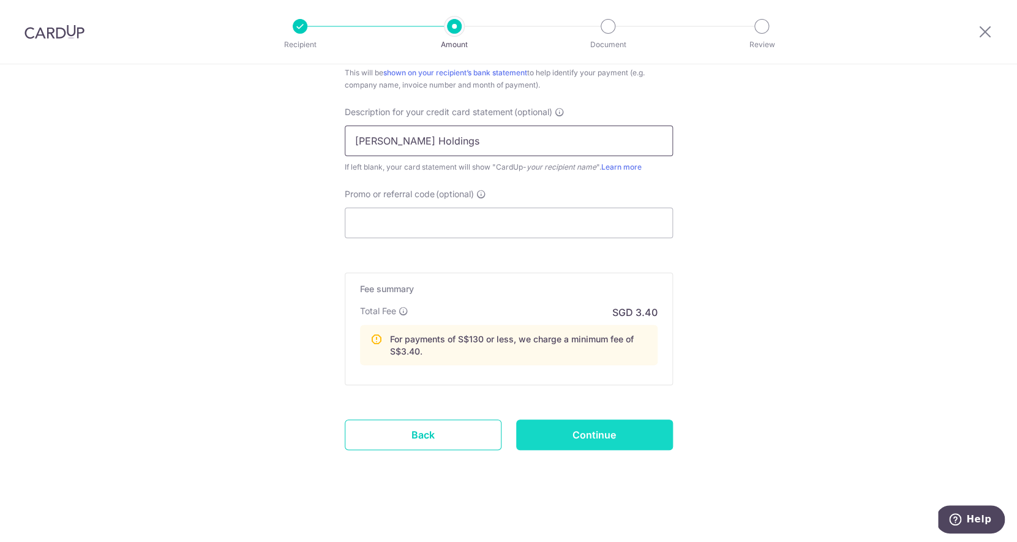
type input "Stark Holdings"
click at [603, 432] on input "Continue" at bounding box center [594, 434] width 157 height 31
type input "Create Schedule"
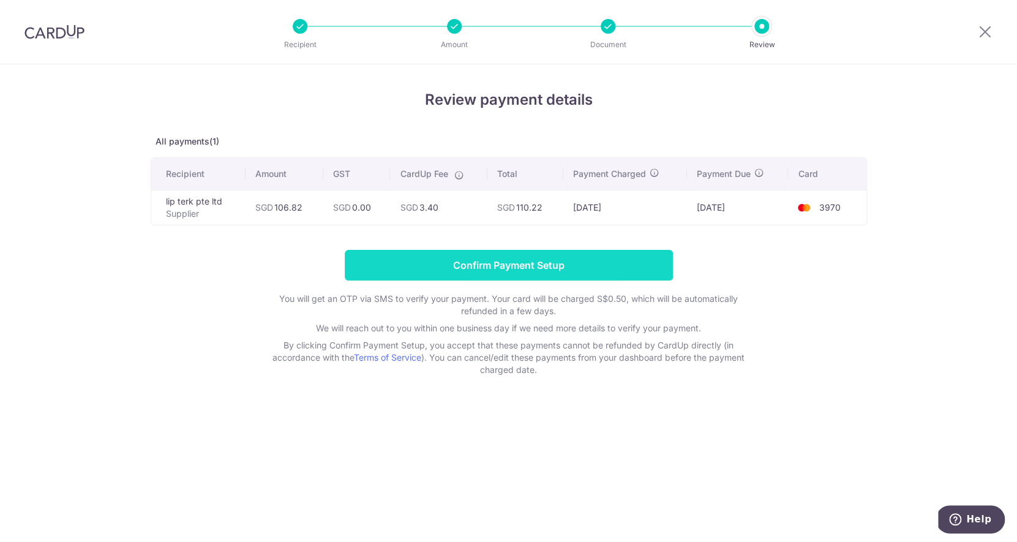
click at [602, 261] on input "Confirm Payment Setup" at bounding box center [509, 265] width 328 height 31
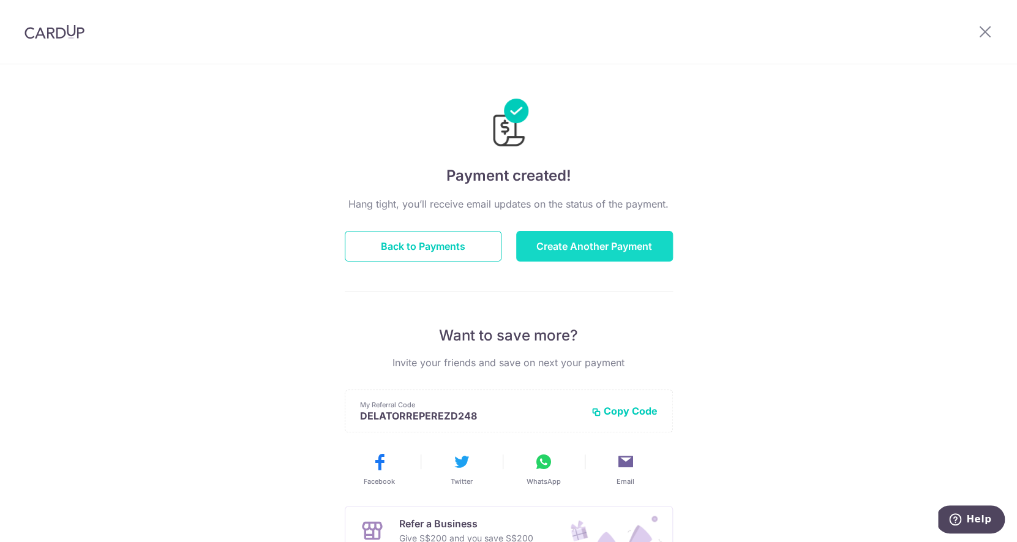
click at [634, 254] on button "Create Another Payment" at bounding box center [594, 246] width 157 height 31
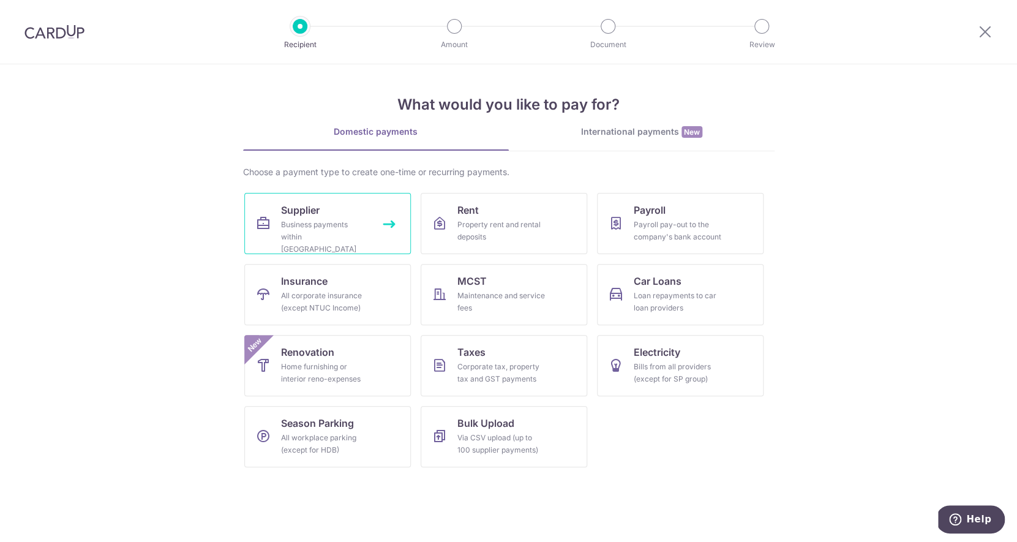
click at [326, 231] on div "Business payments within Singapore" at bounding box center [325, 237] width 88 height 37
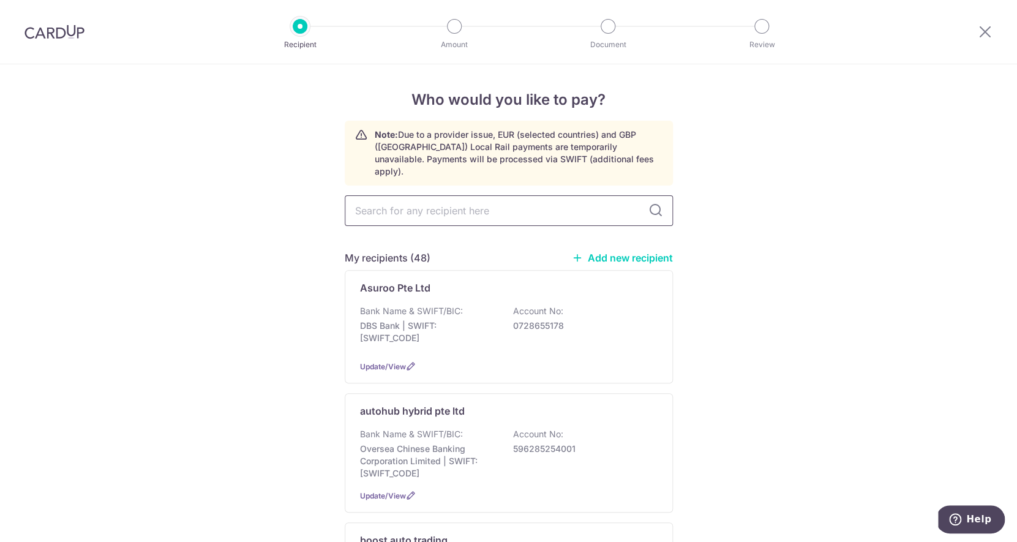
click at [422, 199] on input "text" at bounding box center [509, 210] width 328 height 31
type input "c.t"
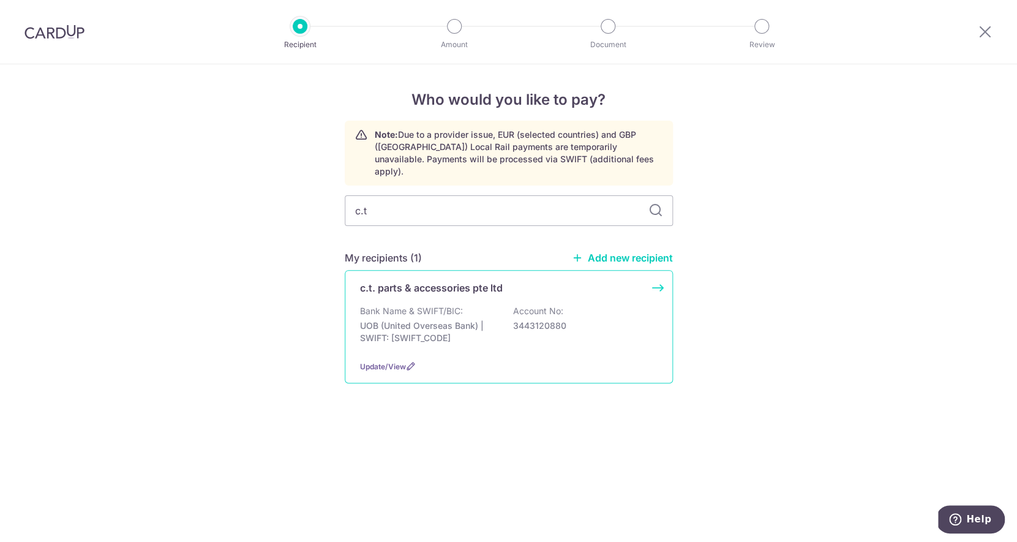
click at [451, 320] on p "UOB (United Overseas Bank) | SWIFT: [SWIFT_CODE]" at bounding box center [428, 332] width 137 height 24
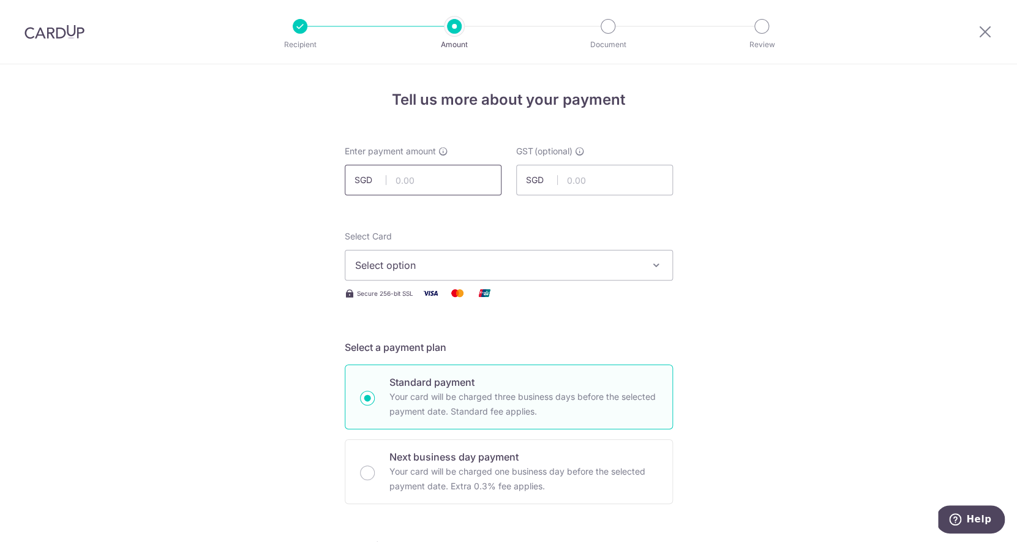
click at [418, 181] on input "text" at bounding box center [423, 180] width 157 height 31
type input "236.53"
click at [425, 261] on span "Select option" at bounding box center [497, 265] width 285 height 15
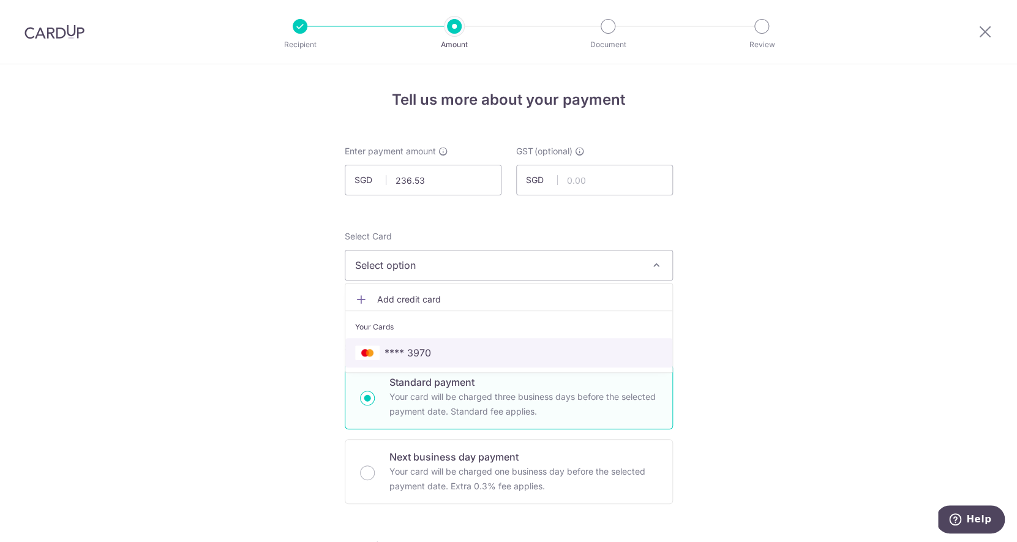
click at [422, 346] on span "**** 3970" at bounding box center [407, 352] width 47 height 15
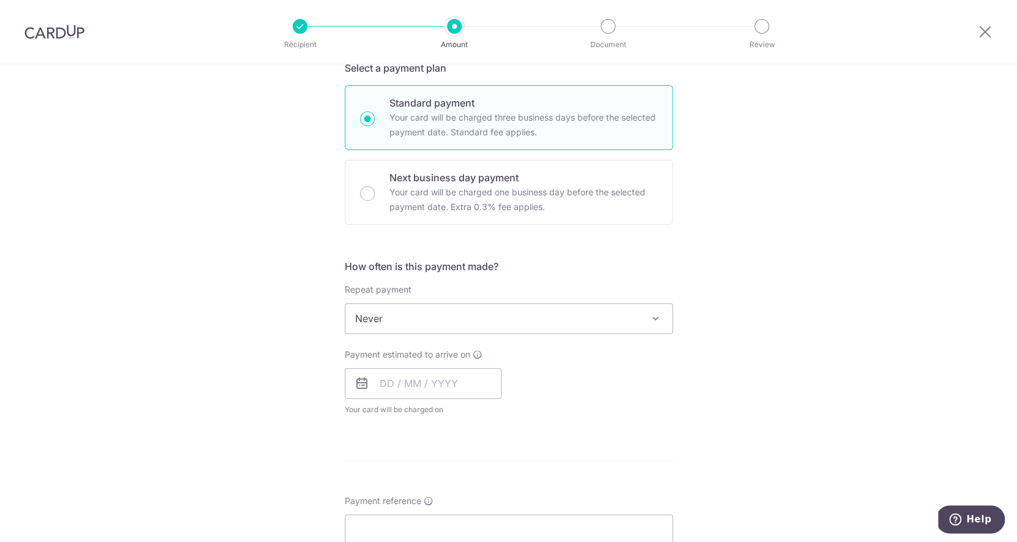
scroll to position [290, 0]
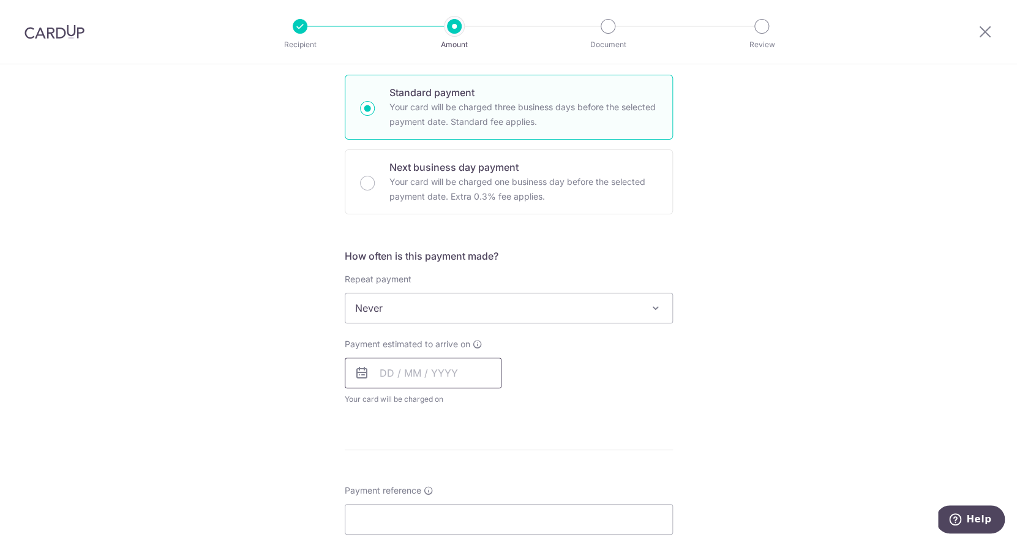
click at [396, 358] on input "text" at bounding box center [423, 373] width 157 height 31
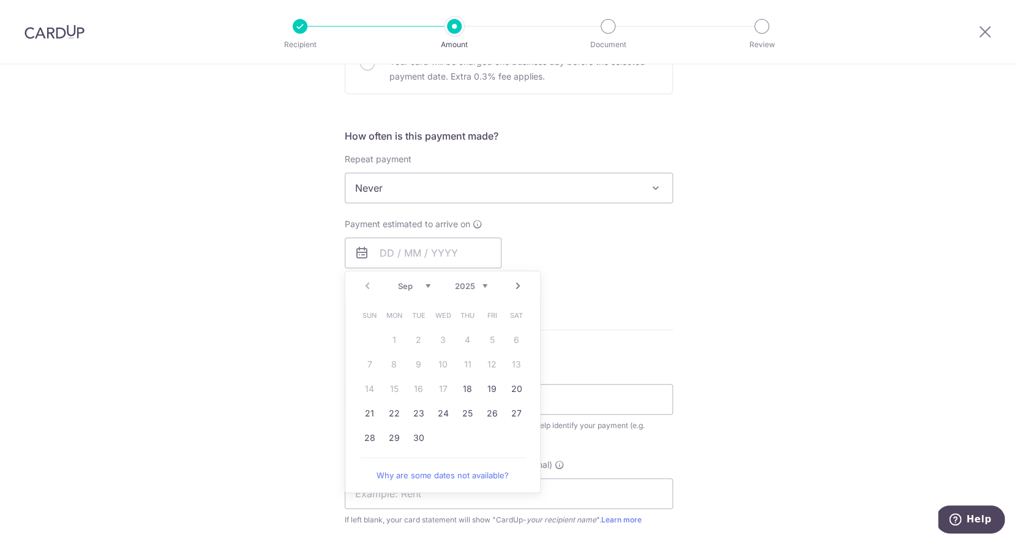
click at [520, 284] on link "Next" at bounding box center [518, 286] width 15 height 15
click at [443, 391] on link "15" at bounding box center [443, 389] width 20 height 20
type input "15/10/2025"
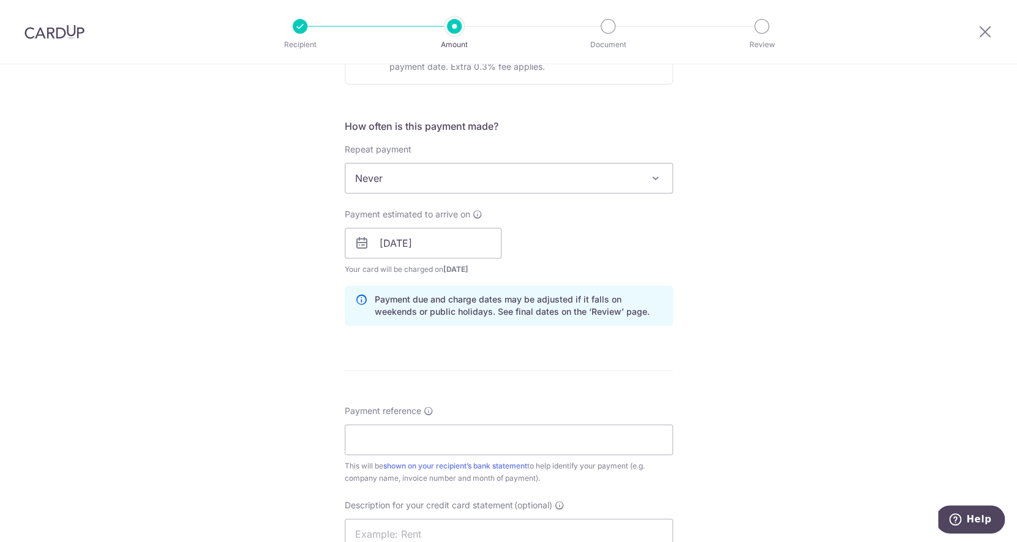
scroll to position [418, 0]
click at [404, 443] on input "Payment reference" at bounding box center [509, 441] width 328 height 31
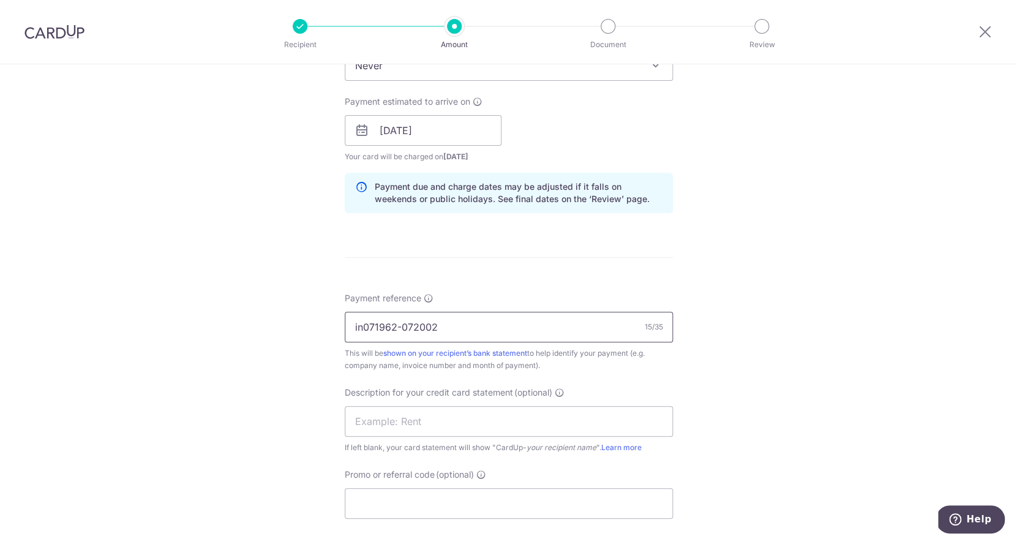
scroll to position [533, 0]
type input "in071962-072002"
click at [412, 424] on input "text" at bounding box center [509, 420] width 328 height 31
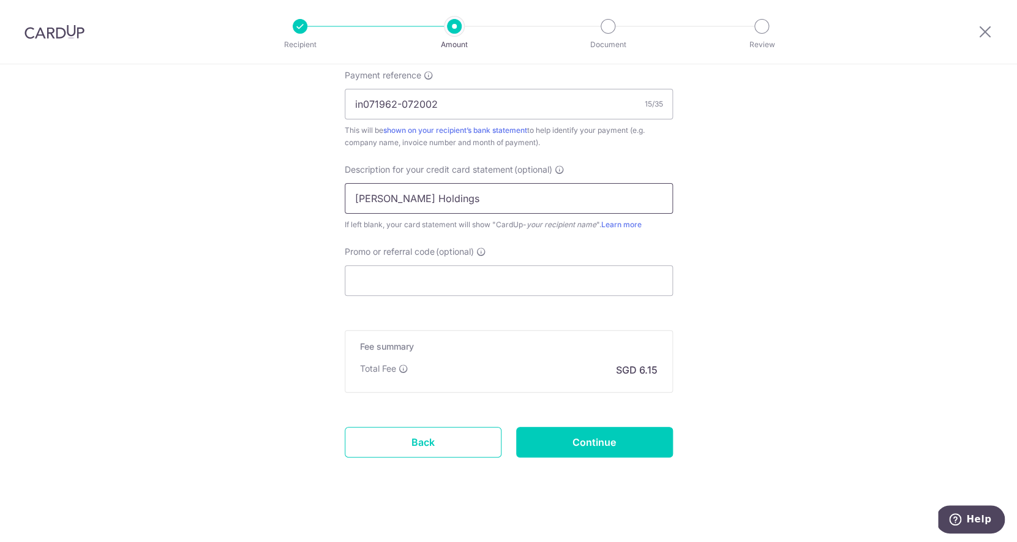
scroll to position [757, 0]
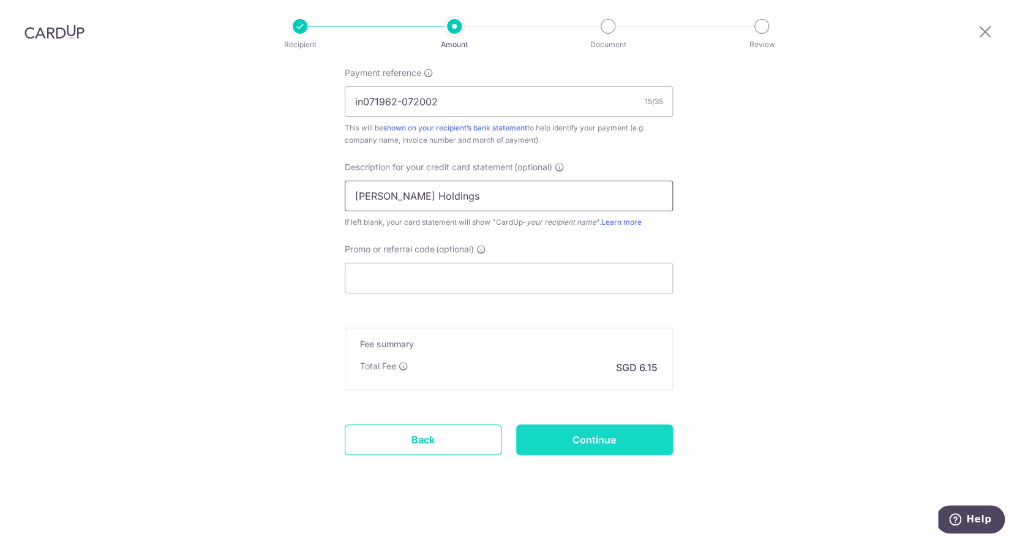
type input "Stark Holdings"
click at [654, 445] on input "Continue" at bounding box center [594, 439] width 157 height 31
type input "Create Schedule"
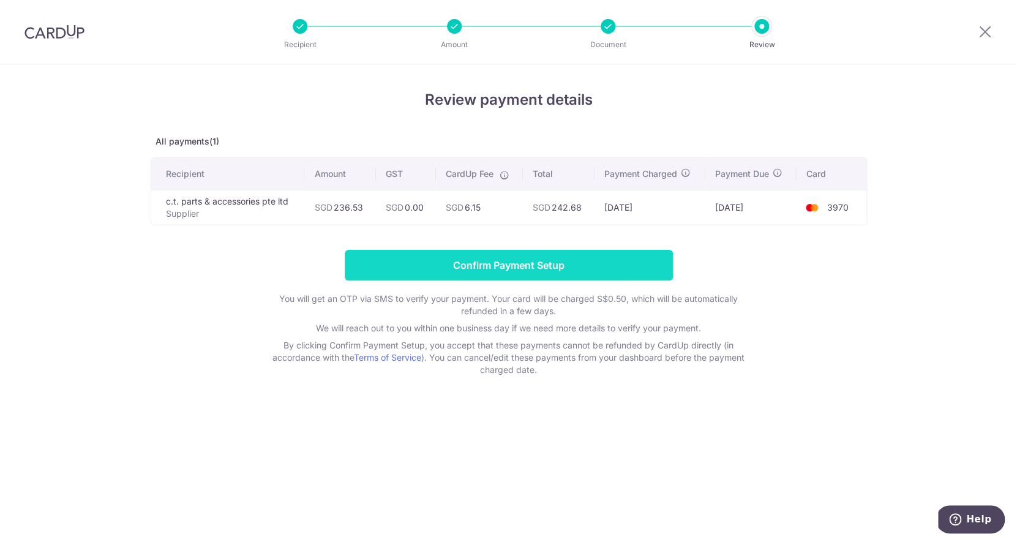
click at [543, 269] on input "Confirm Payment Setup" at bounding box center [509, 265] width 328 height 31
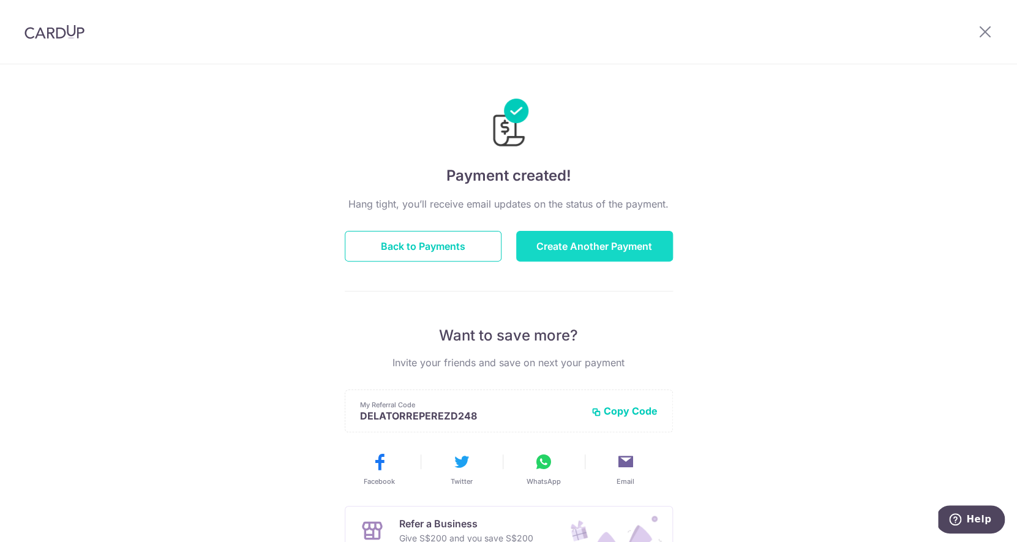
click at [547, 243] on button "Create Another Payment" at bounding box center [594, 246] width 157 height 31
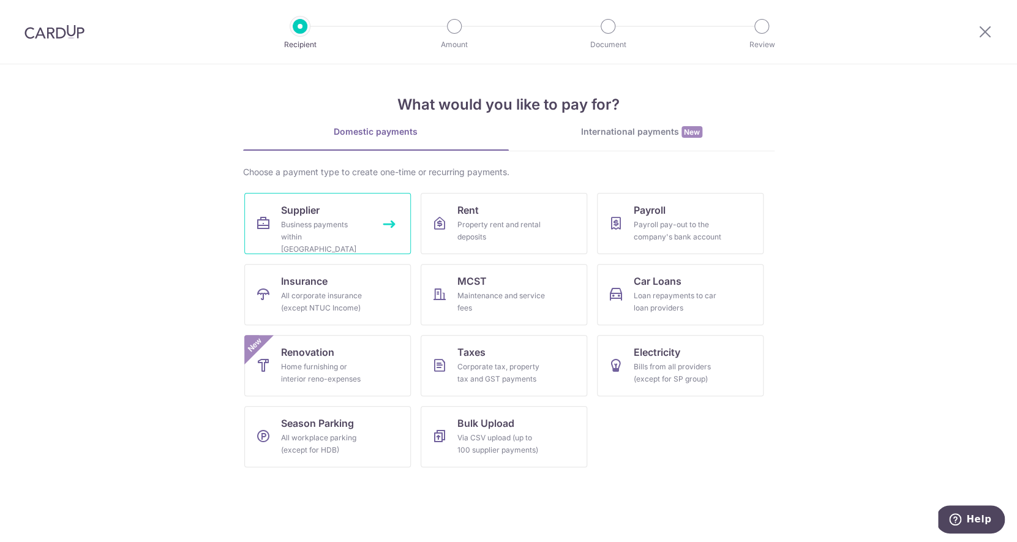
click at [380, 232] on link "Supplier Business payments within Singapore" at bounding box center [327, 223] width 167 height 61
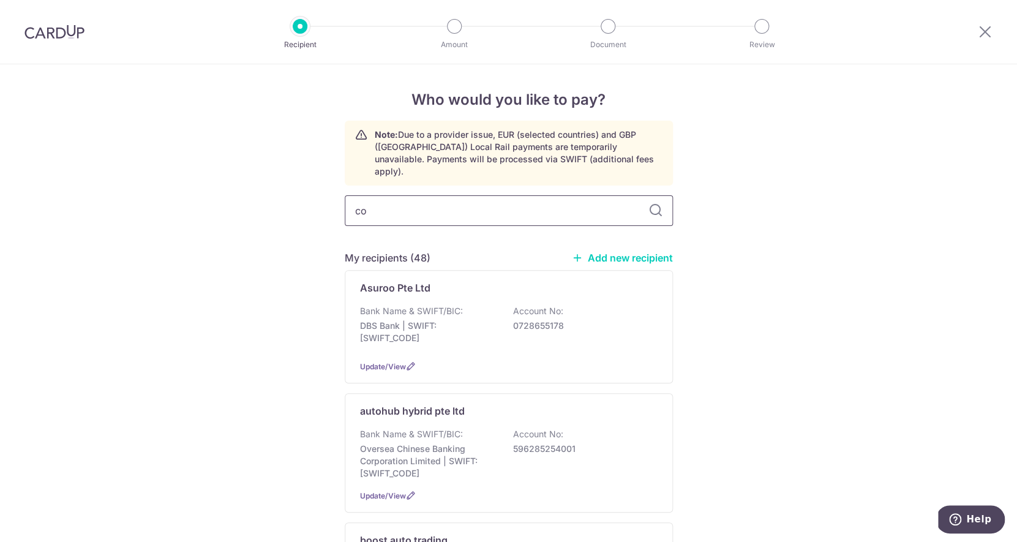
type input "con"
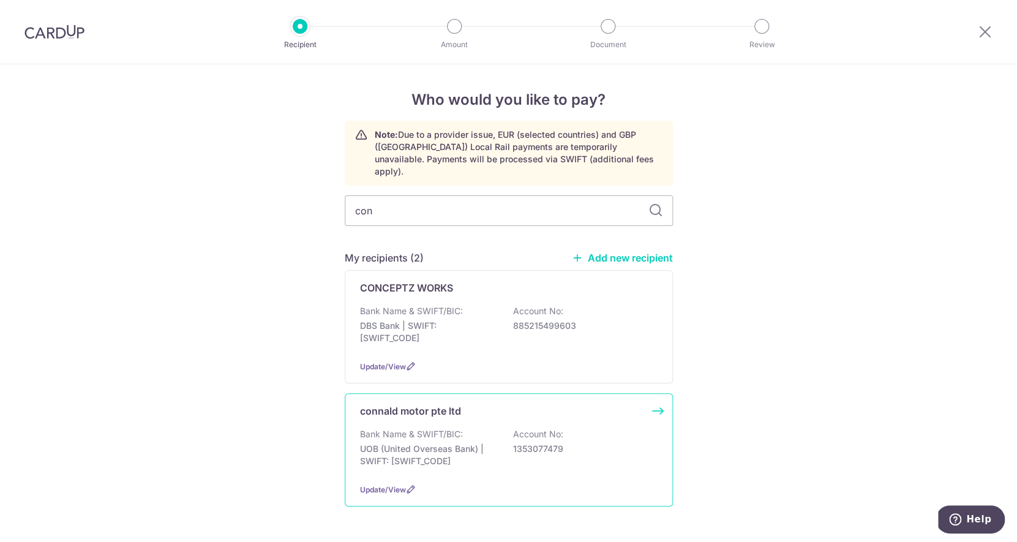
click at [422, 449] on p "UOB (United Overseas Bank) | SWIFT: [SWIFT_CODE]" at bounding box center [428, 455] width 137 height 24
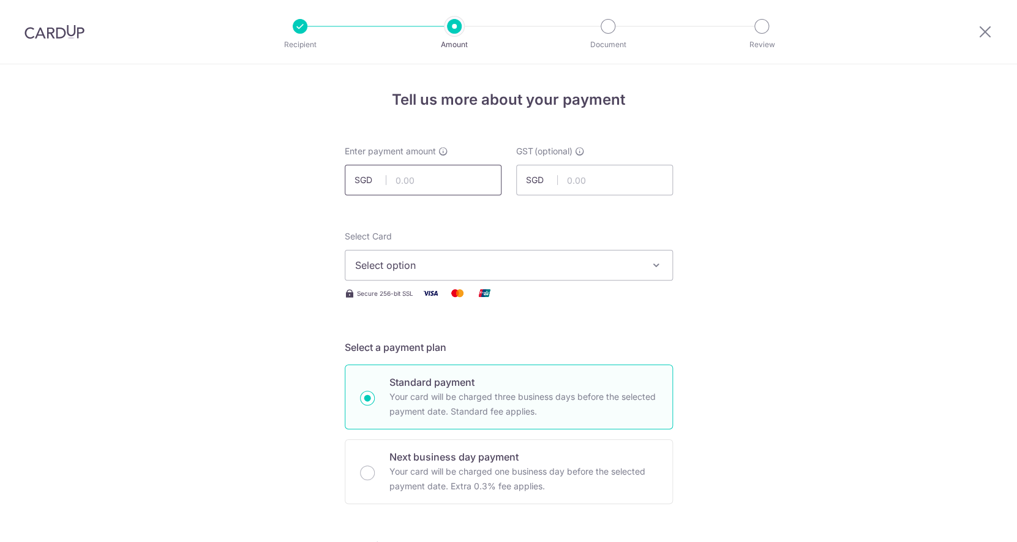
click at [454, 189] on input "text" at bounding box center [423, 180] width 157 height 31
type input "196.20"
click at [467, 279] on button "Select option" at bounding box center [509, 265] width 328 height 31
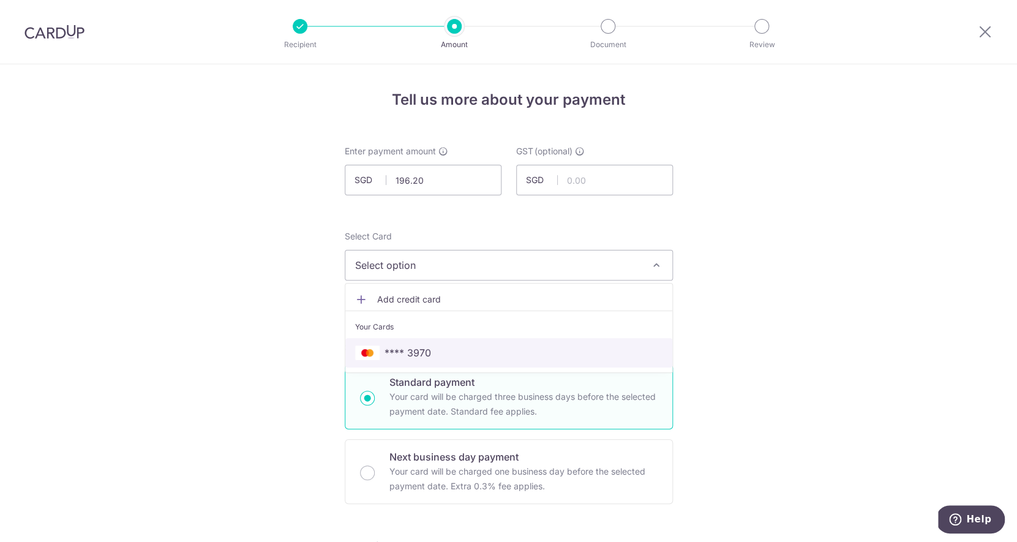
click at [468, 347] on span "**** 3970" at bounding box center [508, 352] width 307 height 15
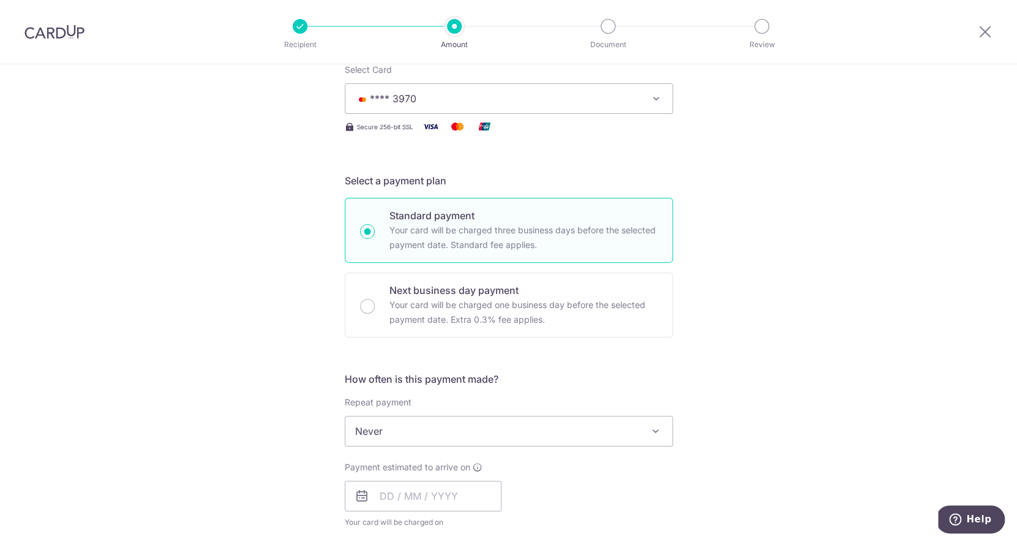
scroll to position [239, 0]
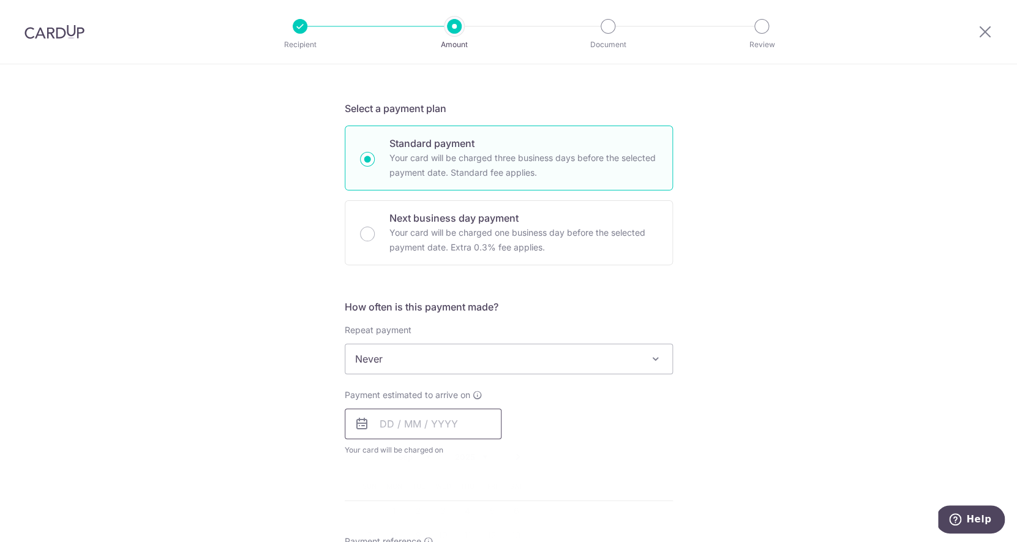
click at [399, 425] on input "text" at bounding box center [423, 423] width 157 height 31
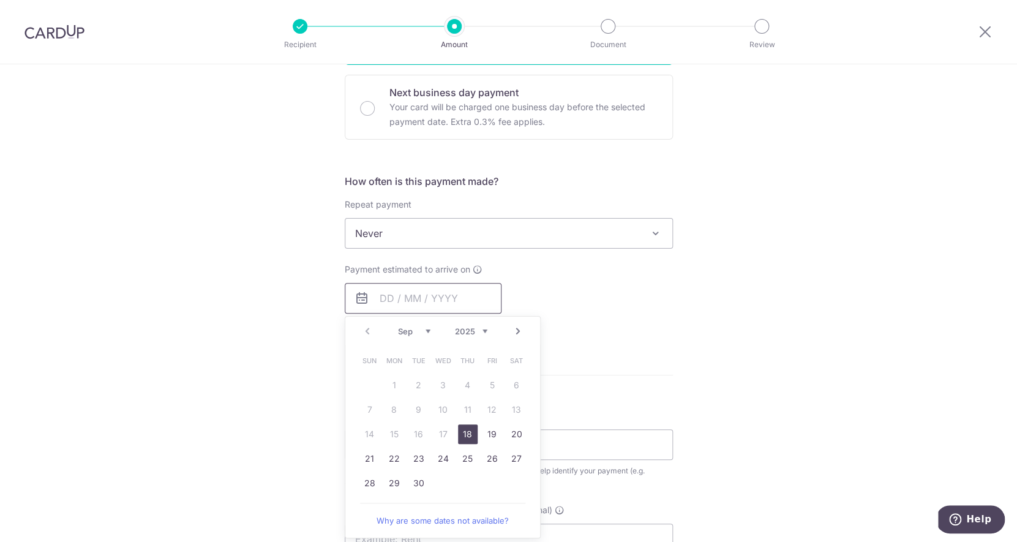
scroll to position [365, 0]
click at [420, 462] on link "23" at bounding box center [419, 458] width 20 height 20
type input "[DATE]"
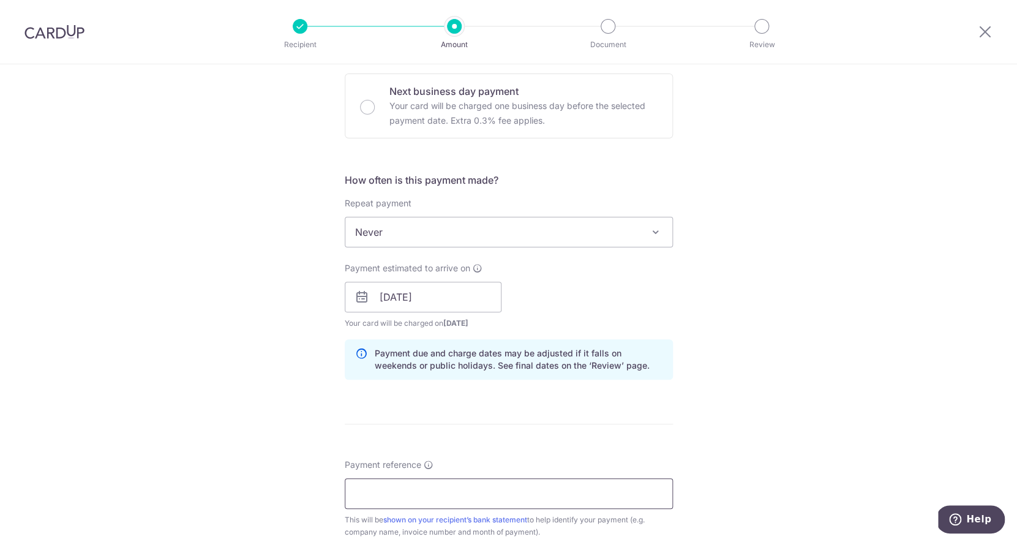
click at [438, 490] on input "Payment reference" at bounding box center [509, 493] width 328 height 31
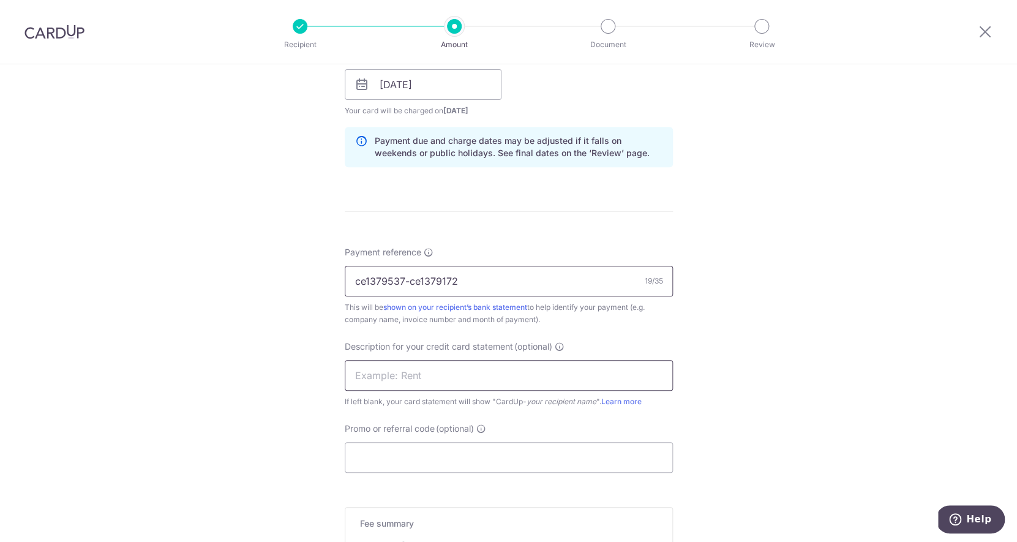
scroll to position [590, 0]
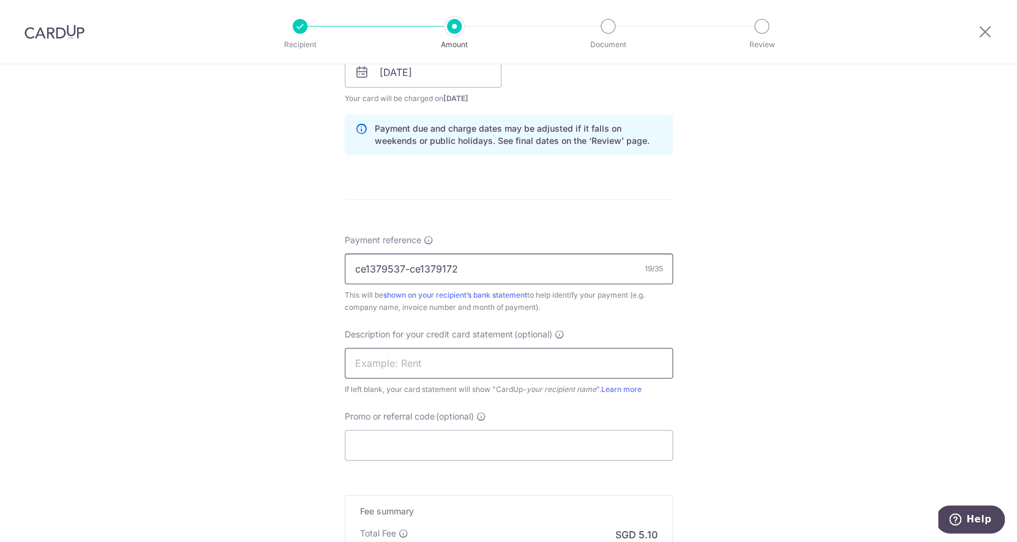
type input "ce1379537-ce1379172"
click at [445, 372] on input "text" at bounding box center [509, 363] width 328 height 31
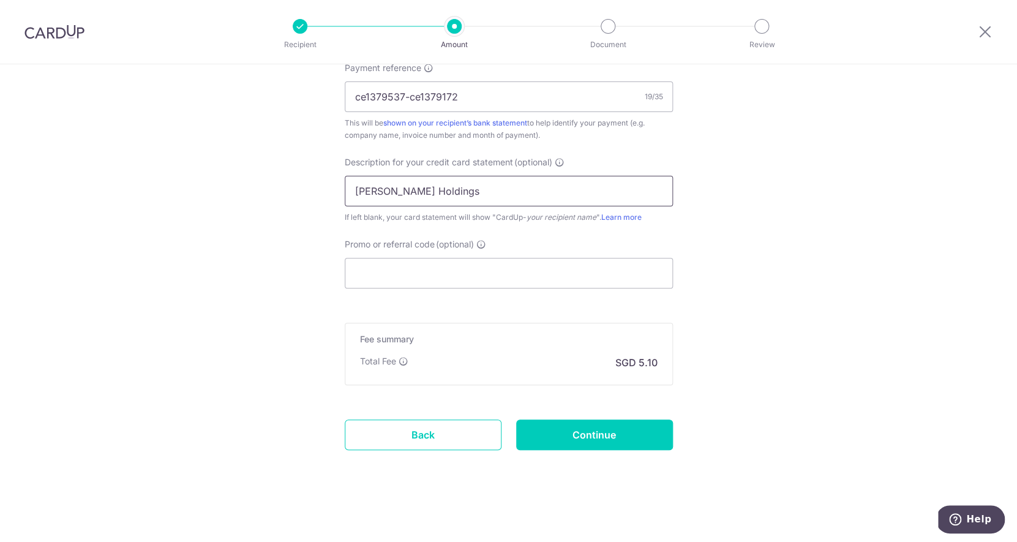
type input "Stark Holdings"
click at [586, 436] on input "Continue" at bounding box center [594, 434] width 157 height 31
type input "Create Schedule"
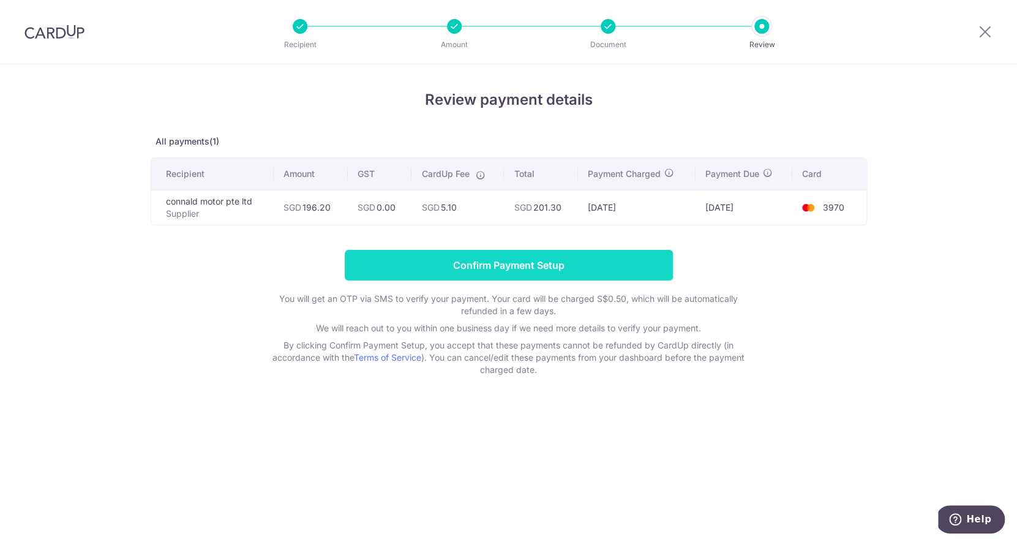
click at [556, 266] on input "Confirm Payment Setup" at bounding box center [509, 265] width 328 height 31
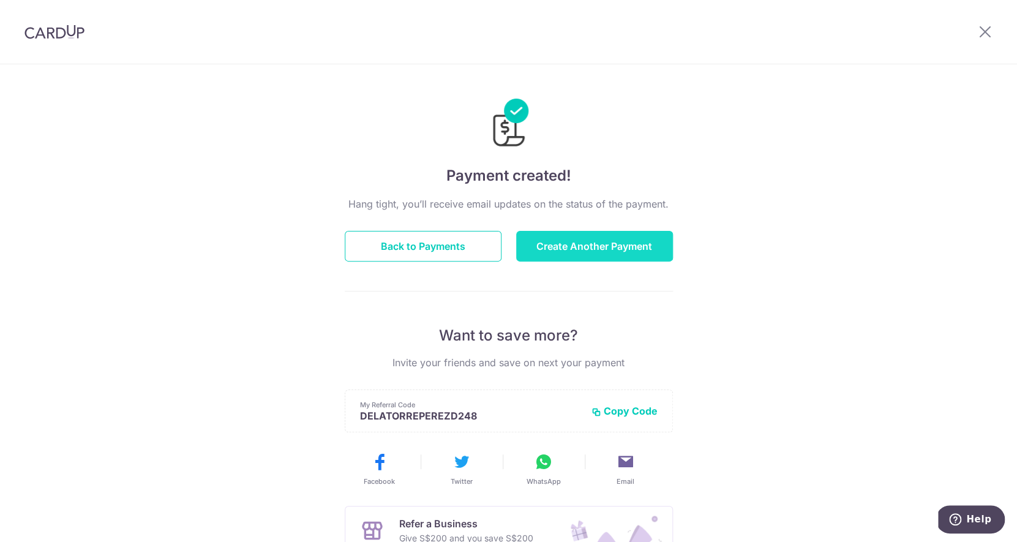
click at [600, 248] on button "Create Another Payment" at bounding box center [594, 246] width 157 height 31
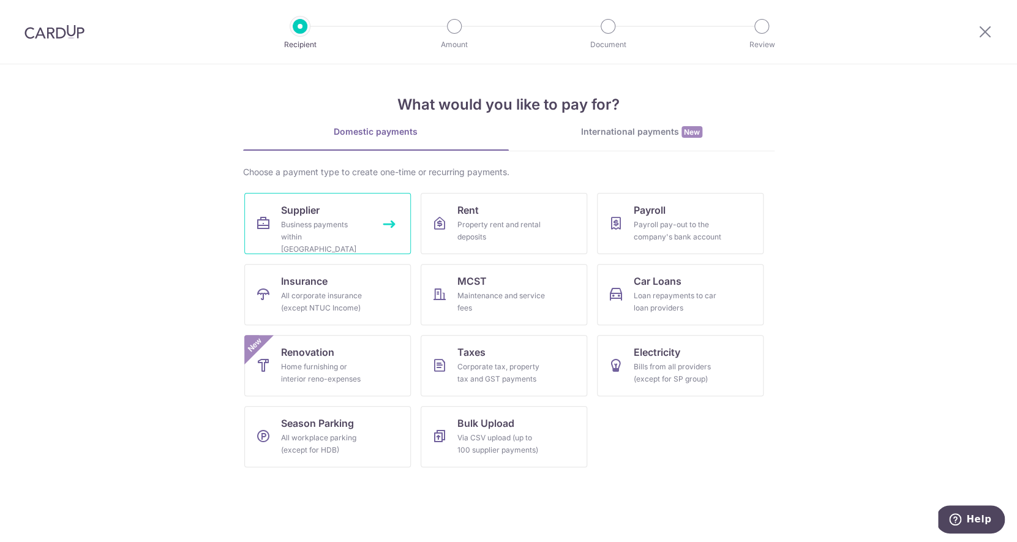
click at [350, 222] on div "Business payments within Singapore" at bounding box center [325, 237] width 88 height 37
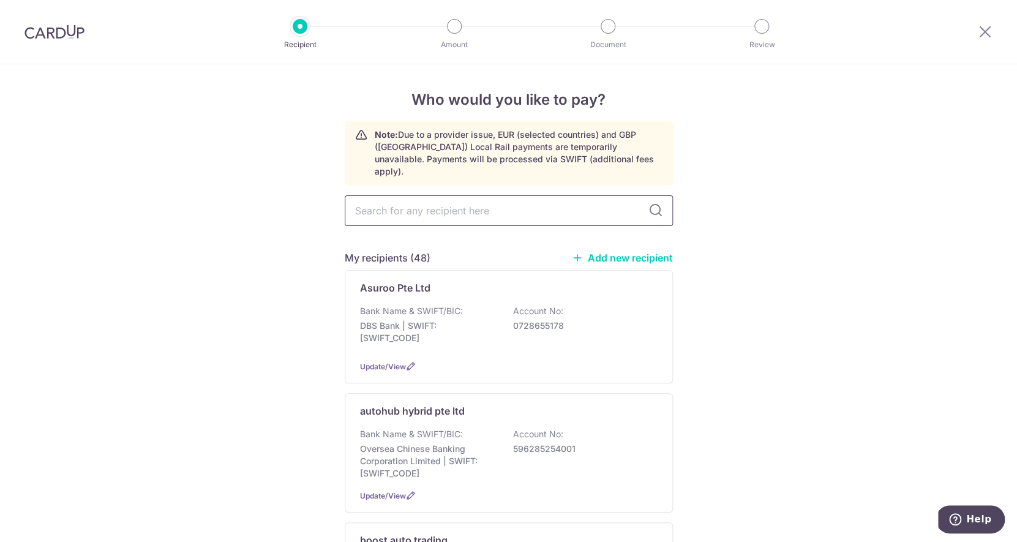
click at [427, 204] on input "text" at bounding box center [509, 210] width 328 height 31
type input "gua"
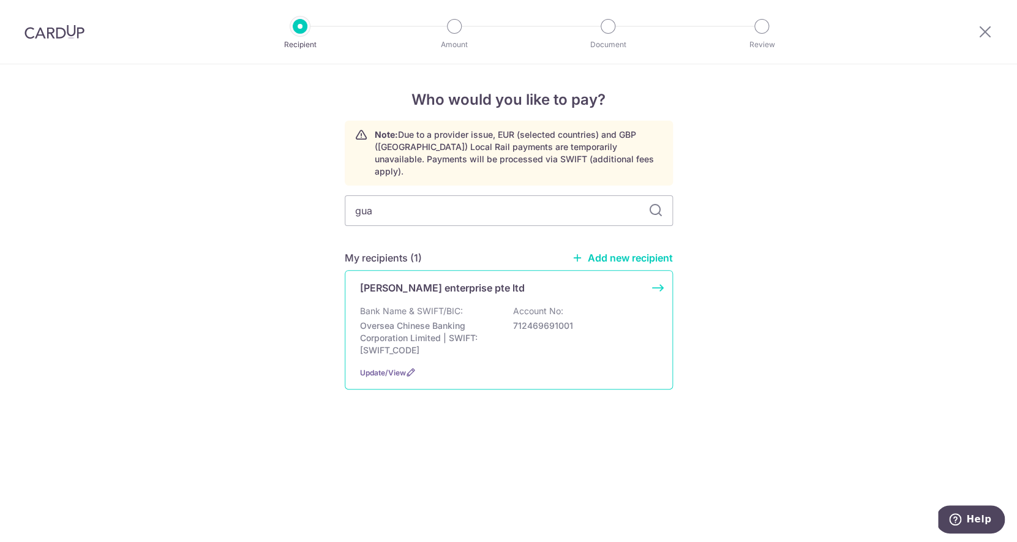
click at [495, 320] on p "Oversea Chinese Banking Corporation Limited | SWIFT: [SWIFT_CODE]" at bounding box center [428, 338] width 137 height 37
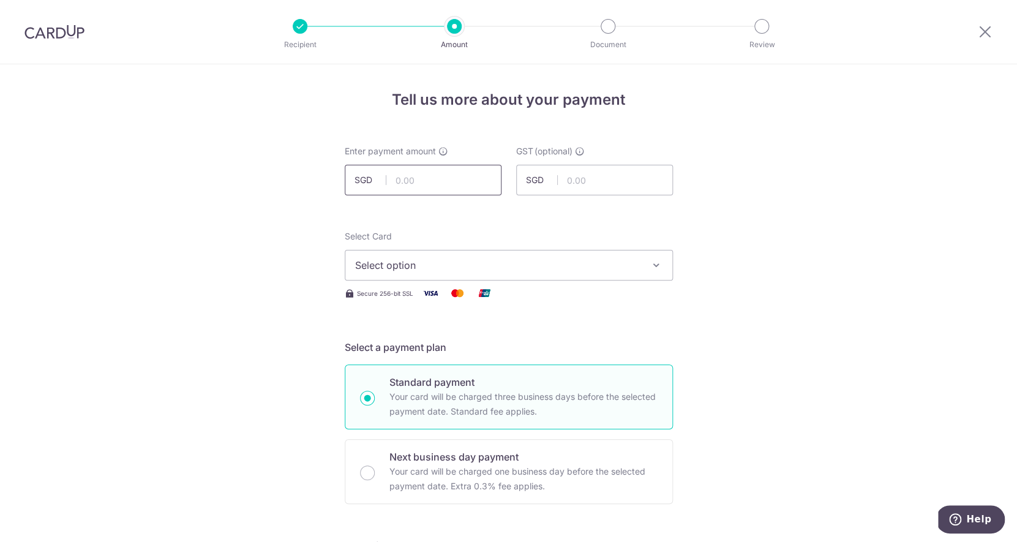
click at [459, 189] on input "text" at bounding box center [423, 180] width 157 height 31
type input "500.00"
click at [623, 269] on span "Select option" at bounding box center [497, 265] width 285 height 15
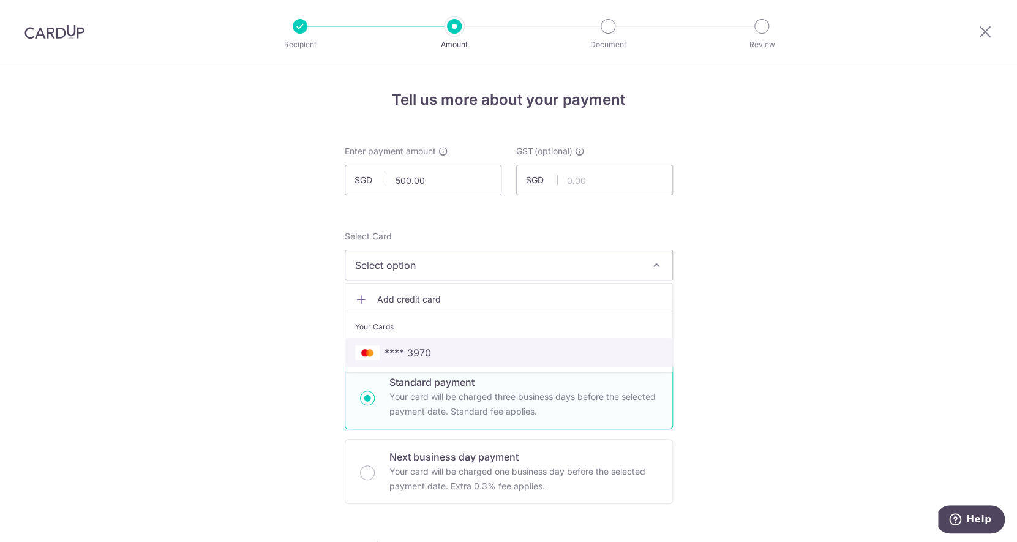
click at [520, 338] on link "**** 3970" at bounding box center [508, 352] width 327 height 29
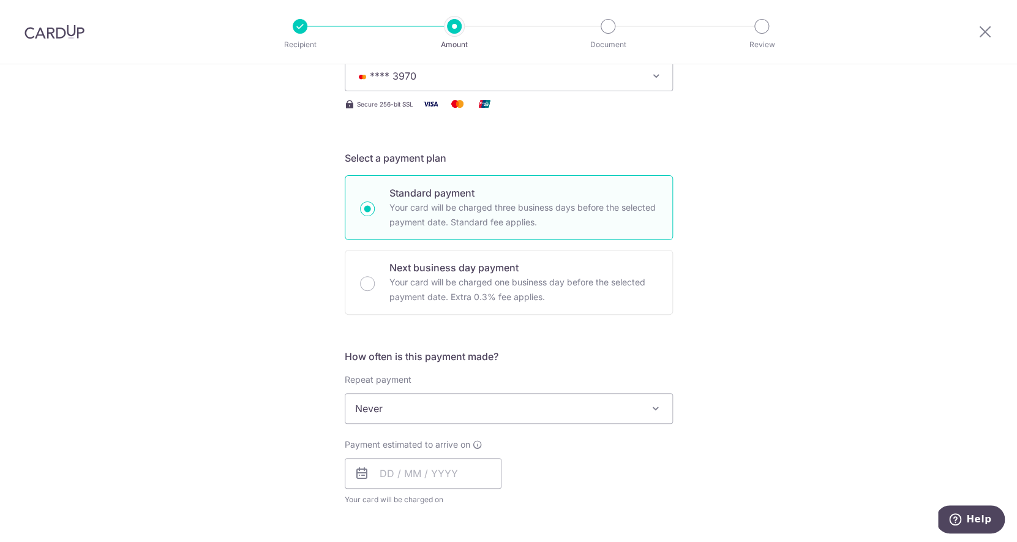
scroll to position [203, 0]
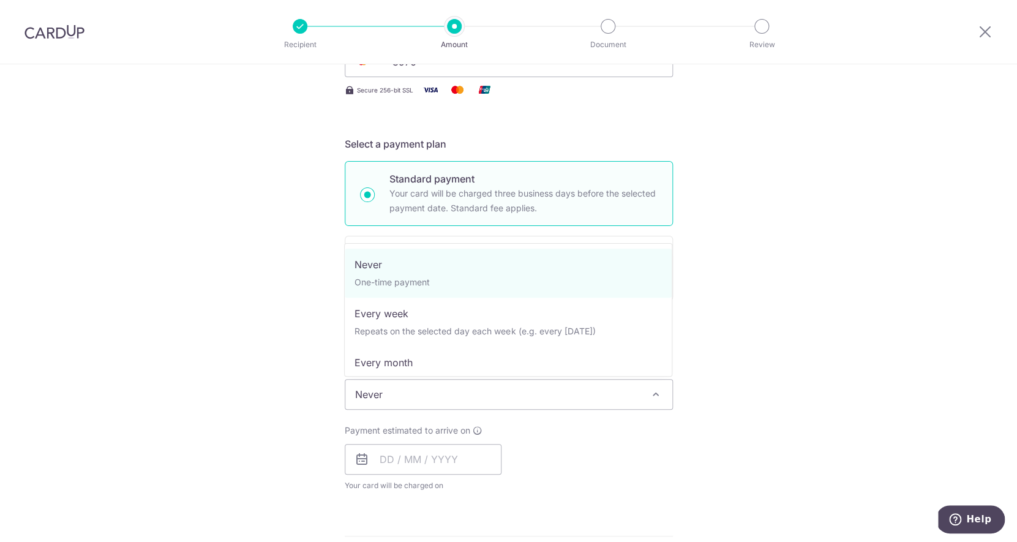
click at [466, 399] on span "Never" at bounding box center [508, 394] width 327 height 29
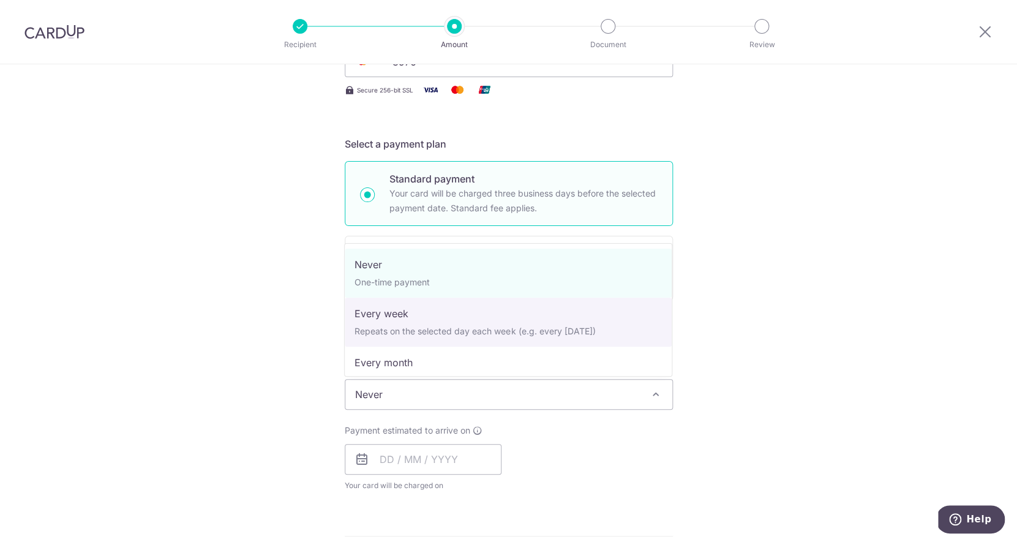
select select "2"
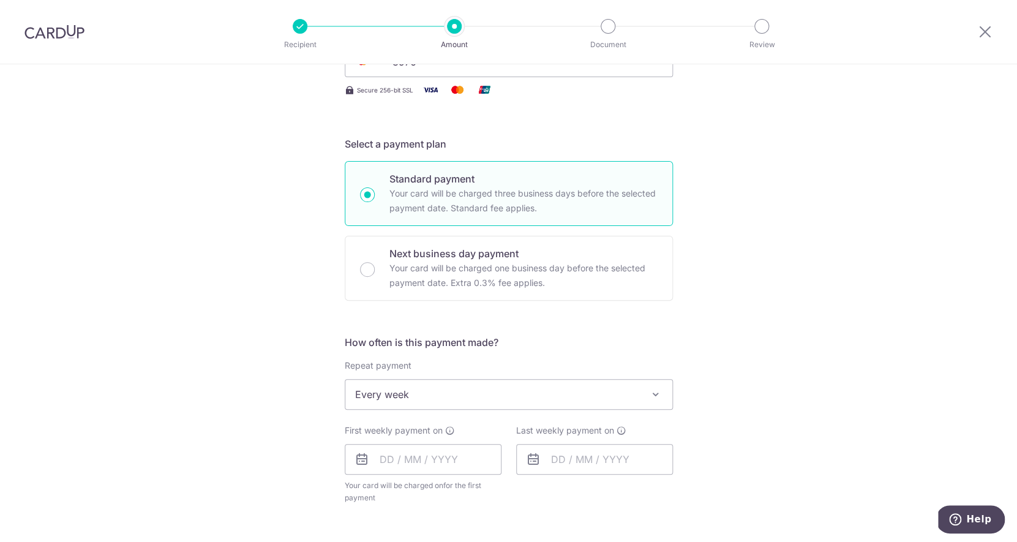
scroll to position [390, 0]
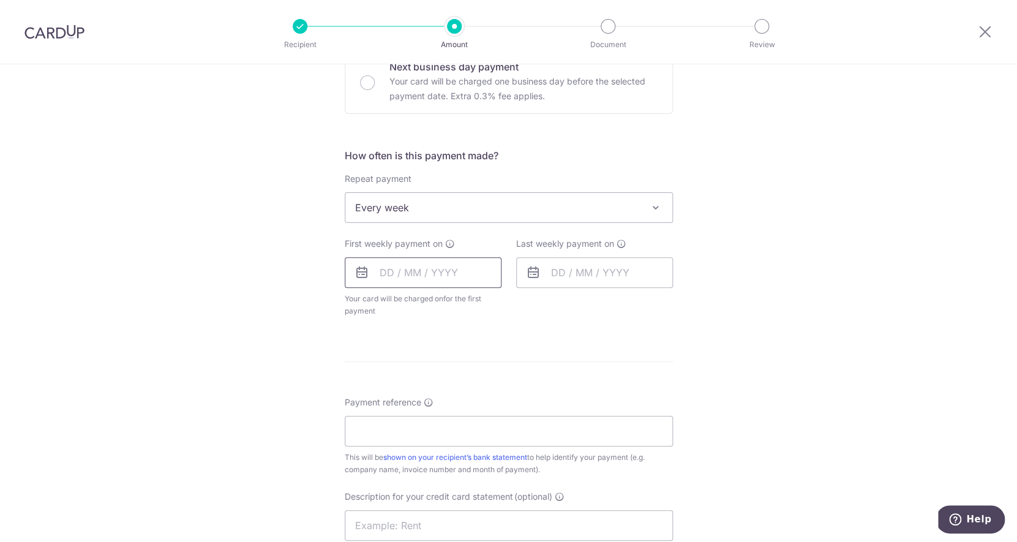
click at [462, 277] on input "text" at bounding box center [423, 272] width 157 height 31
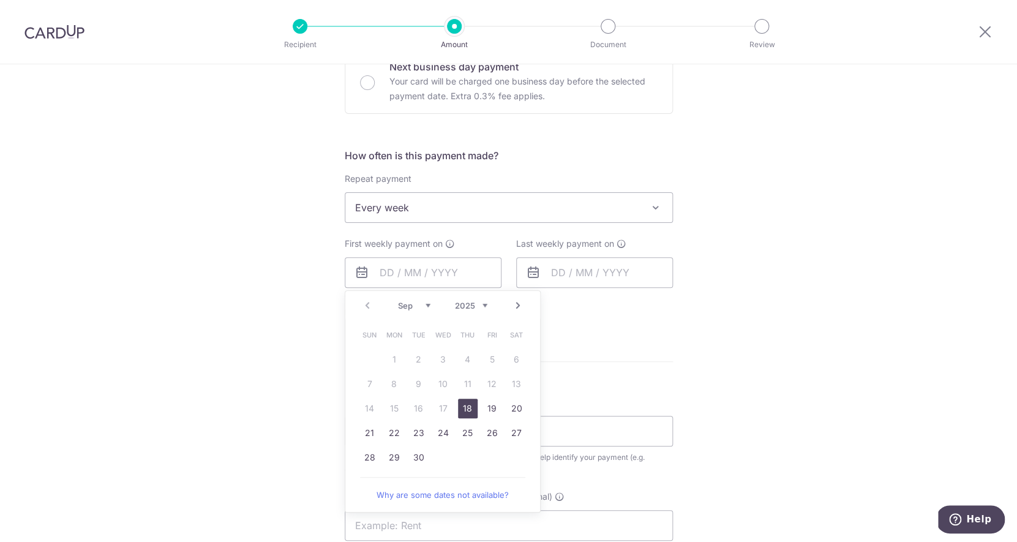
click at [517, 305] on link "Next" at bounding box center [518, 305] width 15 height 15
click at [486, 403] on link "17" at bounding box center [492, 409] width 20 height 20
type input "17/10/2025"
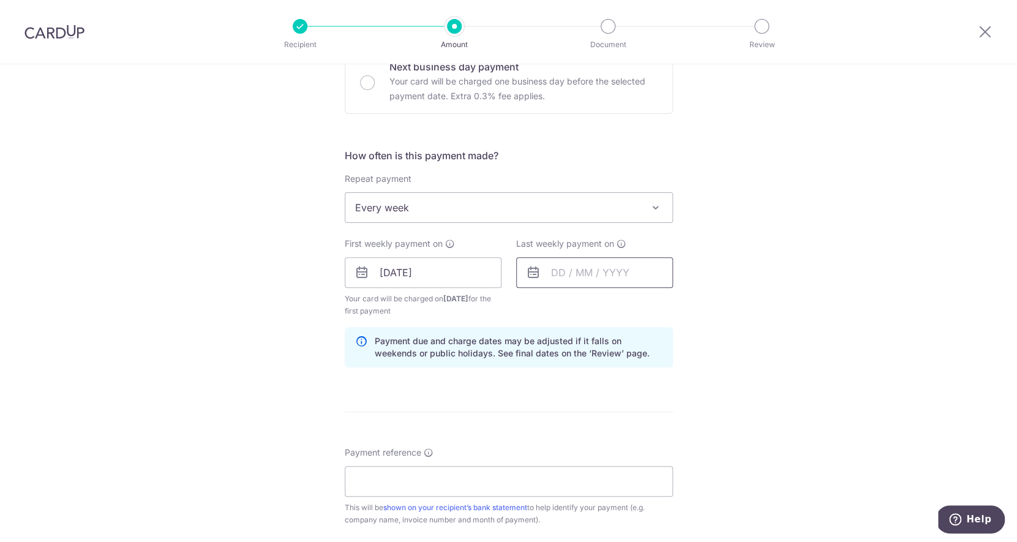
click at [557, 287] on input "text" at bounding box center [594, 272] width 157 height 31
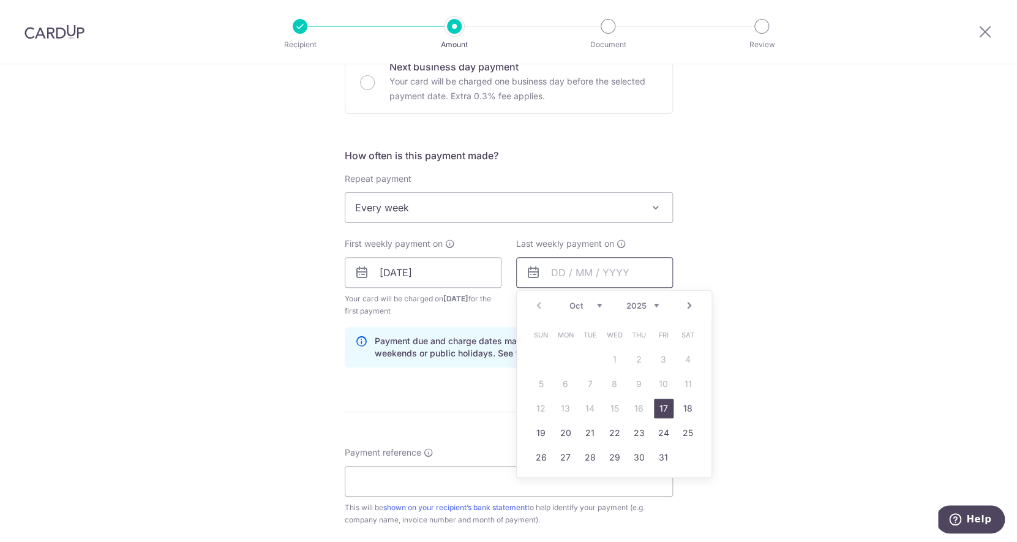
click at [556, 286] on input "text" at bounding box center [594, 272] width 157 height 31
click at [662, 457] on link "31" at bounding box center [664, 458] width 20 height 20
type input "31/10/2025"
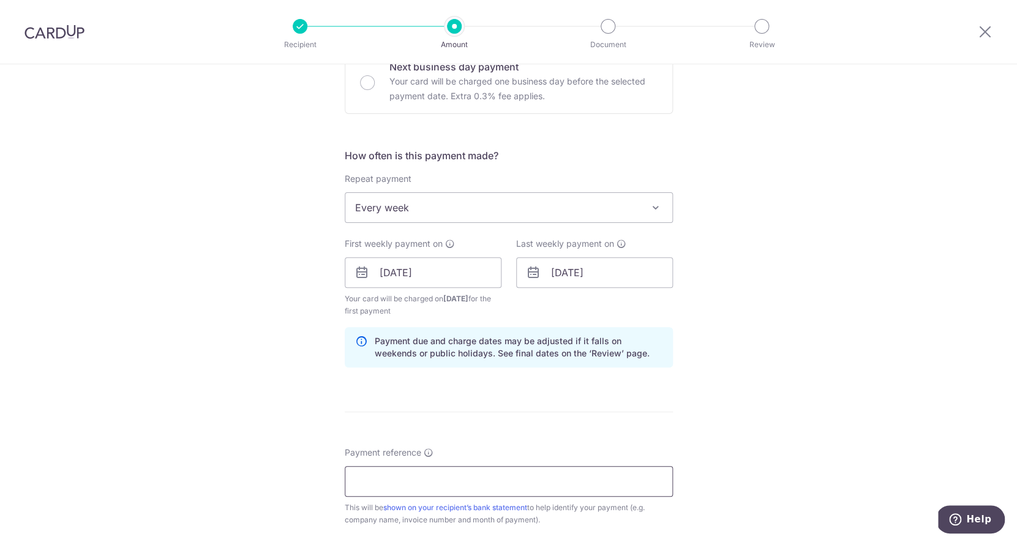
click at [599, 494] on input "Payment reference" at bounding box center [509, 481] width 328 height 31
click at [391, 482] on input "xs2509080049-040033-030038-020024-" at bounding box center [509, 481] width 328 height 31
click at [530, 485] on input "080049-040033-030038-020024-" at bounding box center [509, 481] width 328 height 31
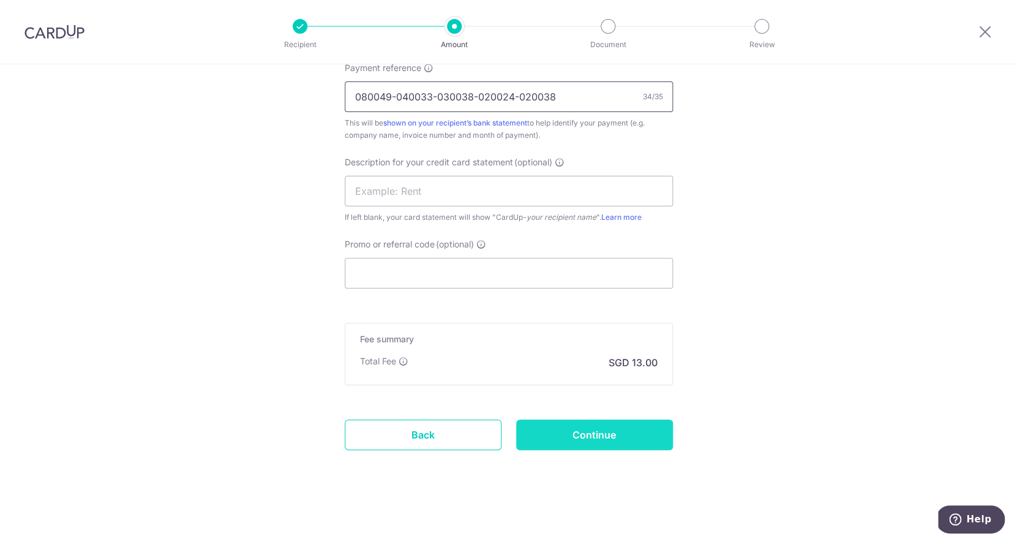
type input "080049-040033-030038-020024-020038"
click at [563, 432] on input "Continue" at bounding box center [594, 434] width 157 height 31
type input "Create Schedule"
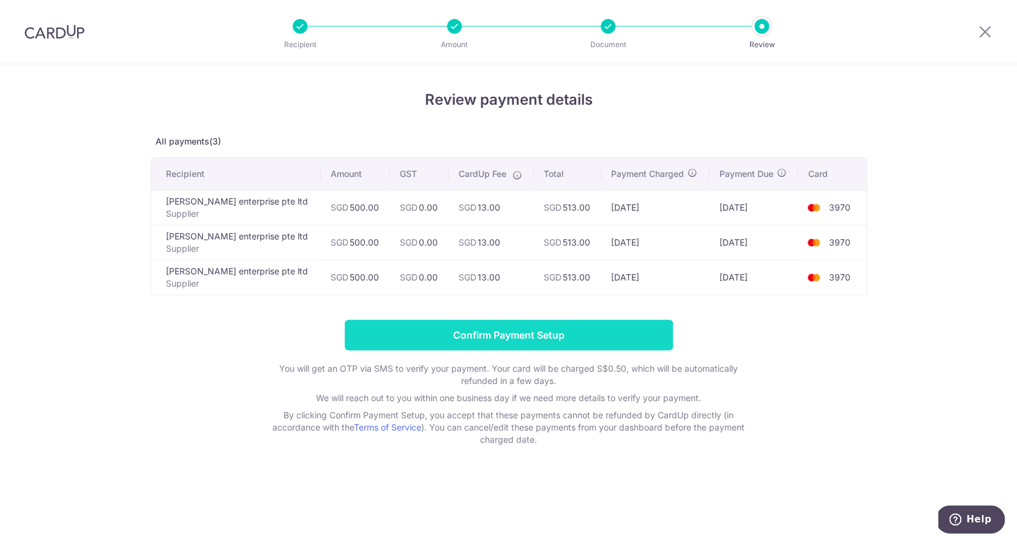
click at [525, 334] on input "Confirm Payment Setup" at bounding box center [509, 335] width 328 height 31
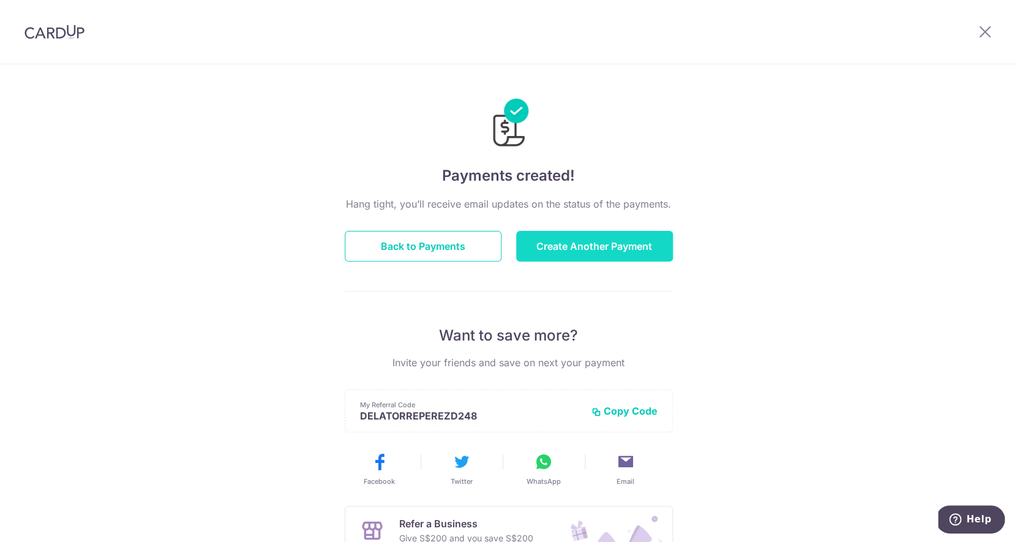
click at [626, 253] on button "Create Another Payment" at bounding box center [594, 246] width 157 height 31
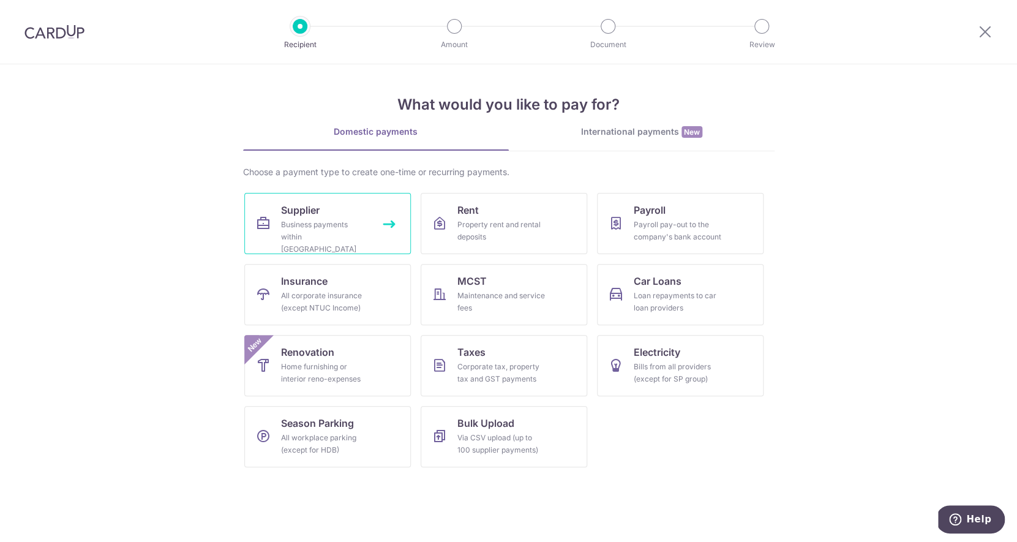
click at [362, 214] on link "Supplier Business payments within [GEOGRAPHIC_DATA]" at bounding box center [327, 223] width 167 height 61
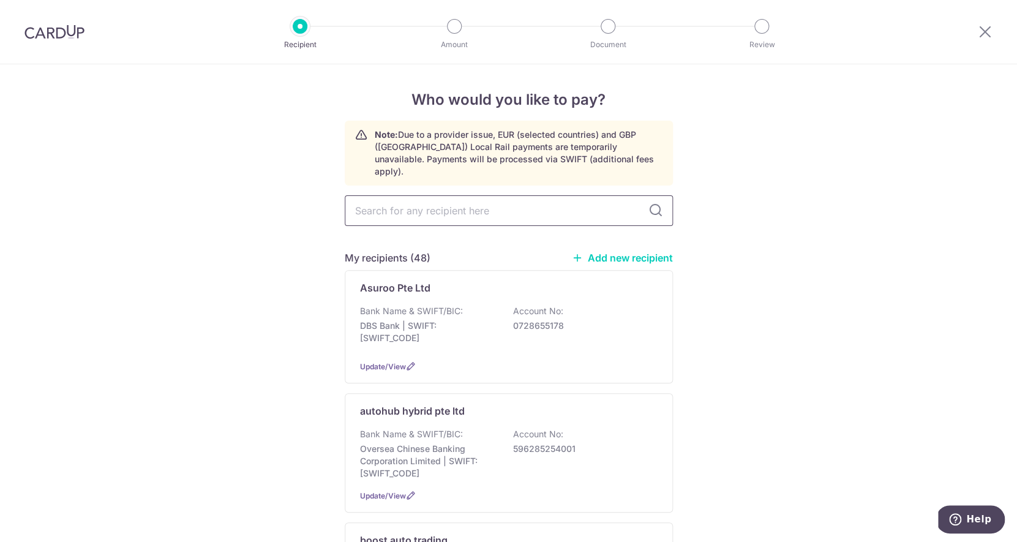
click at [425, 197] on input "text" at bounding box center [509, 210] width 328 height 31
type input "min"
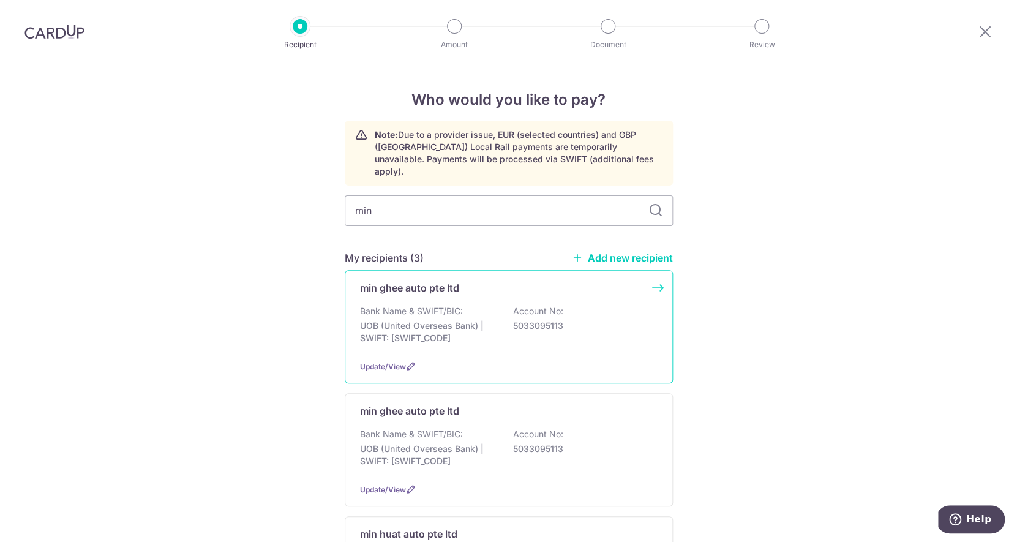
click at [430, 320] on p "UOB (United Overseas Bank) | SWIFT: [SWIFT_CODE]" at bounding box center [428, 332] width 137 height 24
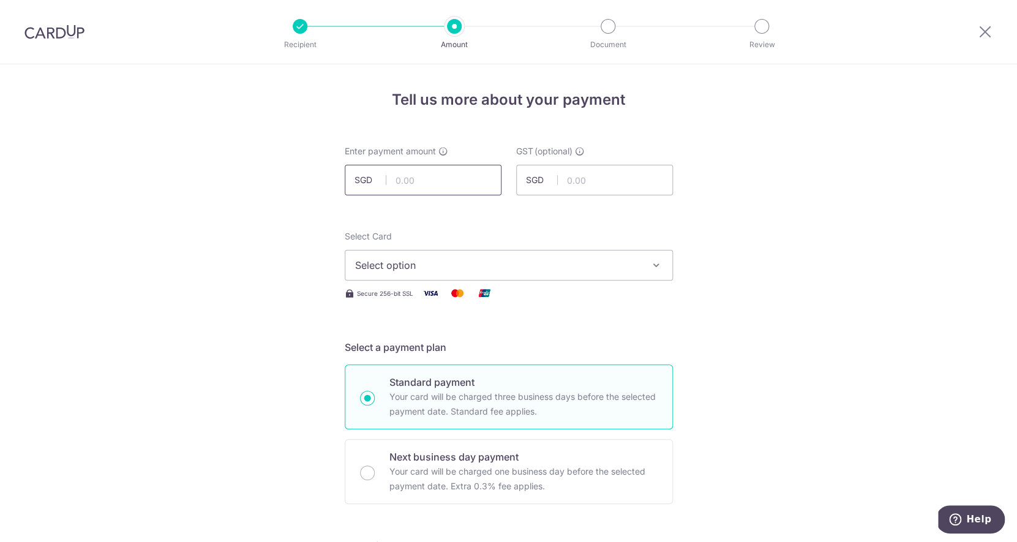
click at [428, 180] on input "text" at bounding box center [423, 180] width 157 height 31
type input "500.00"
click at [451, 264] on span "Select option" at bounding box center [497, 265] width 285 height 15
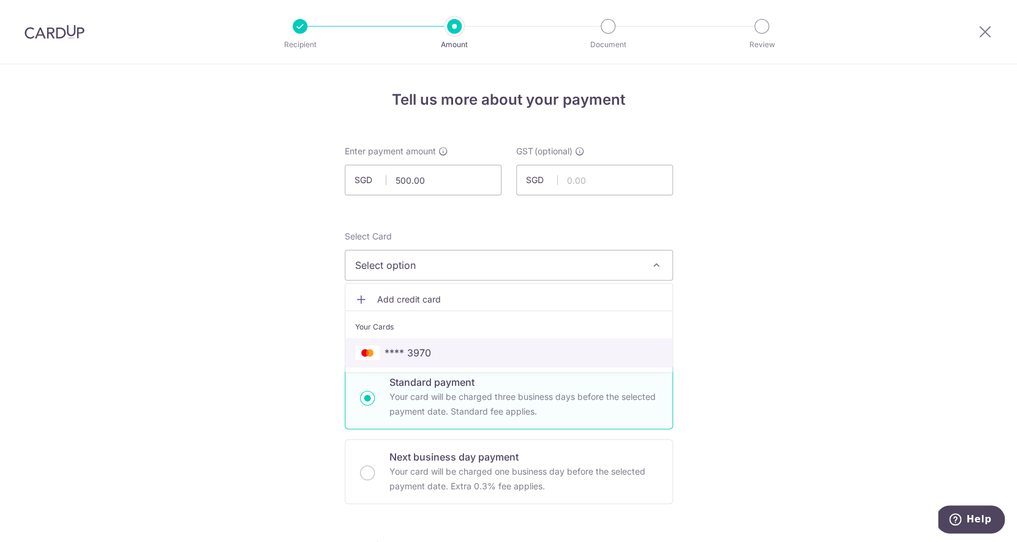
click at [440, 354] on span "**** 3970" at bounding box center [508, 352] width 307 height 15
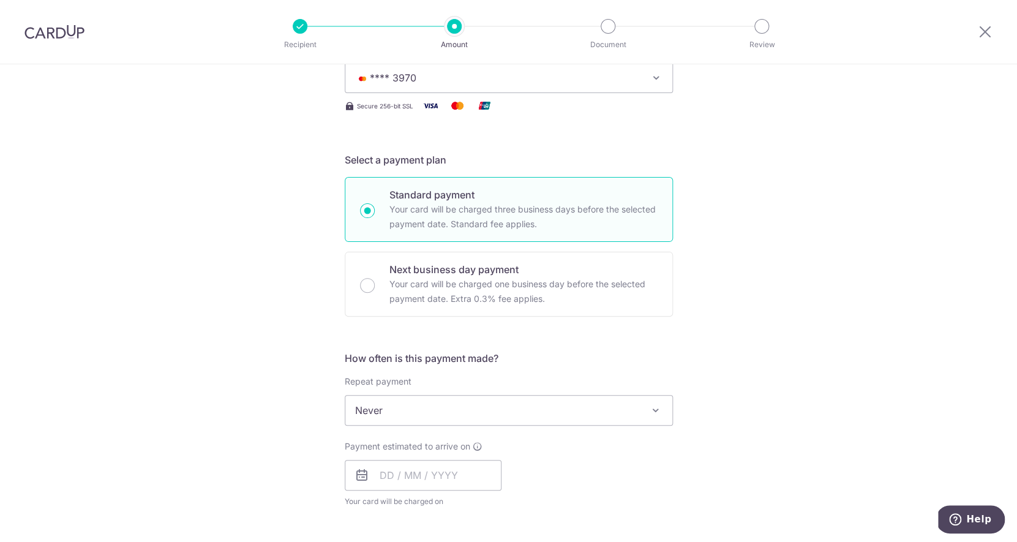
scroll to position [190, 0]
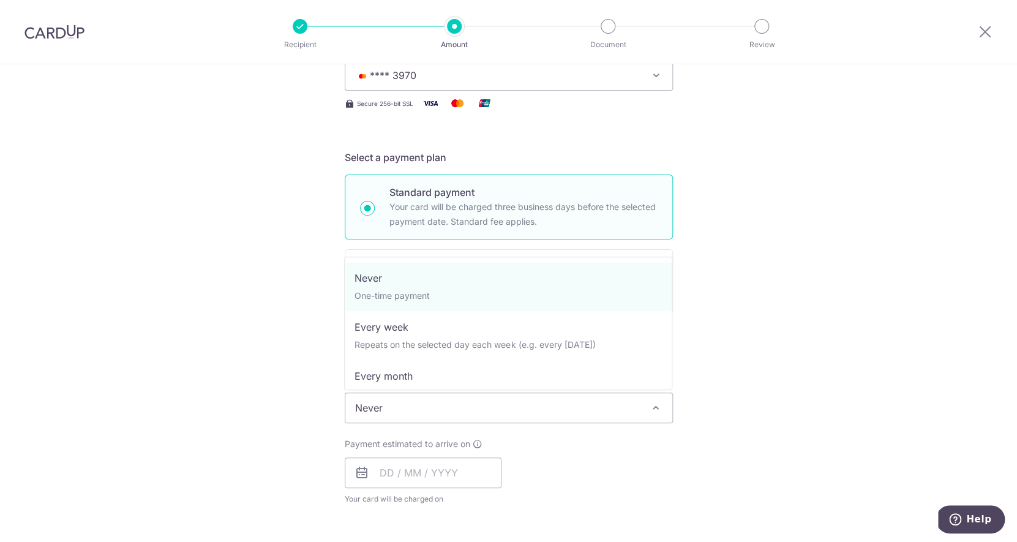
click at [441, 402] on span "Never" at bounding box center [508, 407] width 327 height 29
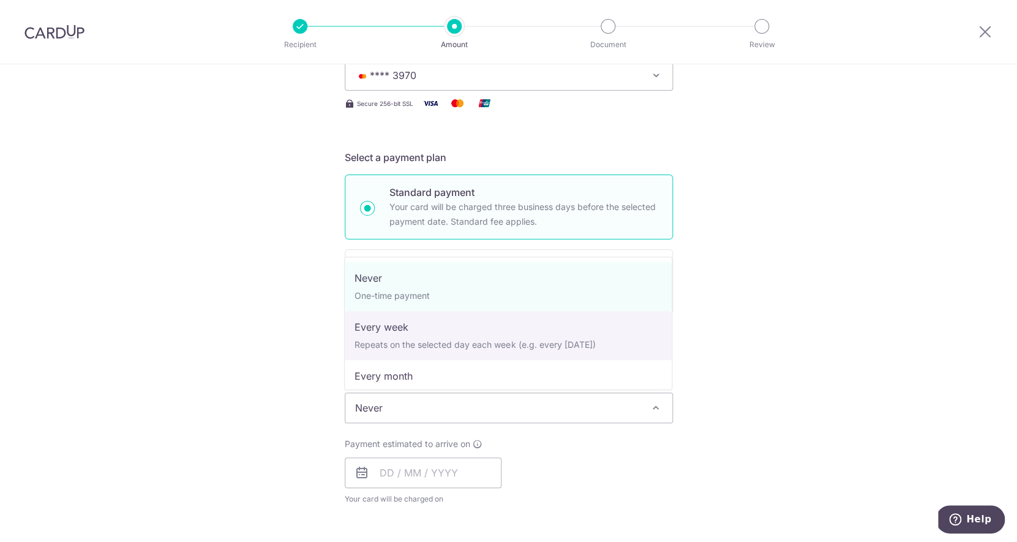
select select "2"
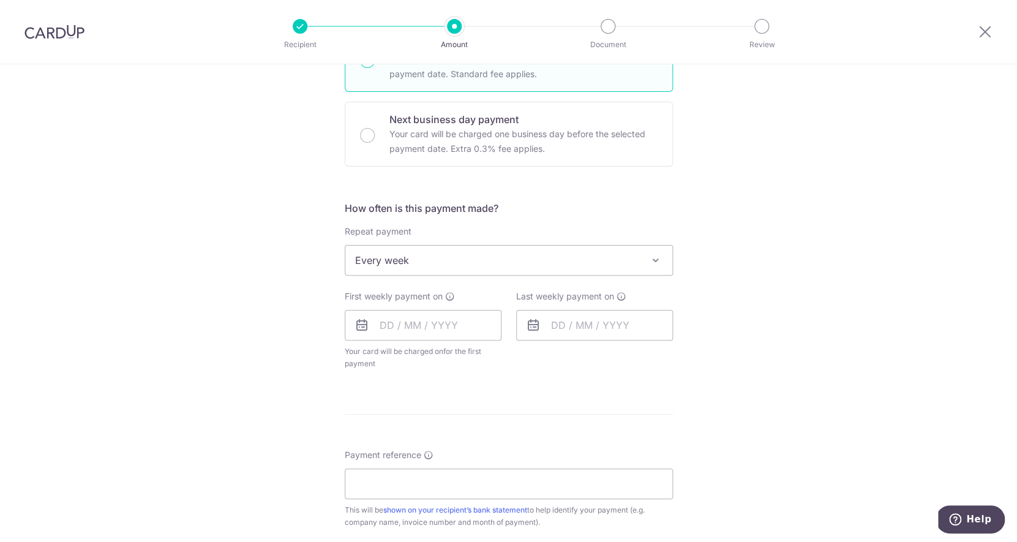
scroll to position [338, 0]
click at [452, 332] on input "text" at bounding box center [423, 324] width 157 height 31
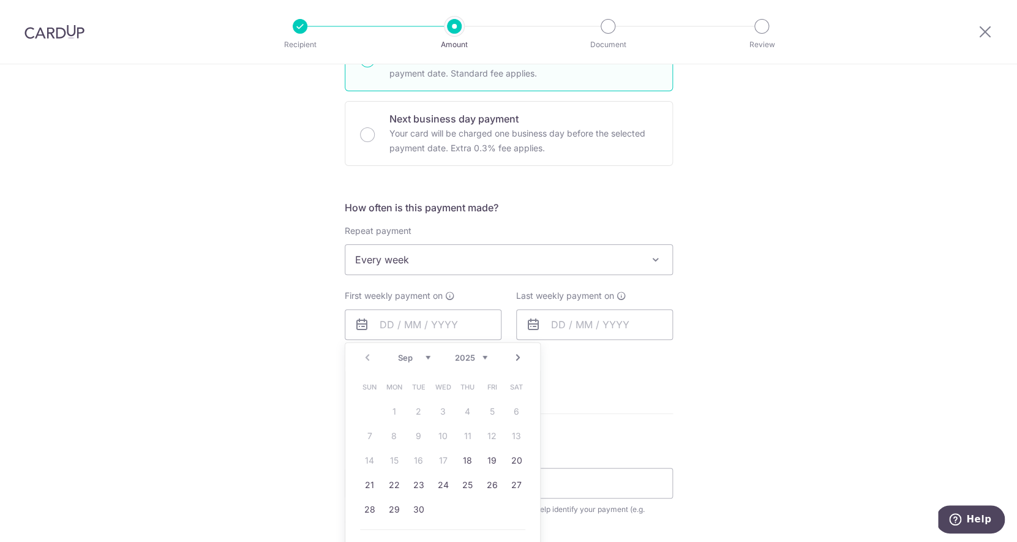
click at [523, 357] on link "Next" at bounding box center [518, 357] width 15 height 15
click at [494, 418] on link "3" at bounding box center [492, 412] width 20 height 20
type input "03/10/2025"
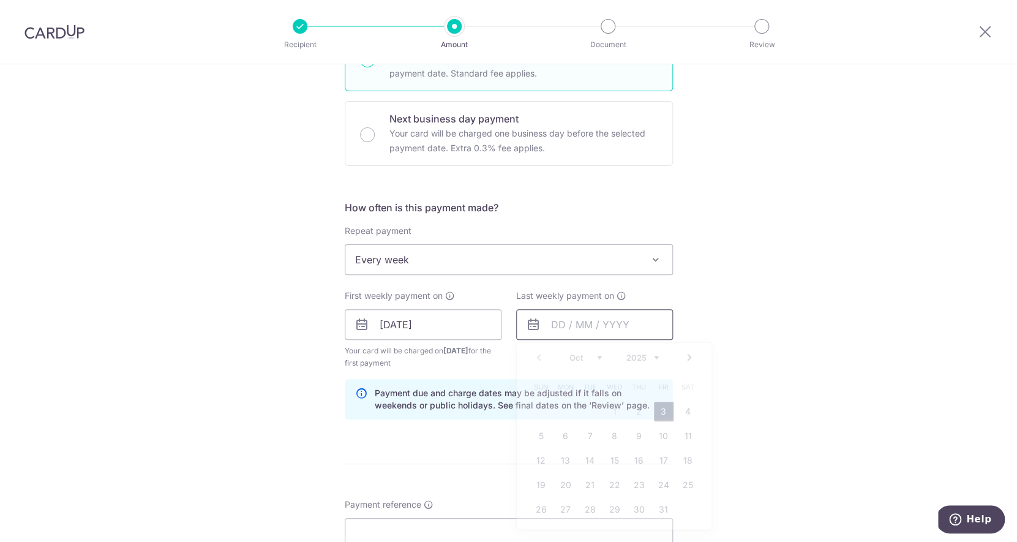
click at [572, 316] on input "text" at bounding box center [594, 324] width 157 height 31
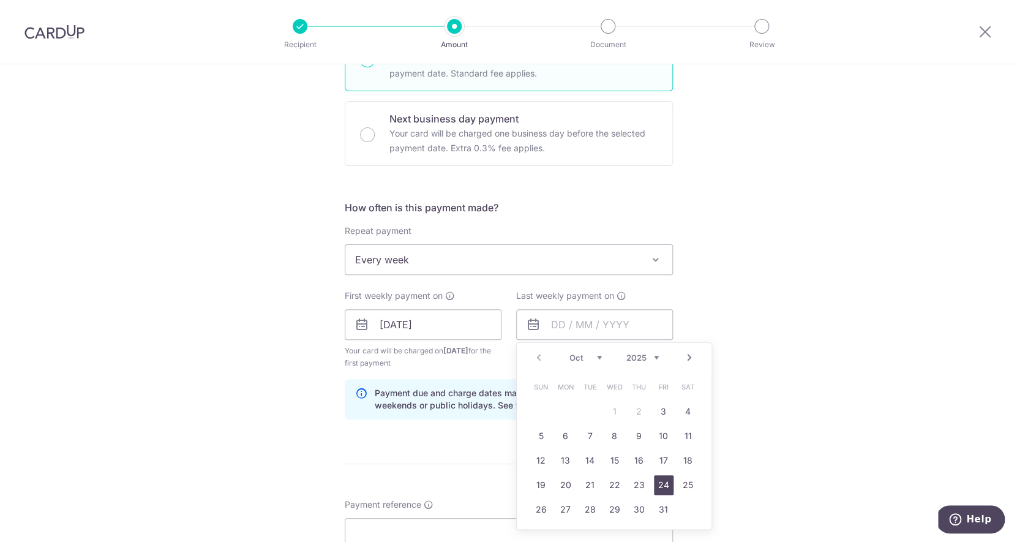
click at [666, 491] on link "24" at bounding box center [664, 485] width 20 height 20
type input "24/10/2025"
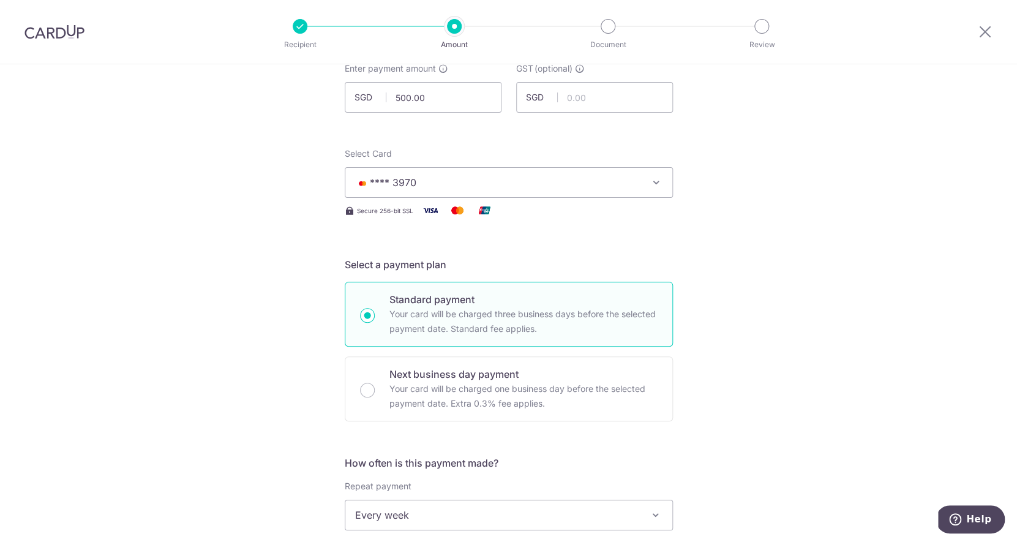
scroll to position [43, 0]
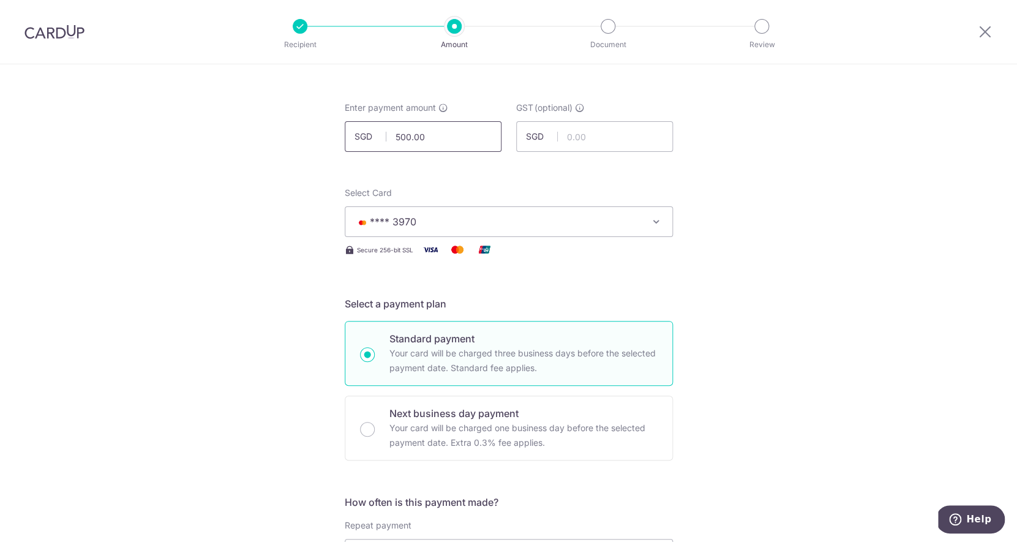
click at [405, 138] on input "500.00" at bounding box center [423, 136] width 157 height 31
type input "530.00"
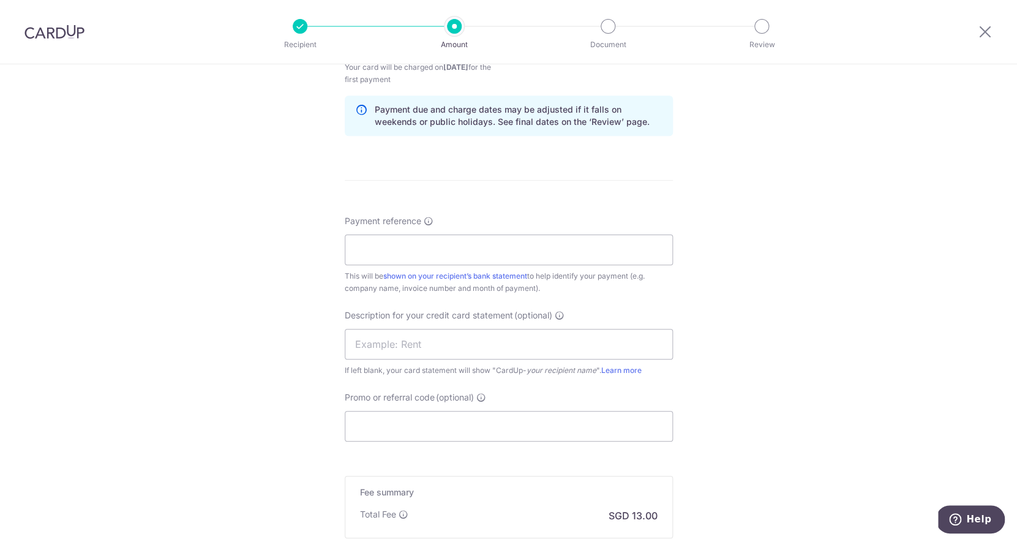
scroll to position [650, 0]
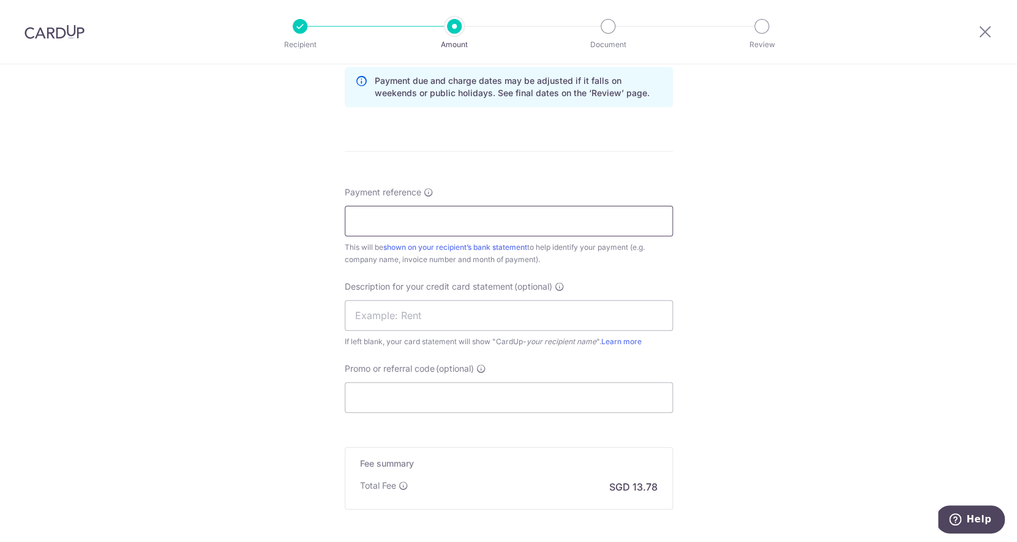
click at [459, 209] on input "Payment reference" at bounding box center [509, 221] width 328 height 31
click at [454, 232] on input "Payment reference" at bounding box center [509, 221] width 328 height 31
type input "Stark Holdings"
click at [442, 313] on input "text" at bounding box center [509, 315] width 328 height 31
type input "Stark Holdings"
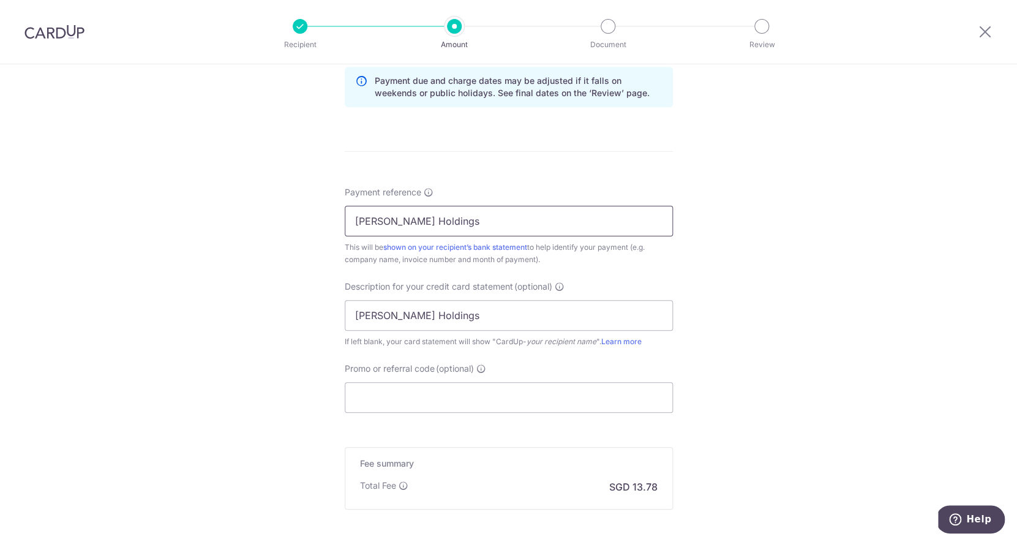
click at [481, 225] on input "Stark Holdings" at bounding box center [509, 221] width 328 height 31
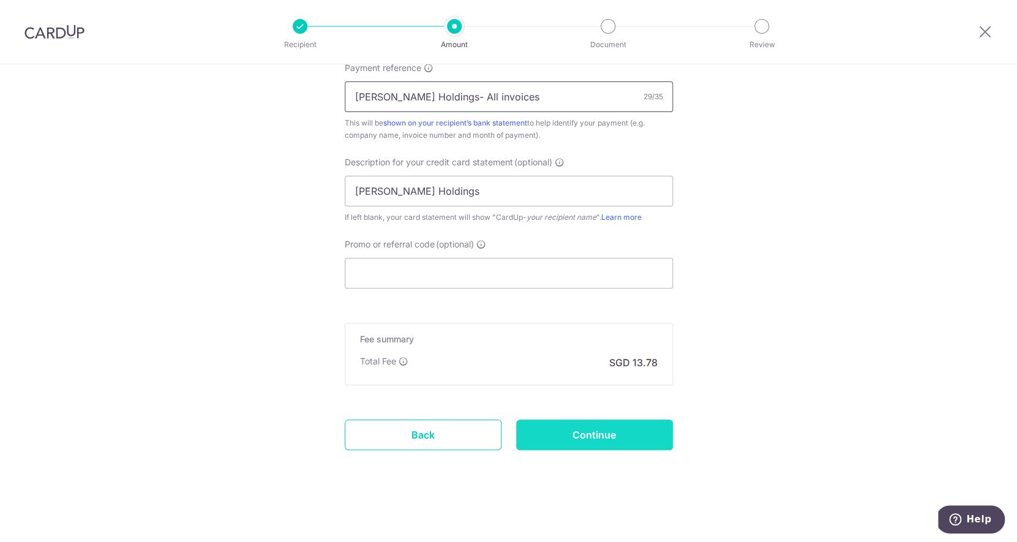
type input "Stark Holdings- All invoices"
click at [608, 431] on input "Continue" at bounding box center [594, 434] width 157 height 31
type input "Create Schedule"
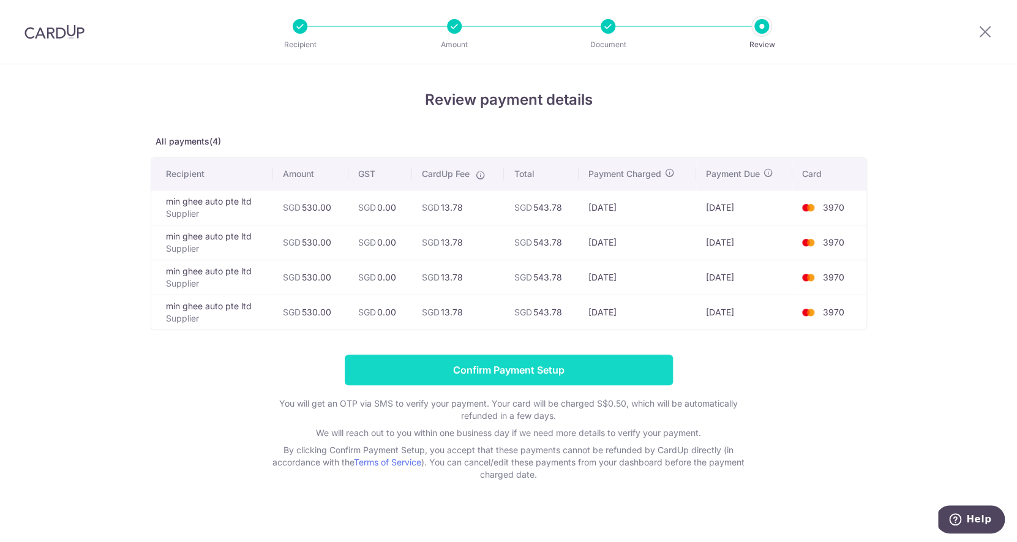
click at [534, 370] on input "Confirm Payment Setup" at bounding box center [509, 369] width 328 height 31
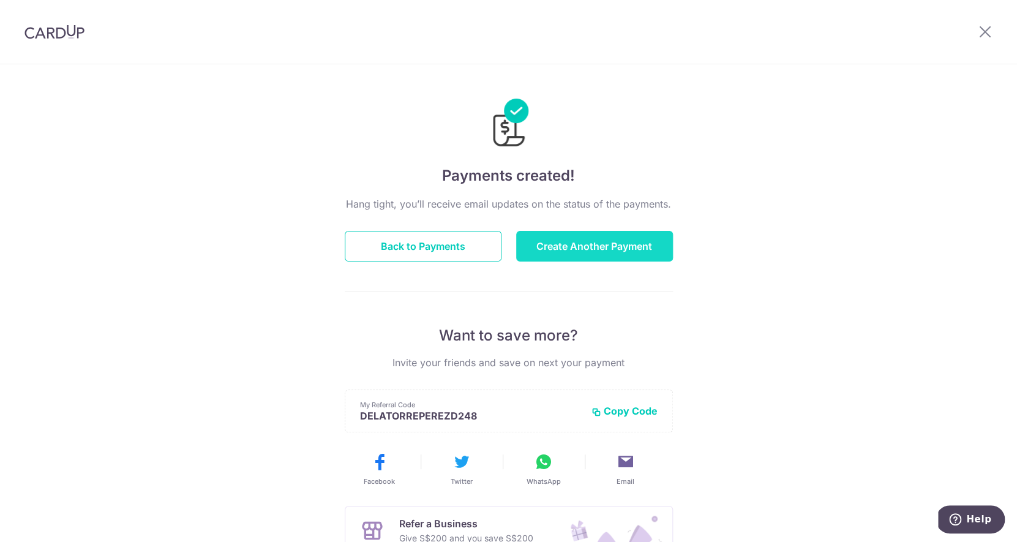
click at [610, 245] on button "Create Another Payment" at bounding box center [594, 246] width 157 height 31
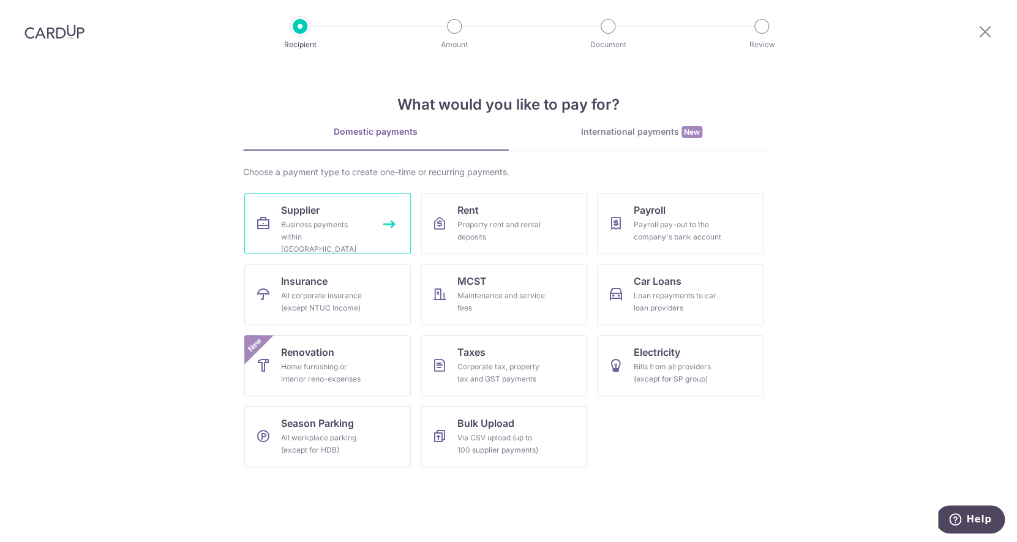
click at [308, 205] on span "Supplier" at bounding box center [300, 210] width 39 height 15
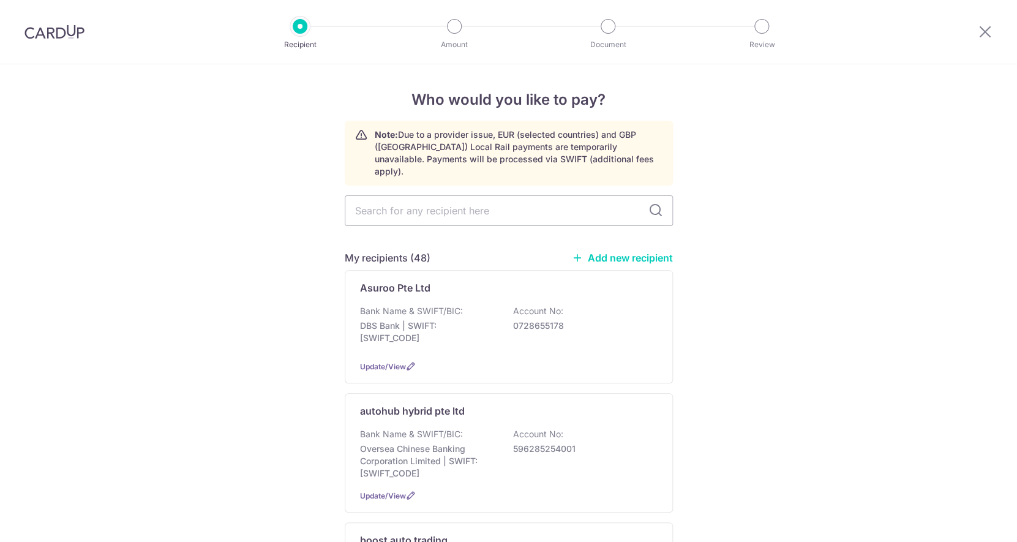
click at [397, 199] on input "text" at bounding box center [509, 210] width 328 height 31
type input "join"
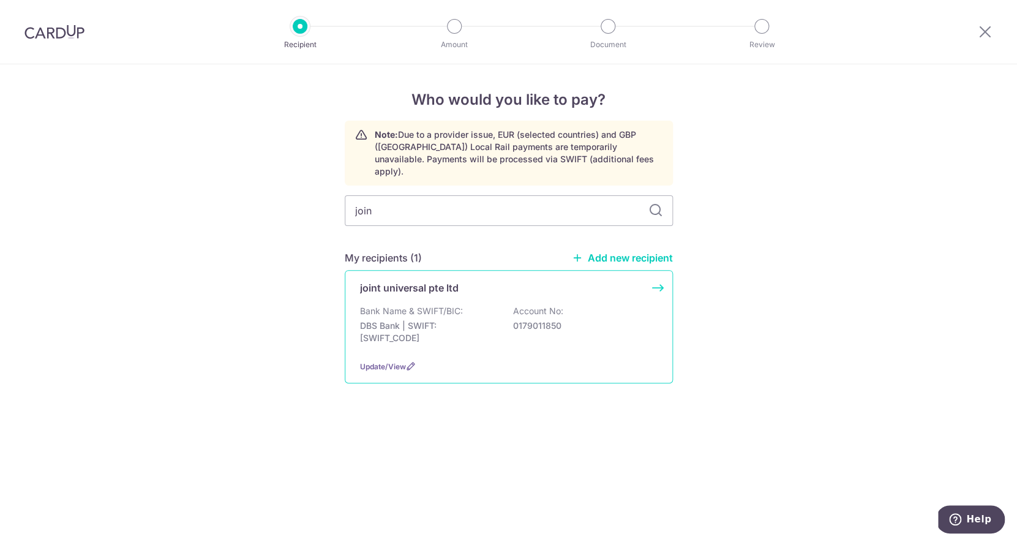
click at [430, 328] on p "DBS Bank | SWIFT: [SWIFT_CODE]" at bounding box center [428, 332] width 137 height 24
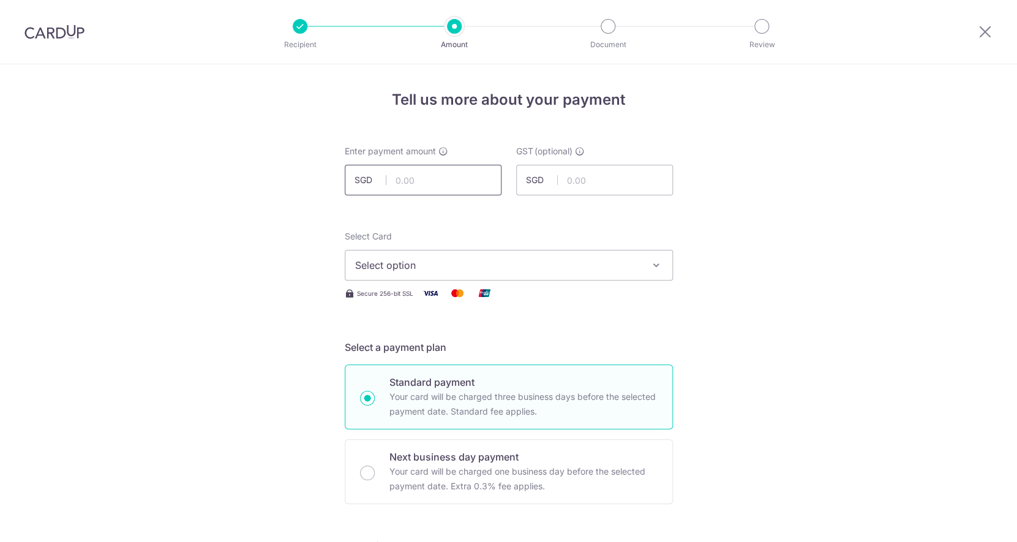
click at [400, 175] on input "text" at bounding box center [423, 180] width 157 height 31
type input "340.08"
click at [429, 263] on span "Select option" at bounding box center [497, 265] width 285 height 15
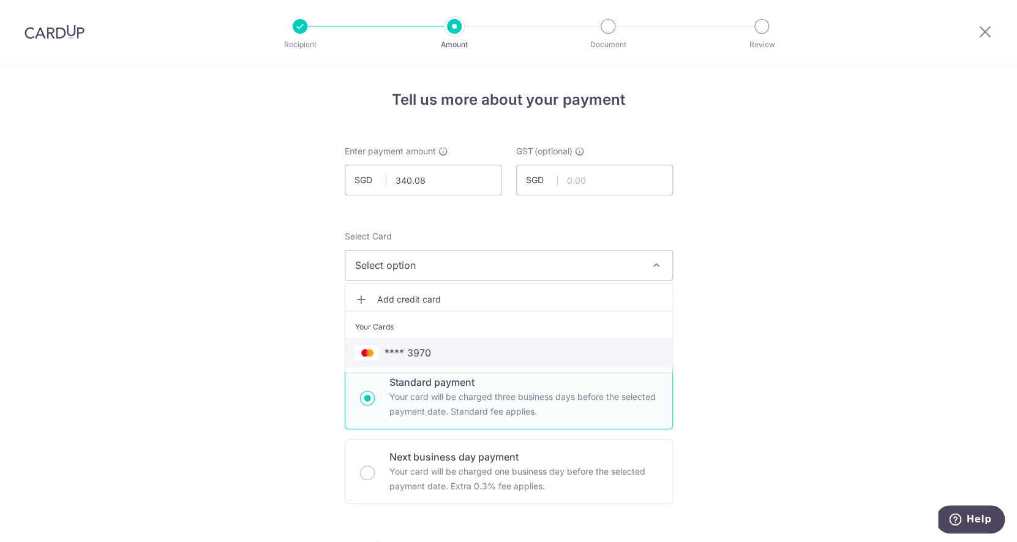
click at [424, 349] on span "**** 3970" at bounding box center [407, 352] width 47 height 15
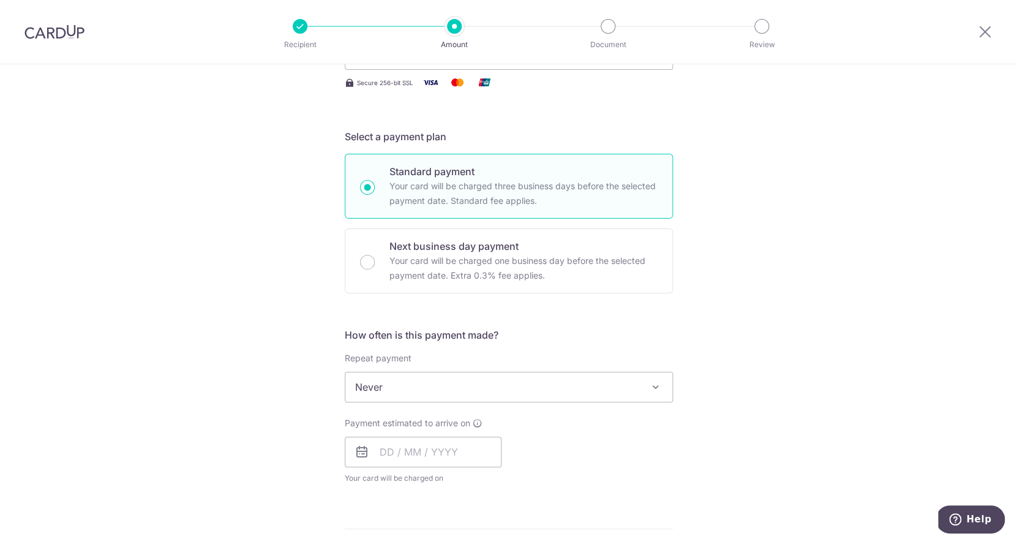
scroll to position [217, 0]
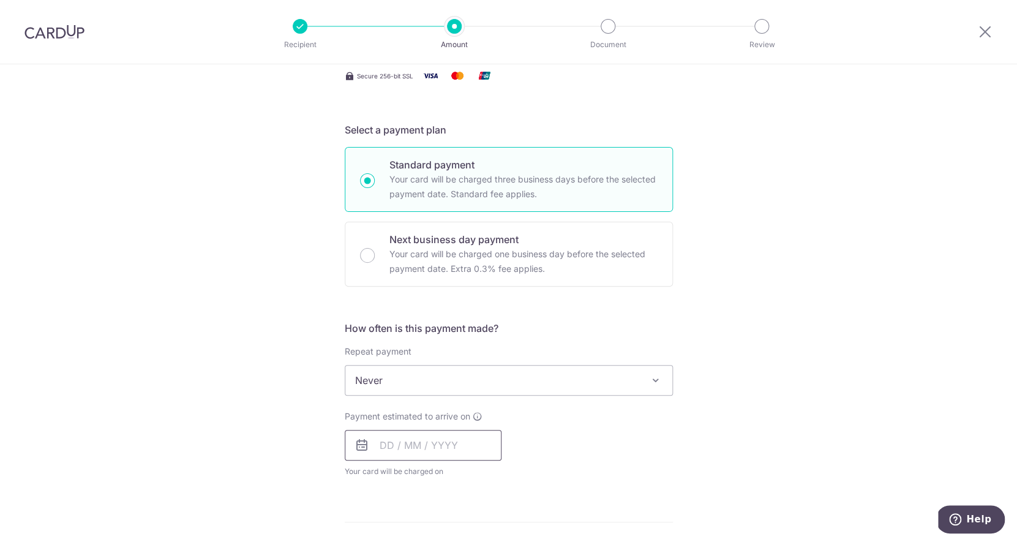
click at [405, 443] on input "text" at bounding box center [423, 445] width 157 height 31
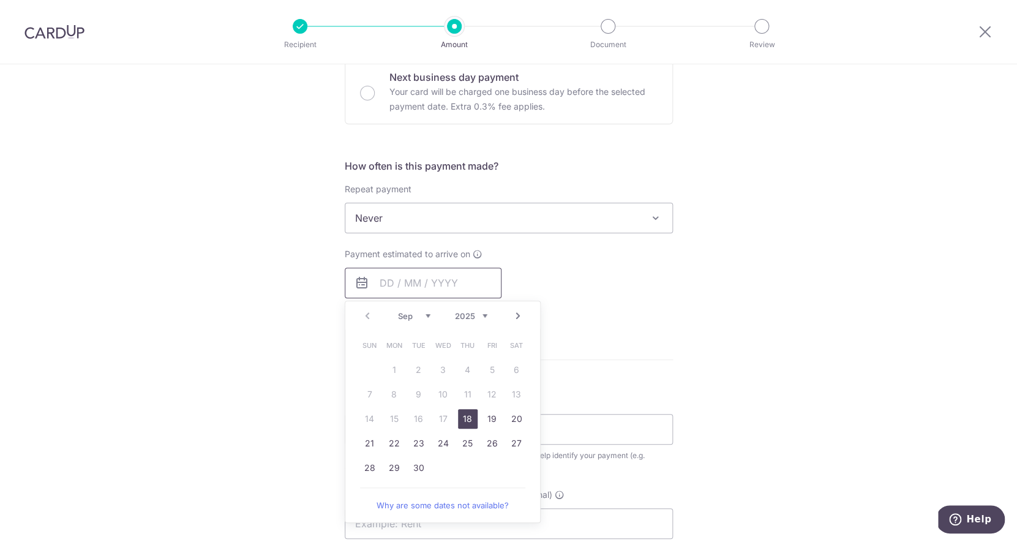
scroll to position [402, 0]
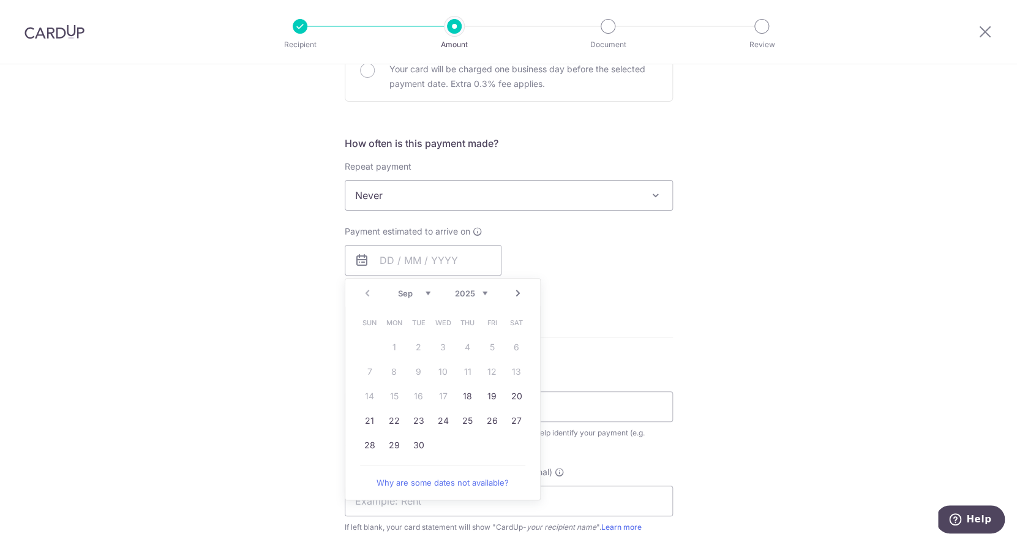
click at [520, 294] on link "Next" at bounding box center [518, 293] width 15 height 15
click at [365, 373] on link "5" at bounding box center [370, 372] width 20 height 20
type input "05/10/2025"
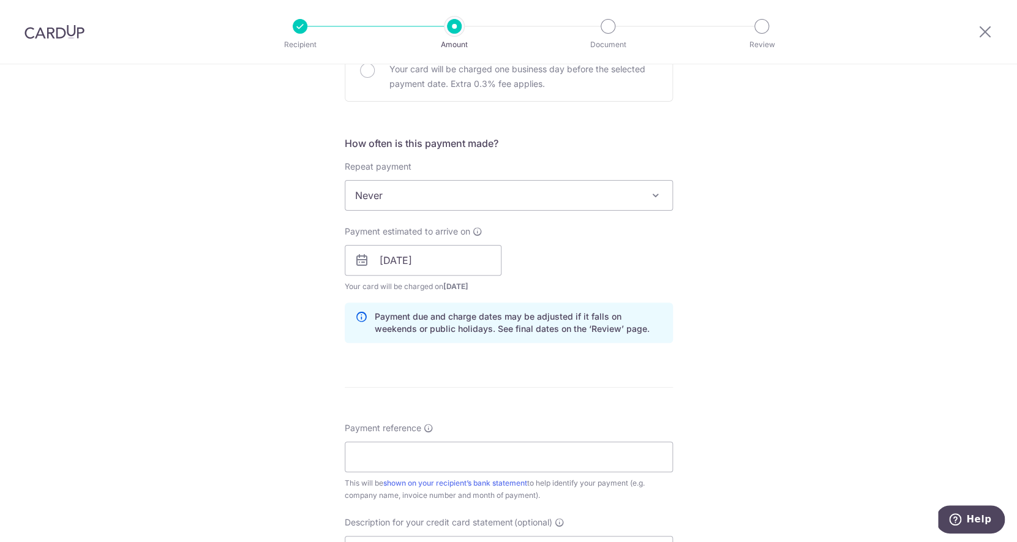
scroll to position [487, 0]
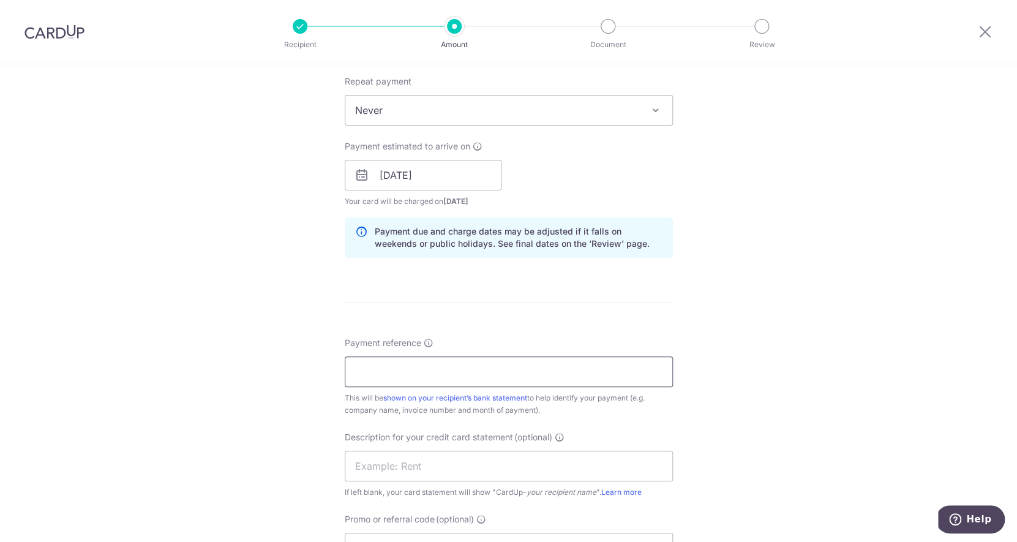
click at [500, 380] on input "Payment reference" at bounding box center [509, 371] width 328 height 31
type input "w1117914"
click at [525, 457] on input "text" at bounding box center [509, 466] width 328 height 31
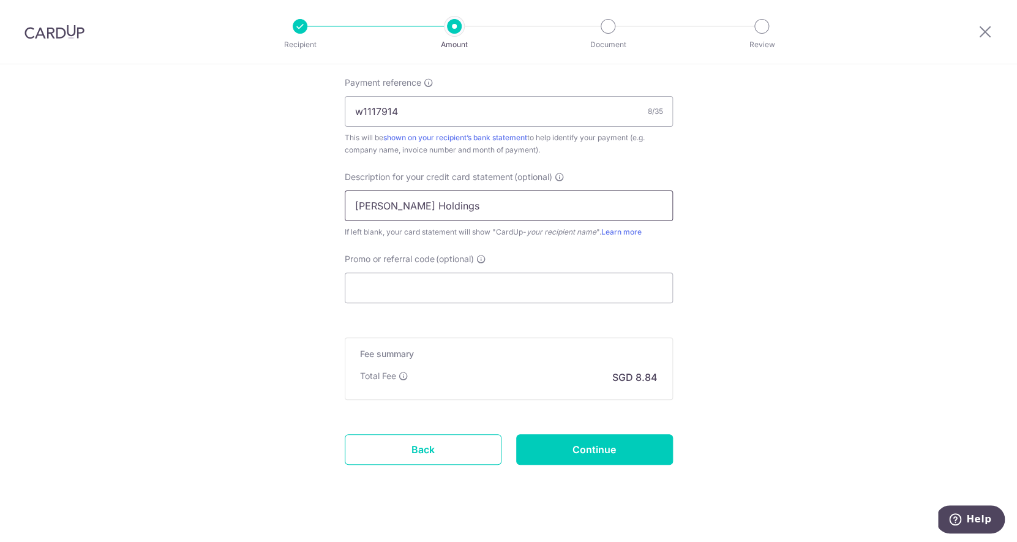
scroll to position [749, 0]
type input "Stark Holdings"
click at [568, 452] on input "Continue" at bounding box center [594, 447] width 157 height 31
type input "Create Schedule"
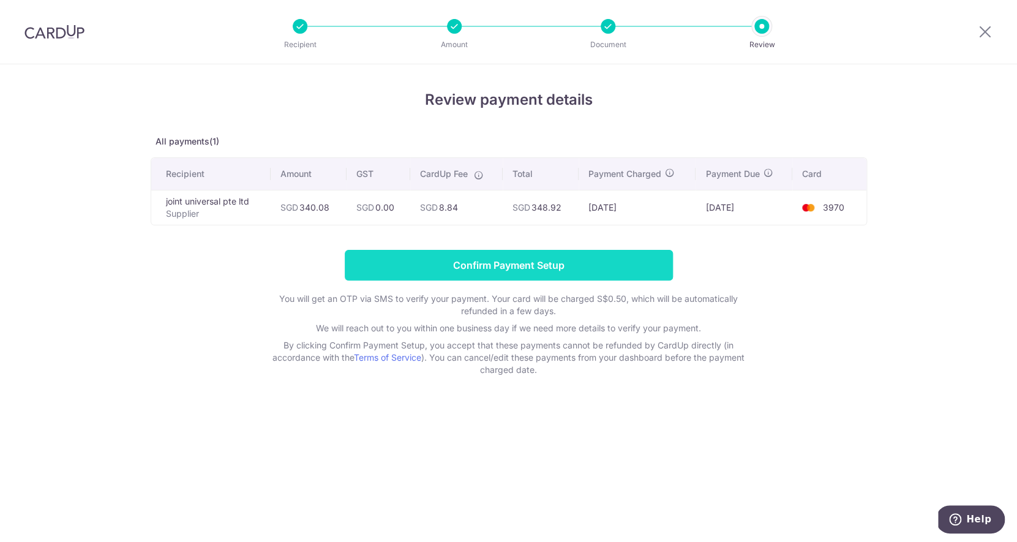
click at [596, 257] on input "Confirm Payment Setup" at bounding box center [509, 265] width 328 height 31
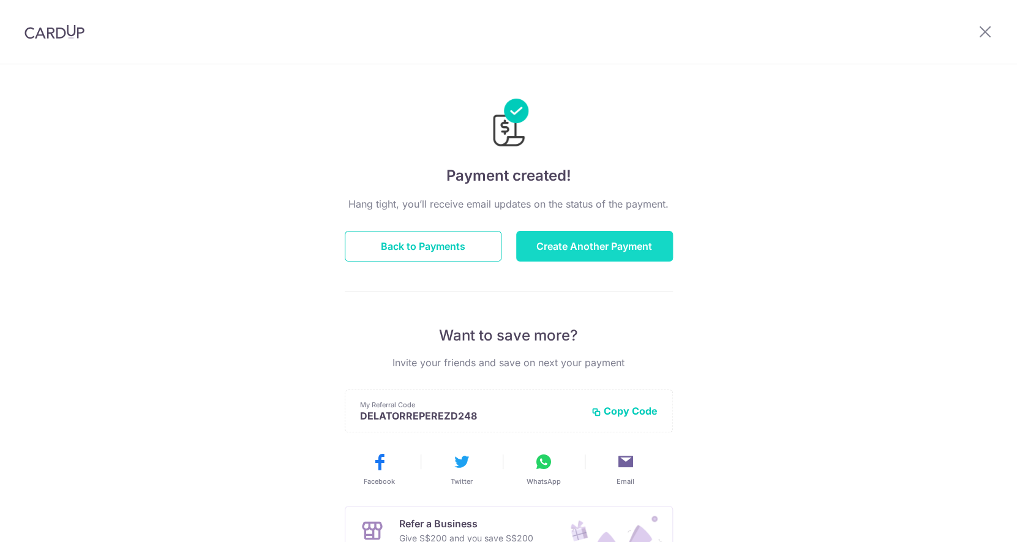
click at [597, 244] on button "Create Another Payment" at bounding box center [594, 246] width 157 height 31
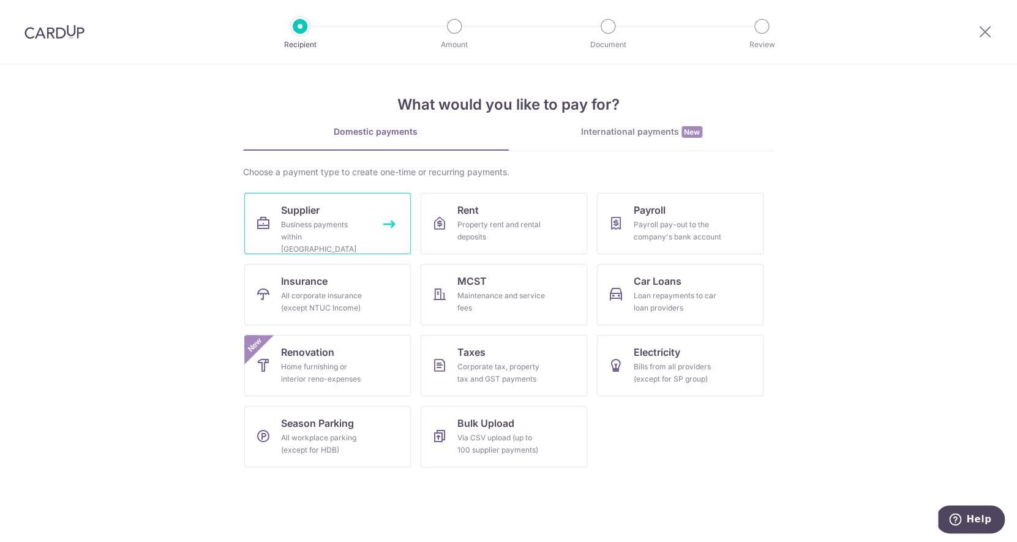
click at [359, 234] on div "Business payments within Singapore" at bounding box center [325, 237] width 88 height 37
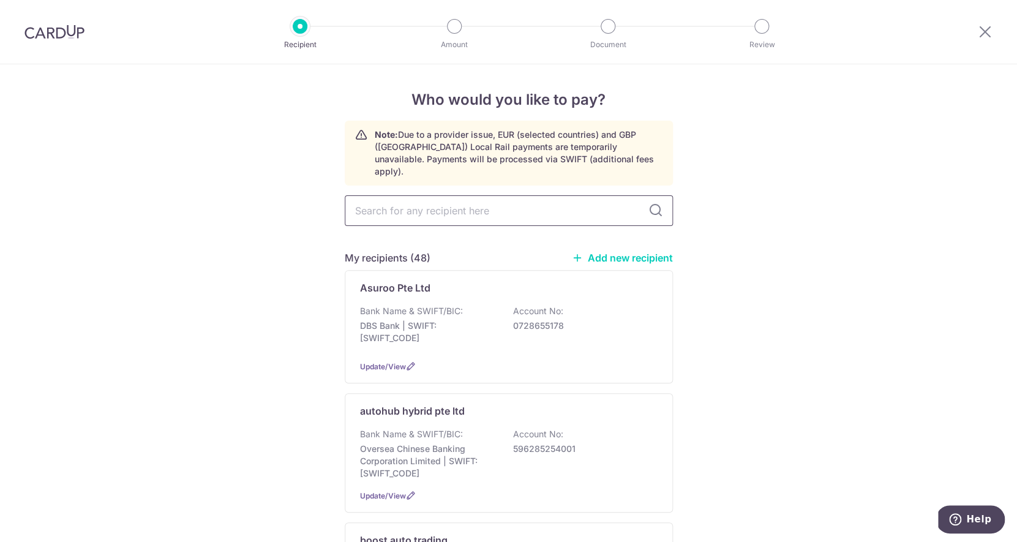
click at [594, 208] on input "text" at bounding box center [509, 210] width 328 height 31
type input "join"
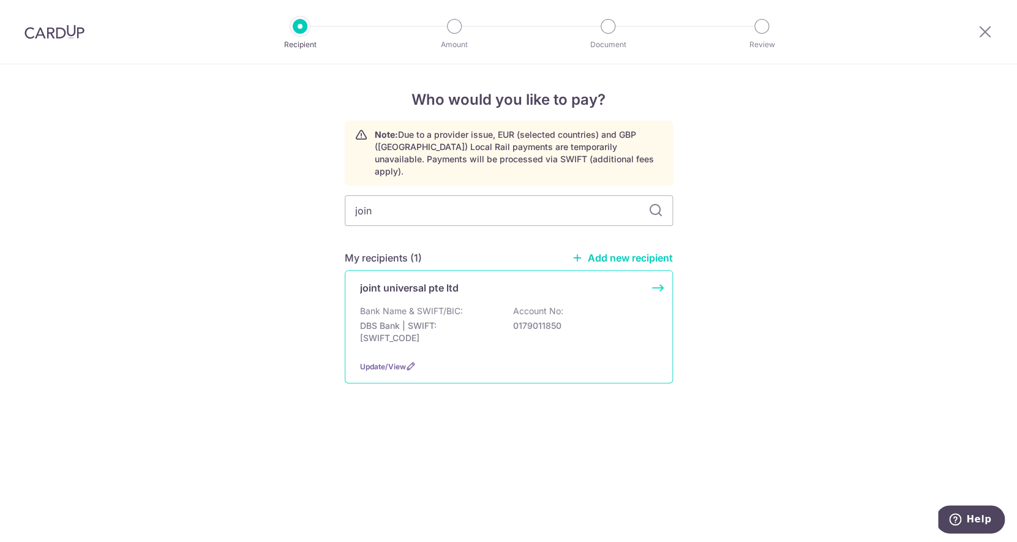
click at [509, 318] on div "Bank Name & SWIFT/BIC: DBS Bank | SWIFT: DBSSSGSGXXX Account No: 0179011850" at bounding box center [509, 327] width 298 height 45
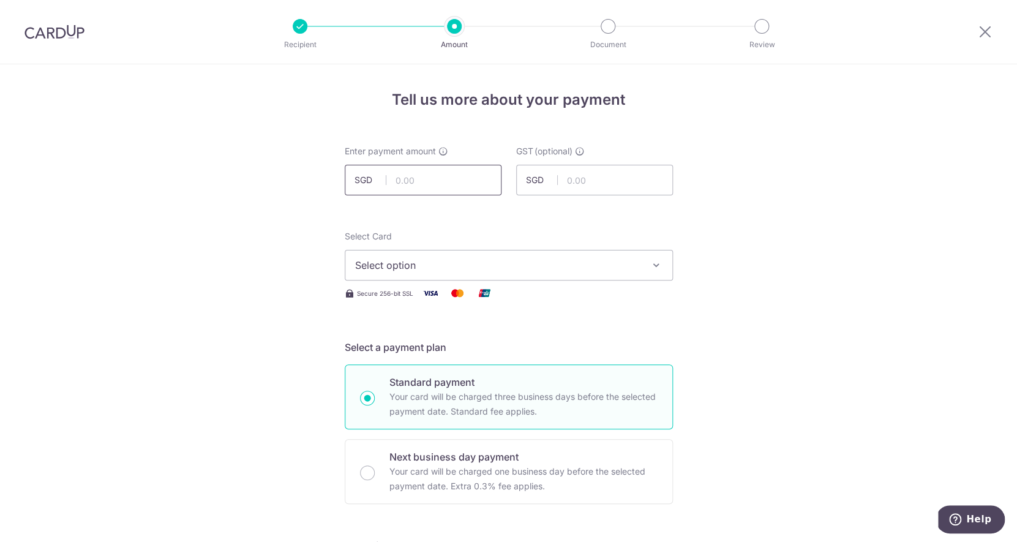
click at [432, 177] on input "text" at bounding box center [423, 180] width 157 height 31
type input "348.80"
click at [422, 264] on span "Select option" at bounding box center [497, 265] width 285 height 15
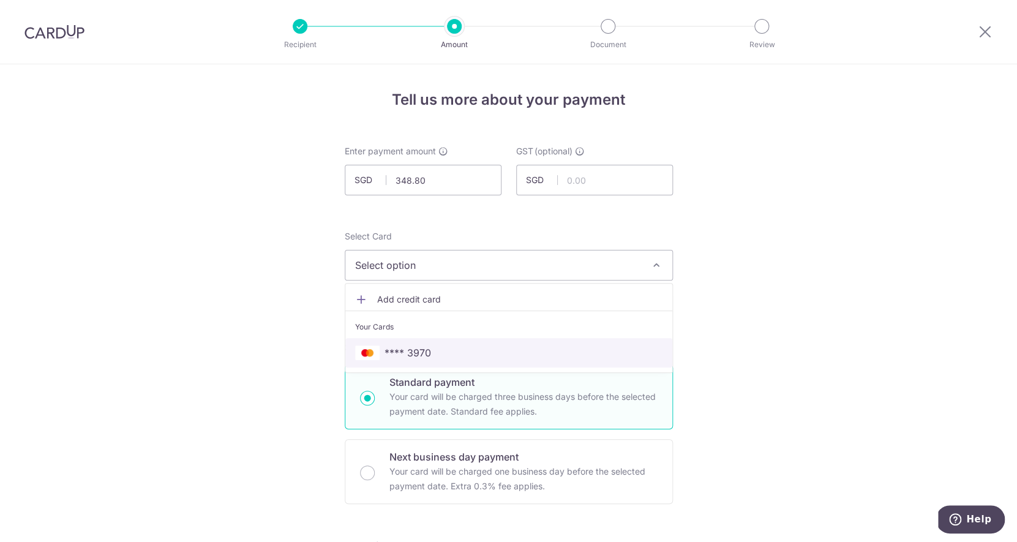
click at [420, 352] on span "**** 3970" at bounding box center [407, 352] width 47 height 15
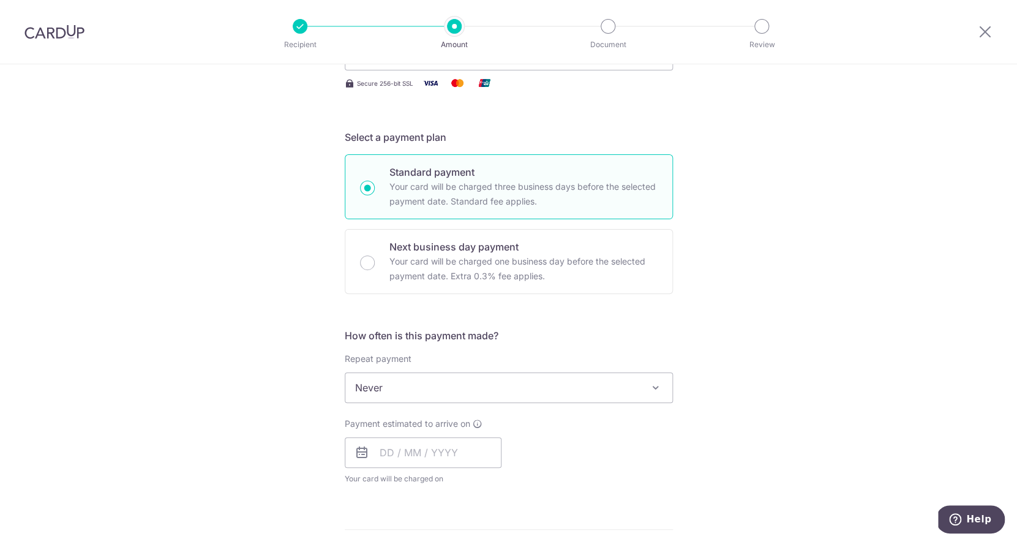
scroll to position [209, 0]
click at [408, 451] on input "text" at bounding box center [423, 453] width 157 height 31
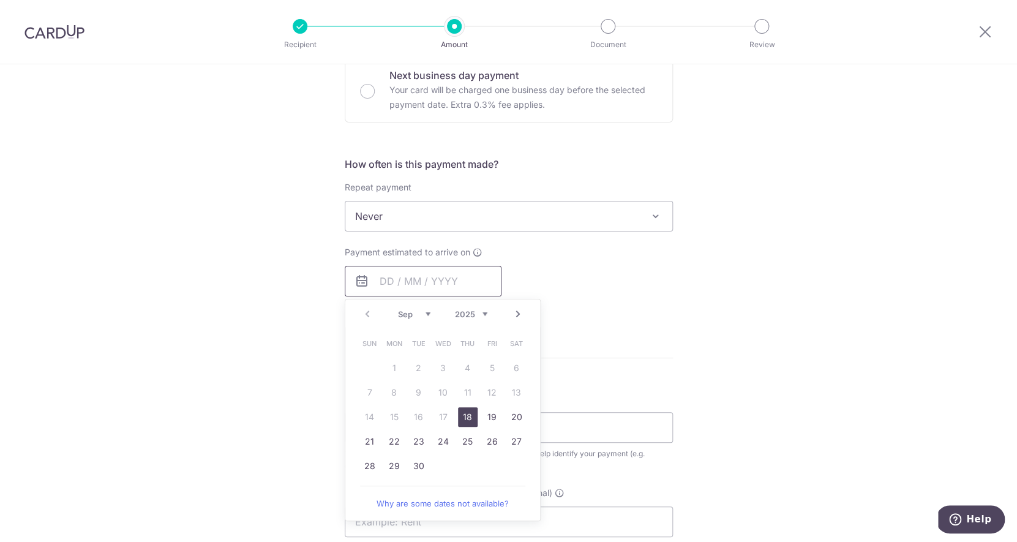
scroll to position [384, 0]
click at [522, 312] on link "Next" at bounding box center [518, 311] width 15 height 15
click at [399, 392] on link "6" at bounding box center [394, 390] width 20 height 20
type input "06/10/2025"
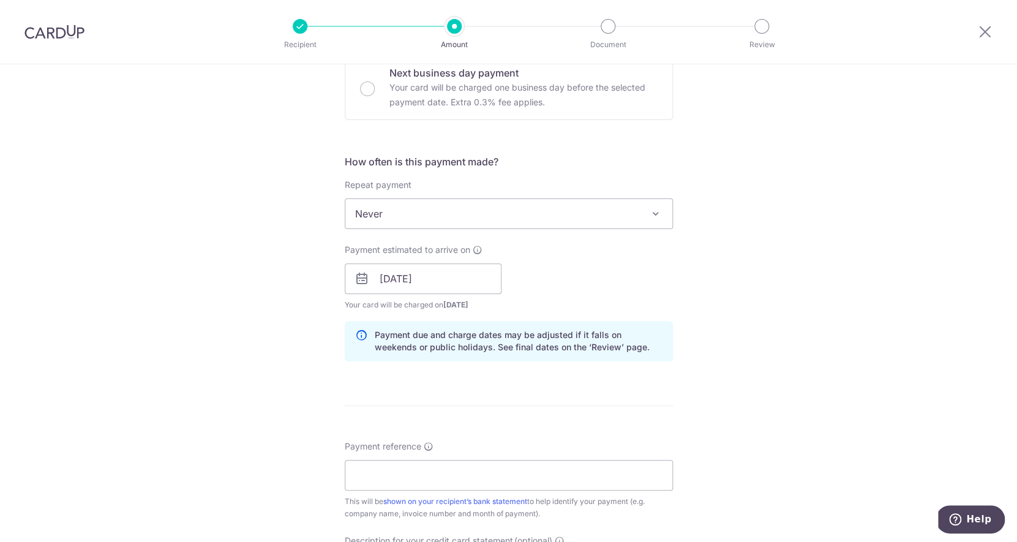
scroll to position [478, 0]
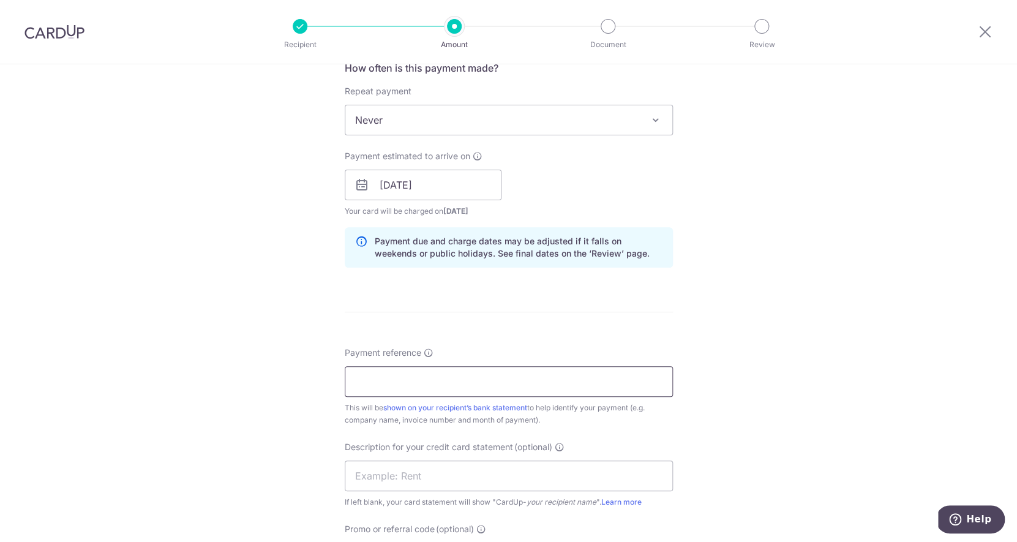
click at [409, 383] on input "Payment reference" at bounding box center [509, 381] width 328 height 31
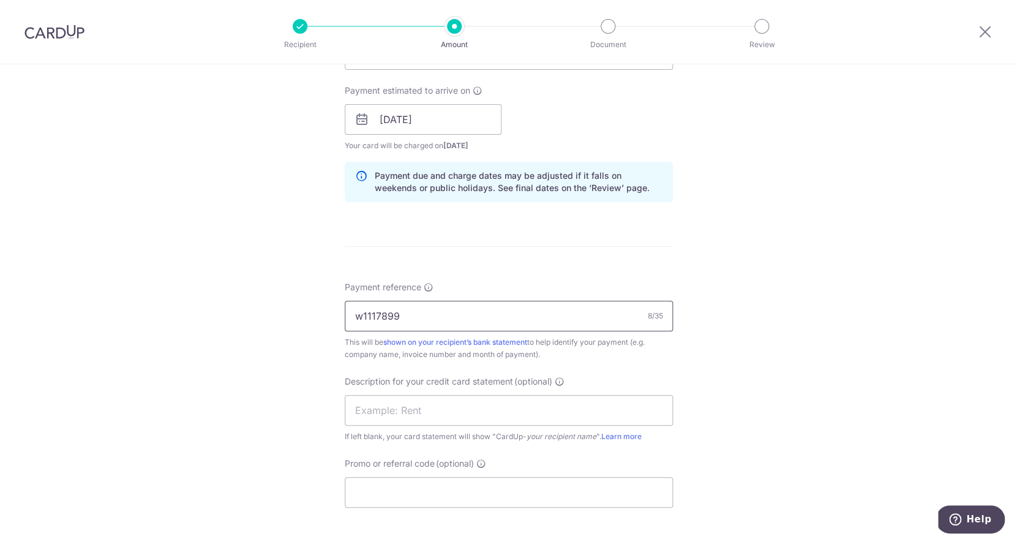
scroll to position [548, 0]
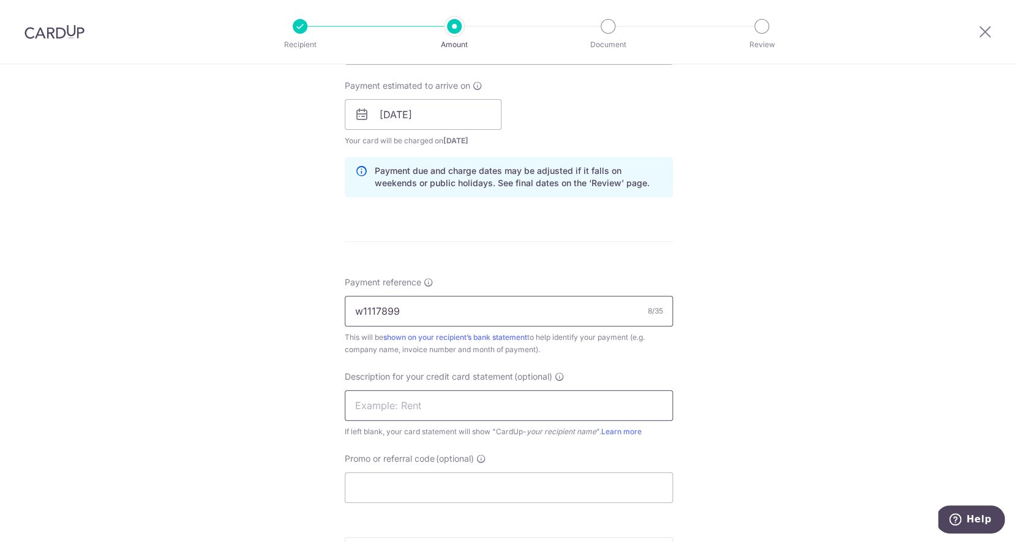
type input "w1117899"
click at [395, 418] on input "text" at bounding box center [509, 405] width 328 height 31
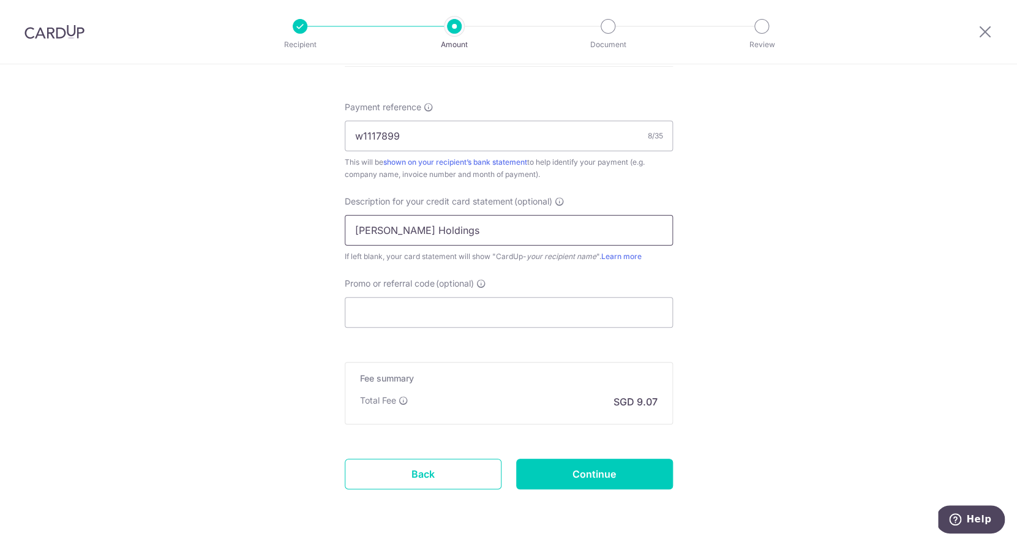
scroll to position [762, 0]
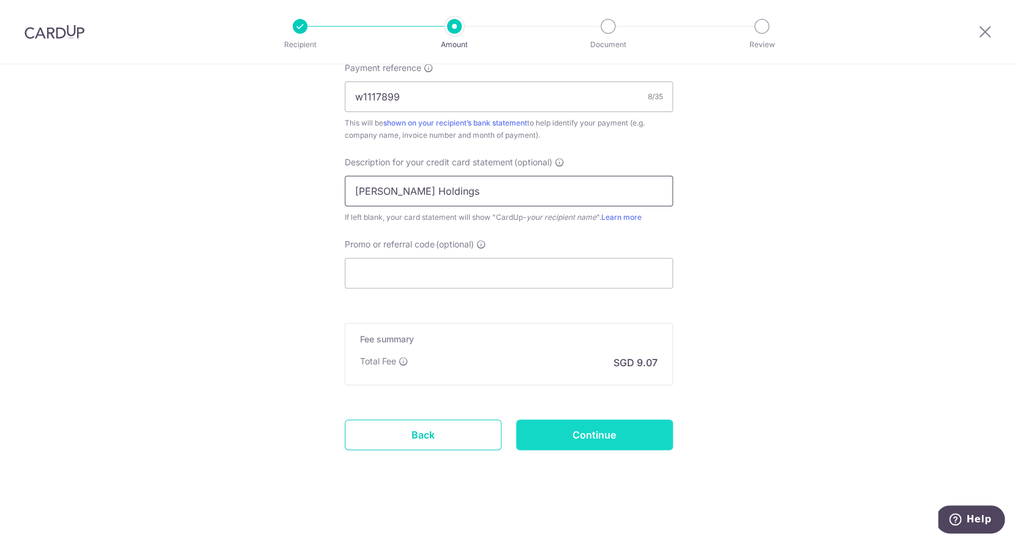
type input "Stark Holdings"
click at [583, 436] on input "Continue" at bounding box center [594, 434] width 157 height 31
type input "Create Schedule"
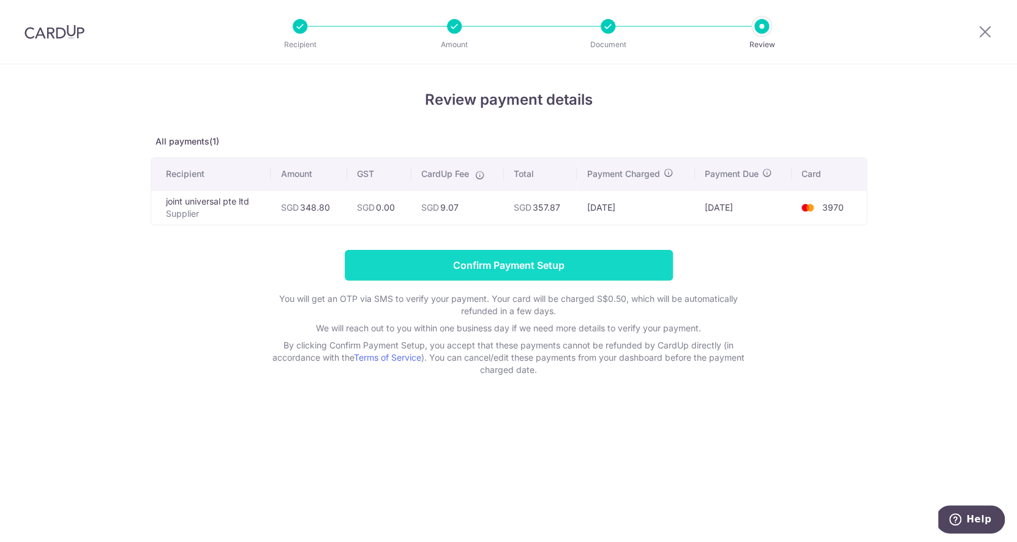
click at [586, 273] on input "Confirm Payment Setup" at bounding box center [509, 265] width 328 height 31
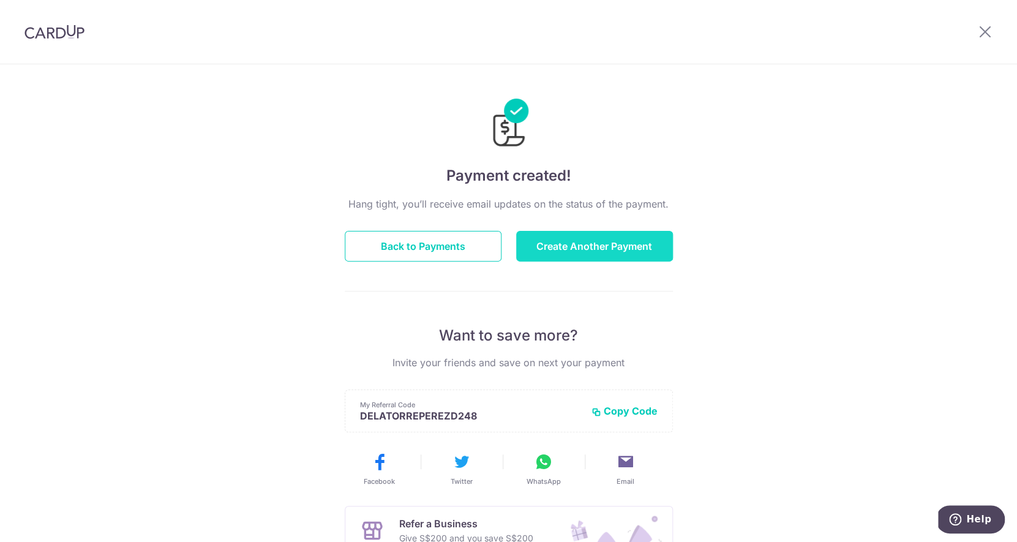
click at [590, 247] on button "Create Another Payment" at bounding box center [594, 246] width 157 height 31
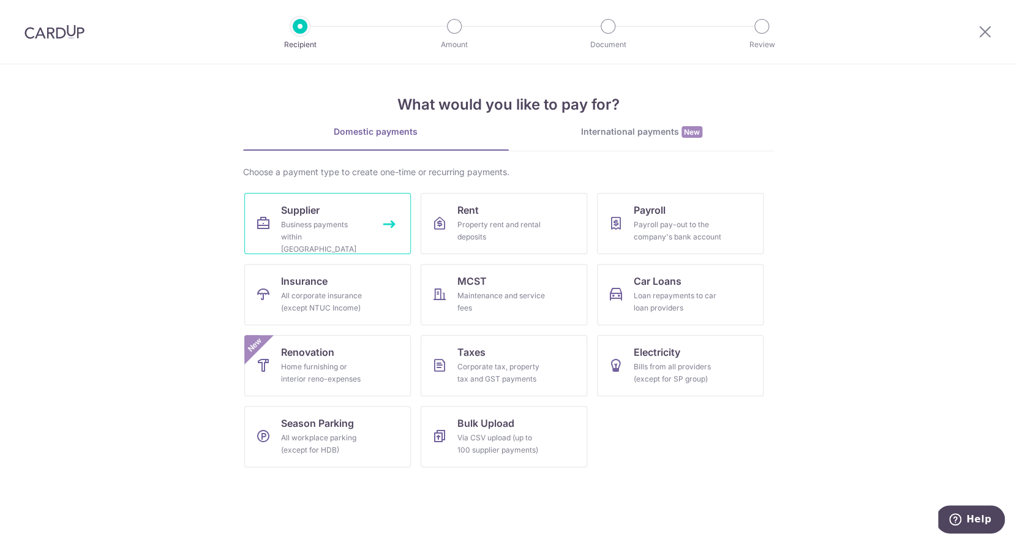
click at [349, 239] on div "Business payments within Singapore" at bounding box center [325, 237] width 88 height 37
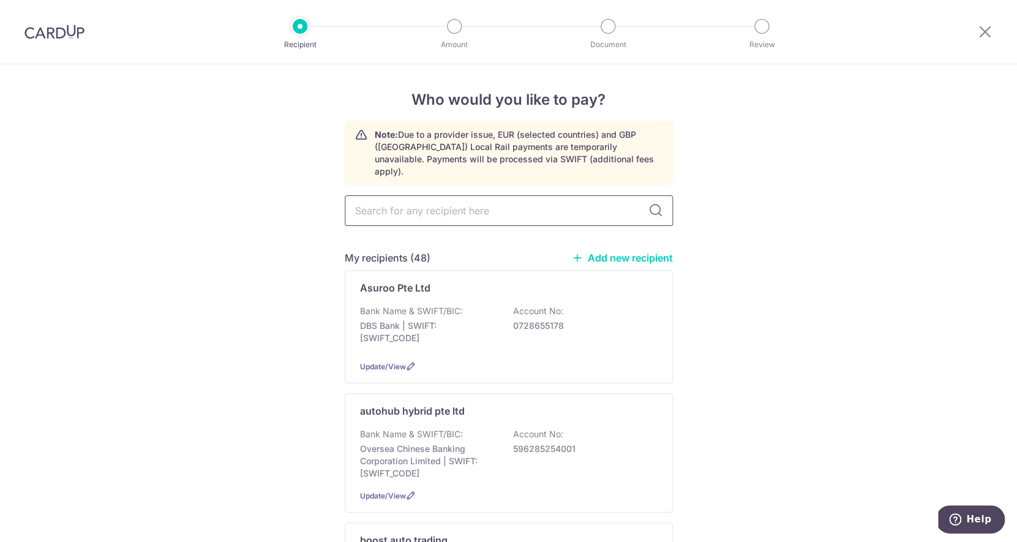
click at [424, 196] on input "text" at bounding box center [509, 210] width 328 height 31
type input "city"
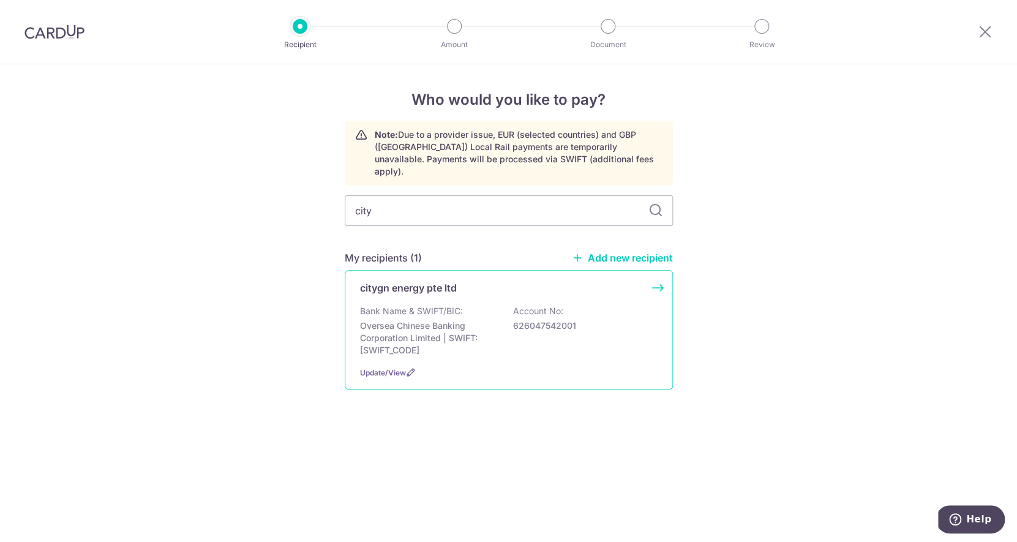
click at [446, 285] on div "citygn energy pte ltd Bank Name & SWIFT/BIC: Oversea Chinese Banking Corporatio…" at bounding box center [509, 329] width 328 height 119
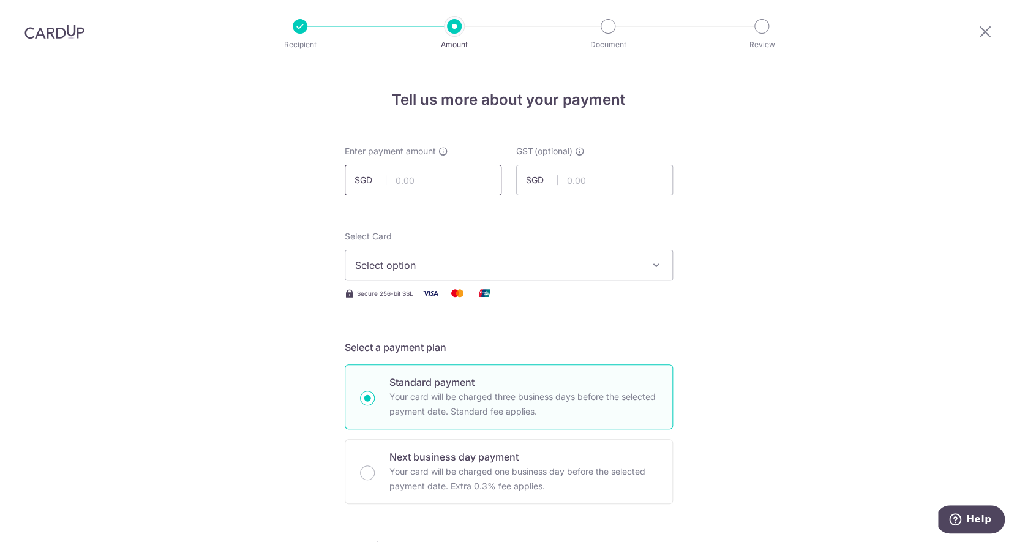
click at [462, 176] on input "text" at bounding box center [423, 180] width 157 height 31
type input "500.00"
click at [495, 272] on span "Select option" at bounding box center [497, 265] width 285 height 15
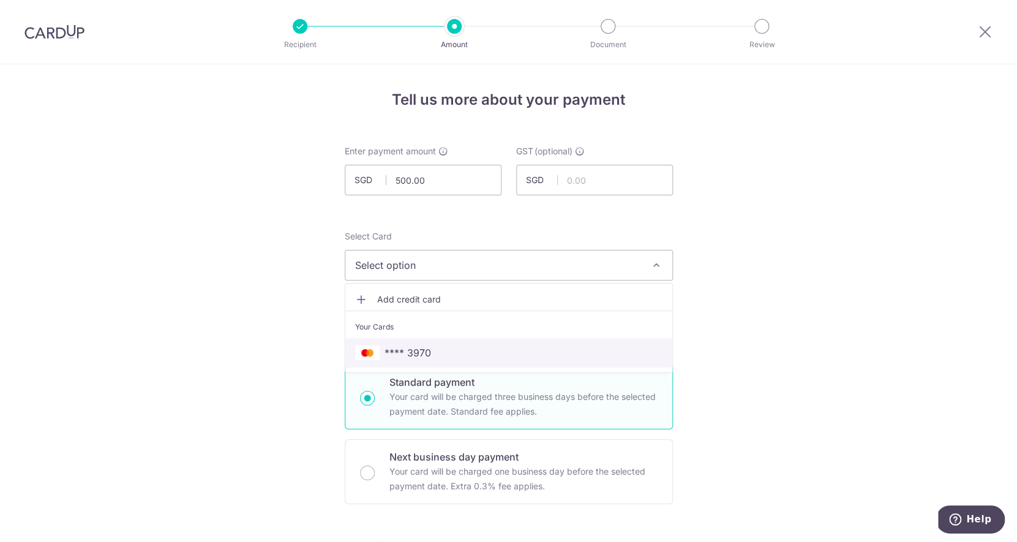
click at [469, 359] on span "**** 3970" at bounding box center [508, 352] width 307 height 15
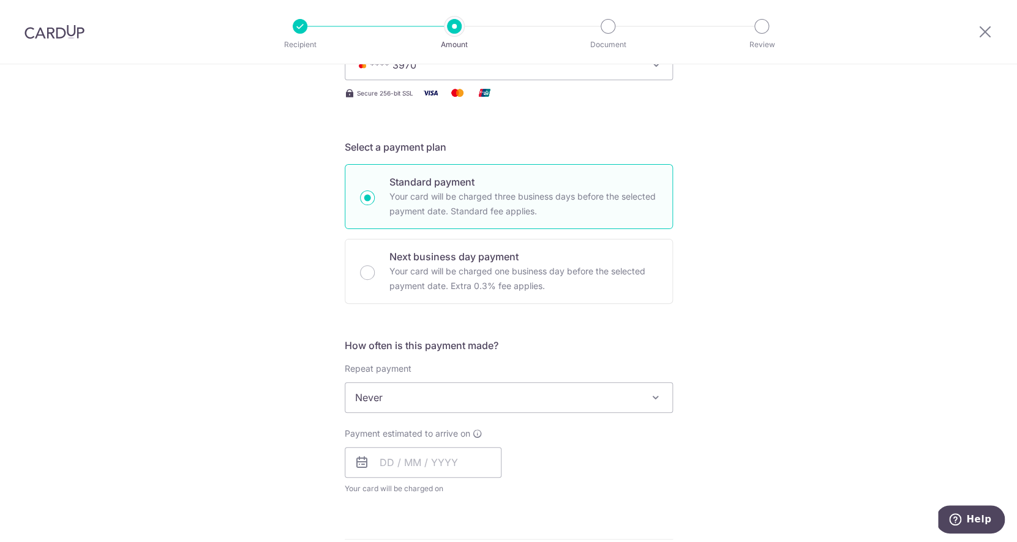
scroll to position [203, 0]
click at [460, 389] on span "Never" at bounding box center [508, 394] width 327 height 29
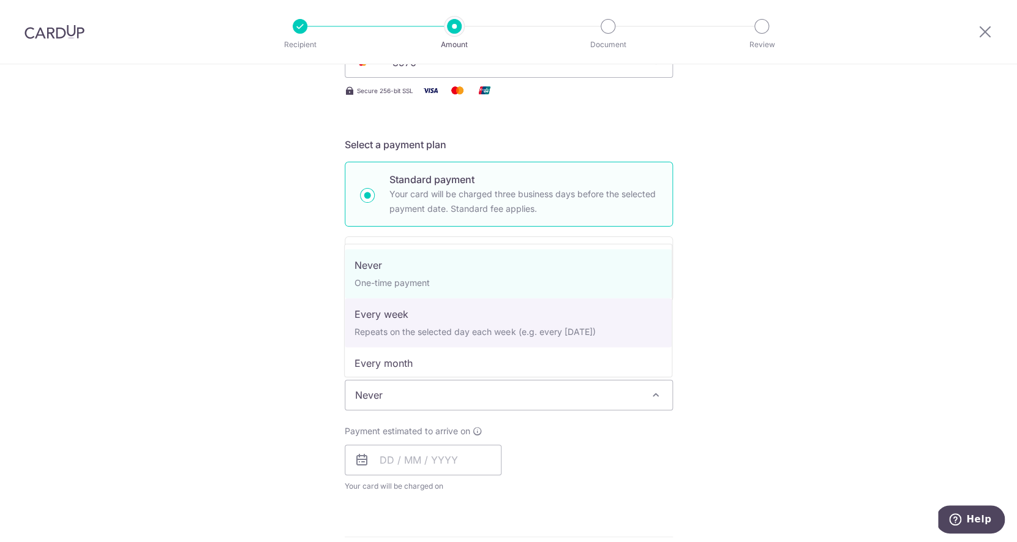
select select "2"
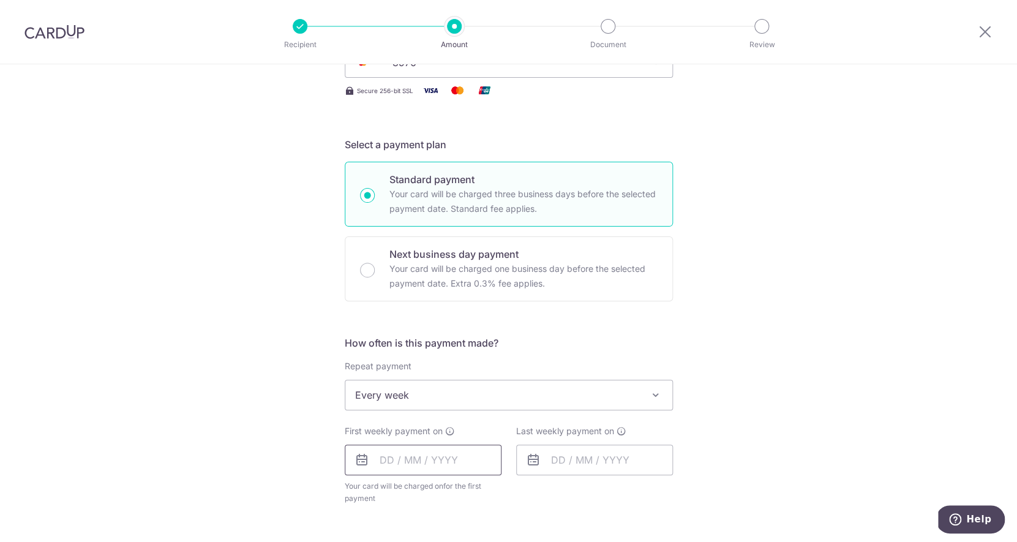
click at [449, 464] on input "text" at bounding box center [423, 459] width 157 height 31
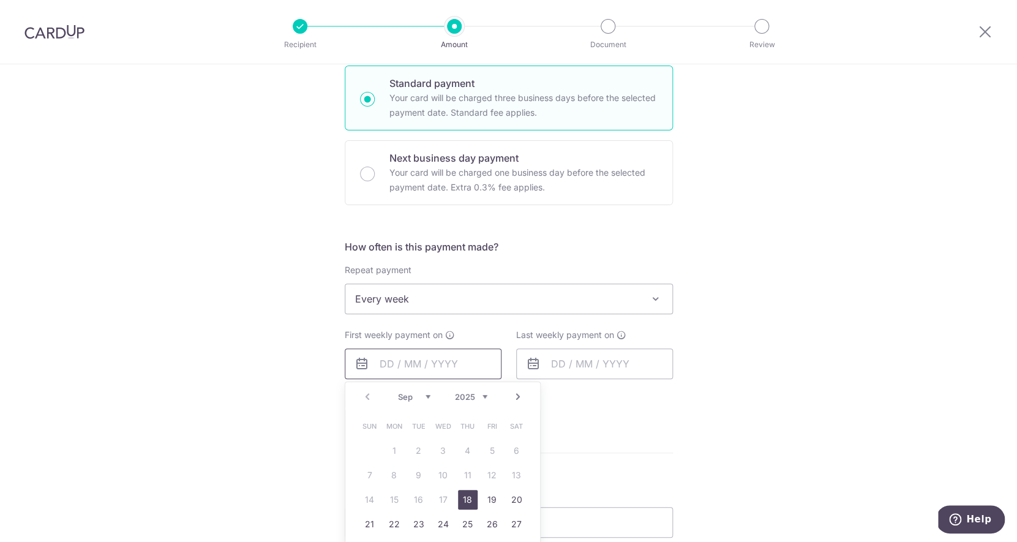
scroll to position [320, 0]
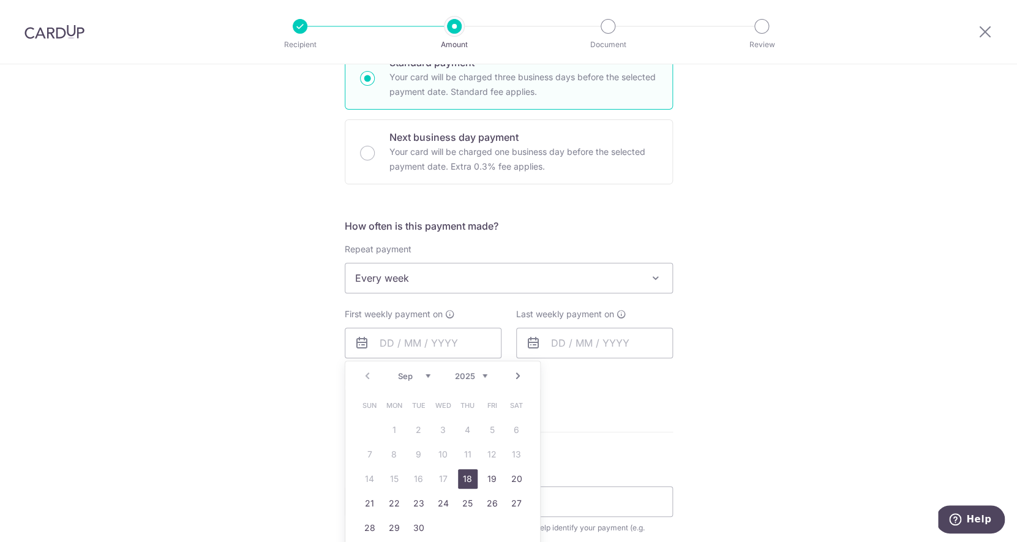
click at [522, 372] on link "Next" at bounding box center [518, 376] width 15 height 15
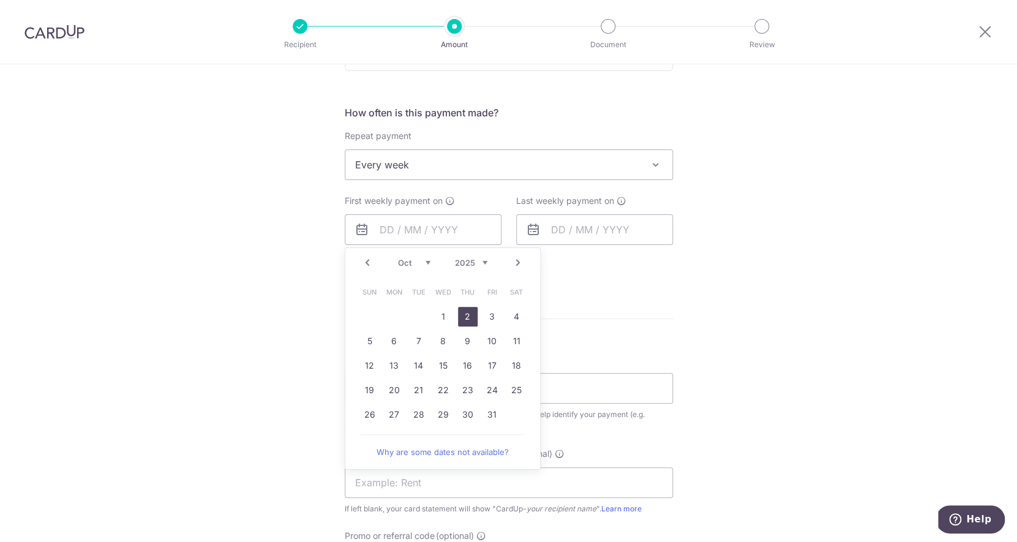
click at [468, 312] on link "2" at bounding box center [468, 317] width 20 height 20
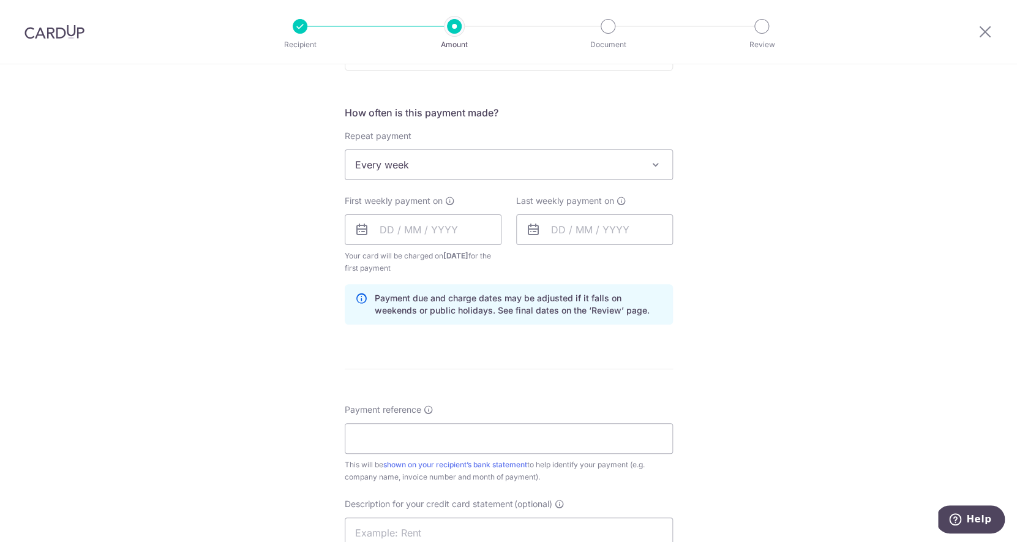
type input "[DATE]"
click at [575, 226] on input "text" at bounding box center [594, 229] width 157 height 31
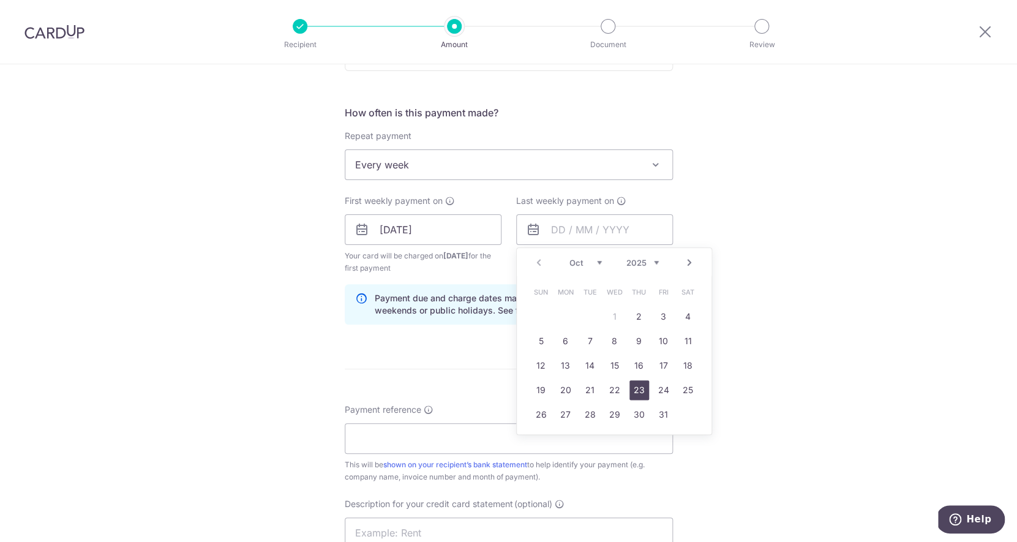
click at [637, 386] on link "23" at bounding box center [639, 390] width 20 height 20
type input "23/10/2025"
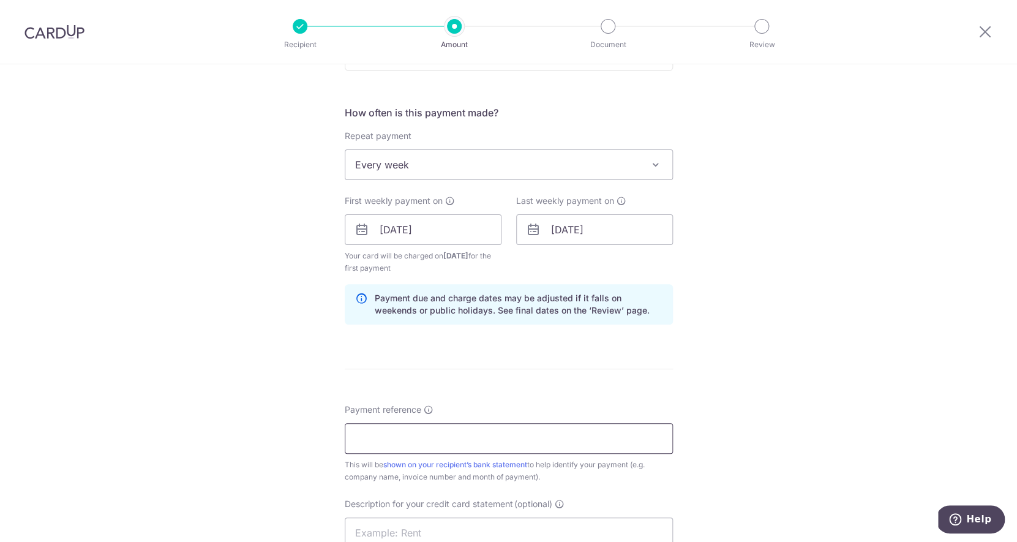
click at [527, 433] on input "Payment reference" at bounding box center [509, 438] width 328 height 31
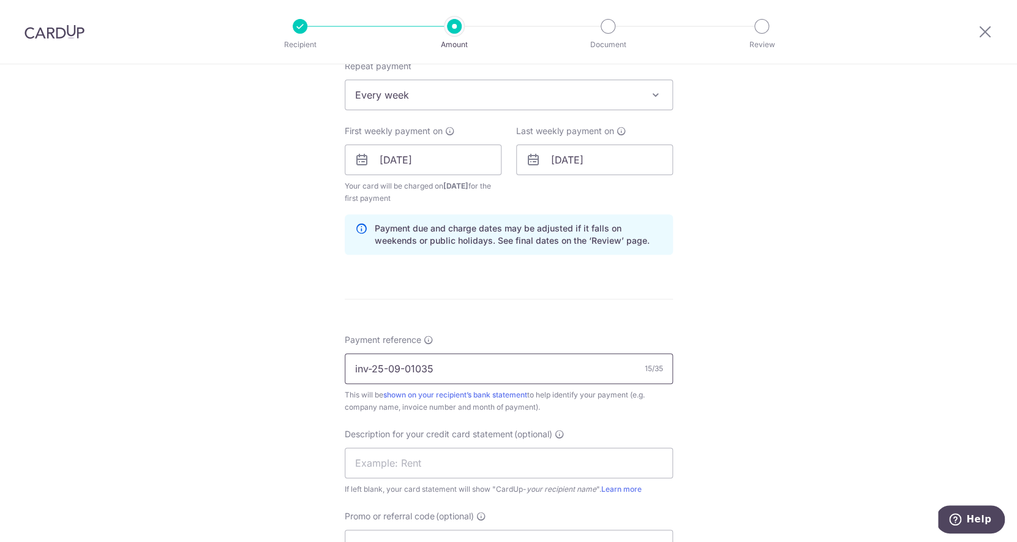
drag, startPoint x: 476, startPoint y: 365, endPoint x: 382, endPoint y: 365, distance: 94.3
click at [381, 365] on input "inv-25-09-01035" at bounding box center [509, 368] width 328 height 31
type input "inv-25-09-01035"
click at [482, 435] on span "Description for your credit card statement" at bounding box center [429, 434] width 168 height 12
click at [482, 460] on input "text" at bounding box center [509, 463] width 328 height 31
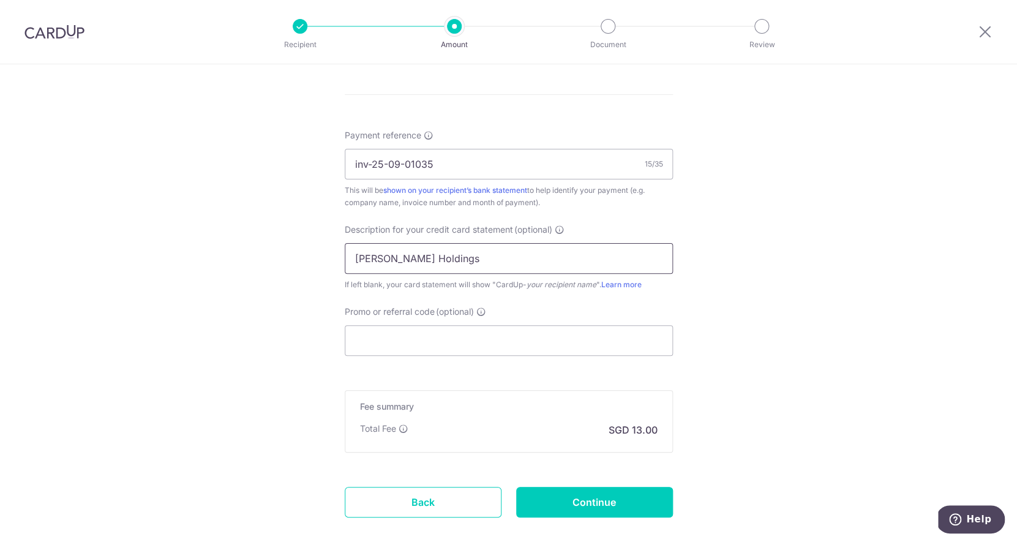
scroll to position [709, 0]
type input "Stark Holdings"
click at [592, 508] on input "Continue" at bounding box center [594, 500] width 157 height 31
type input "Create Schedule"
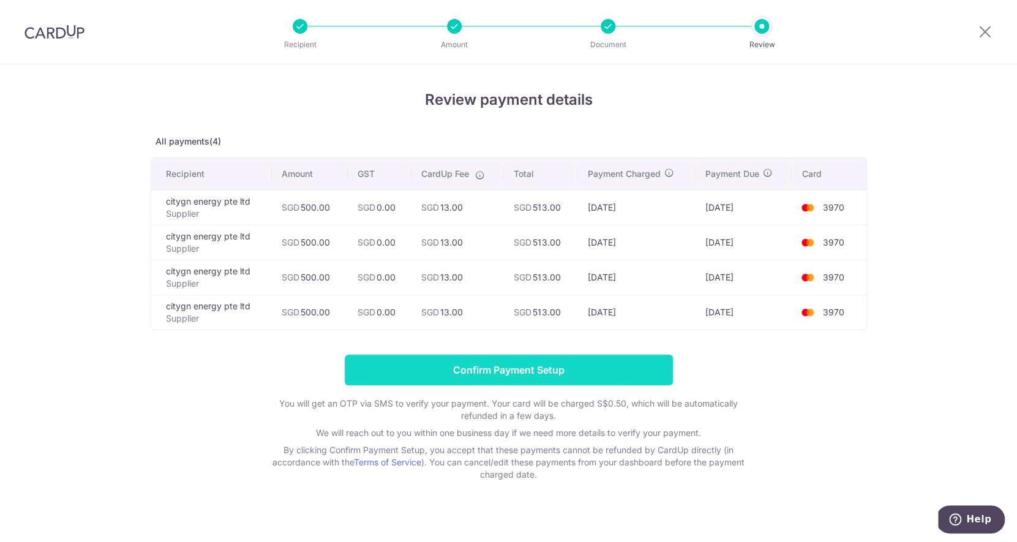
click at [545, 369] on input "Confirm Payment Setup" at bounding box center [509, 369] width 328 height 31
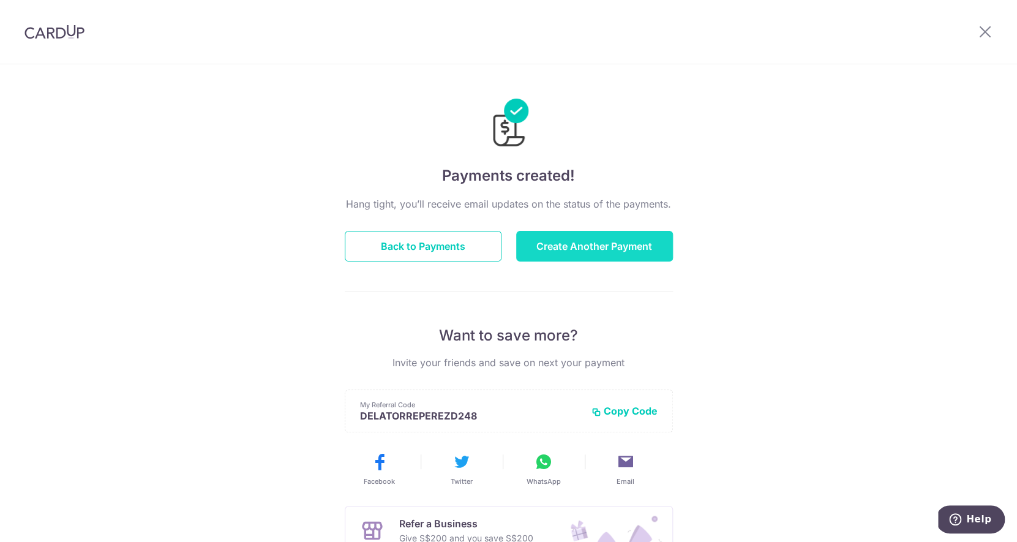
click at [558, 254] on button "Create Another Payment" at bounding box center [594, 246] width 157 height 31
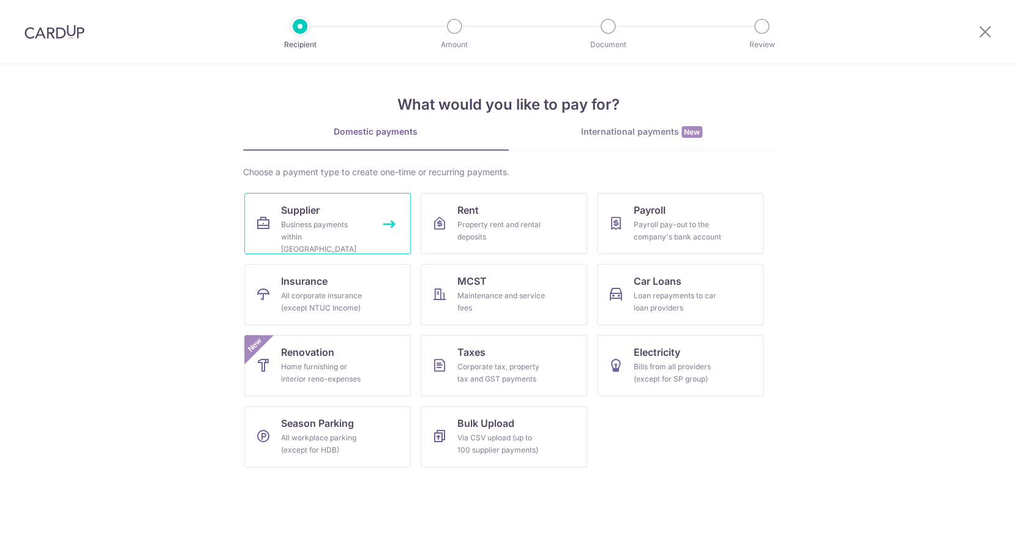
click at [345, 228] on div "Business payments within [GEOGRAPHIC_DATA]" at bounding box center [325, 237] width 88 height 37
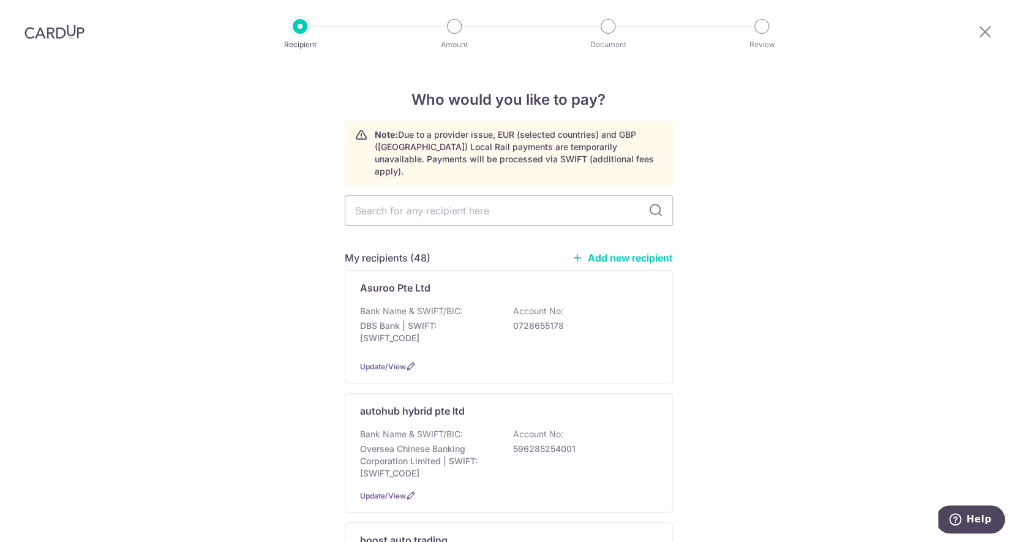
click at [616, 252] on link "Add new recipient" at bounding box center [622, 258] width 101 height 12
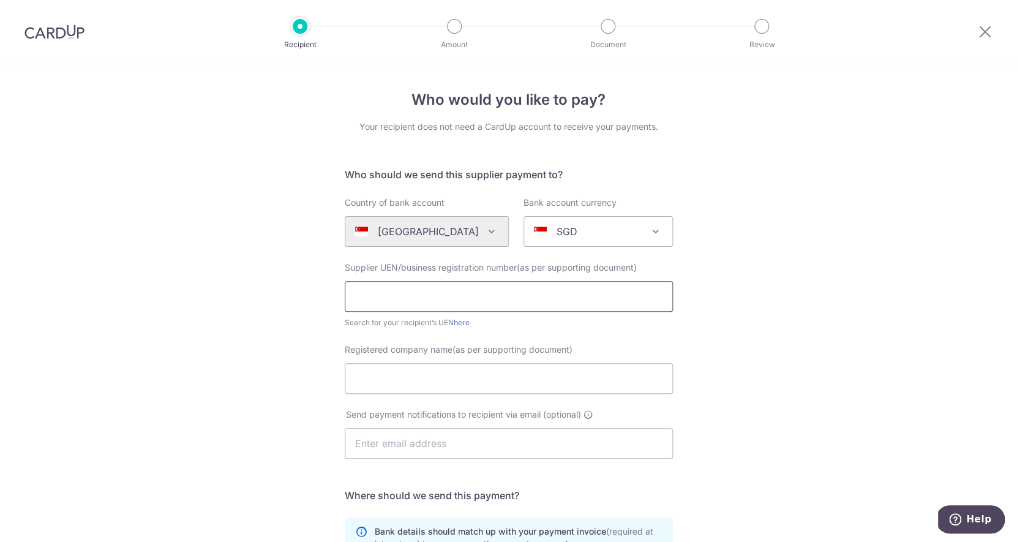
click at [482, 286] on input "text" at bounding box center [509, 296] width 328 height 31
type input "53120218J"
click at [479, 378] on input "Registered company name(as per supporting document)" at bounding box center [509, 378] width 328 height 31
type input "elites performance"
click at [462, 440] on input "text" at bounding box center [509, 443] width 328 height 31
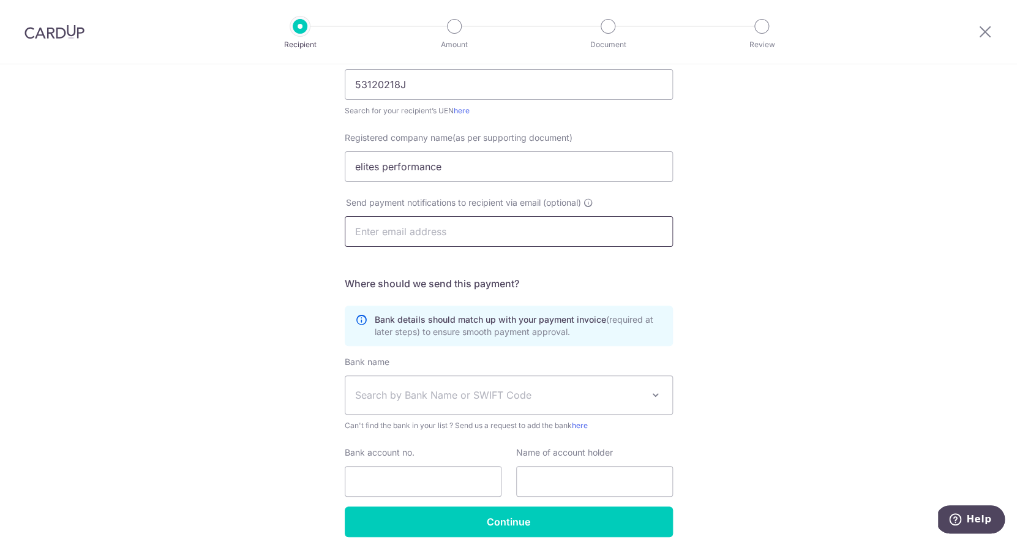
scroll to position [211, 0]
click at [462, 407] on span "Search by Bank Name or SWIFT Code" at bounding box center [508, 396] width 327 height 38
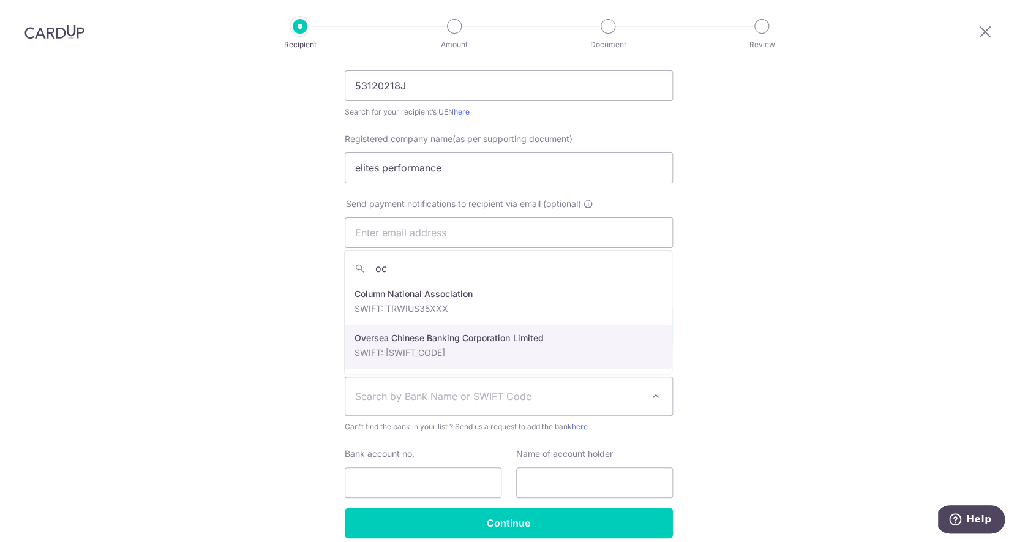
type input "oc"
select select "12"
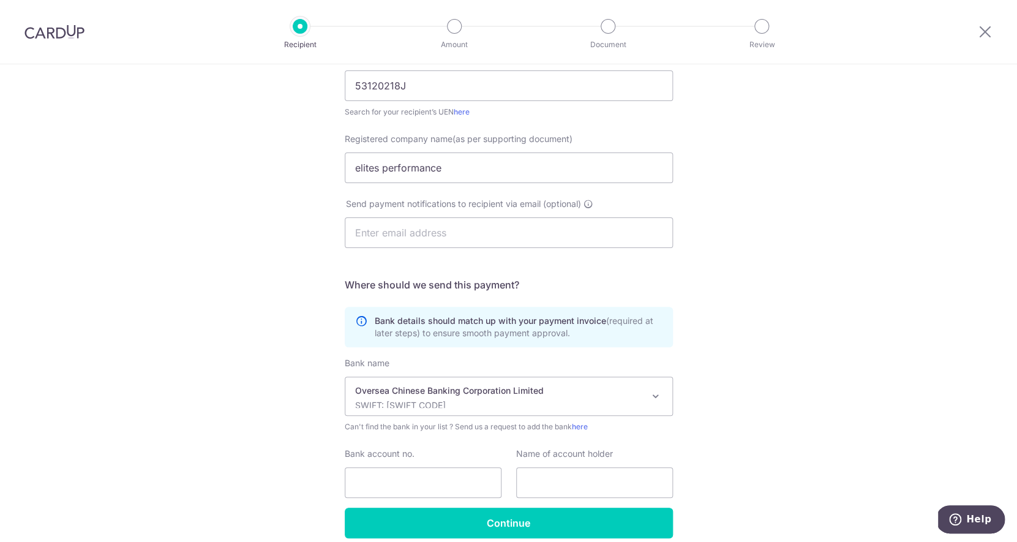
scroll to position [264, 0]
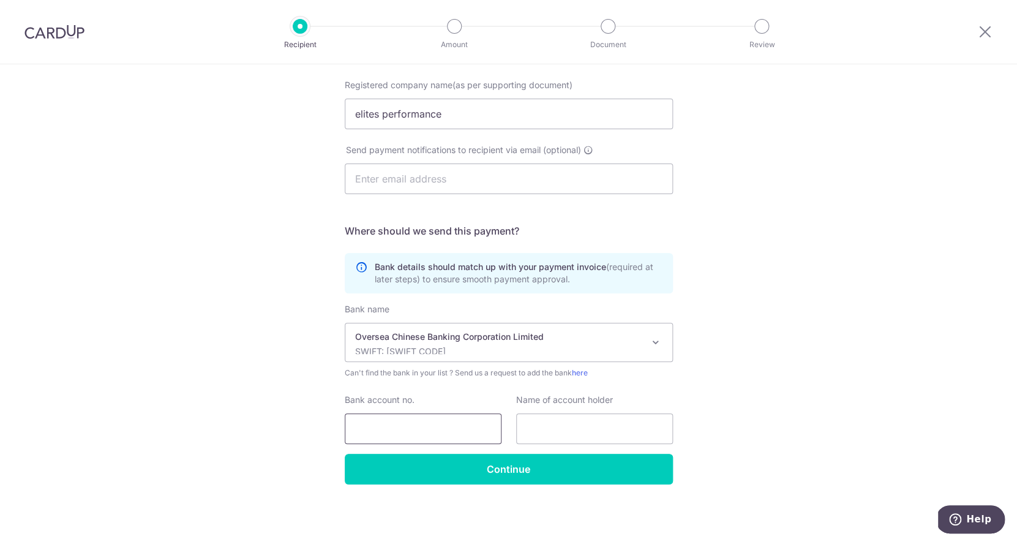
click at [452, 436] on input "Bank account no." at bounding box center [423, 428] width 157 height 31
type input "588111237001"
click at [561, 438] on input "text" at bounding box center [594, 428] width 157 height 31
drag, startPoint x: 356, startPoint y: 116, endPoint x: 469, endPoint y: 115, distance: 113.3
click at [469, 114] on input "elites performance" at bounding box center [509, 114] width 328 height 31
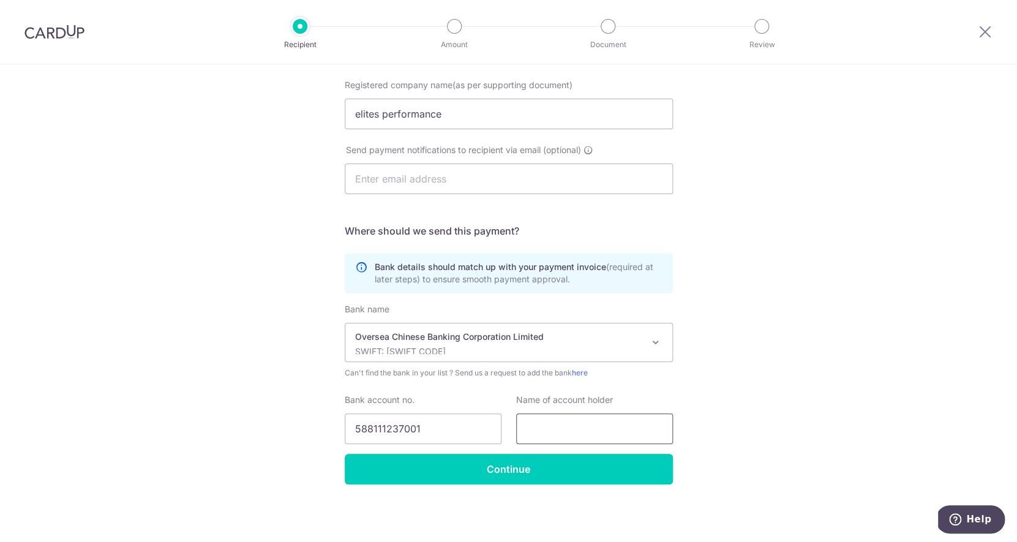
click at [567, 434] on input "text" at bounding box center [594, 428] width 157 height 31
paste input "elites performance"
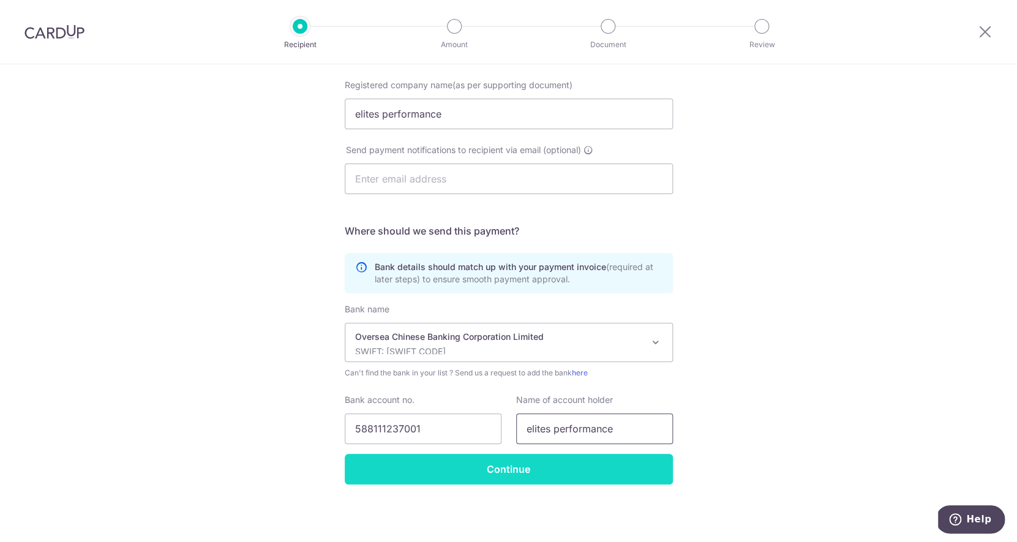
type input "elites performance"
click at [436, 461] on input "Continue" at bounding box center [509, 469] width 328 height 31
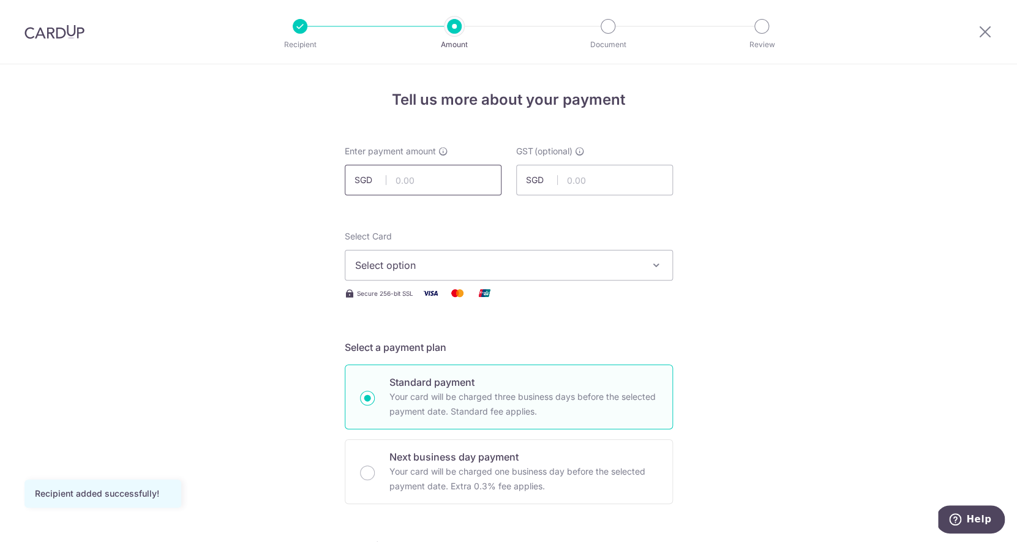
click at [416, 176] on input "text" at bounding box center [423, 180] width 157 height 31
type input "360.00"
click at [456, 272] on span "Select option" at bounding box center [497, 265] width 285 height 15
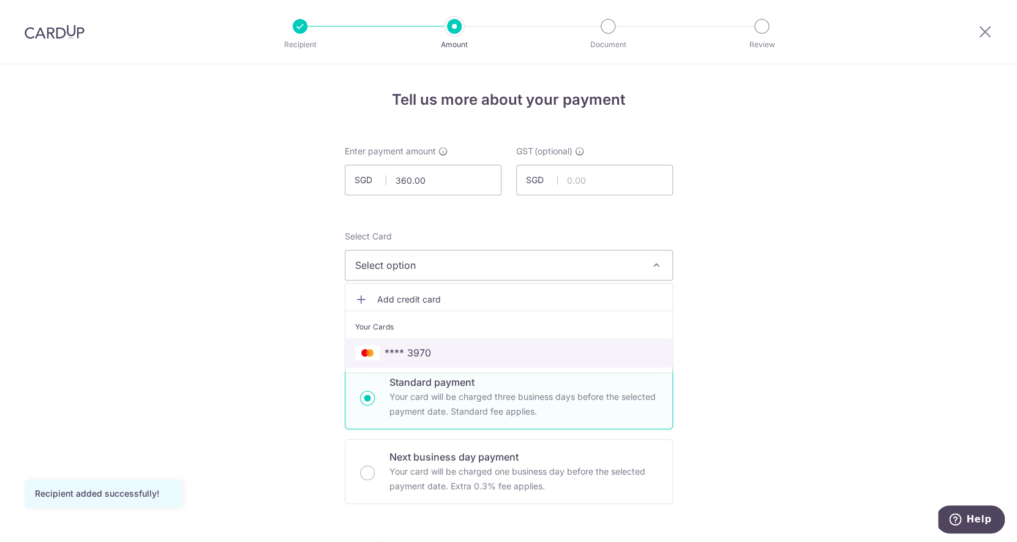
click at [457, 361] on link "**** 3970" at bounding box center [508, 352] width 327 height 29
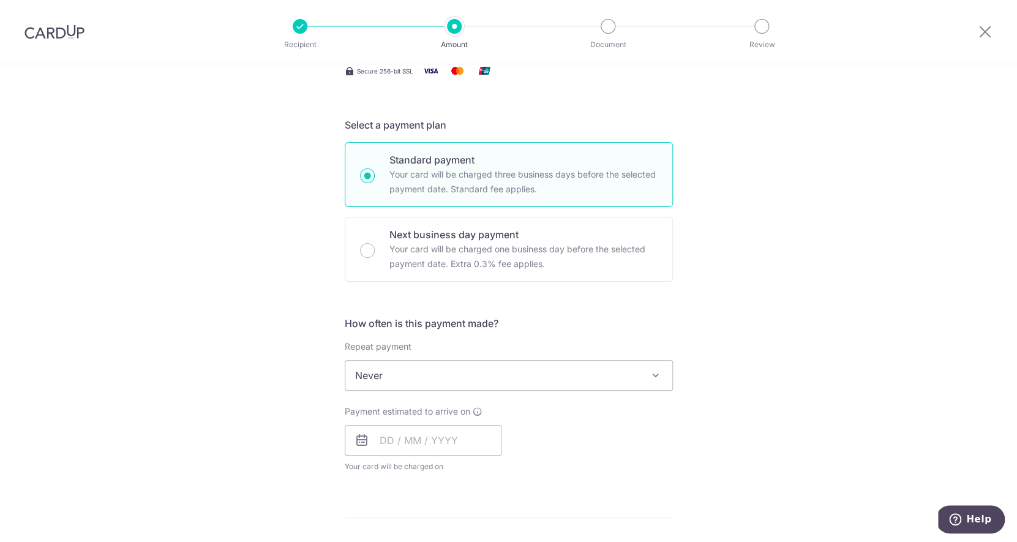
scroll to position [270, 0]
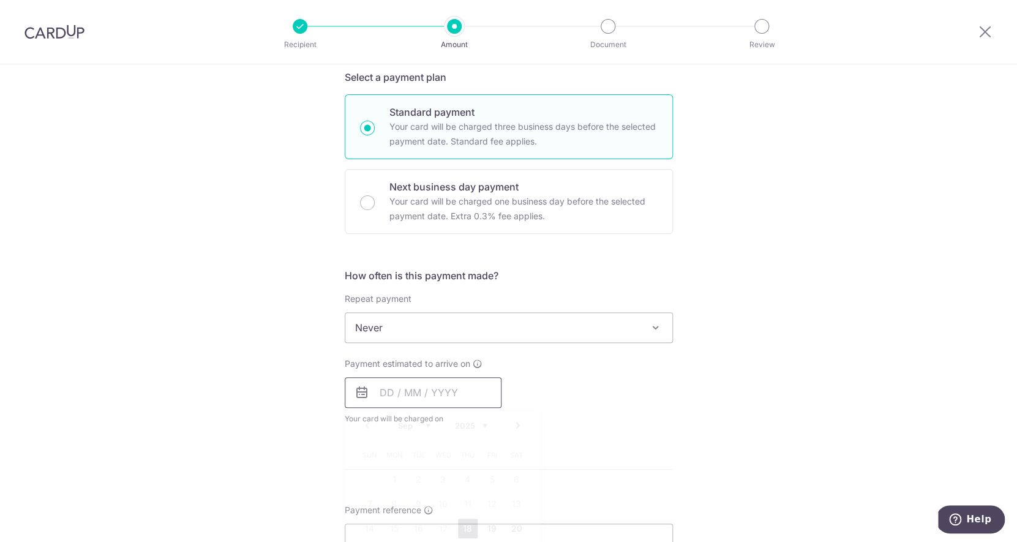
click at [419, 398] on input "text" at bounding box center [423, 392] width 157 height 31
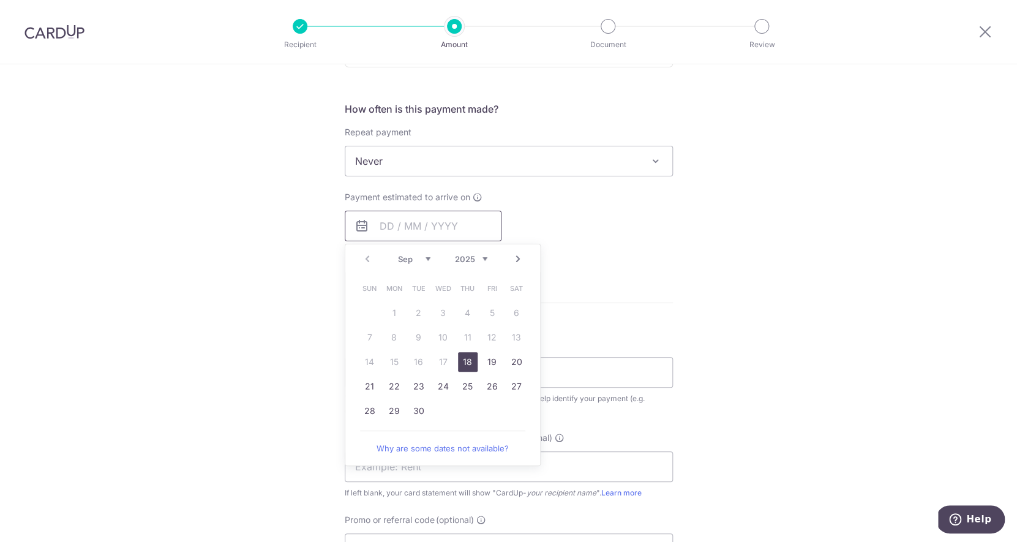
scroll to position [438, 0]
click at [466, 367] on link "18" at bounding box center [468, 361] width 20 height 20
type input "18/09/2025"
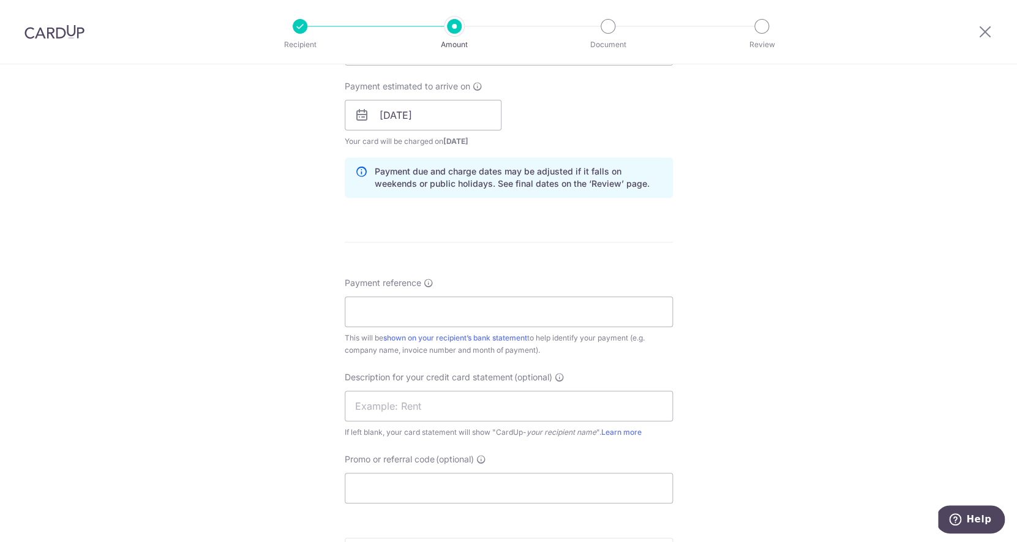
scroll to position [569, 0]
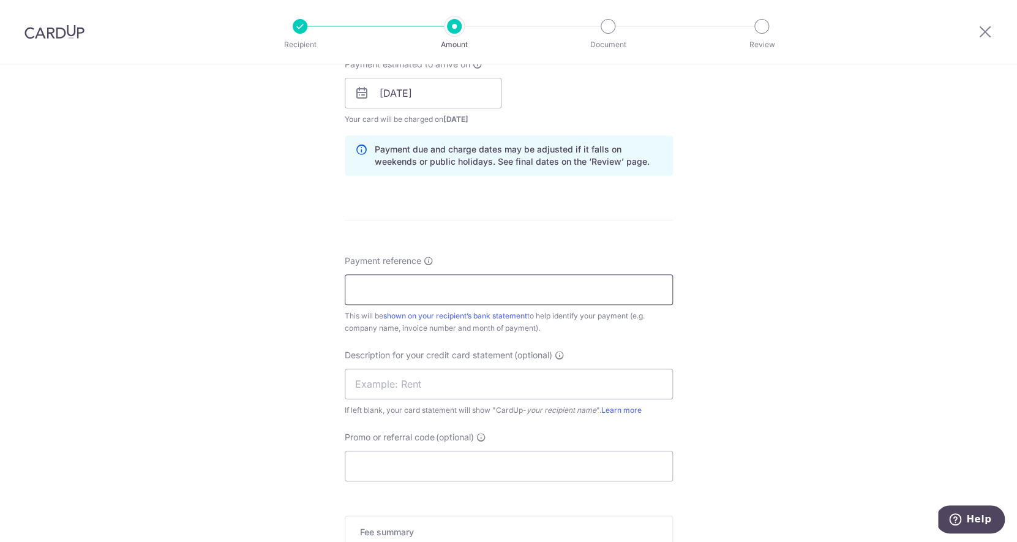
click at [473, 291] on input "Payment reference" at bounding box center [509, 289] width 328 height 31
type input "25922"
click at [510, 397] on input "text" at bounding box center [509, 384] width 328 height 31
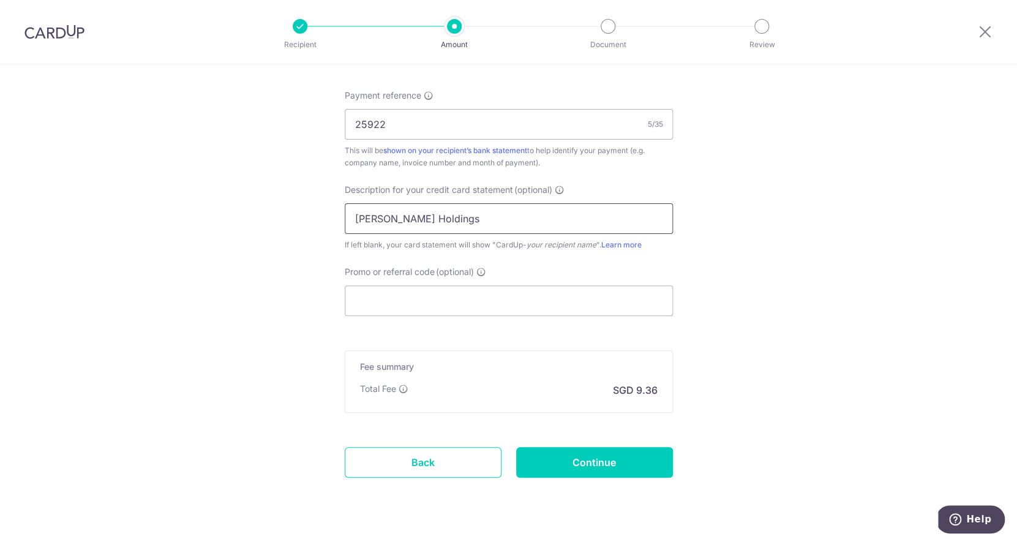
scroll to position [741, 0]
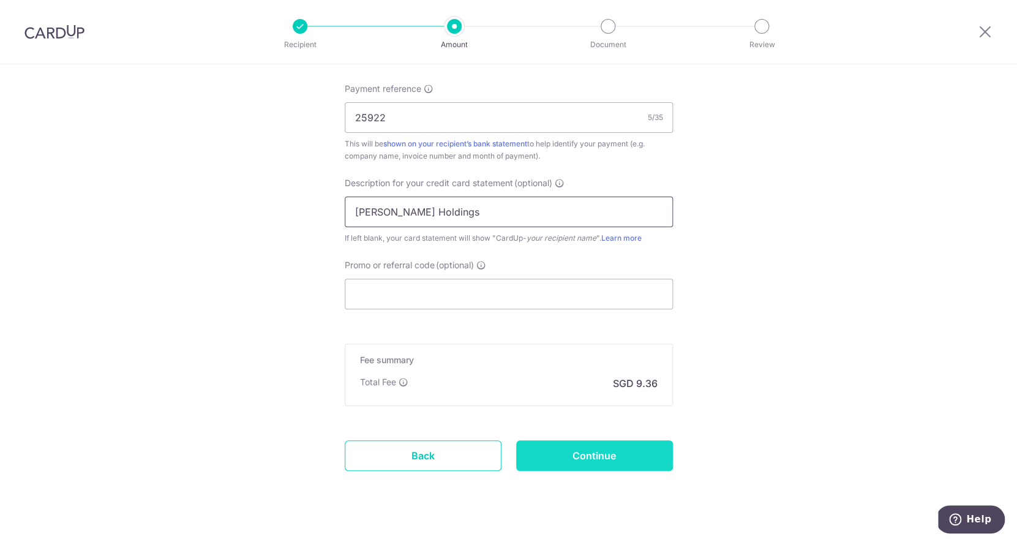
type input "Stark Holdings"
click at [573, 463] on input "Continue" at bounding box center [594, 455] width 157 height 31
type input "Create Schedule"
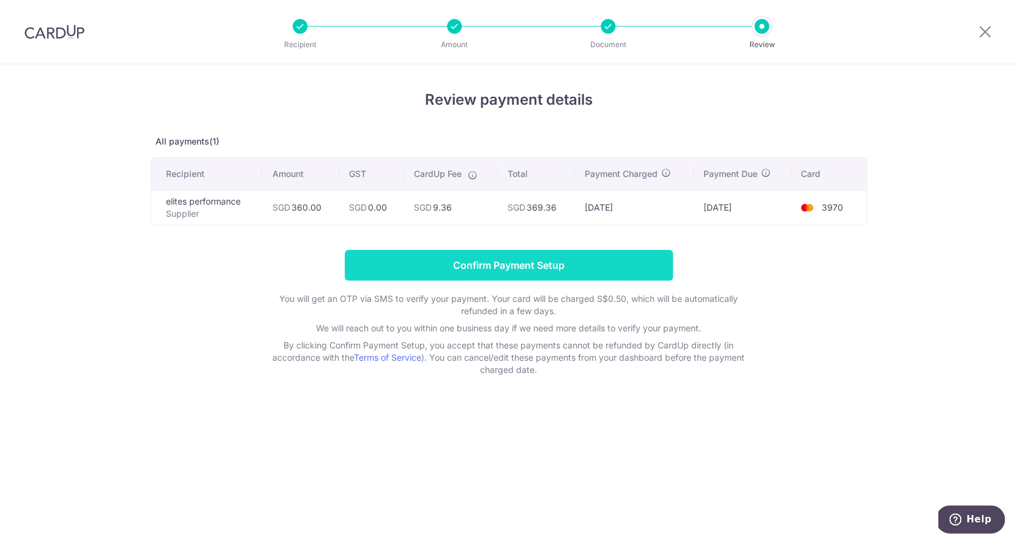
click at [553, 269] on input "Confirm Payment Setup" at bounding box center [509, 265] width 328 height 31
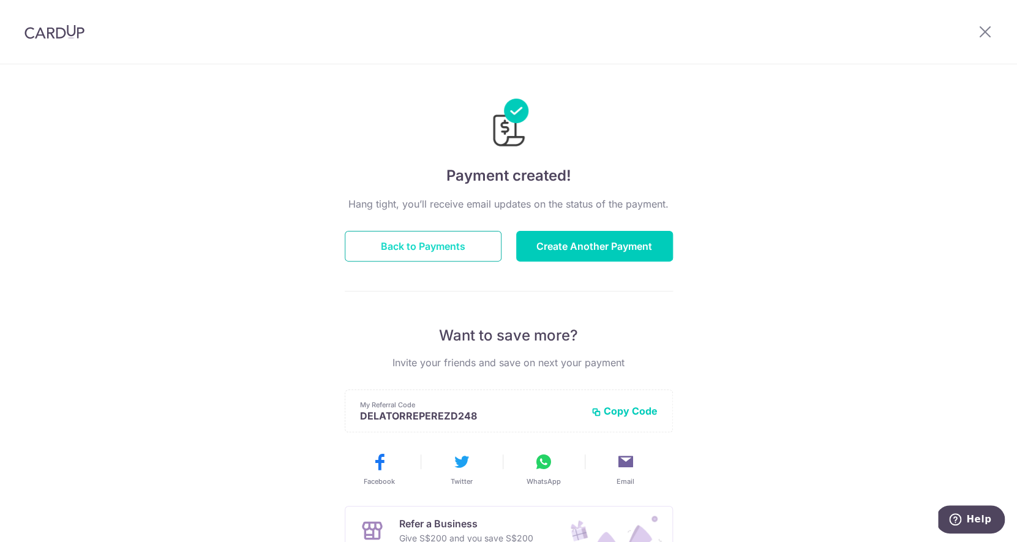
click at [474, 255] on button "Back to Payments" at bounding box center [423, 246] width 157 height 31
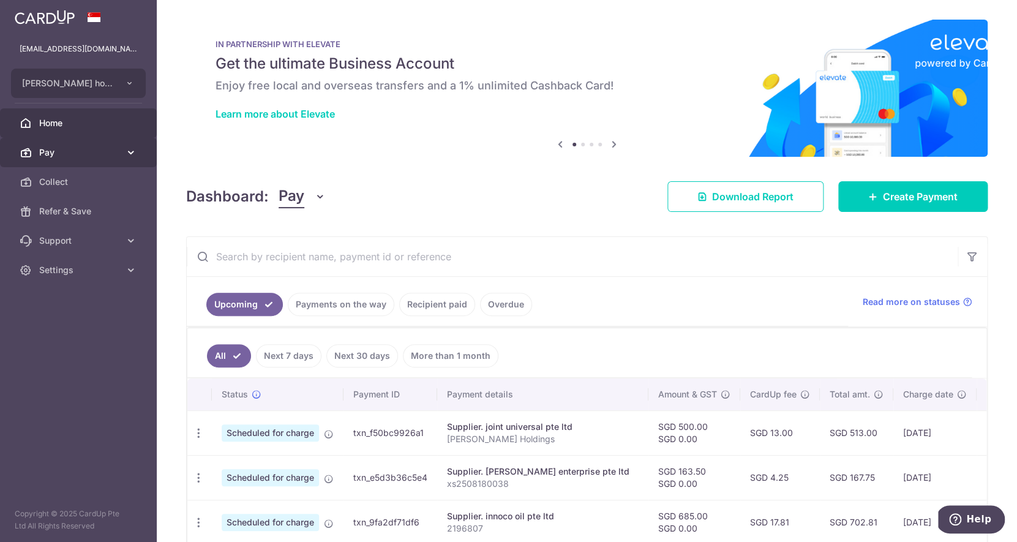
click at [83, 151] on span "Pay" at bounding box center [79, 152] width 81 height 12
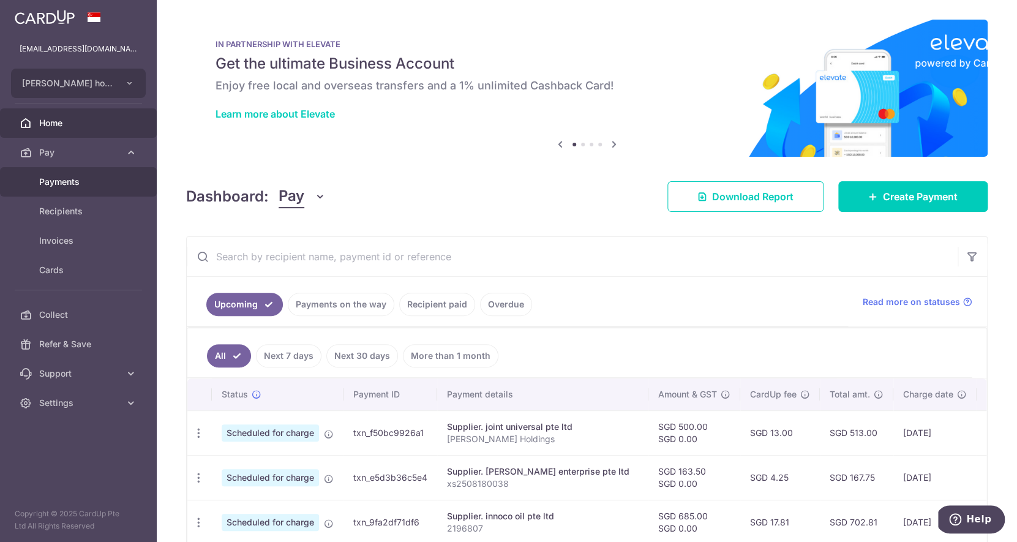
click at [72, 178] on span "Payments" at bounding box center [79, 182] width 81 height 12
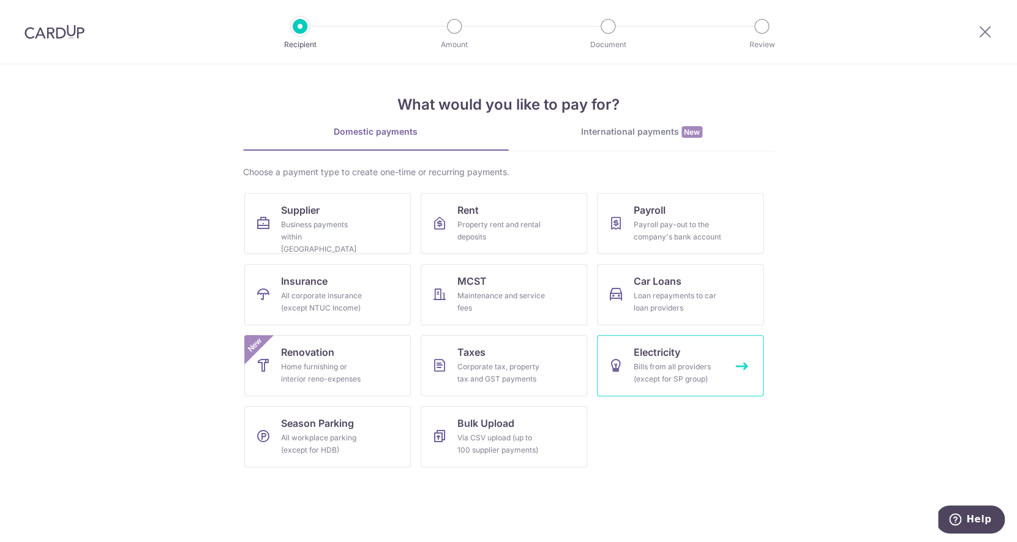
click at [647, 375] on div "Bills from all providers (except for SP group)" at bounding box center [678, 373] width 88 height 24
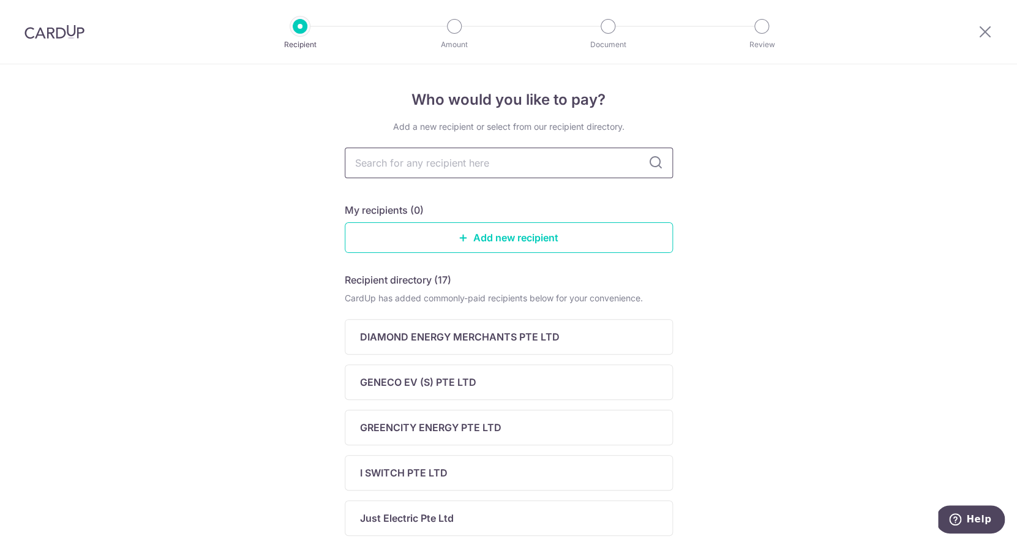
click at [522, 177] on input "text" at bounding box center [509, 163] width 328 height 31
click at [721, 155] on div "Who would you like to pay? Add a new recipient or select from our recipient dir…" at bounding box center [508, 518] width 1017 height 908
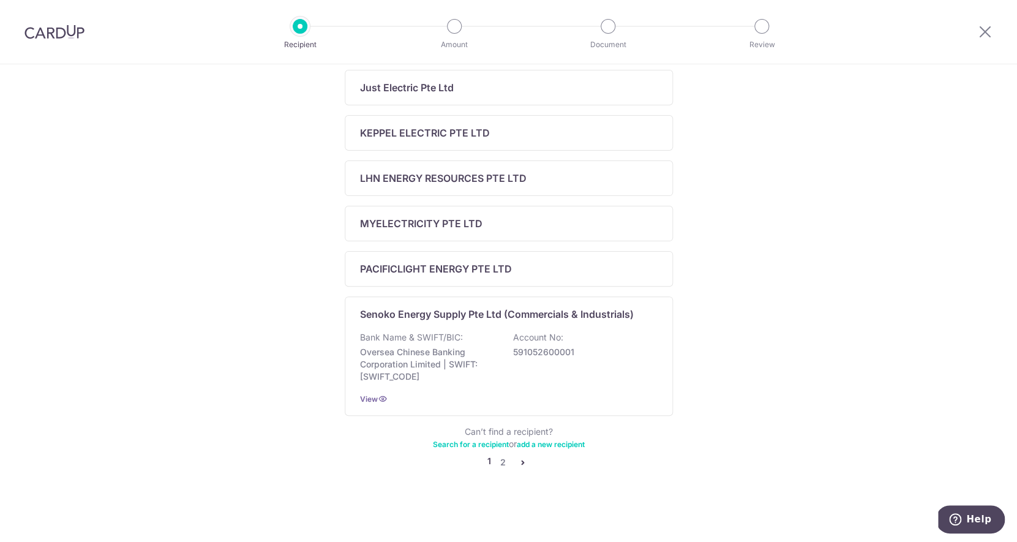
scroll to position [432, 0]
click at [504, 470] on link "2" at bounding box center [503, 462] width 15 height 15
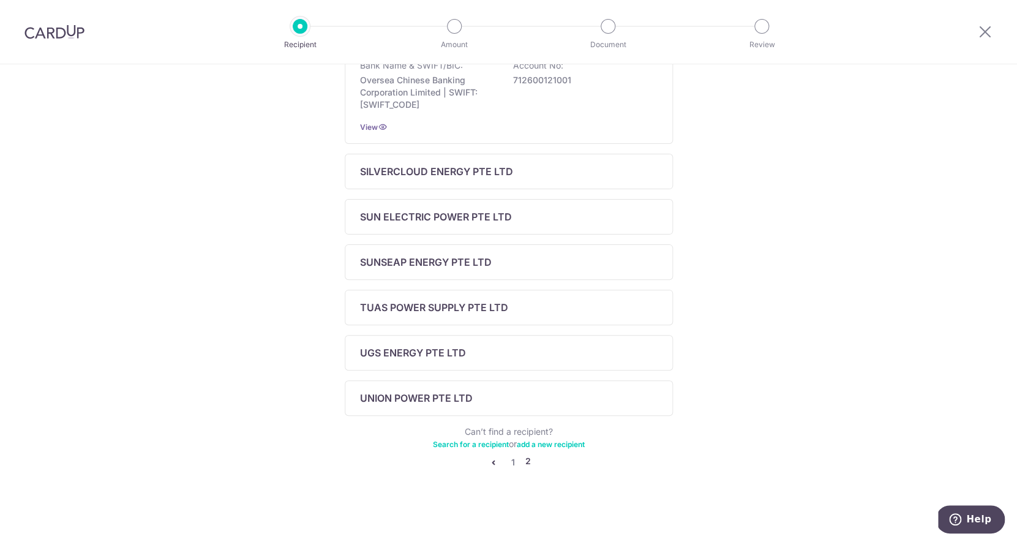
scroll to position [321, 0]
click at [514, 465] on link "1" at bounding box center [513, 462] width 15 height 15
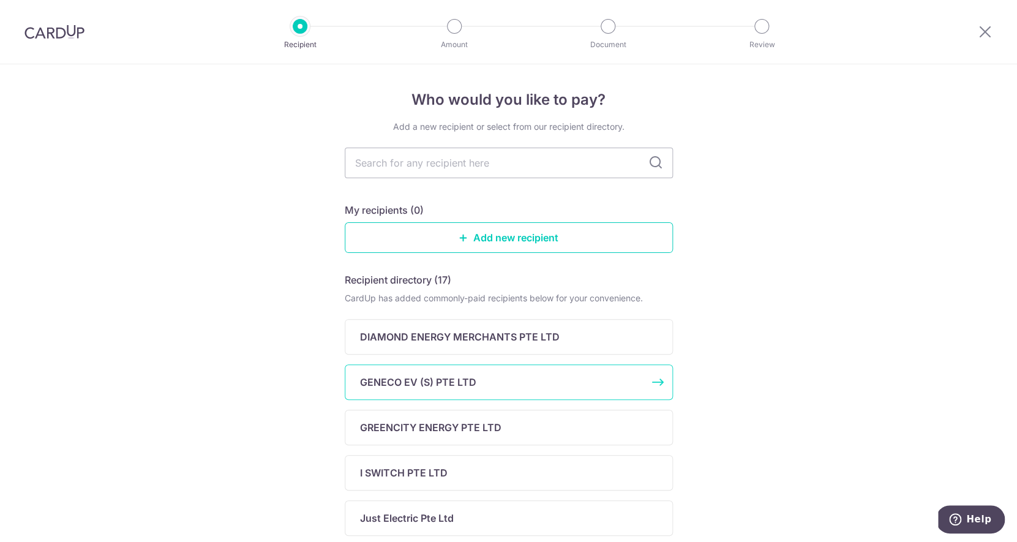
click at [479, 372] on div "GENECO EV (S) PTE LTD" at bounding box center [509, 382] width 328 height 36
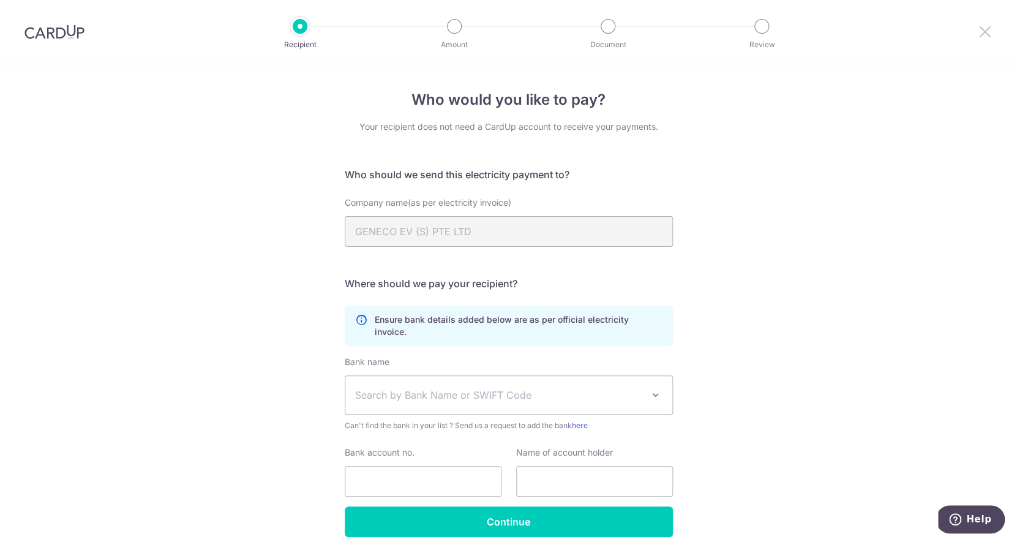
click at [986, 32] on icon at bounding box center [985, 31] width 15 height 15
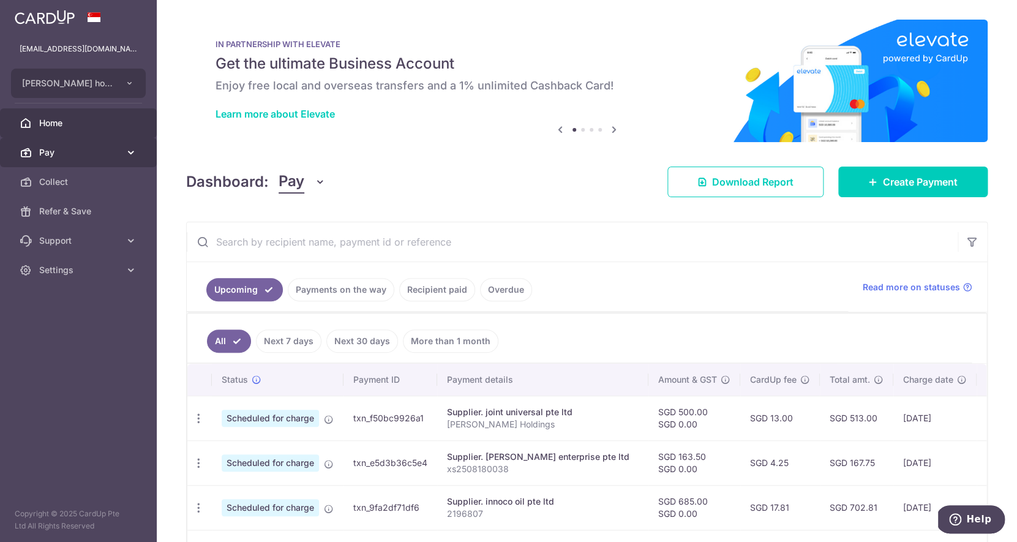
click at [108, 154] on span "Pay" at bounding box center [79, 152] width 81 height 12
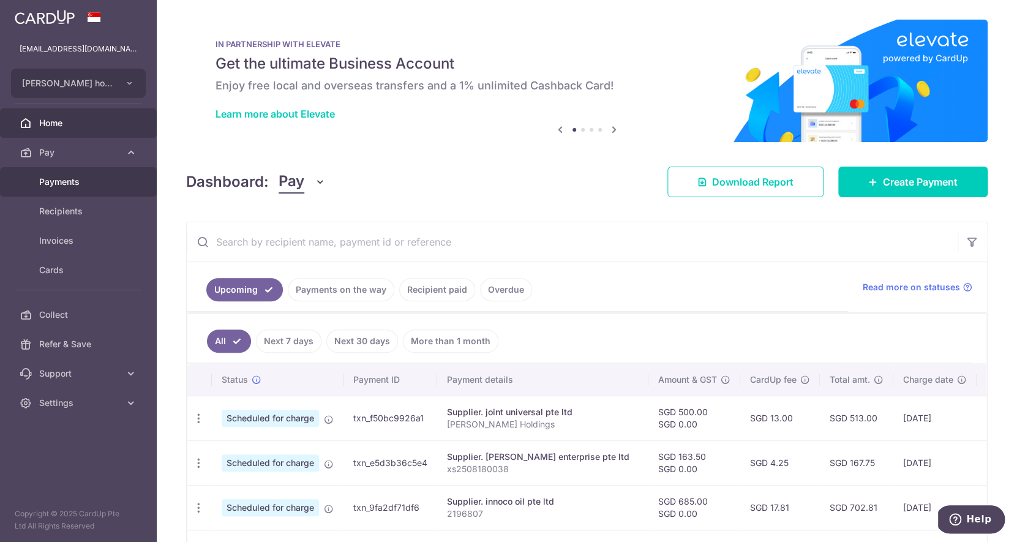
click at [86, 184] on span "Payments" at bounding box center [79, 182] width 81 height 12
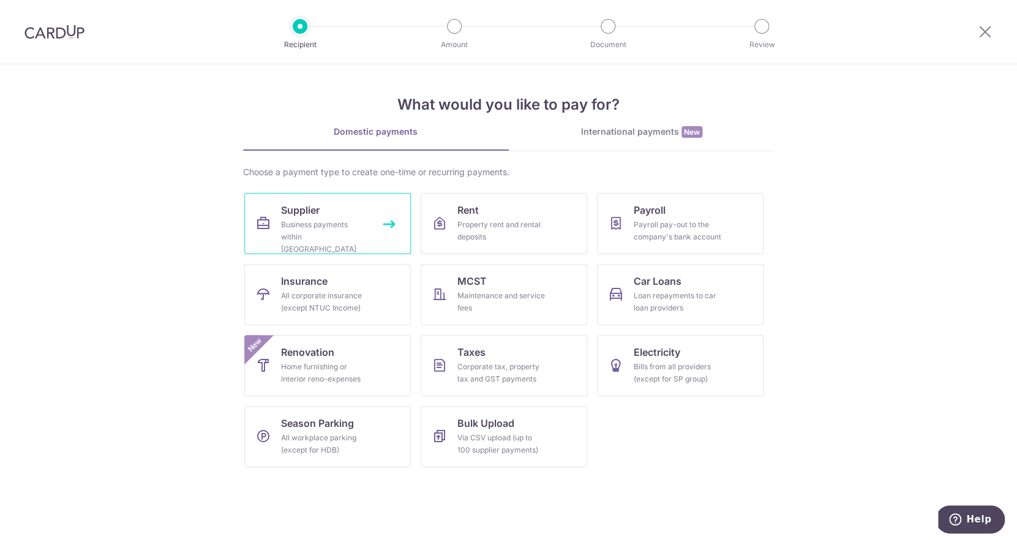
click at [359, 222] on div "Business payments within Singapore" at bounding box center [325, 237] width 88 height 37
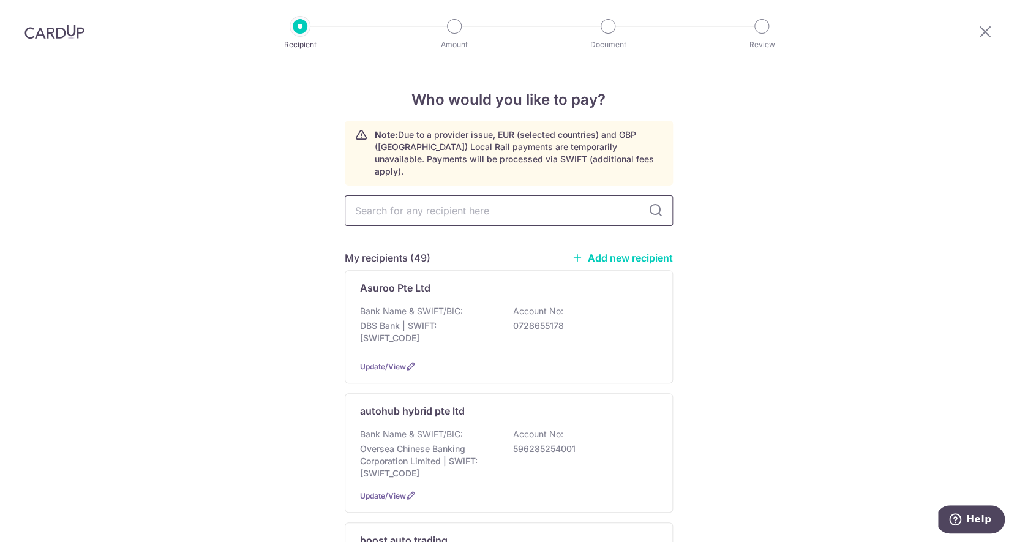
click at [463, 202] on input "text" at bounding box center [509, 210] width 328 height 31
type input "n"
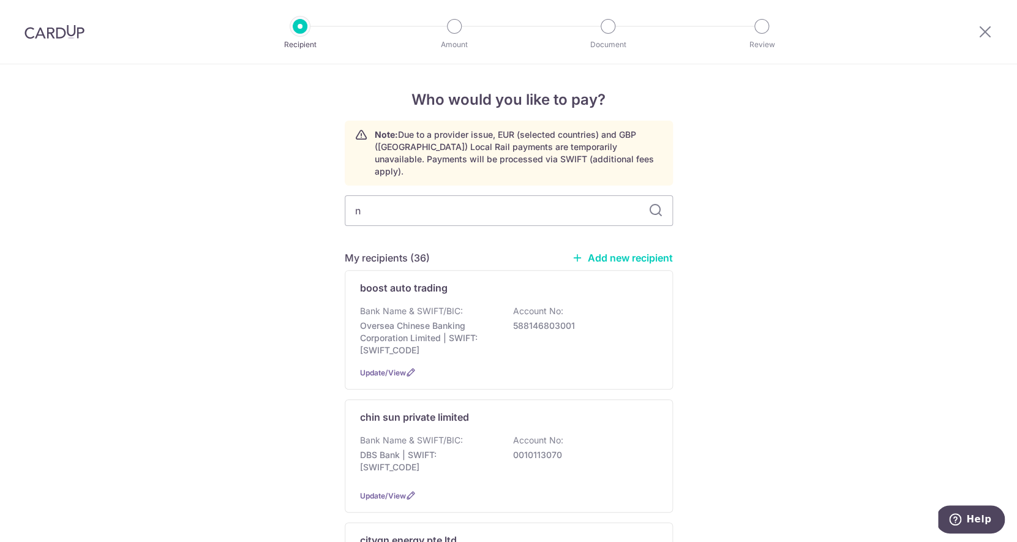
type input "ne"
type input "nett"
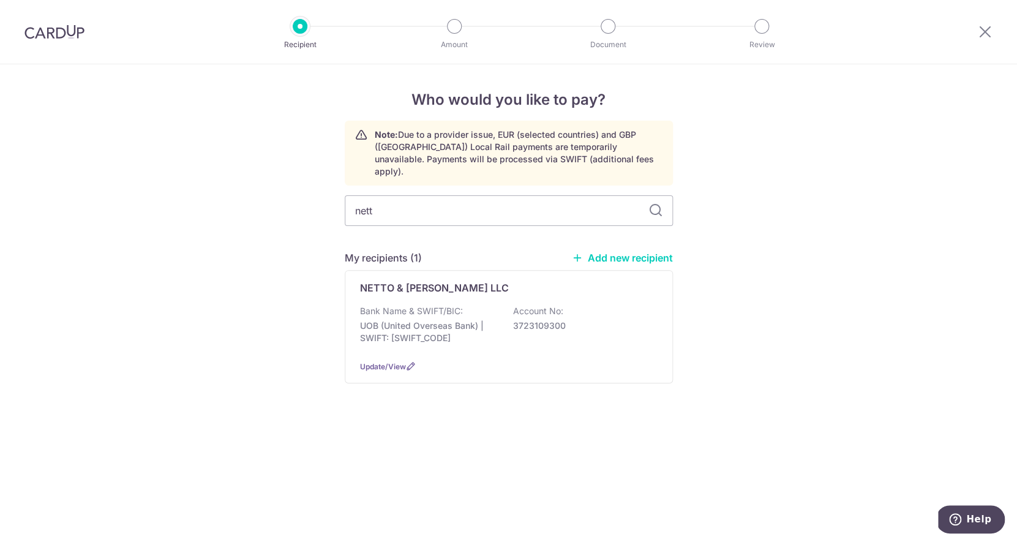
click at [489, 282] on div "NETTO & MAGIN LLC" at bounding box center [501, 287] width 283 height 15
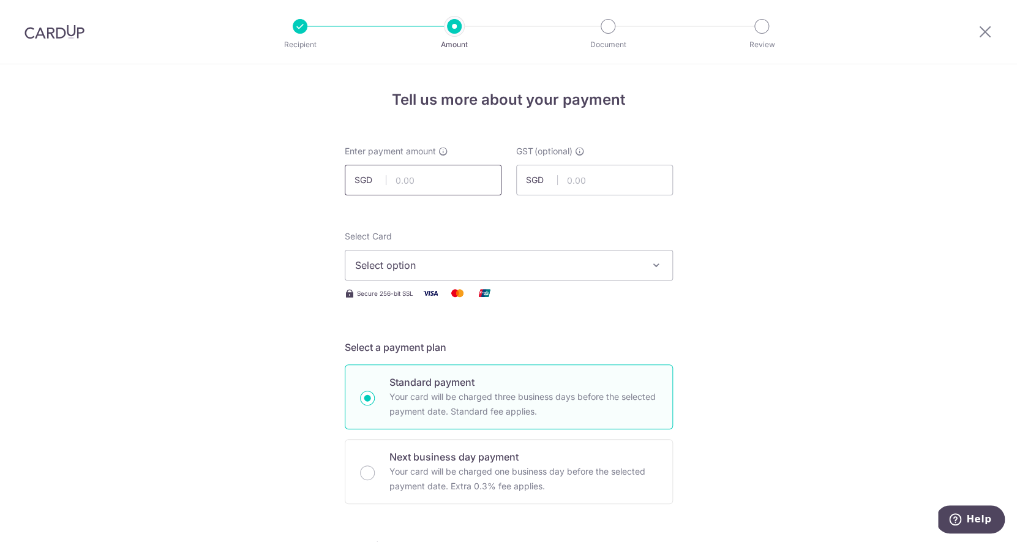
click at [440, 184] on input "text" at bounding box center [423, 180] width 157 height 31
type input "500.00"
click at [526, 261] on span "Select option" at bounding box center [497, 265] width 285 height 15
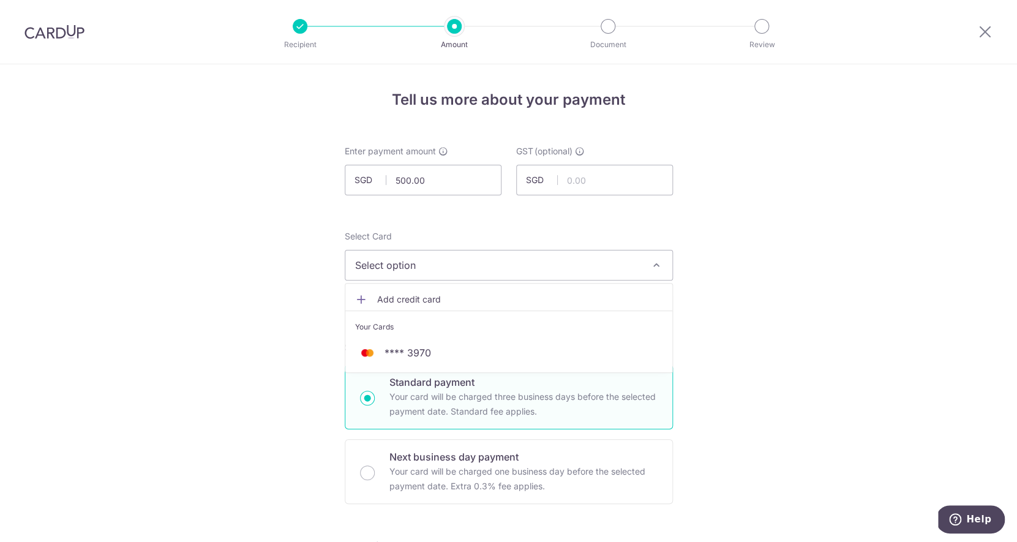
click at [526, 265] on span "Select option" at bounding box center [497, 265] width 285 height 15
click at [525, 268] on span "Select option" at bounding box center [497, 265] width 285 height 15
click at [465, 343] on link "**** 3970" at bounding box center [508, 352] width 327 height 29
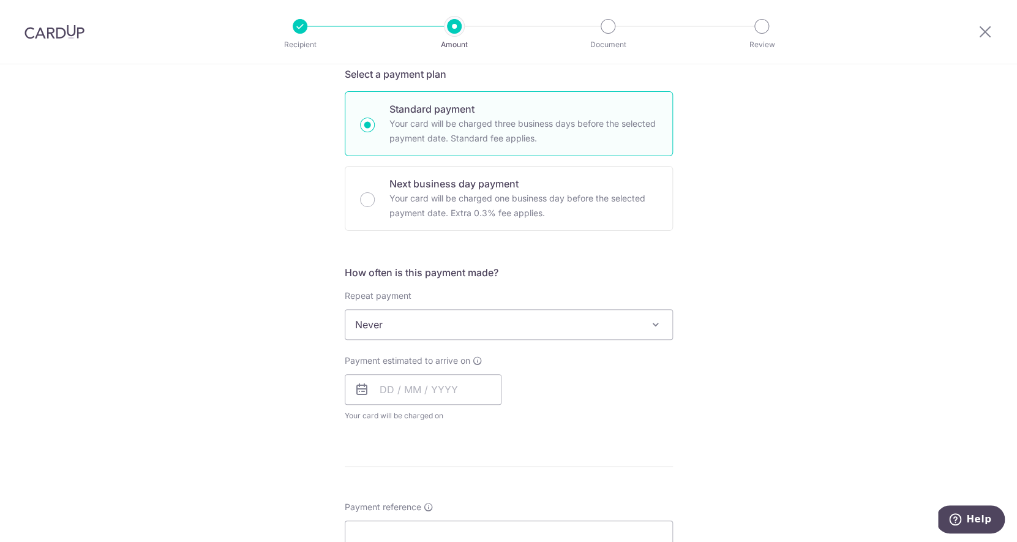
scroll to position [303, 0]
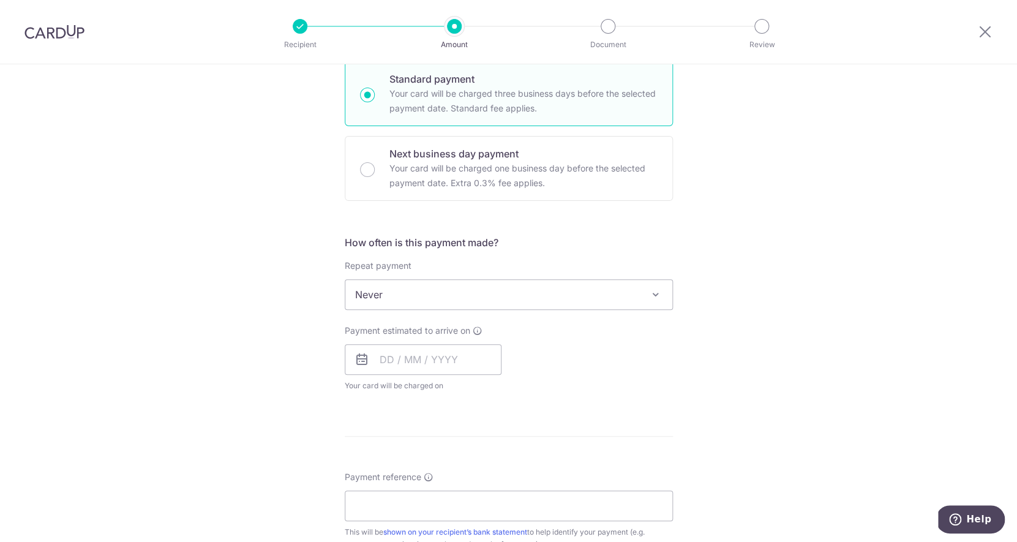
click at [464, 293] on span "Never" at bounding box center [508, 294] width 327 height 29
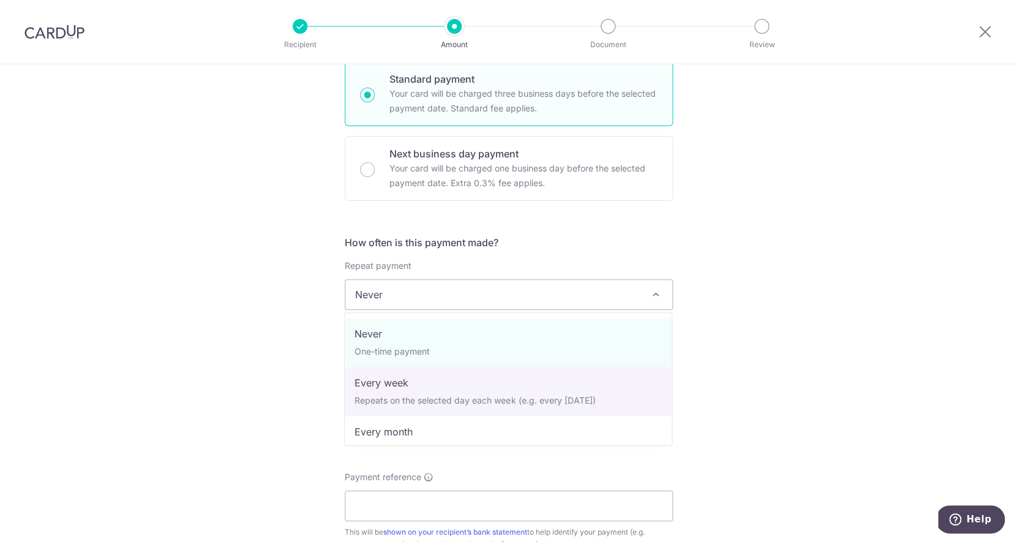
select select "2"
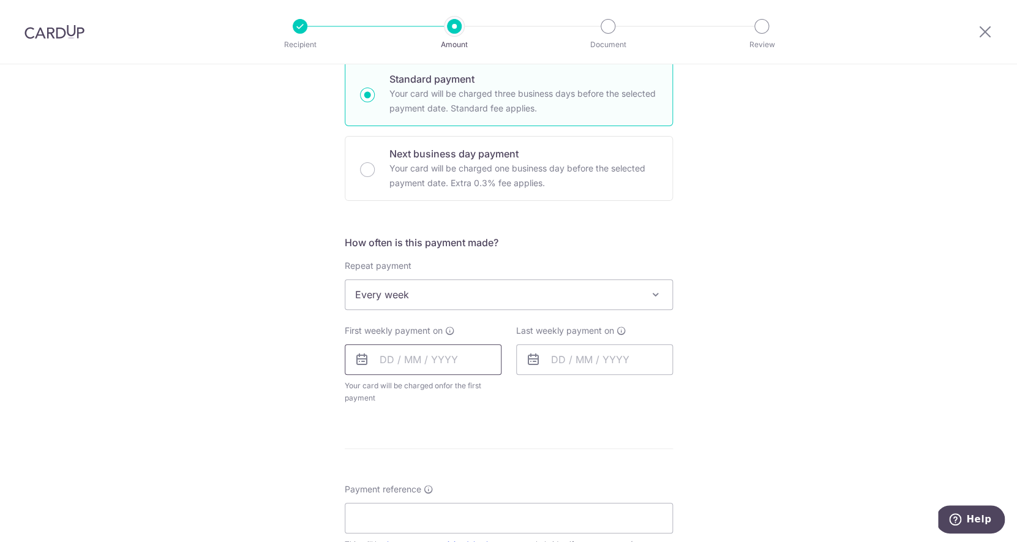
click at [439, 366] on input "text" at bounding box center [423, 359] width 157 height 31
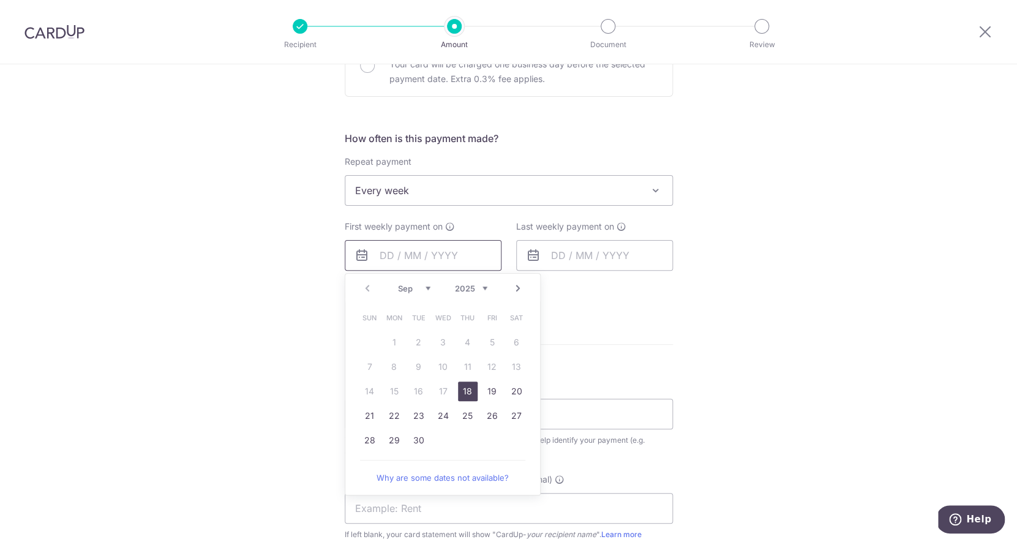
scroll to position [410, 0]
click at [422, 440] on link "30" at bounding box center [419, 438] width 20 height 20
type input "30/09/2025"
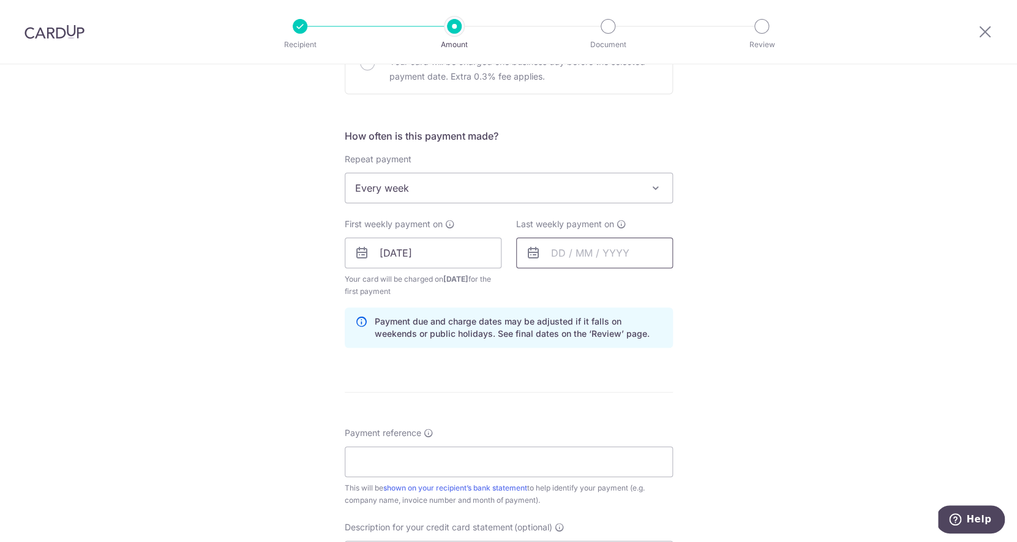
click at [566, 261] on input "text" at bounding box center [594, 253] width 157 height 31
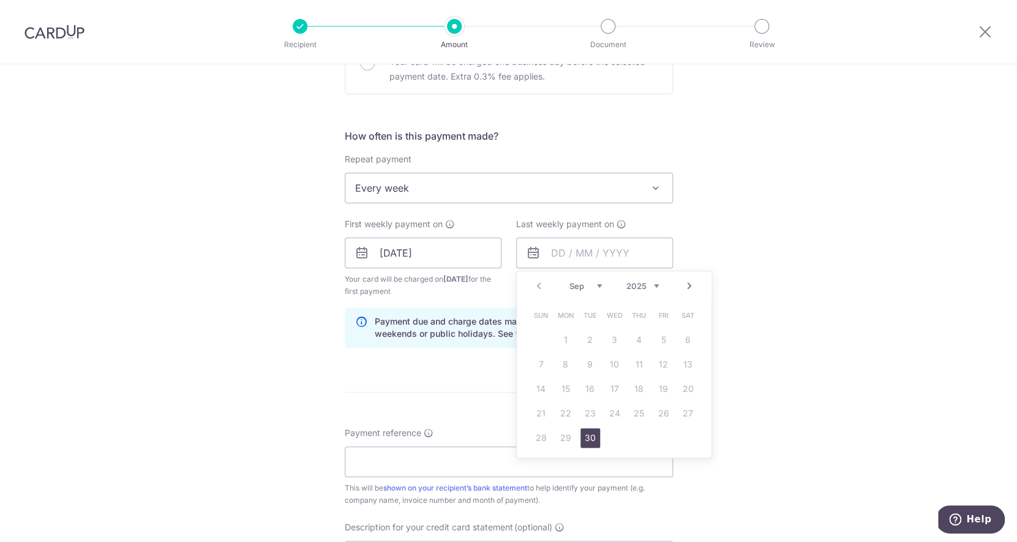
click at [688, 289] on link "Next" at bounding box center [689, 286] width 15 height 15
click at [539, 463] on link "30" at bounding box center [541, 462] width 20 height 20
type input "30/11/2025"
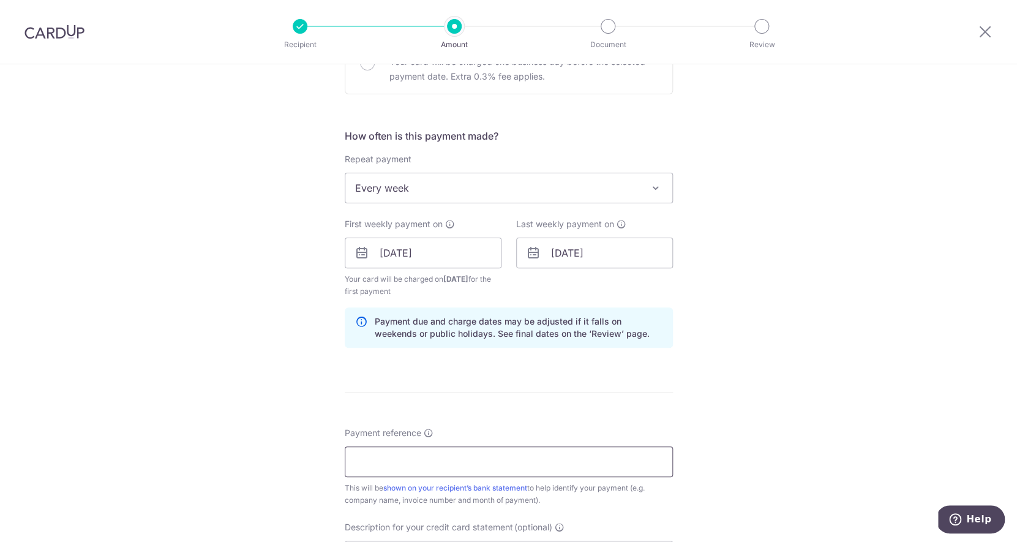
click at [529, 463] on input "Payment reference" at bounding box center [509, 461] width 328 height 31
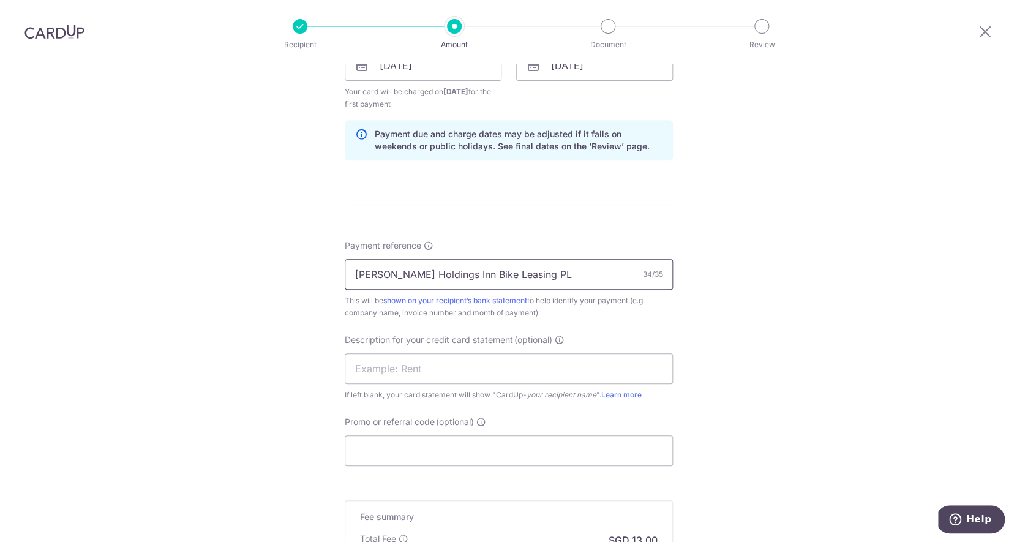
scroll to position [605, 0]
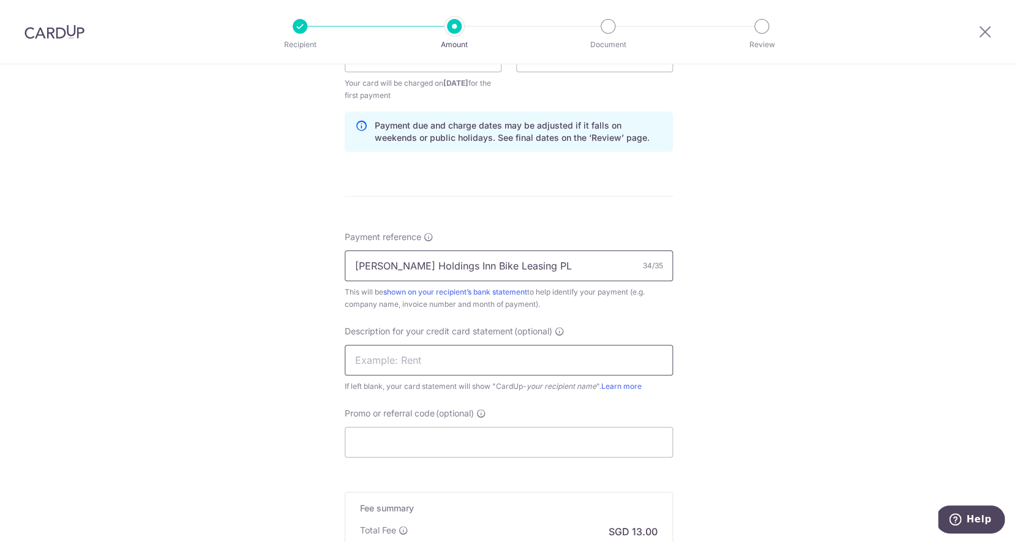
type input "Stark Holdings Inn Bike Leasing PL"
click at [490, 367] on input "text" at bounding box center [509, 360] width 328 height 31
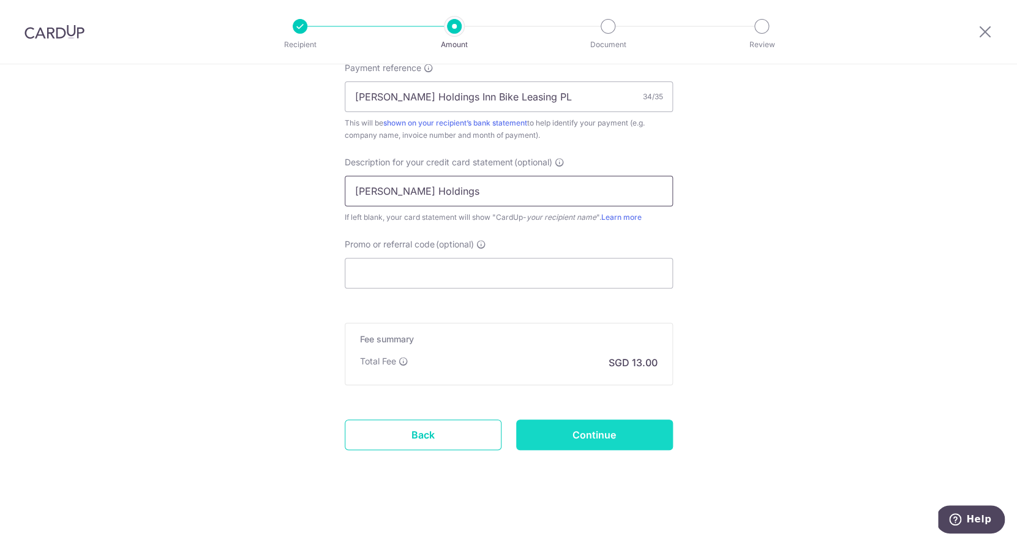
type input "Stark Holdings"
click at [602, 435] on input "Continue" at bounding box center [594, 434] width 157 height 31
type input "Create Schedule"
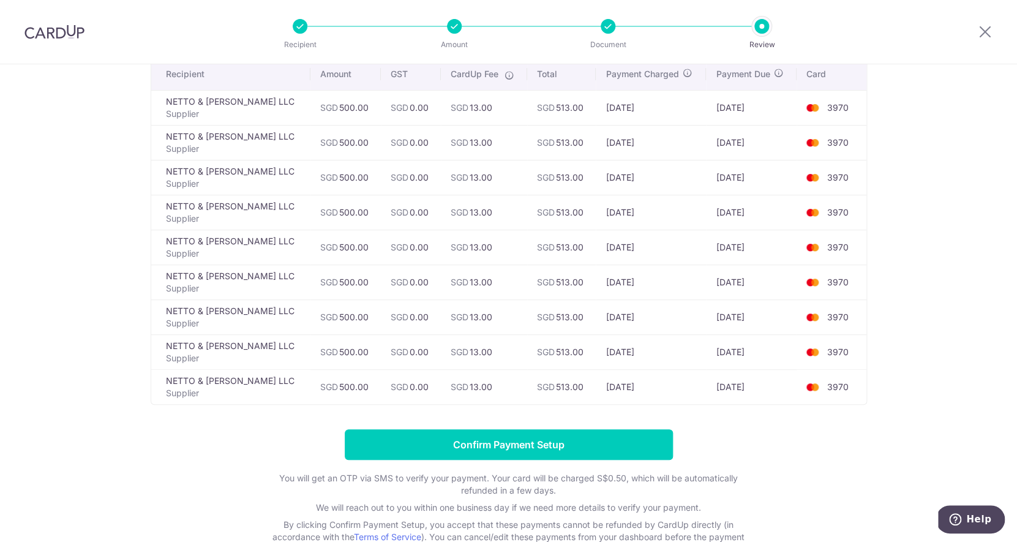
scroll to position [185, 0]
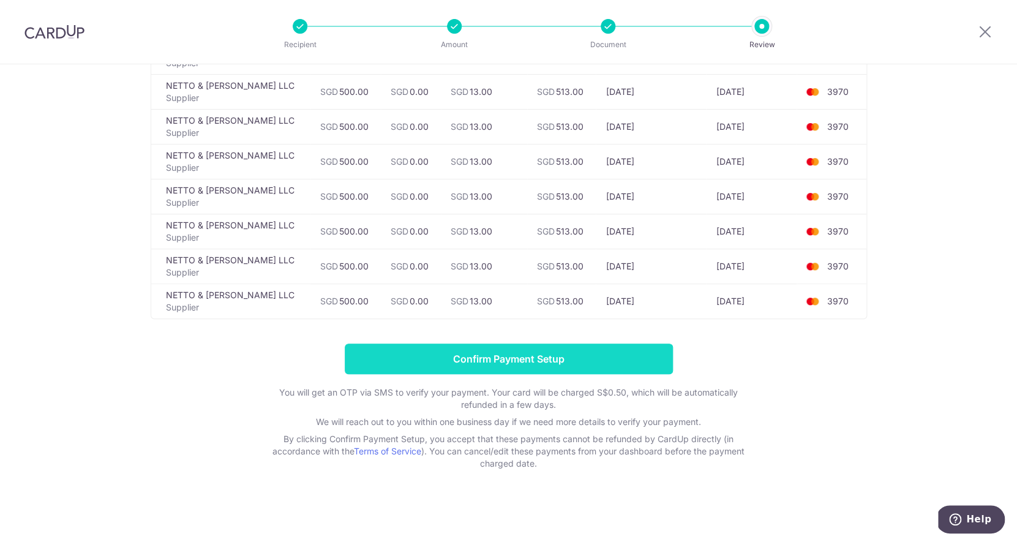
click at [601, 363] on input "Confirm Payment Setup" at bounding box center [509, 358] width 328 height 31
